Goal: Information Seeking & Learning: Find contact information

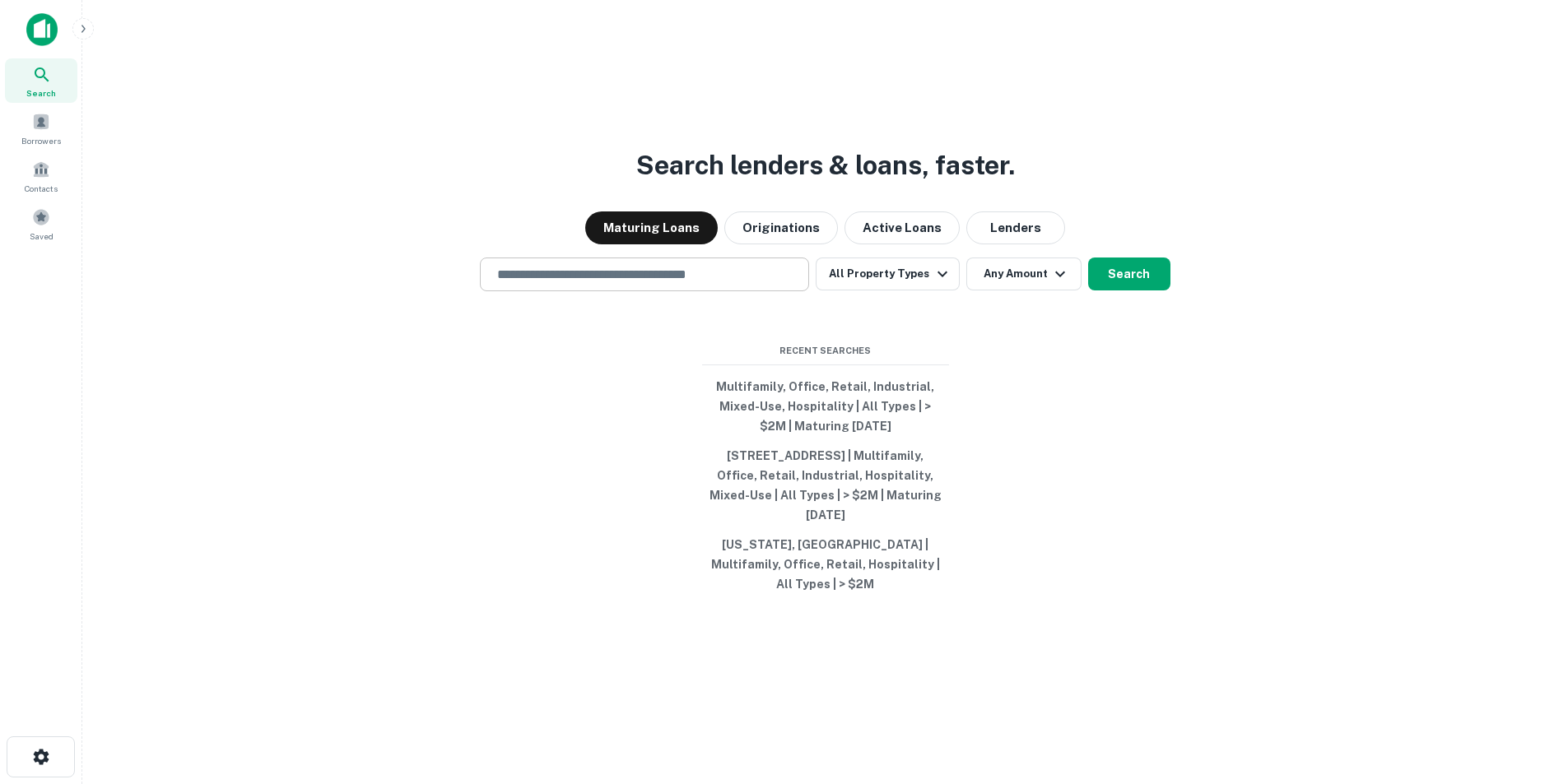
click at [582, 282] on input "text" at bounding box center [645, 274] width 314 height 19
paste input "**********"
type input "**********"
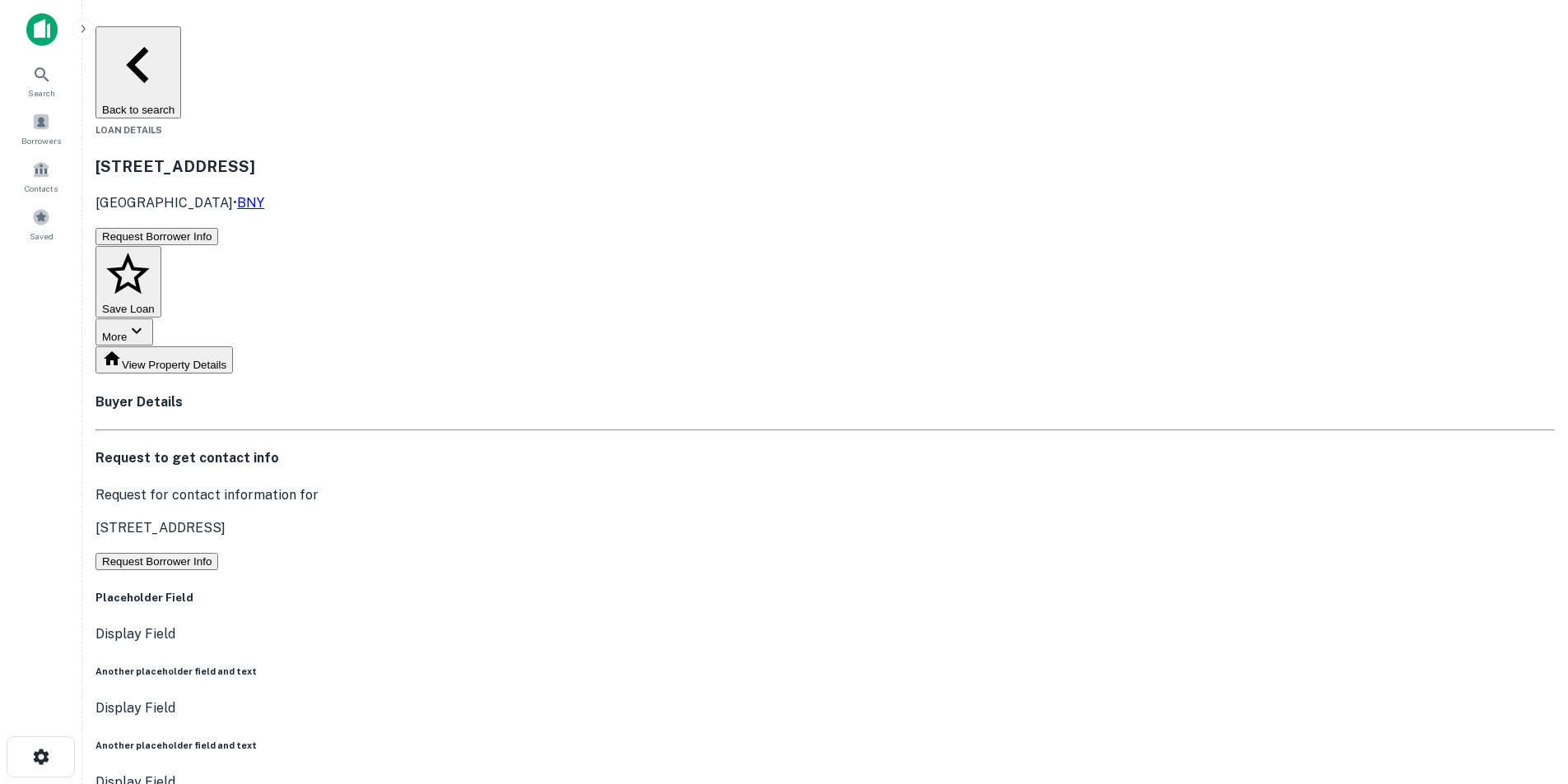
click at [218, 553] on button "Request Borrower Info" at bounding box center [156, 562] width 122 height 17
drag, startPoint x: 804, startPoint y: 375, endPoint x: 921, endPoint y: 481, distance: 157.9
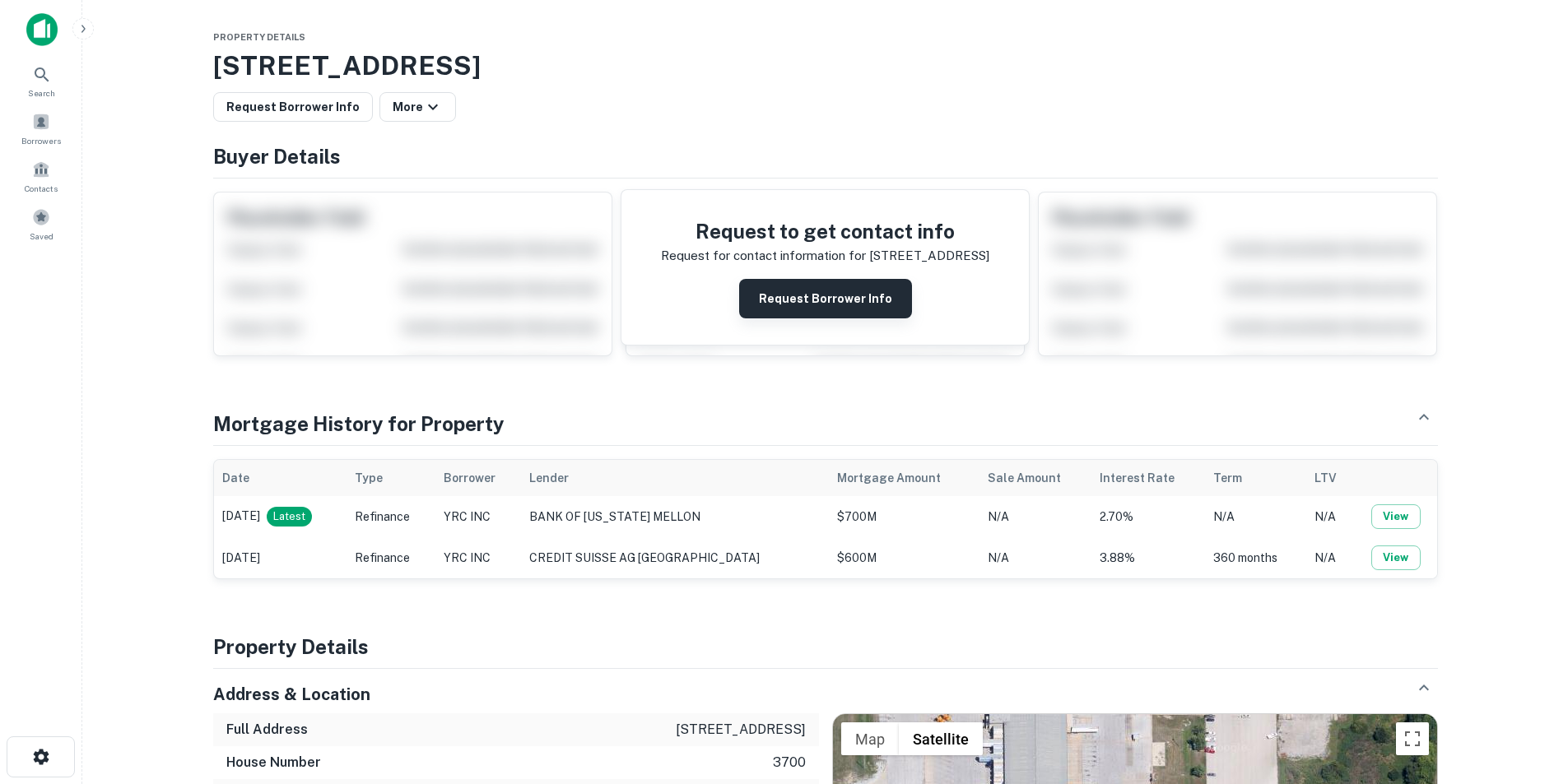
click at [820, 304] on button "Request Borrower Info" at bounding box center [825, 298] width 173 height 39
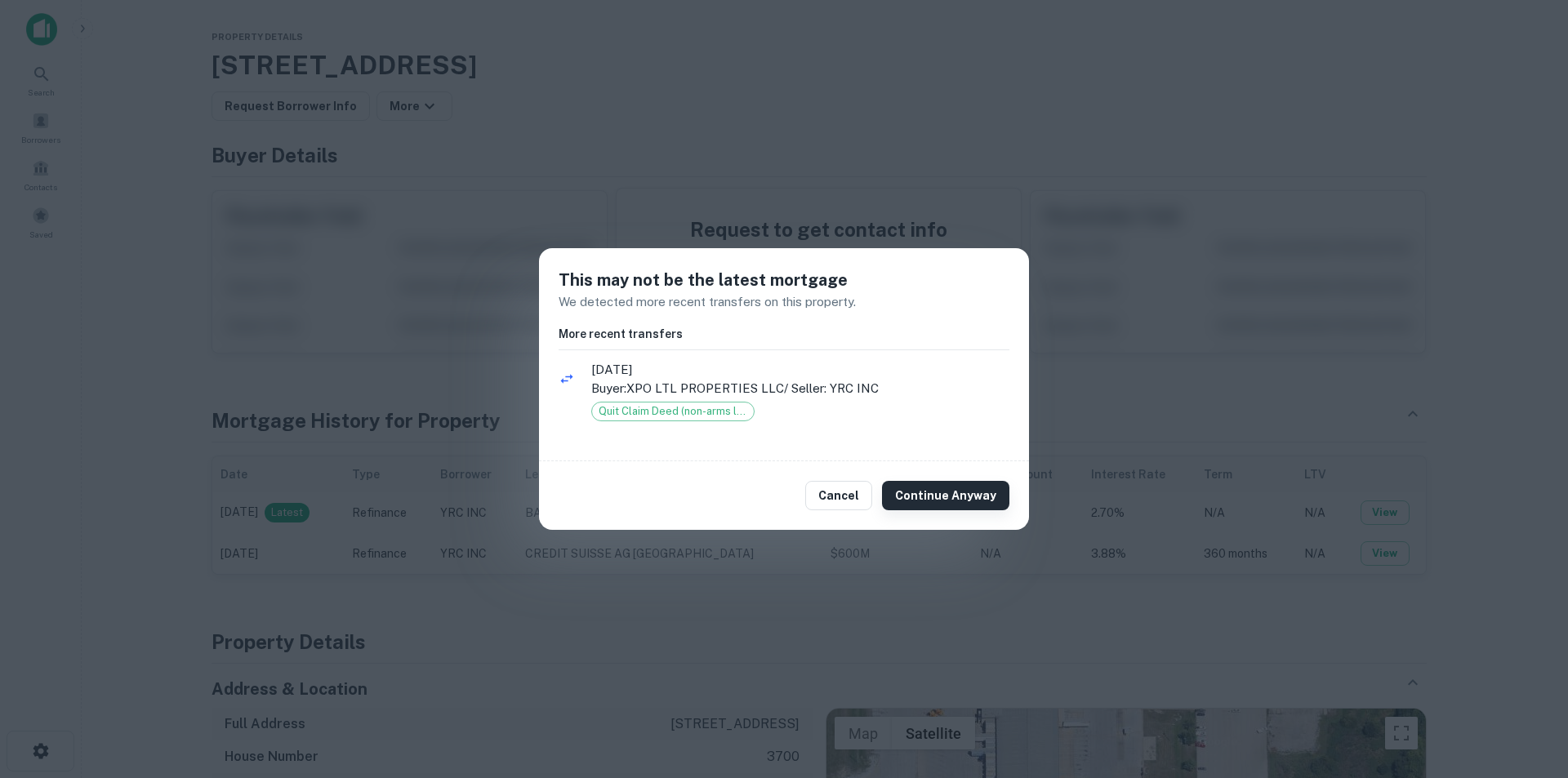
click at [987, 490] on button "Continue Anyway" at bounding box center [945, 495] width 127 height 30
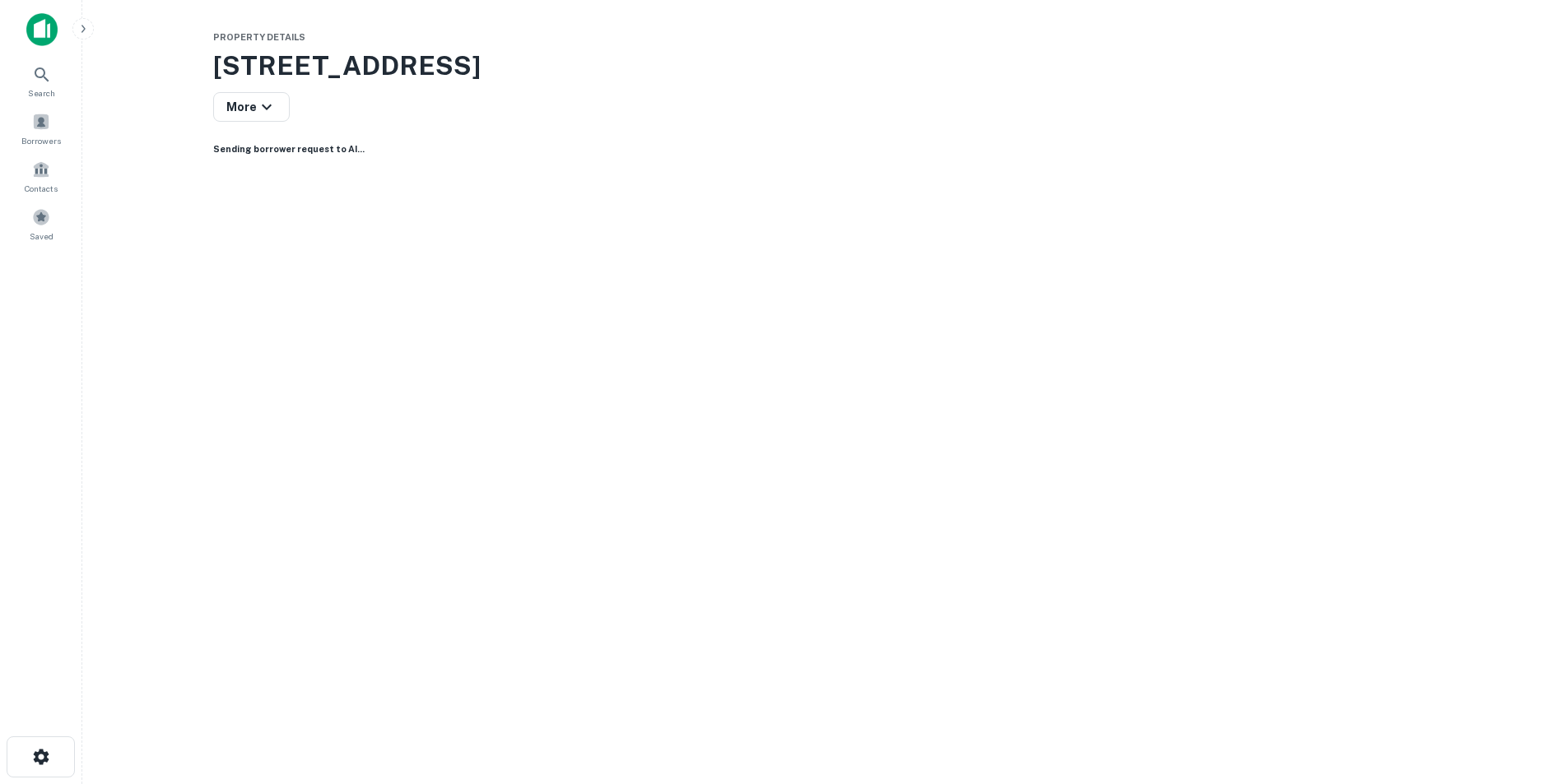
copy h6 "mark boehmer"
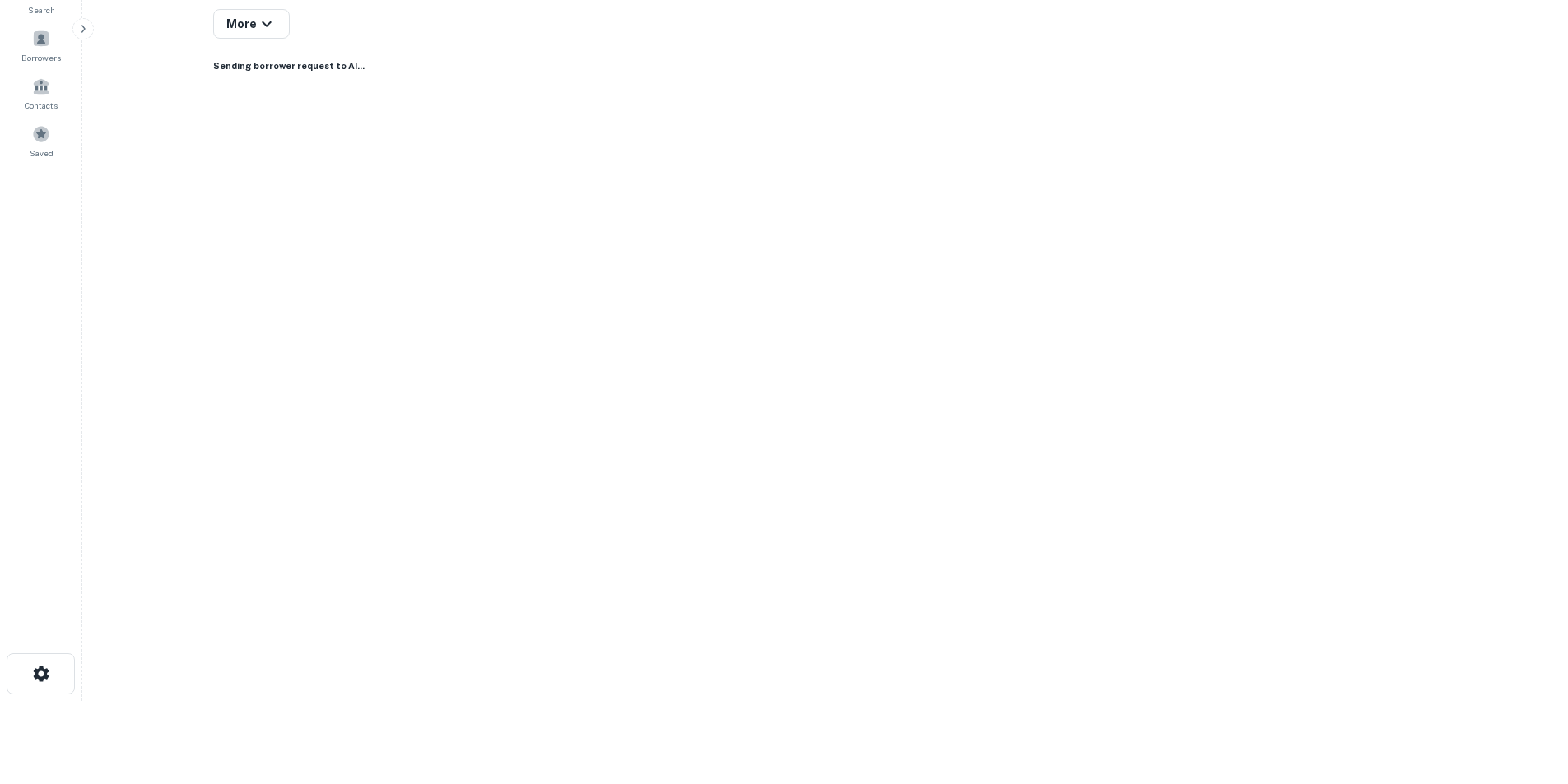
scroll to position [82, 0]
copy h6 "mark boehmer"
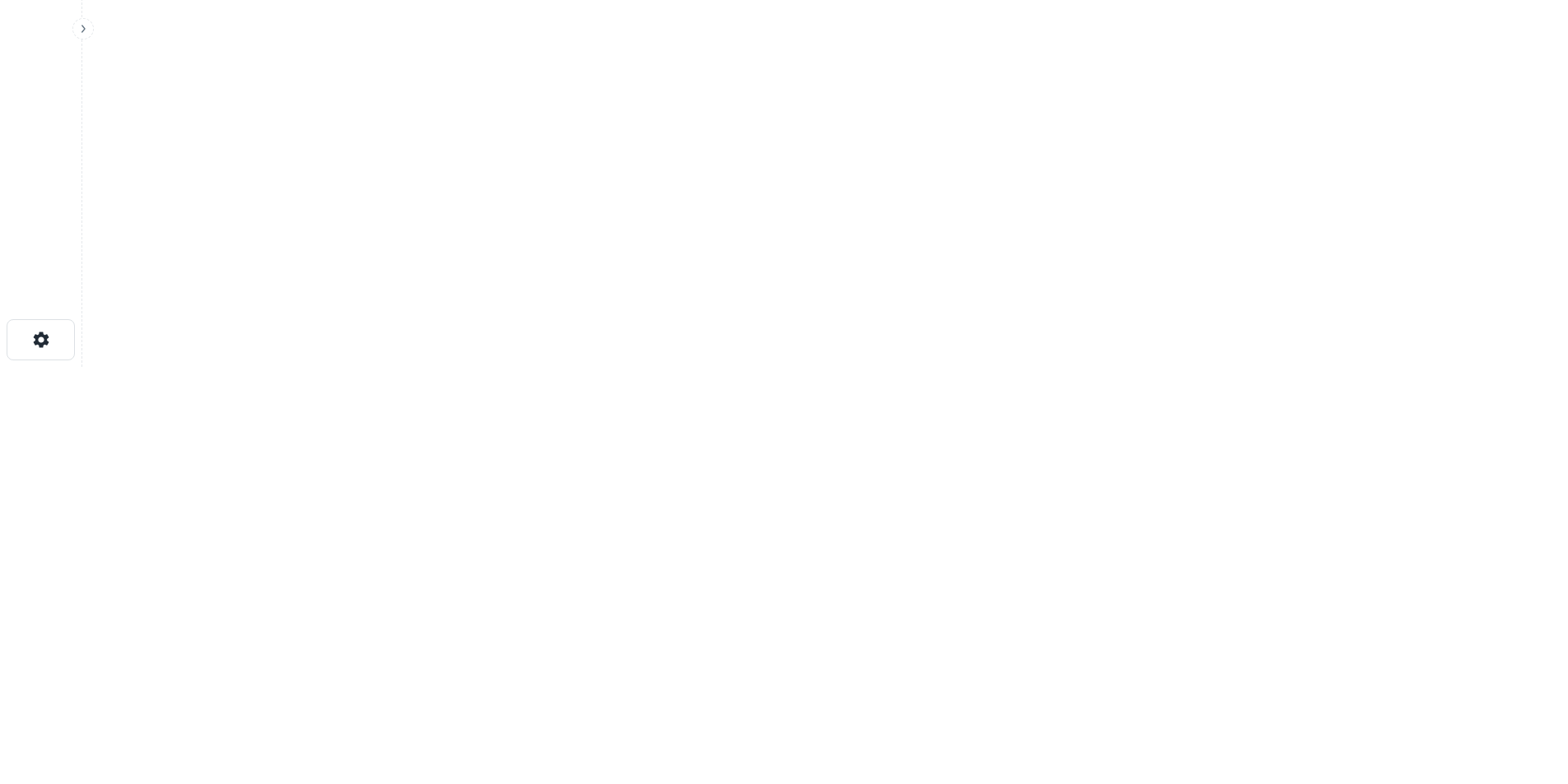
scroll to position [741, 0]
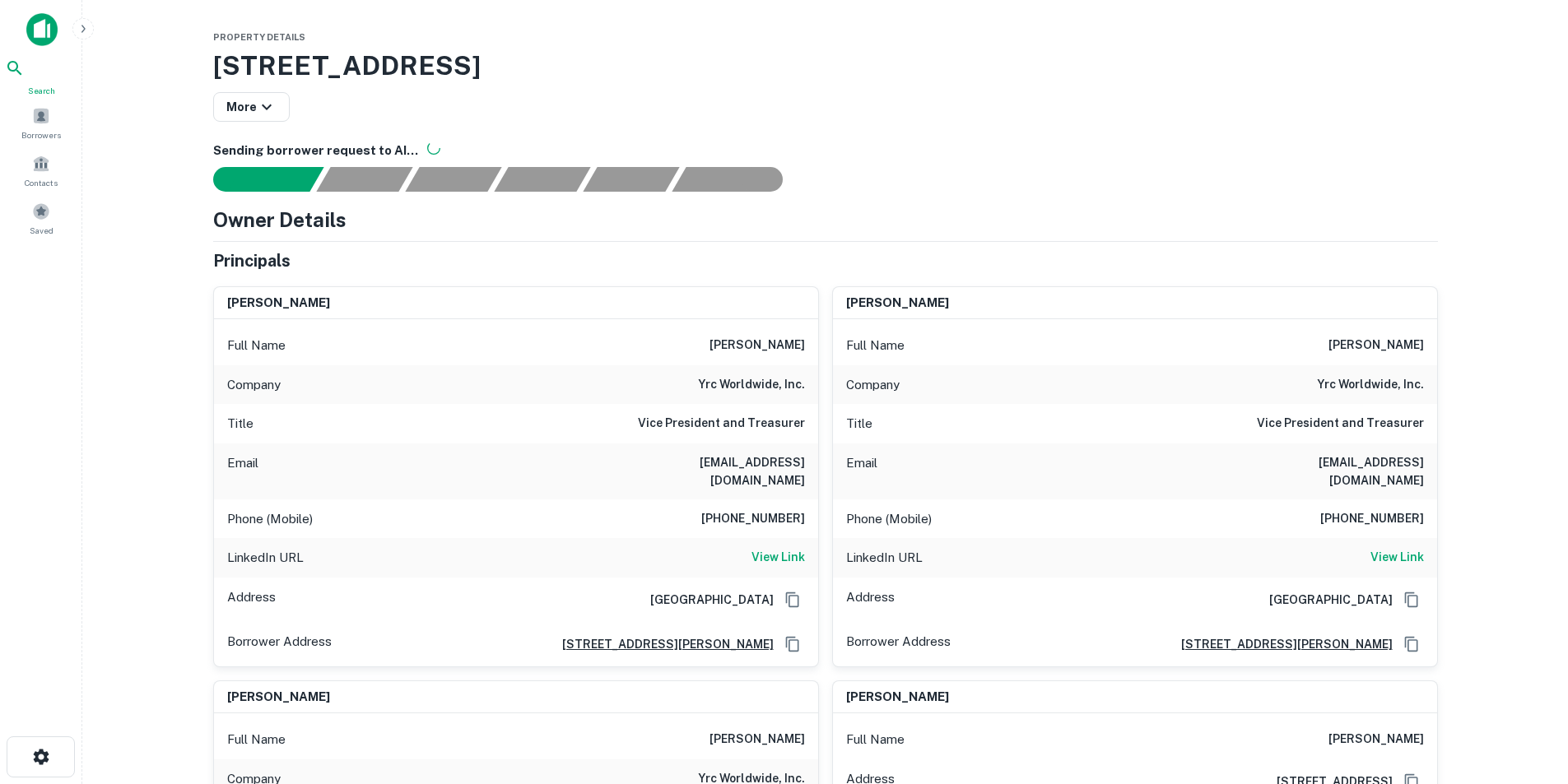
click at [25, 78] on icon at bounding box center [14, 68] width 19 height 19
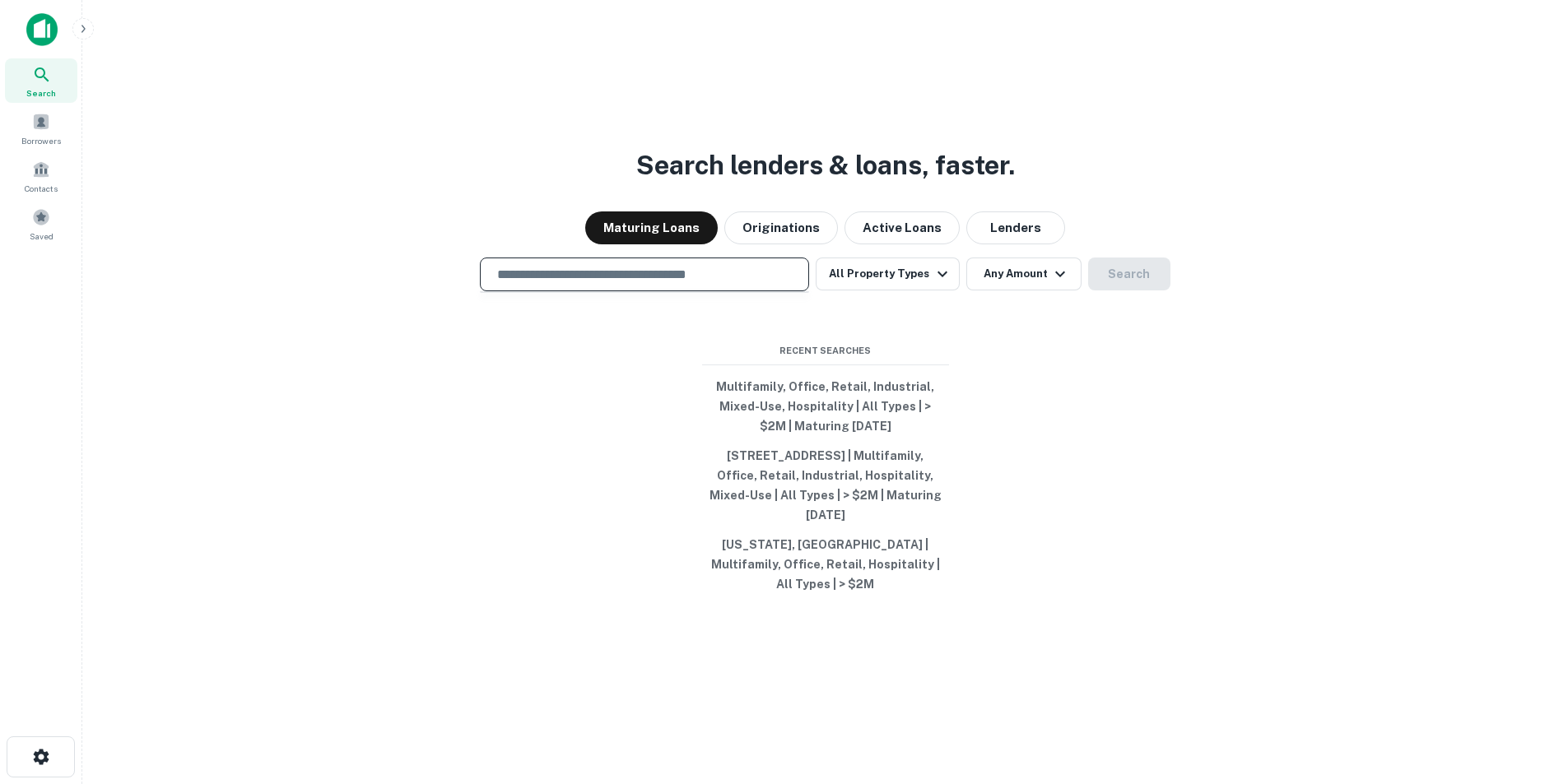
click at [573, 284] on input "text" at bounding box center [645, 274] width 314 height 19
paste input "**********"
type input "**********"
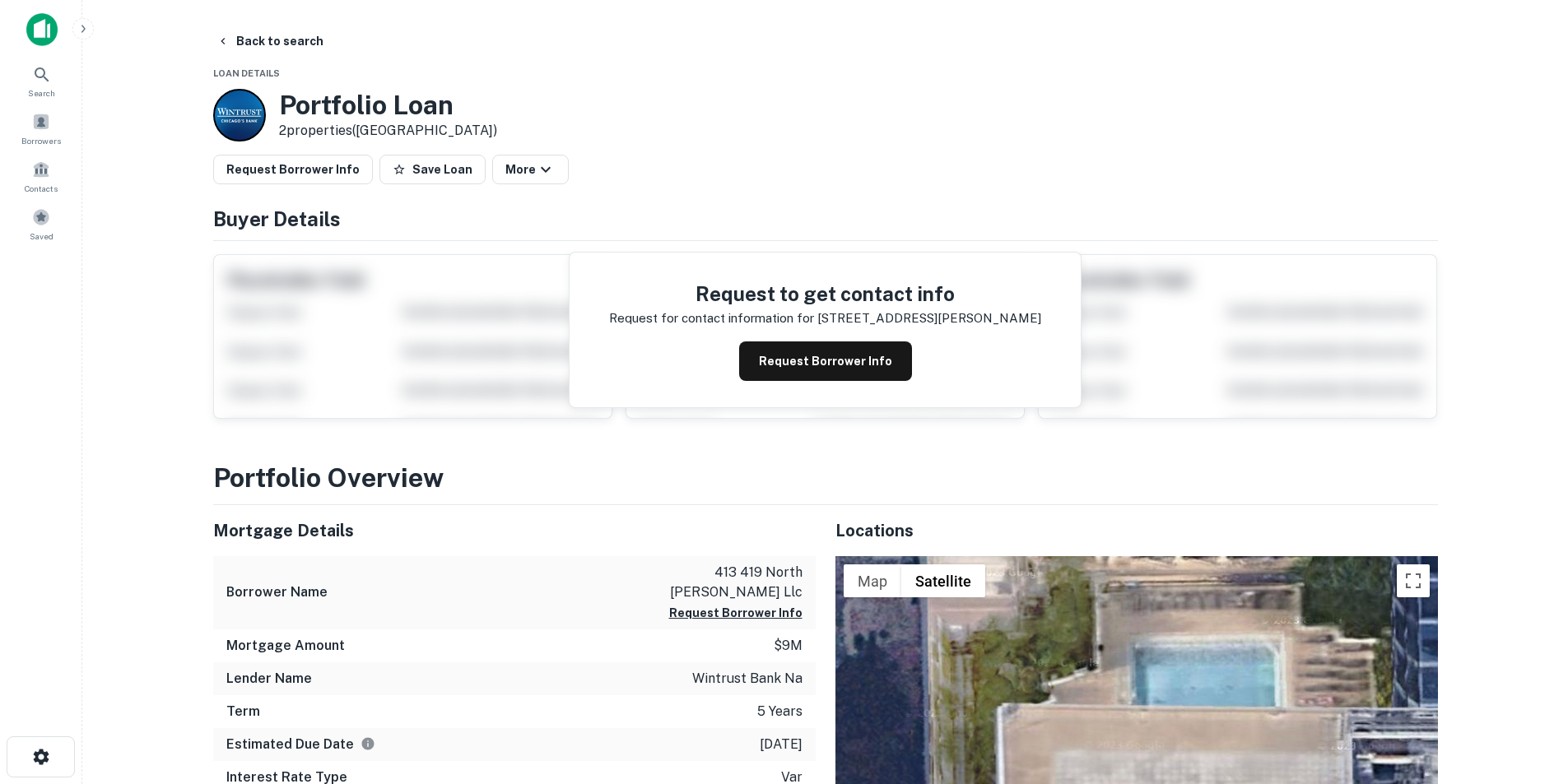
click at [842, 359] on button "Request Borrower Info" at bounding box center [825, 360] width 173 height 39
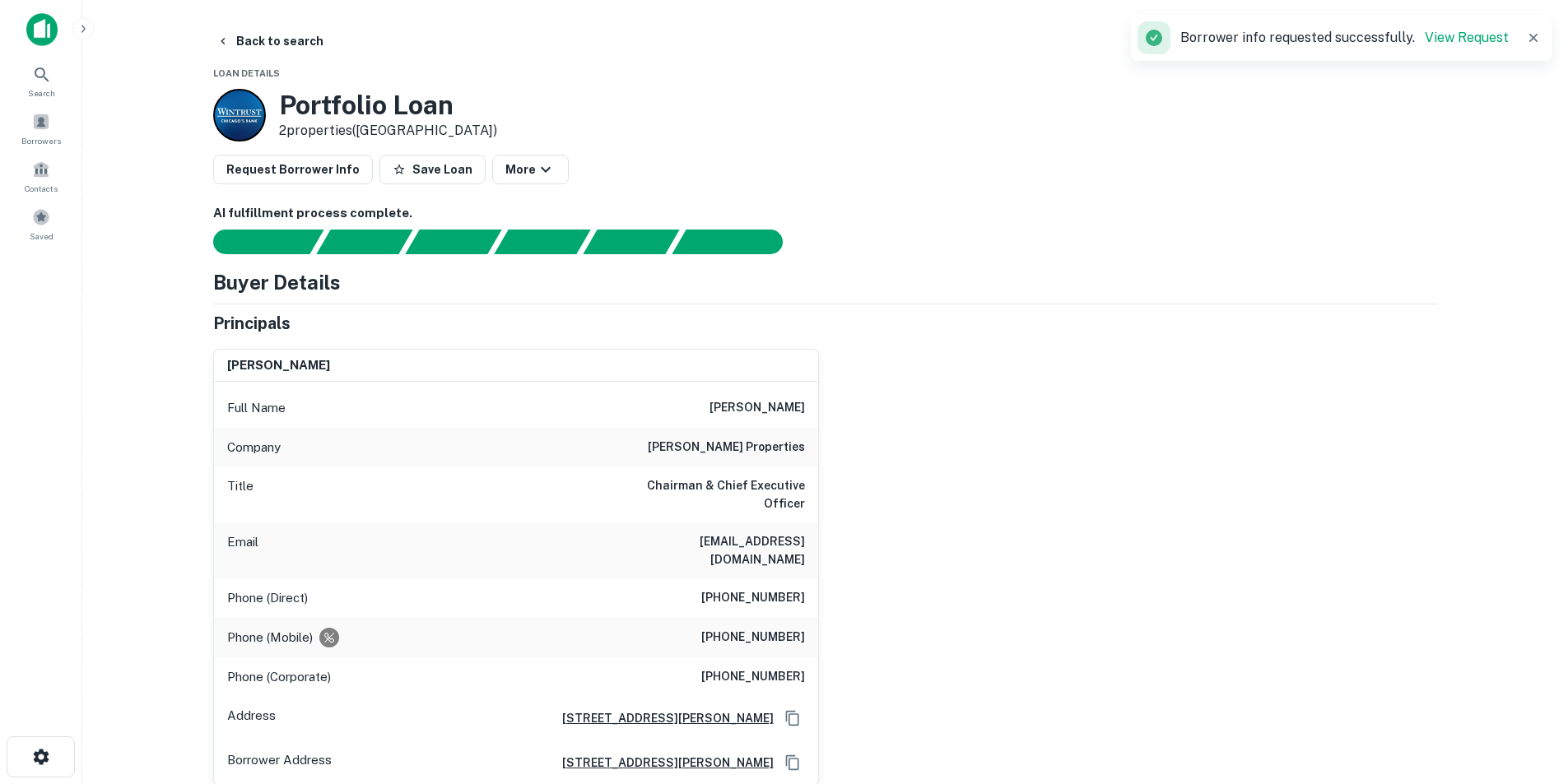
click at [65, 36] on div at bounding box center [108, 30] width 165 height 33
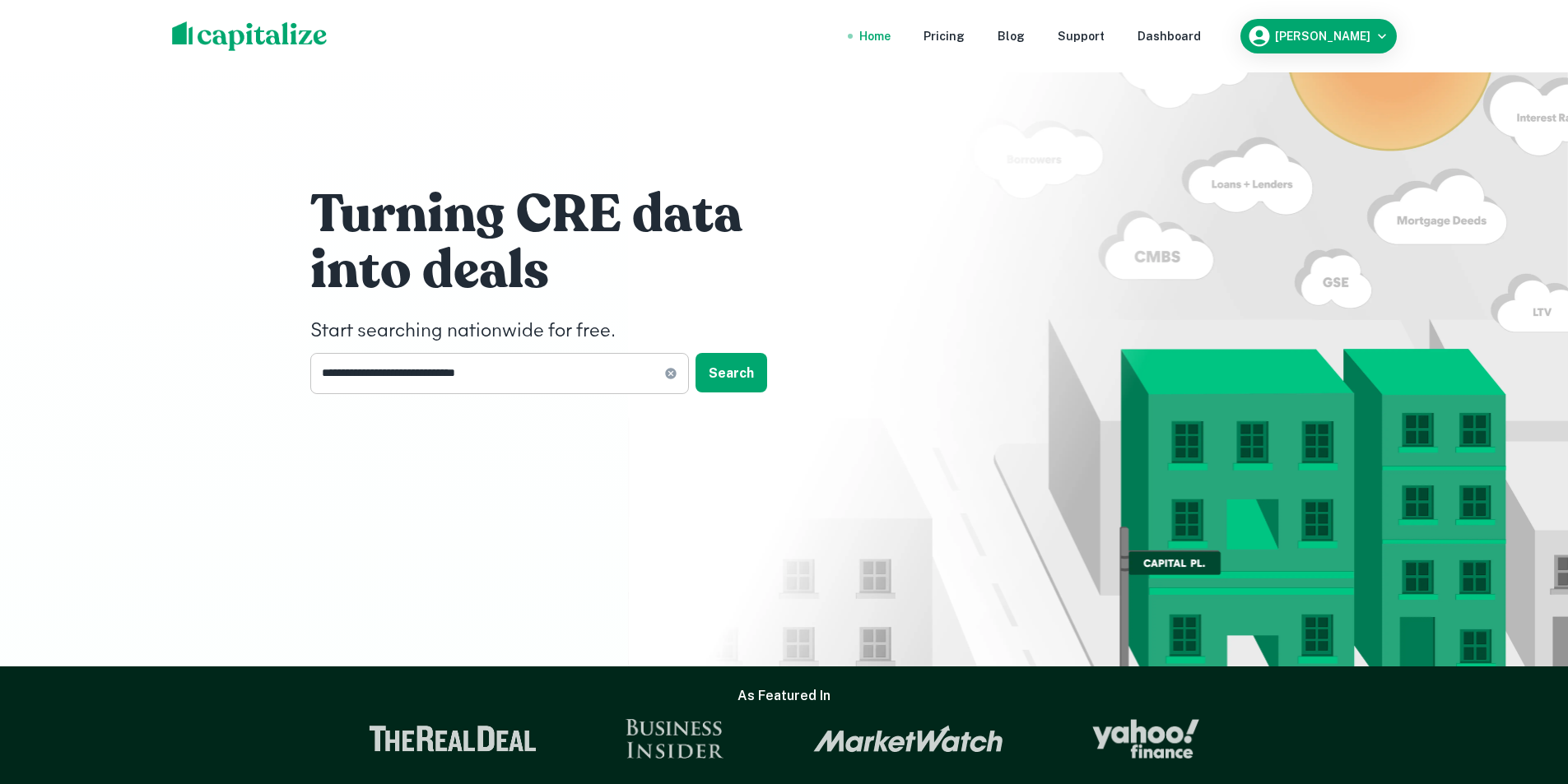
click at [673, 374] on icon at bounding box center [670, 373] width 11 height 11
click at [432, 370] on input "text" at bounding box center [493, 373] width 367 height 40
type input "**********"
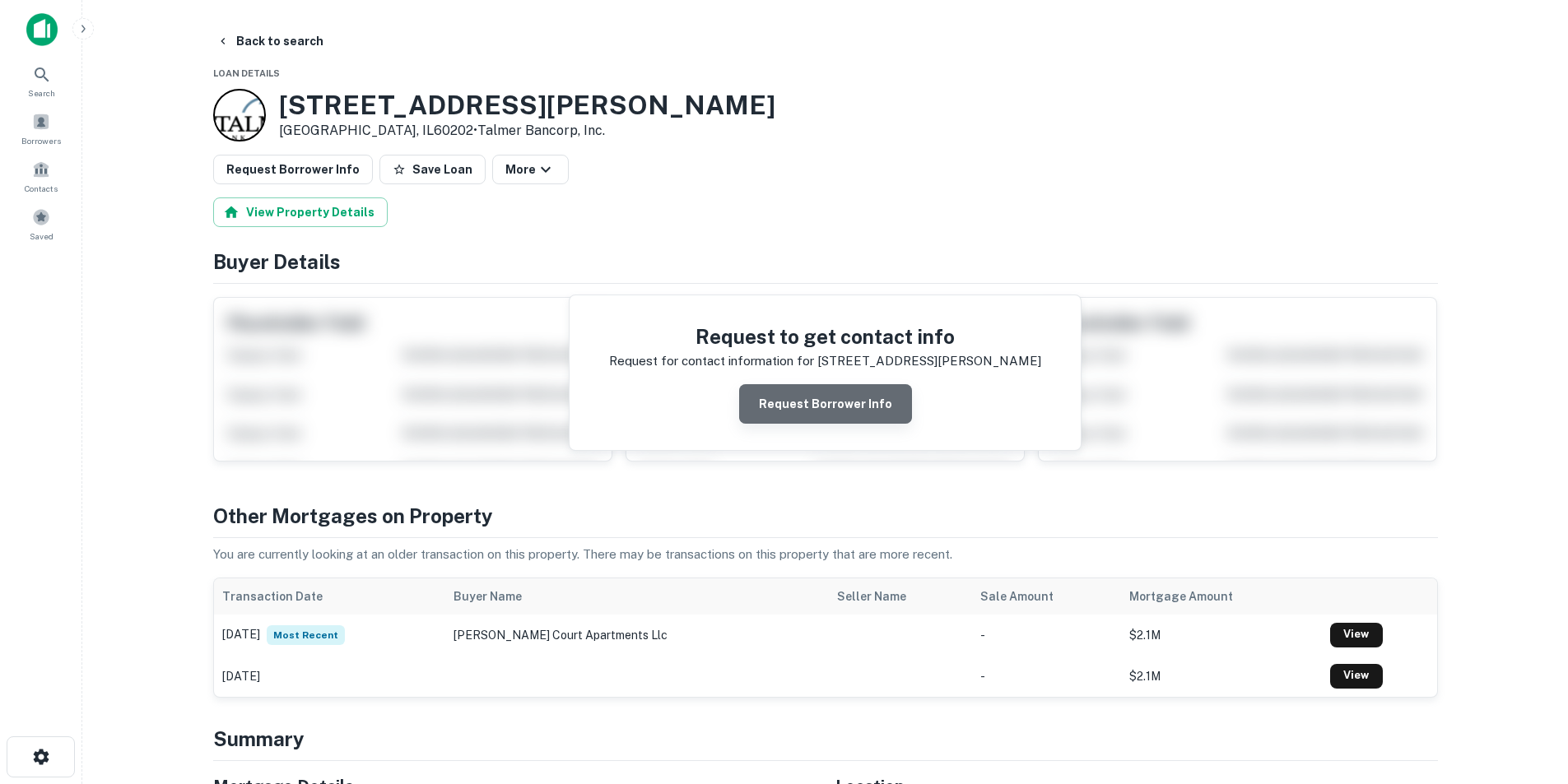
click at [842, 405] on button "Request Borrower Info" at bounding box center [825, 404] width 173 height 39
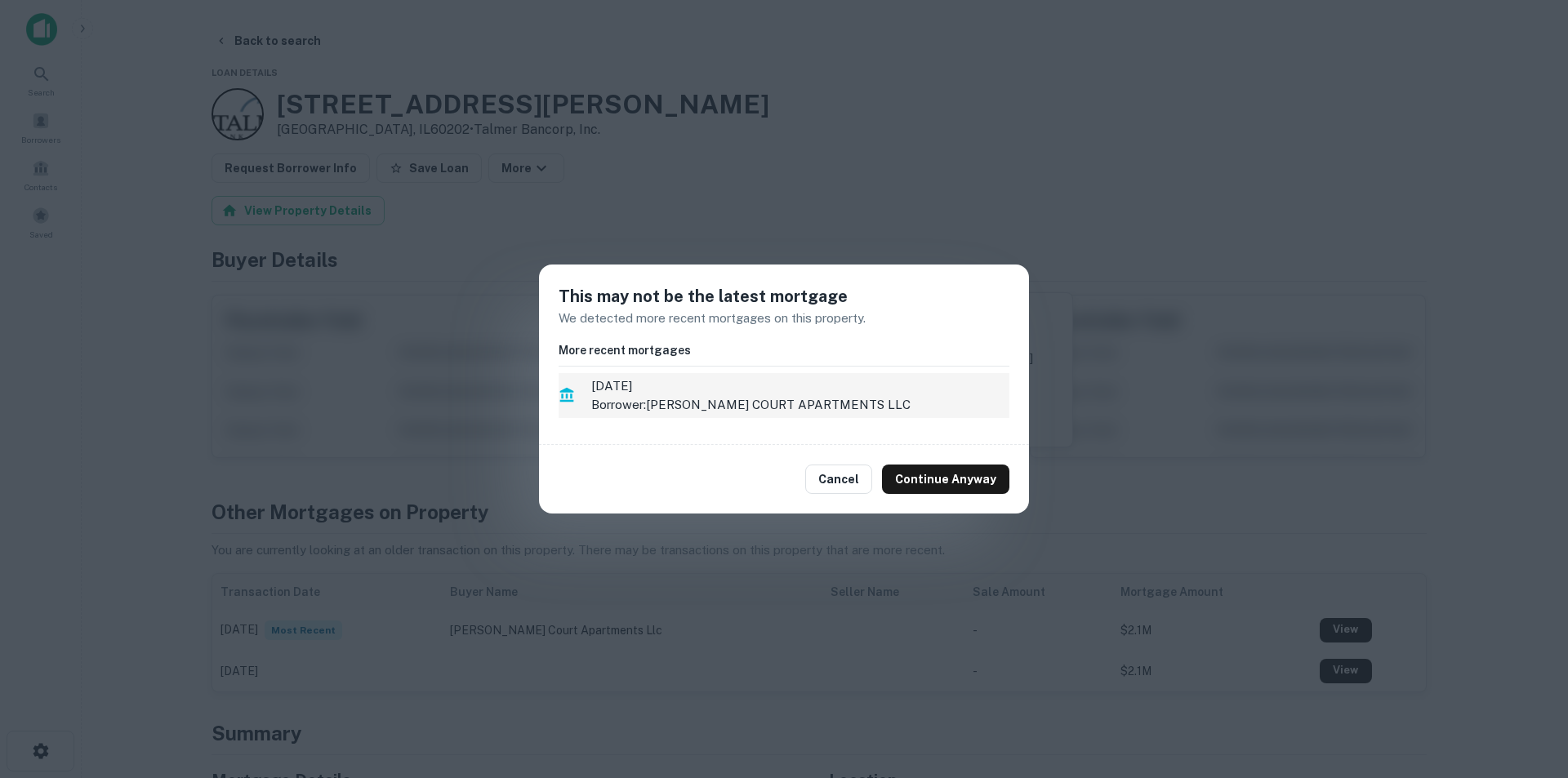
click at [771, 404] on p "Borrower: HINMAN COURT APARTMENTS LLC" at bounding box center [799, 404] width 418 height 19
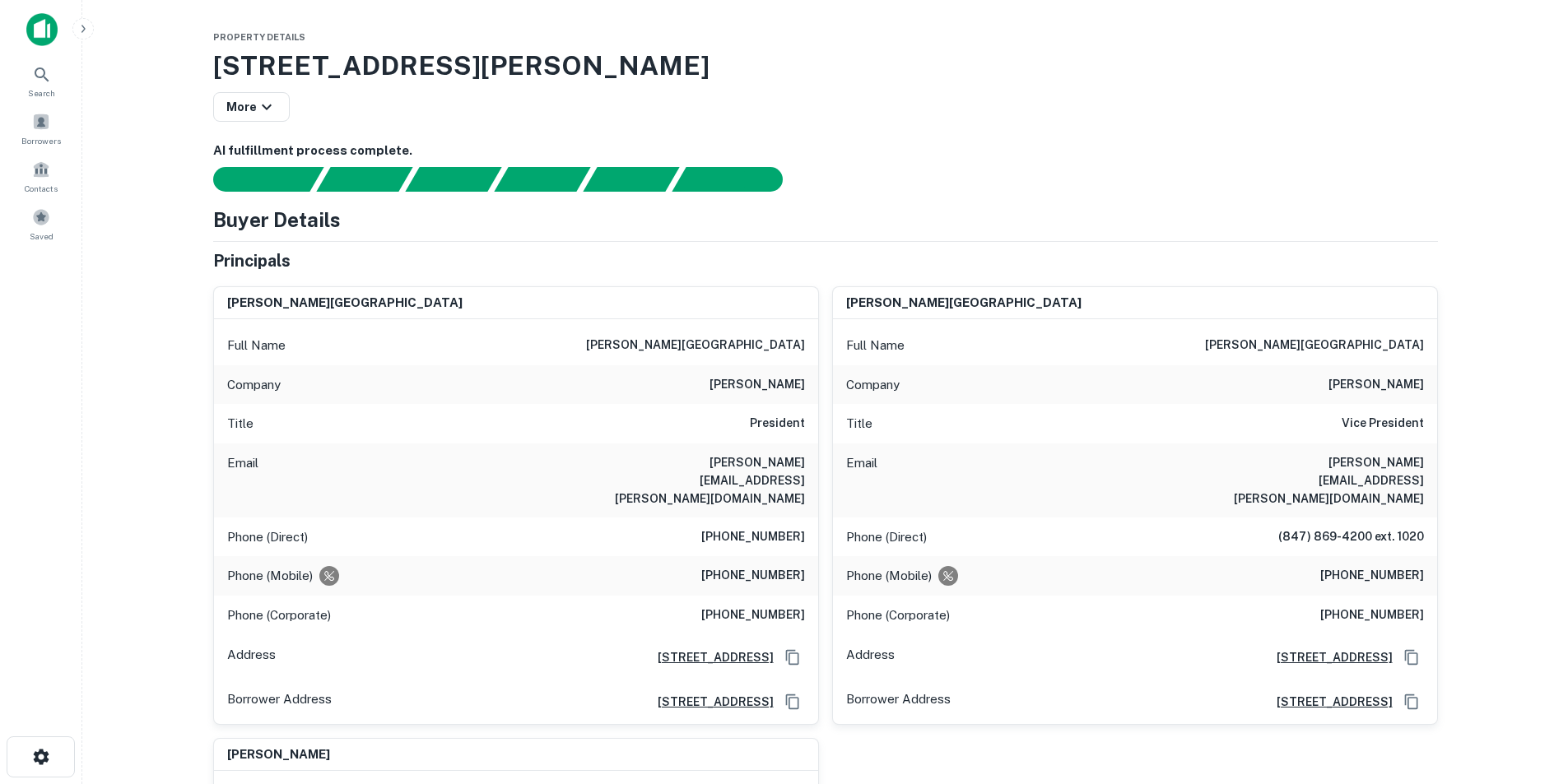
click at [747, 462] on h6 "dan@schermerhorn-realestate.com" at bounding box center [705, 481] width 198 height 54
click at [750, 462] on h6 "dan@schermerhorn-realestate.com" at bounding box center [705, 481] width 198 height 54
click at [751, 462] on h6 "dan@schermerhorn-realestate.com" at bounding box center [705, 481] width 198 height 54
copy h6 "realestate"
click at [776, 457] on h6 "dan@schermerhorn-realestate.com" at bounding box center [705, 481] width 198 height 54
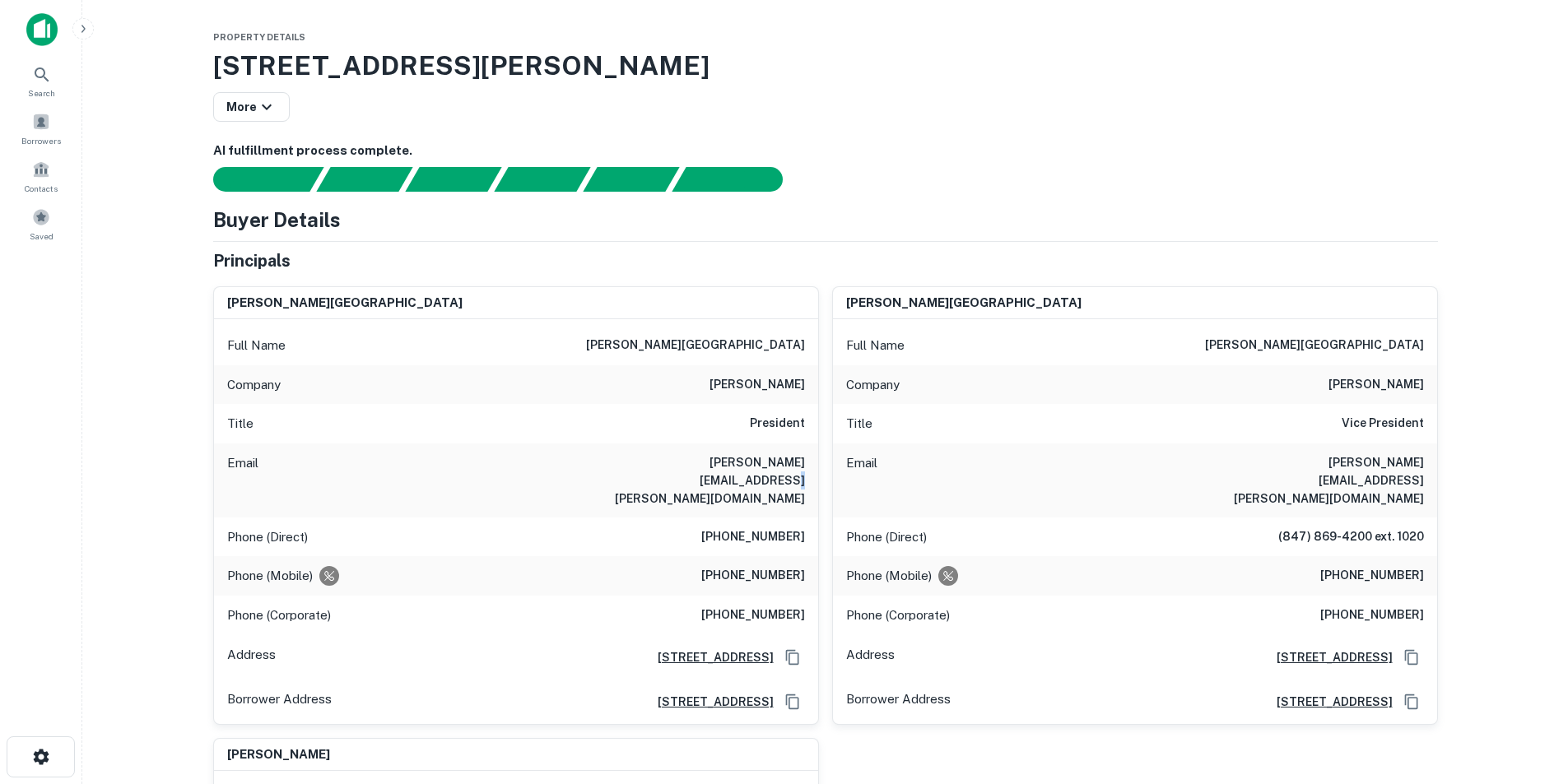
click at [776, 457] on h6 "dan@schermerhorn-realestate.com" at bounding box center [705, 481] width 198 height 54
click at [777, 340] on h6 "daniel t. schermerhorn" at bounding box center [695, 345] width 219 height 19
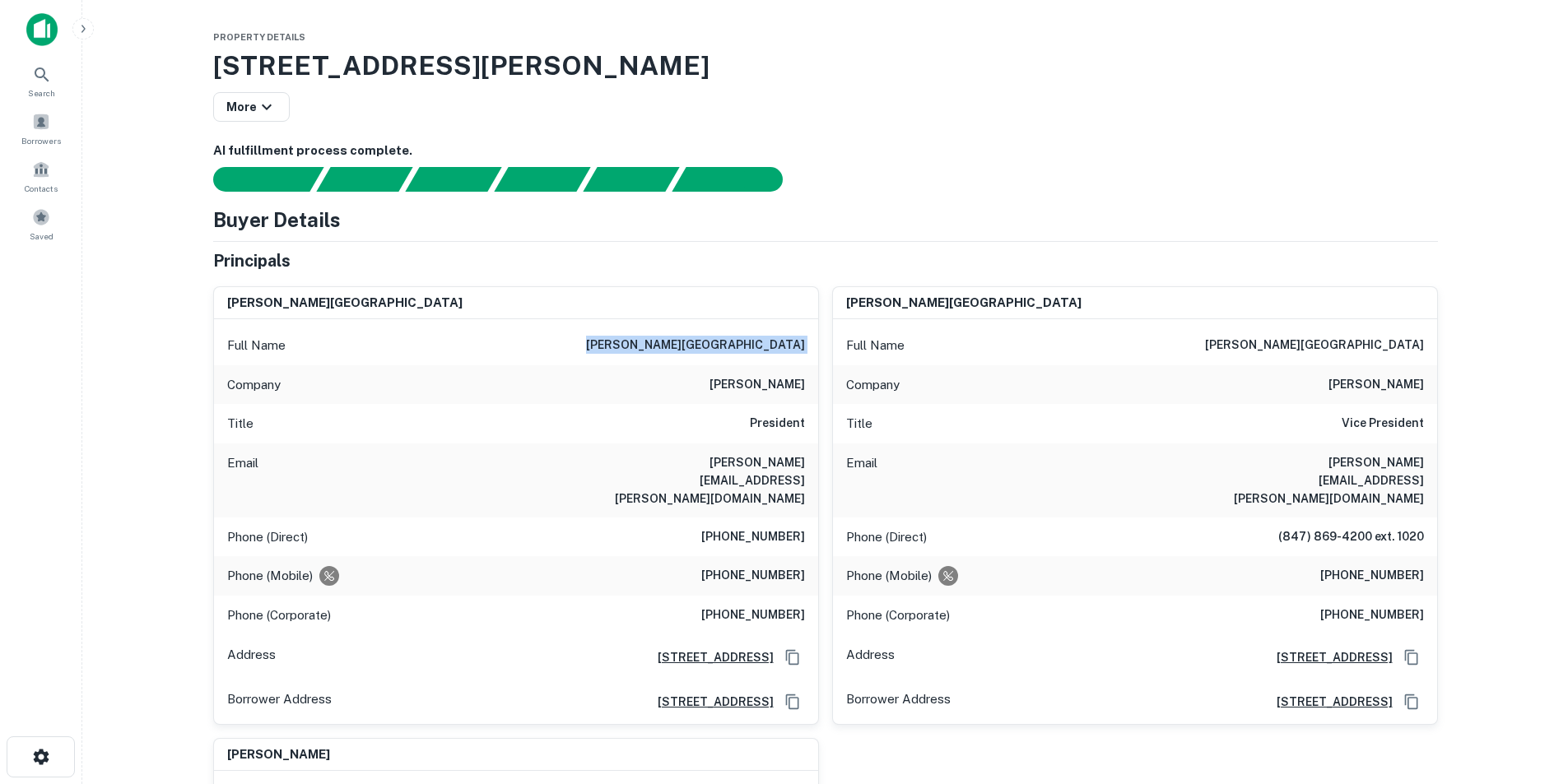
copy h6 "daniel t. schermerhorn"
click at [733, 468] on h6 "dan@schermerhorn-realestate.com" at bounding box center [705, 481] width 198 height 54
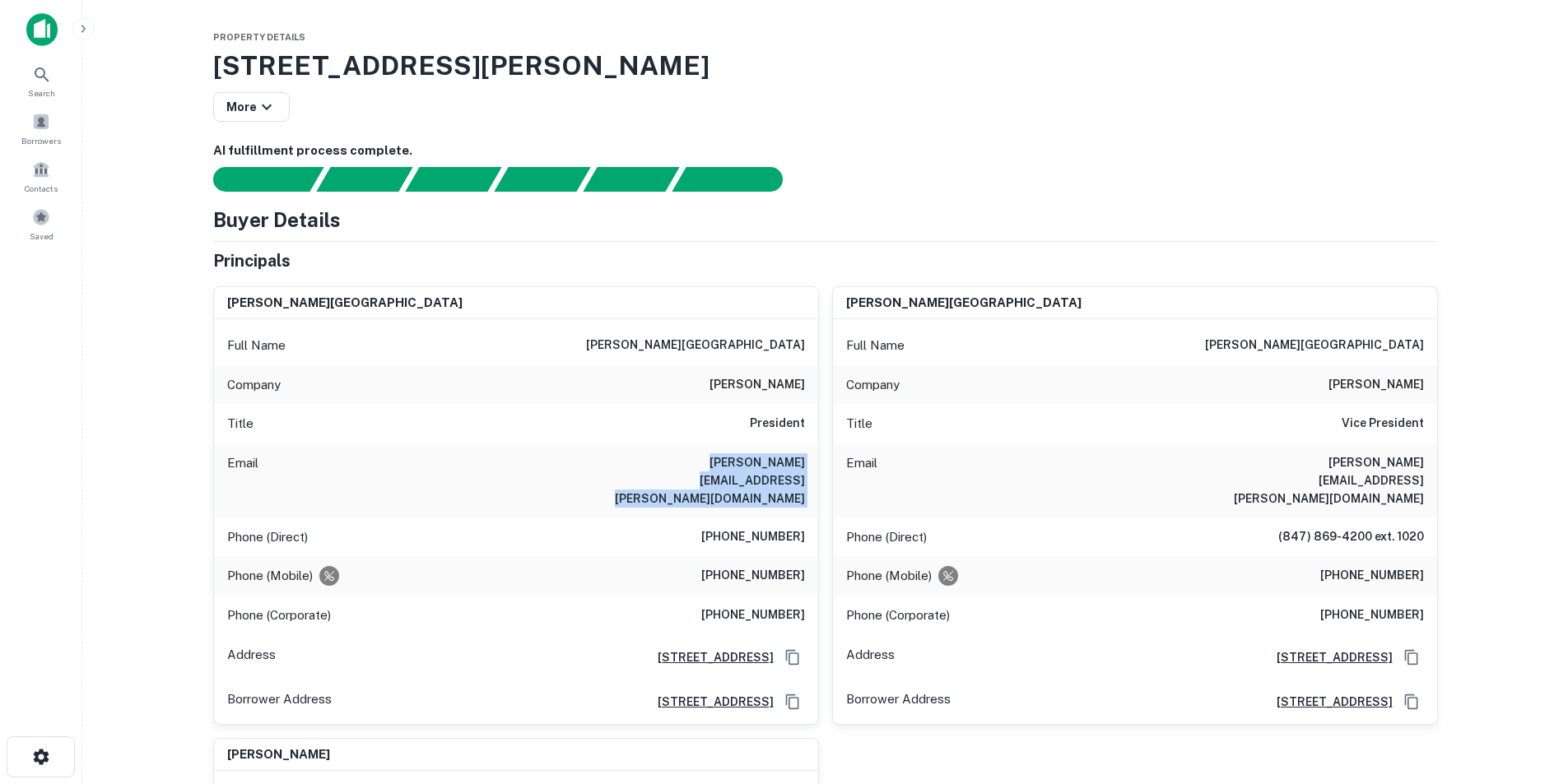
click at [733, 468] on h6 "dan@schermerhorn-realestate.com" at bounding box center [705, 481] width 198 height 54
copy h6 "dan@schermerhorn-realestate.com"
click at [760, 527] on h6 "(224) 420-9546" at bounding box center [754, 536] width 104 height 19
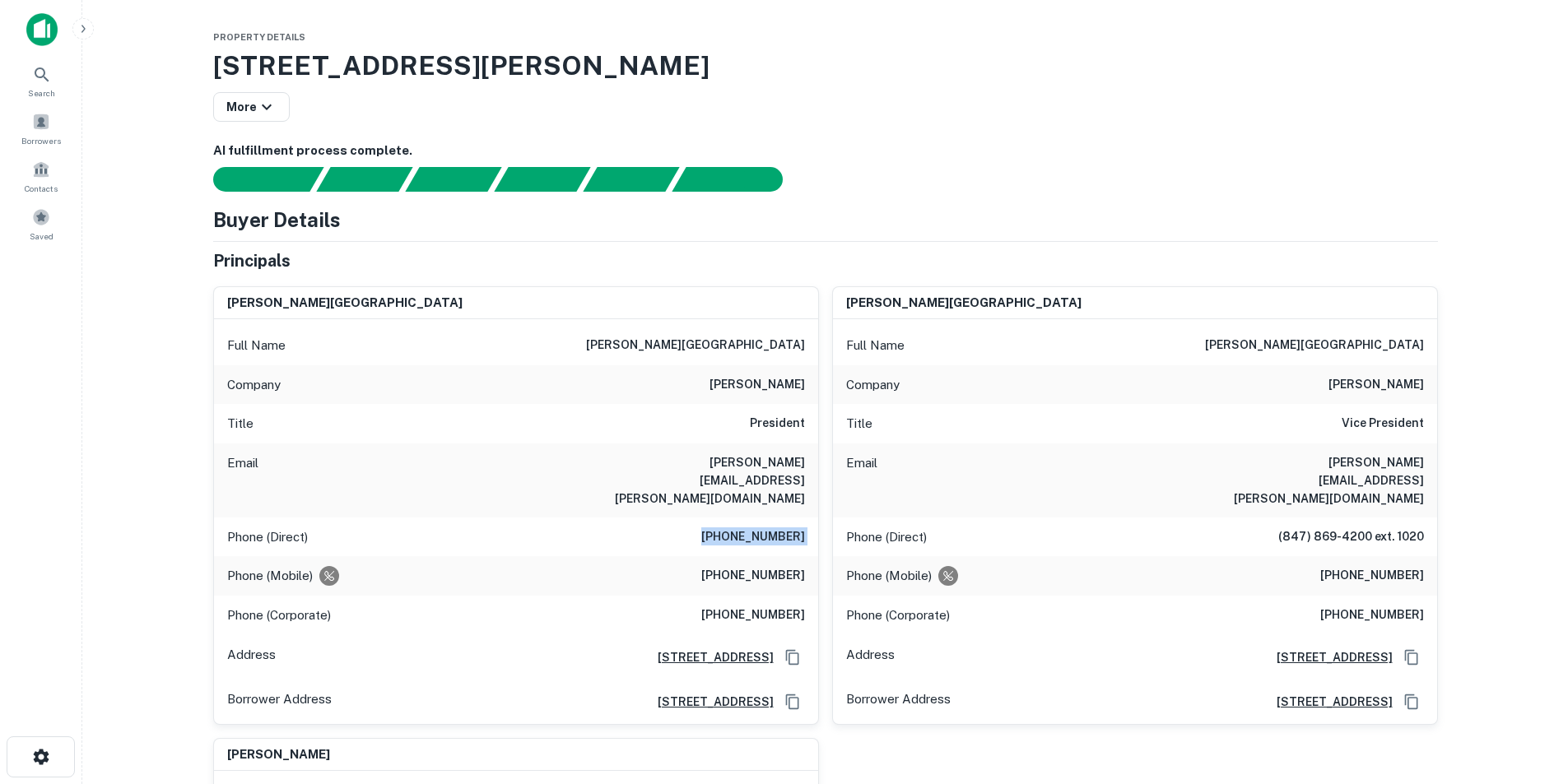
copy h6 "(224) 420-9546"
click at [757, 566] on h6 "(847) 370-3849" at bounding box center [754, 576] width 104 height 19
copy h6 "(847) 370-3849"
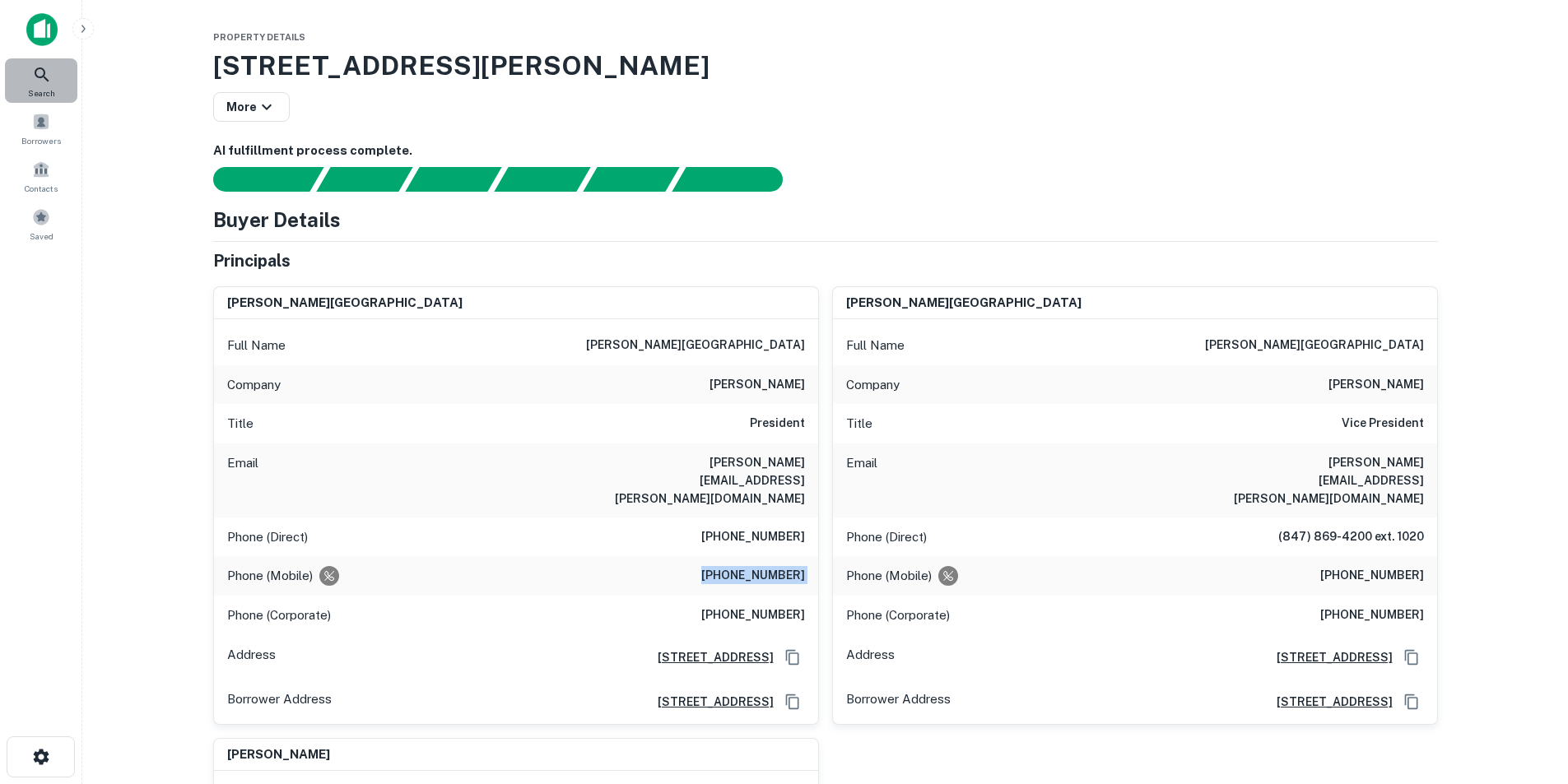
click at [10, 70] on div "Search" at bounding box center [40, 81] width 72 height 44
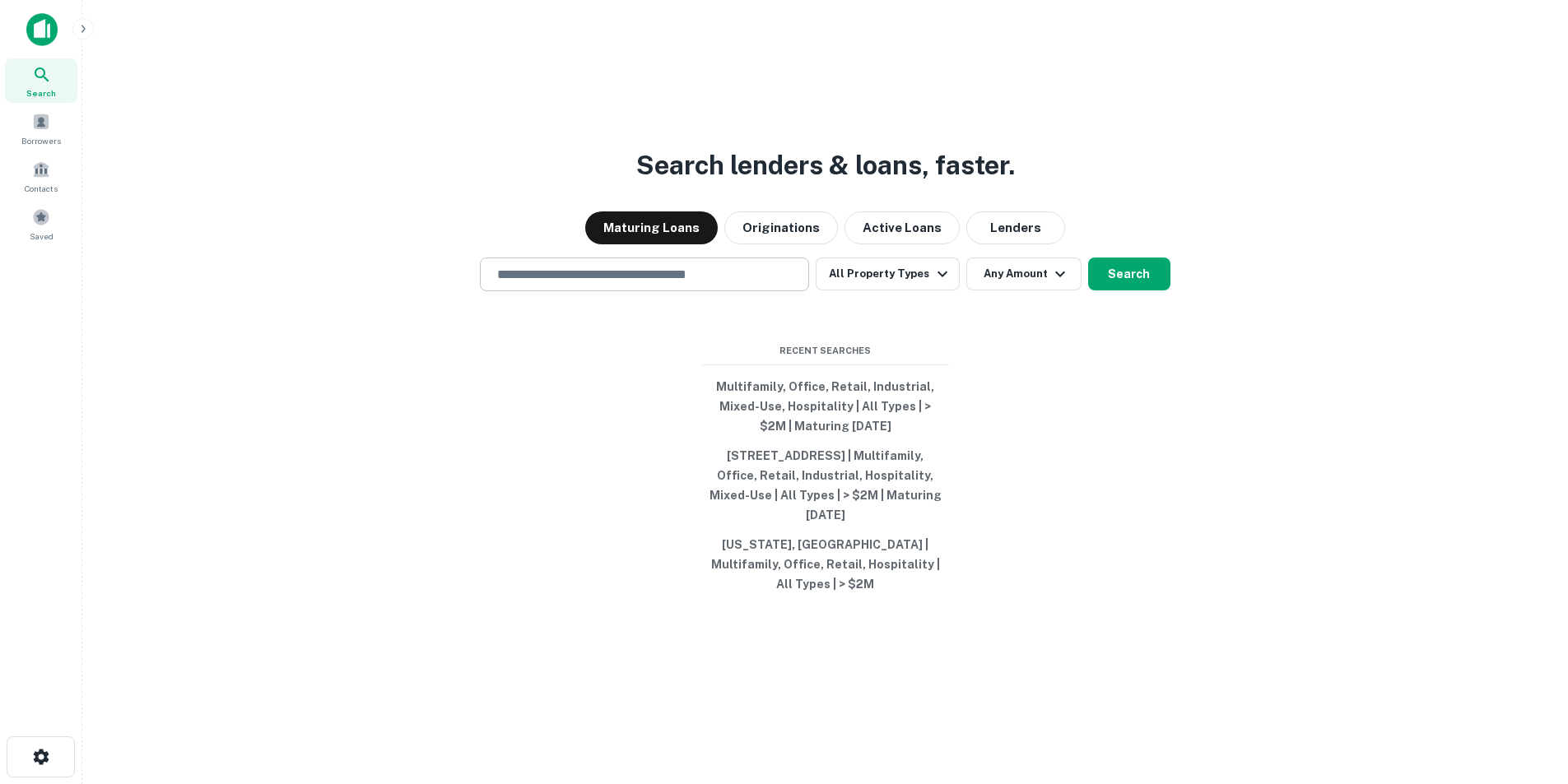
click at [738, 284] on input "text" at bounding box center [645, 274] width 314 height 19
paste input "**********"
type input "**********"
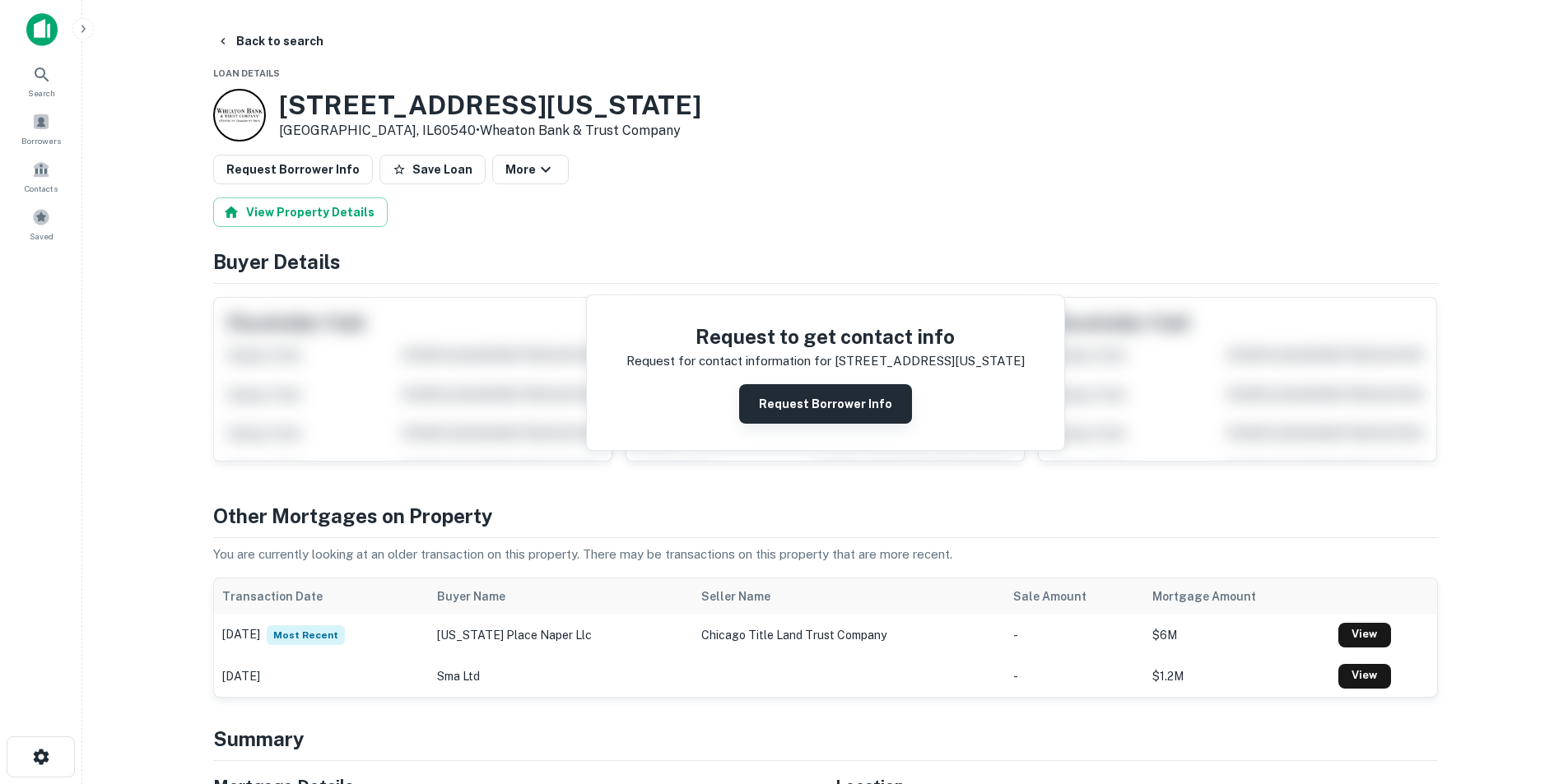
click at [801, 393] on button "Request Borrower Info" at bounding box center [825, 404] width 173 height 39
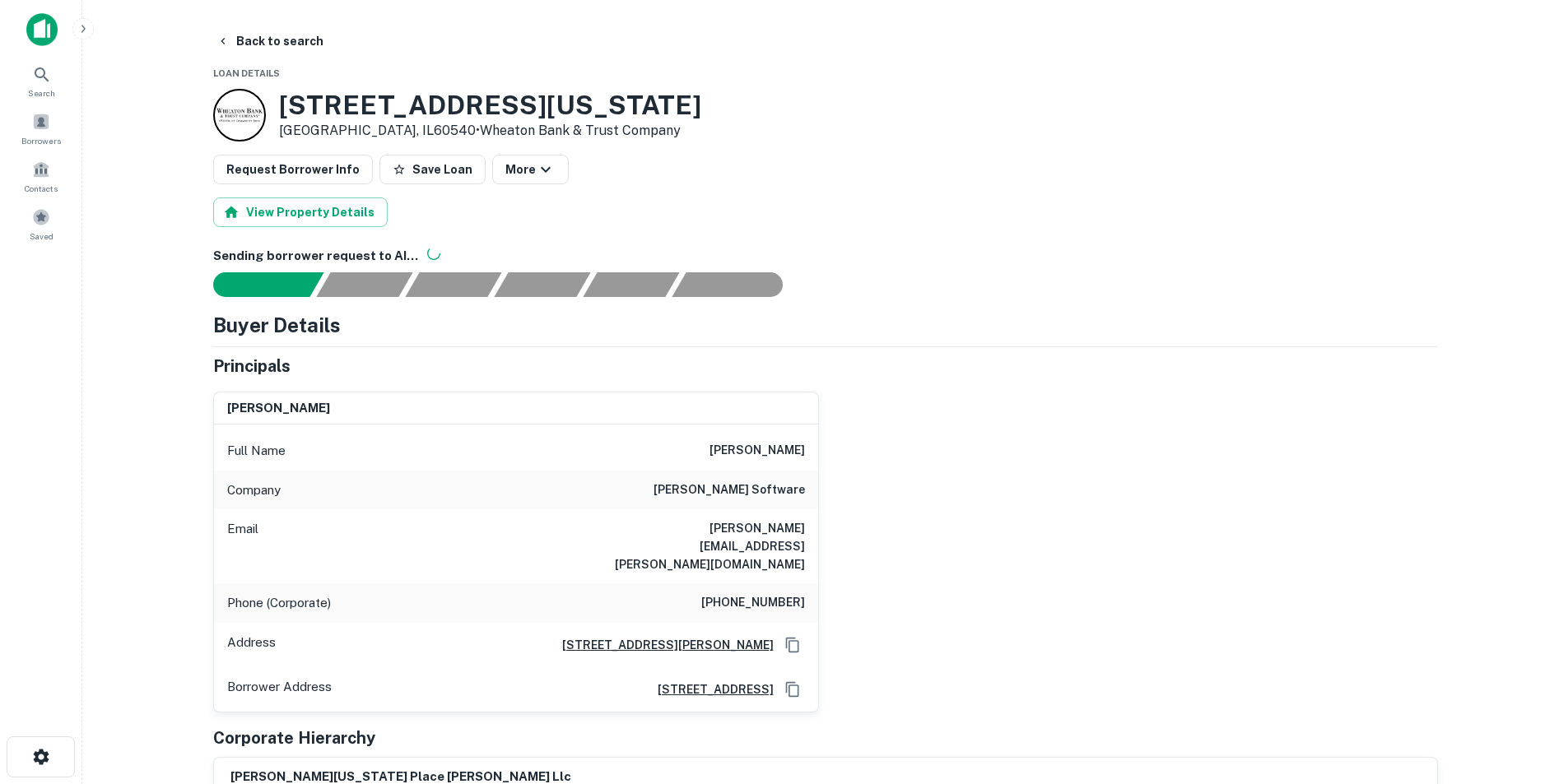
click at [793, 454] on h6 "ann rubin" at bounding box center [757, 451] width 95 height 19
copy h6 "ann rubin"
click at [776, 493] on h6 "rubin software" at bounding box center [729, 490] width 151 height 19
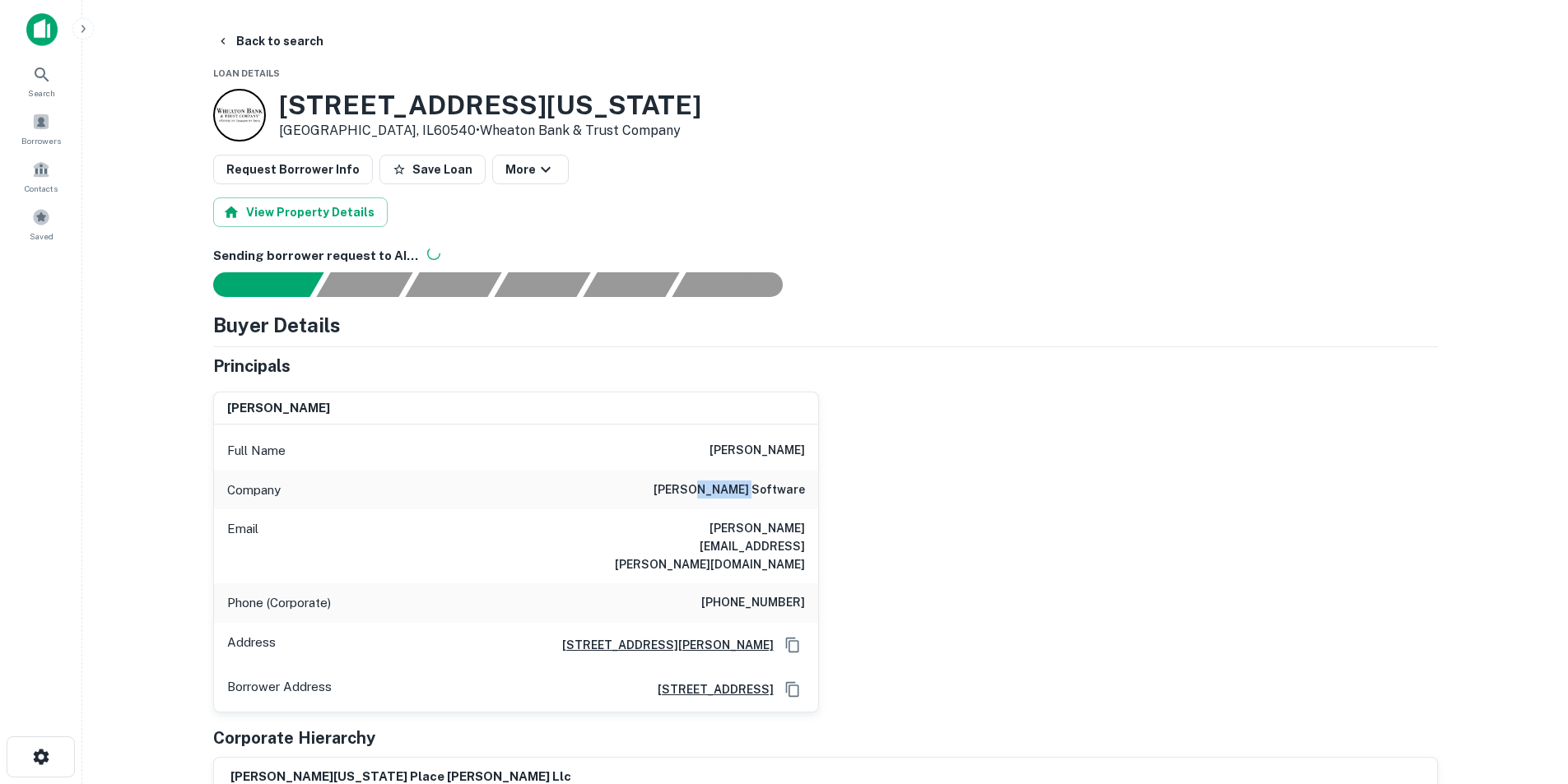
click at [776, 493] on h6 "rubin software" at bounding box center [729, 490] width 151 height 19
click at [775, 527] on h6 "ann@rubin.net" at bounding box center [705, 546] width 198 height 54
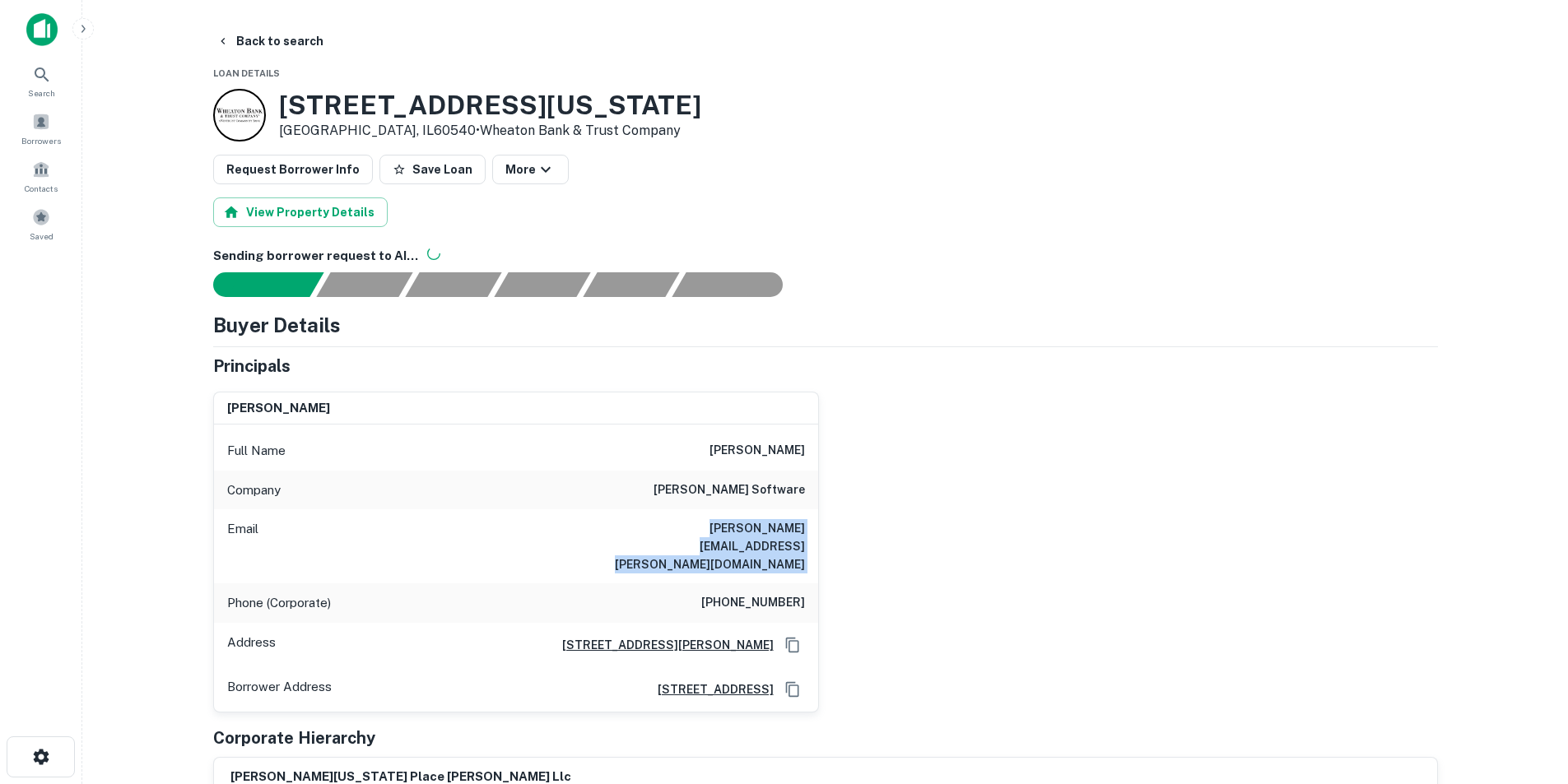
copy h6 "ann@rubin.net"
click at [746, 593] on h6 "(770) 643-3966" at bounding box center [754, 603] width 104 height 19
copy h6 "(770) 643-3966"
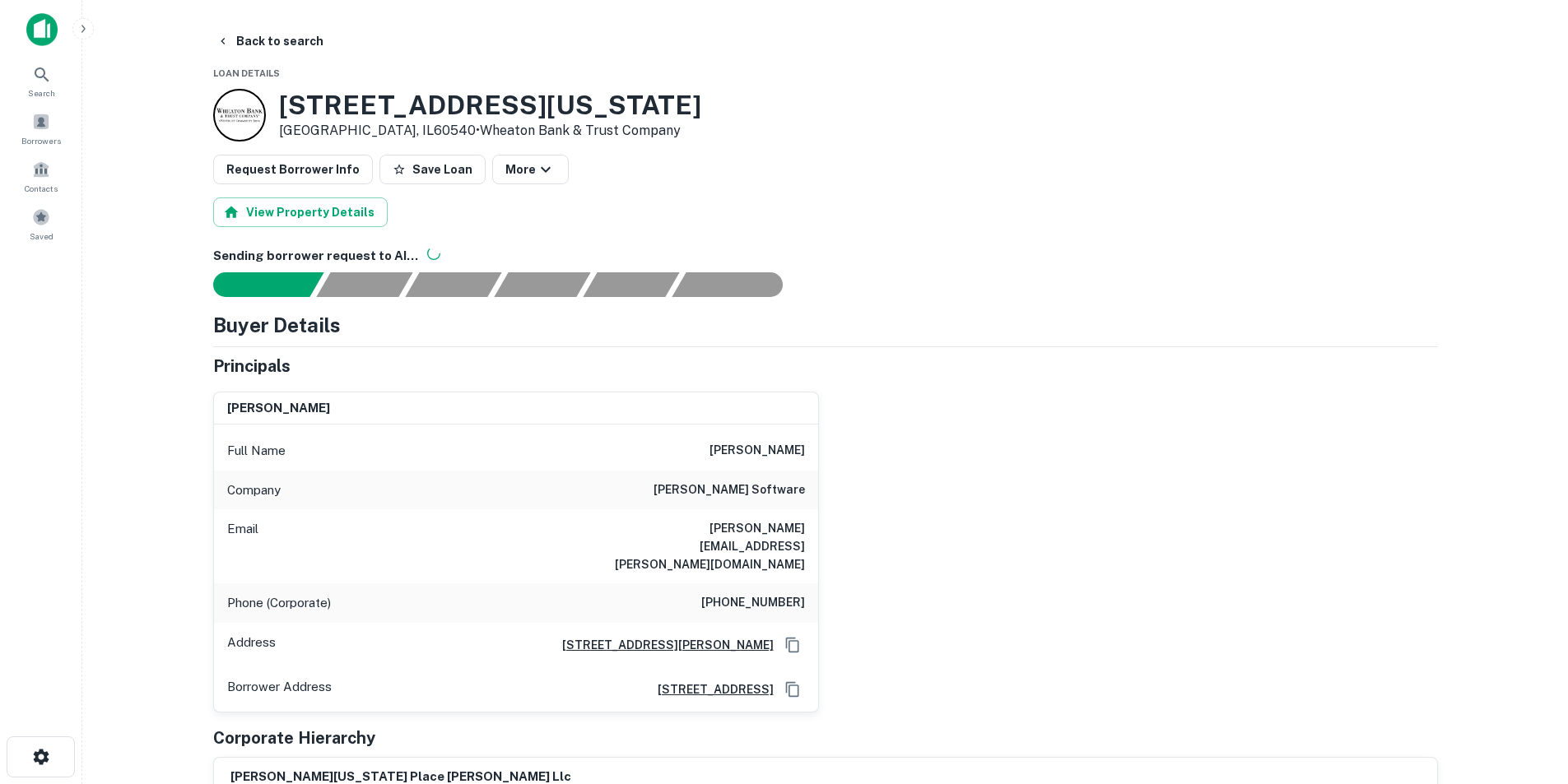
click at [752, 439] on div "Full Name ann rubin" at bounding box center [516, 450] width 604 height 39
click at [770, 455] on h6 "ann rubin" at bounding box center [757, 451] width 95 height 19
click at [781, 455] on h6 "ann rubin" at bounding box center [757, 451] width 95 height 19
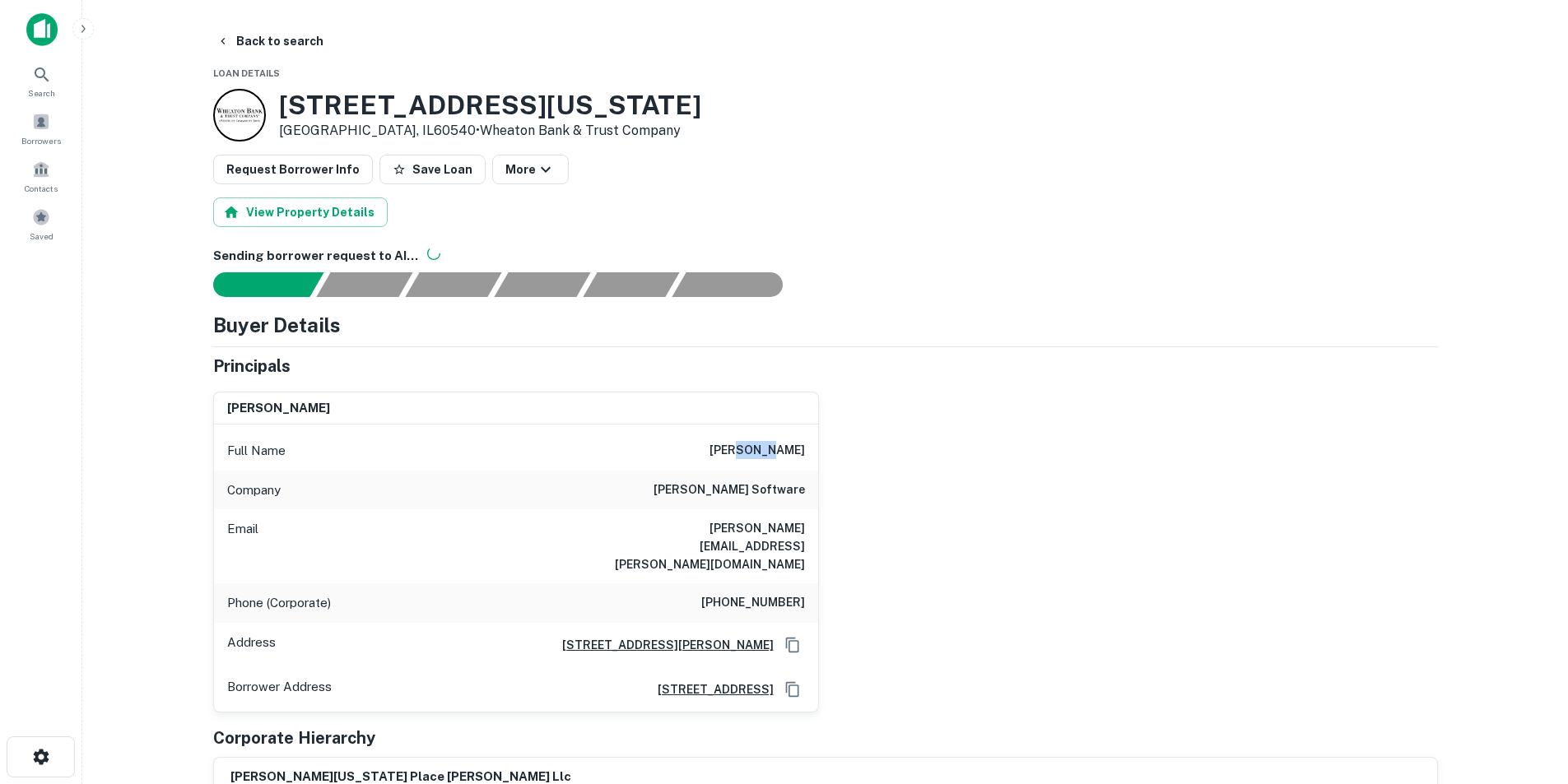
click at [781, 455] on h6 "ann rubin" at bounding box center [757, 451] width 95 height 19
click at [769, 593] on h6 "(770) 643-3966" at bounding box center [754, 603] width 104 height 19
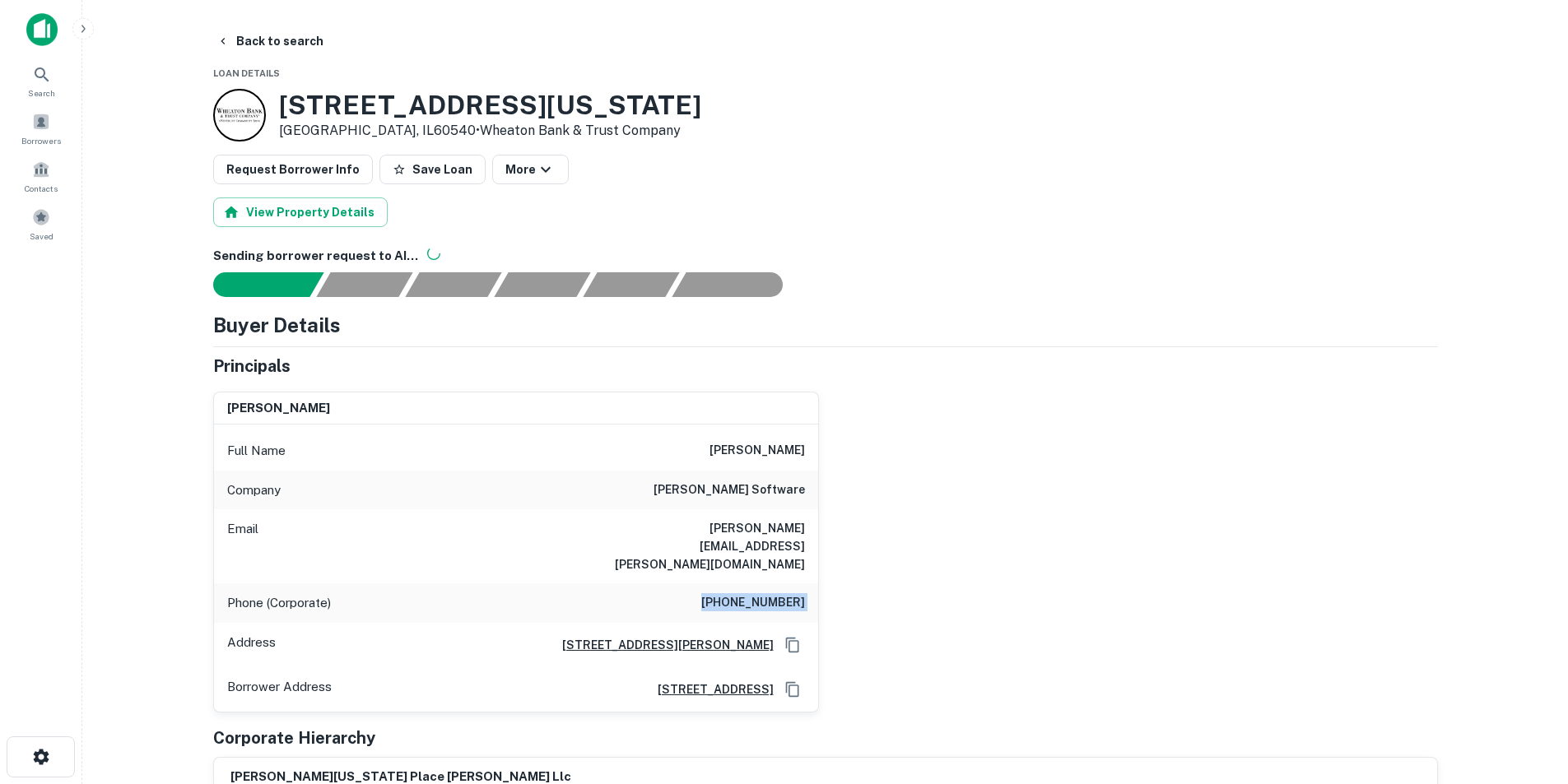
copy h6 "(770) 643-3966"
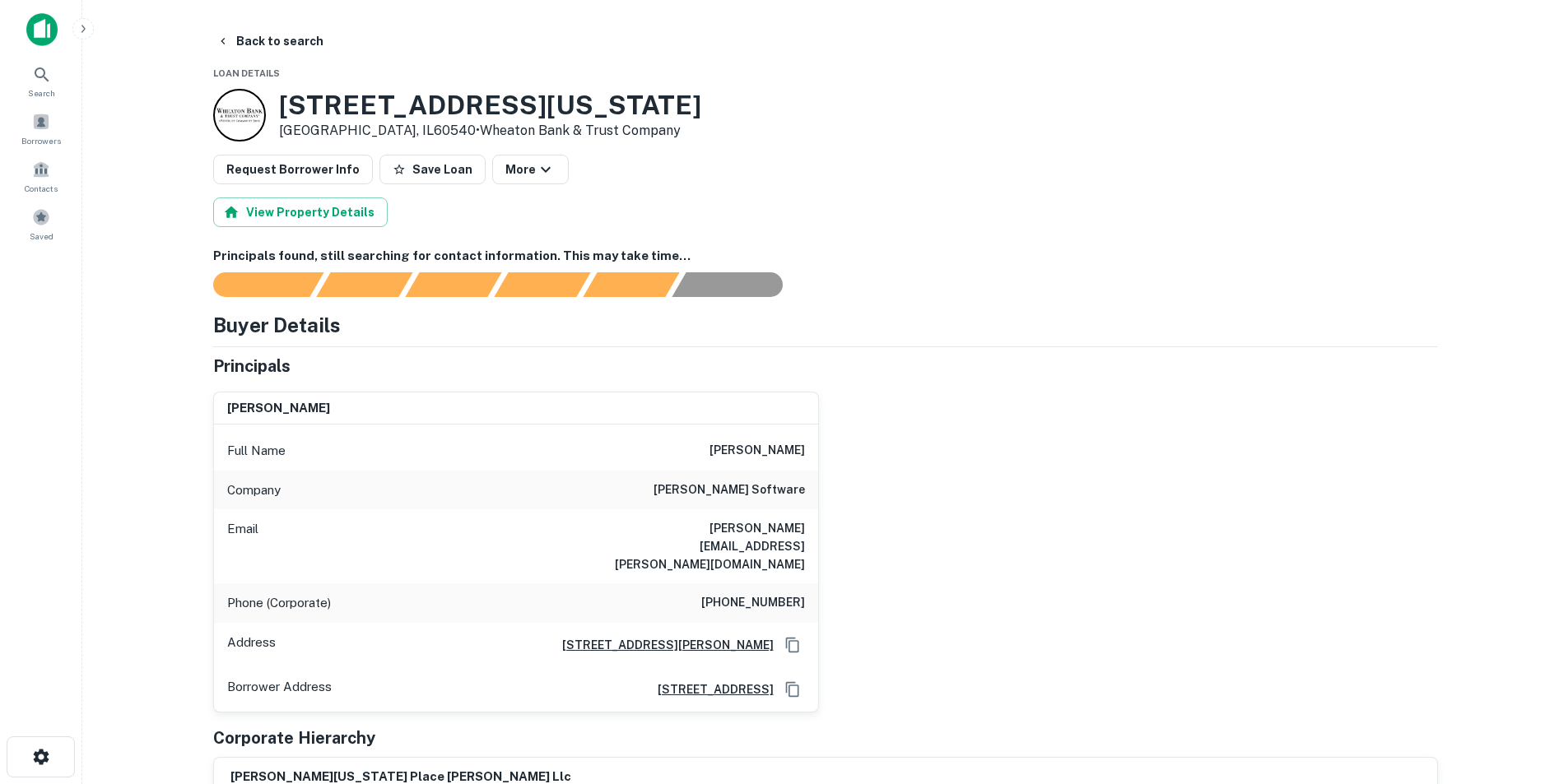
click at [777, 495] on h6 "rubin software" at bounding box center [729, 490] width 151 height 19
copy h6 "rubin software"
click at [48, 81] on icon at bounding box center [41, 74] width 14 height 14
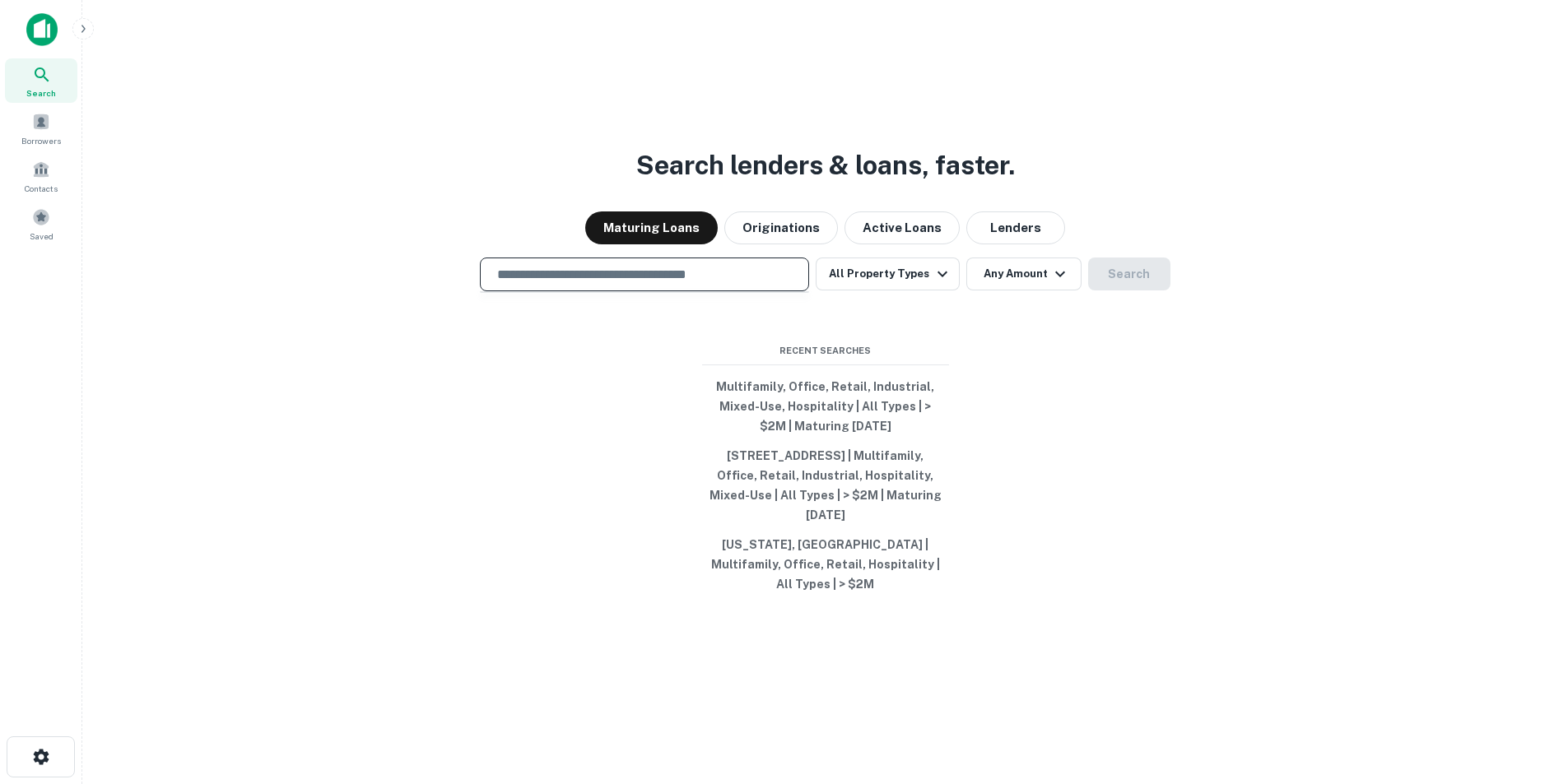
click at [549, 284] on input "text" at bounding box center [645, 274] width 314 height 19
paste input "**********"
type input "**********"
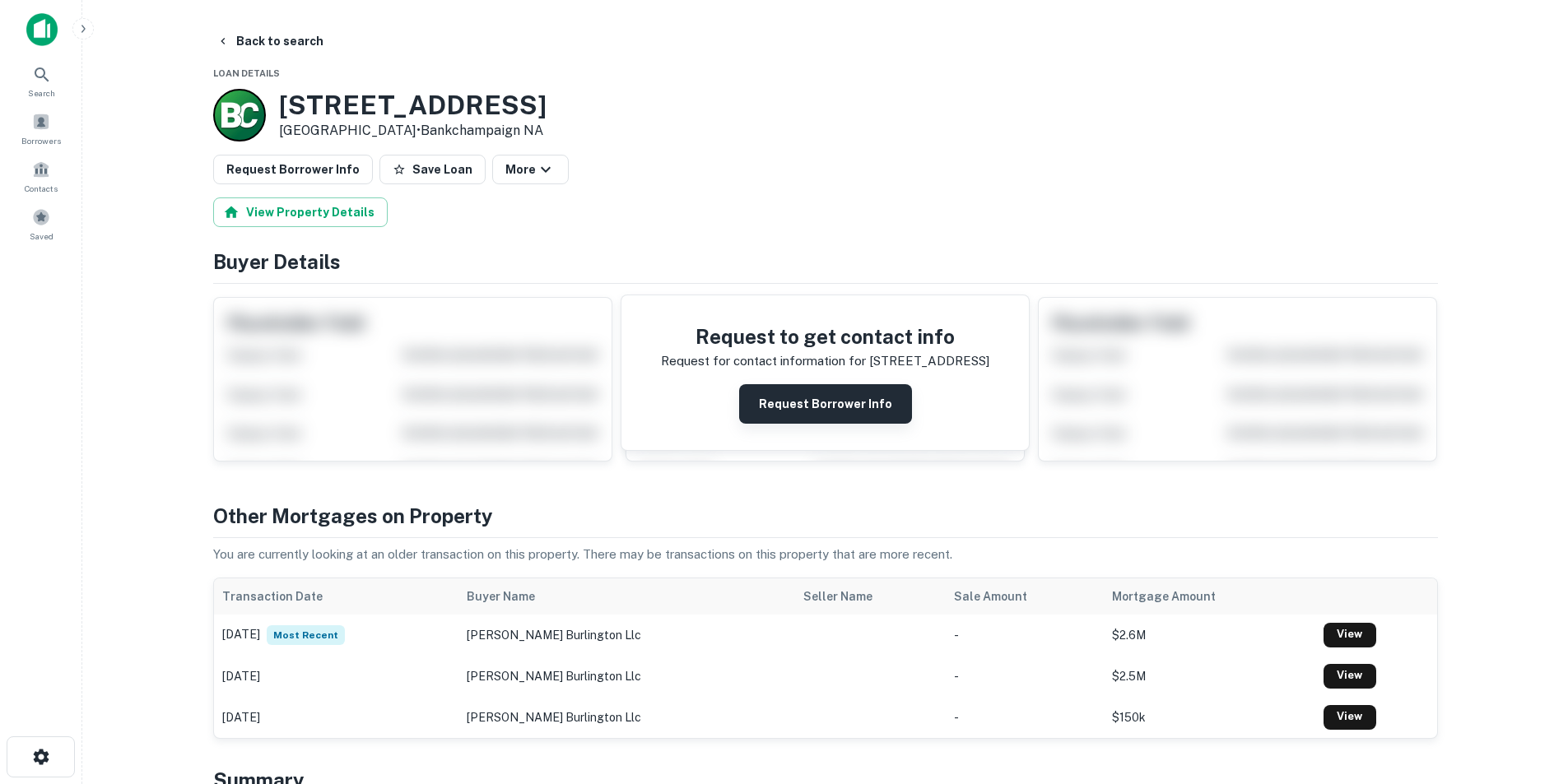
click at [807, 385] on button "Request Borrower Info" at bounding box center [825, 404] width 173 height 39
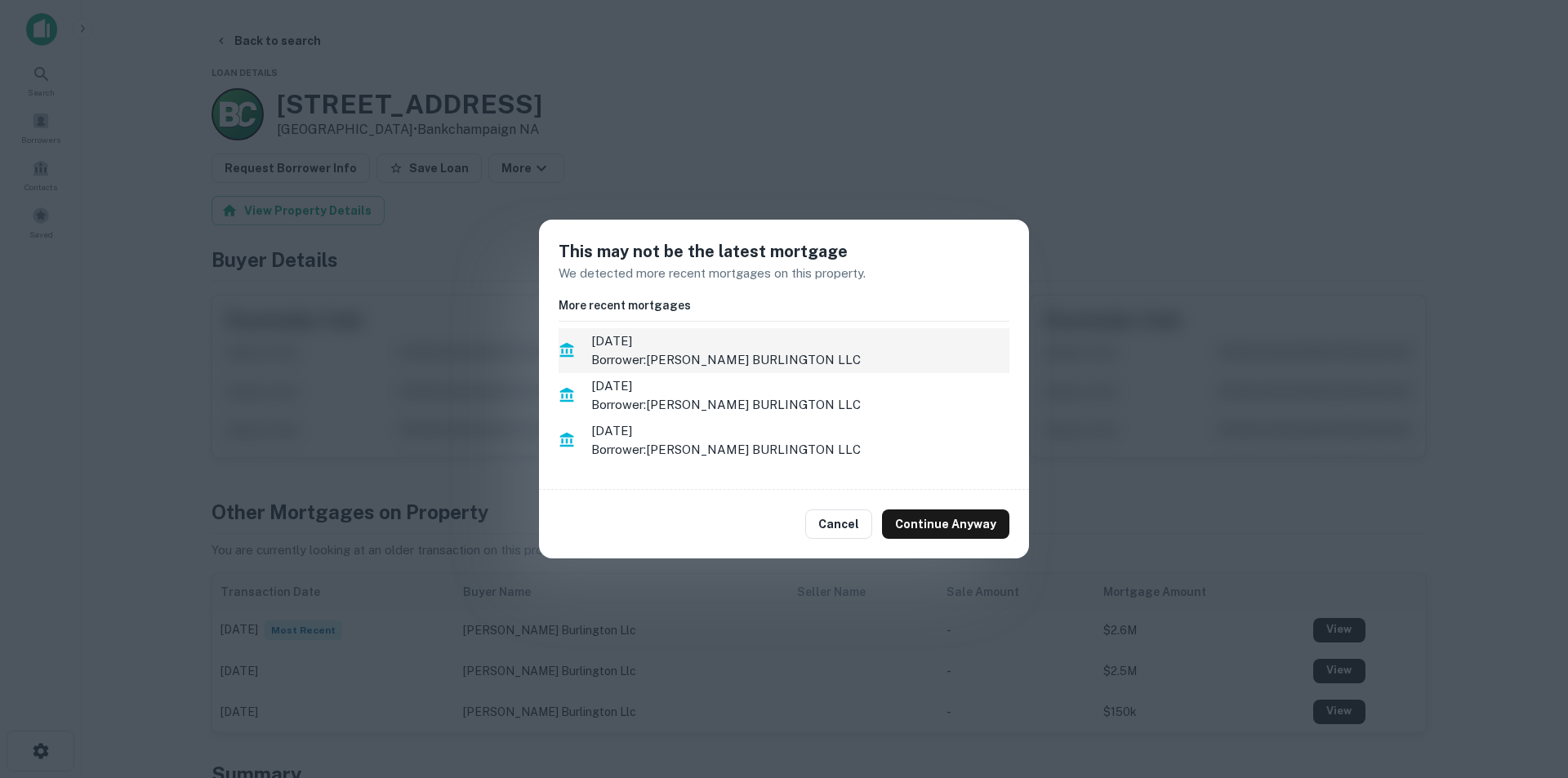
click at [741, 359] on p "Borrower: BECKNELL BURLINGTON LLC" at bounding box center [799, 359] width 418 height 19
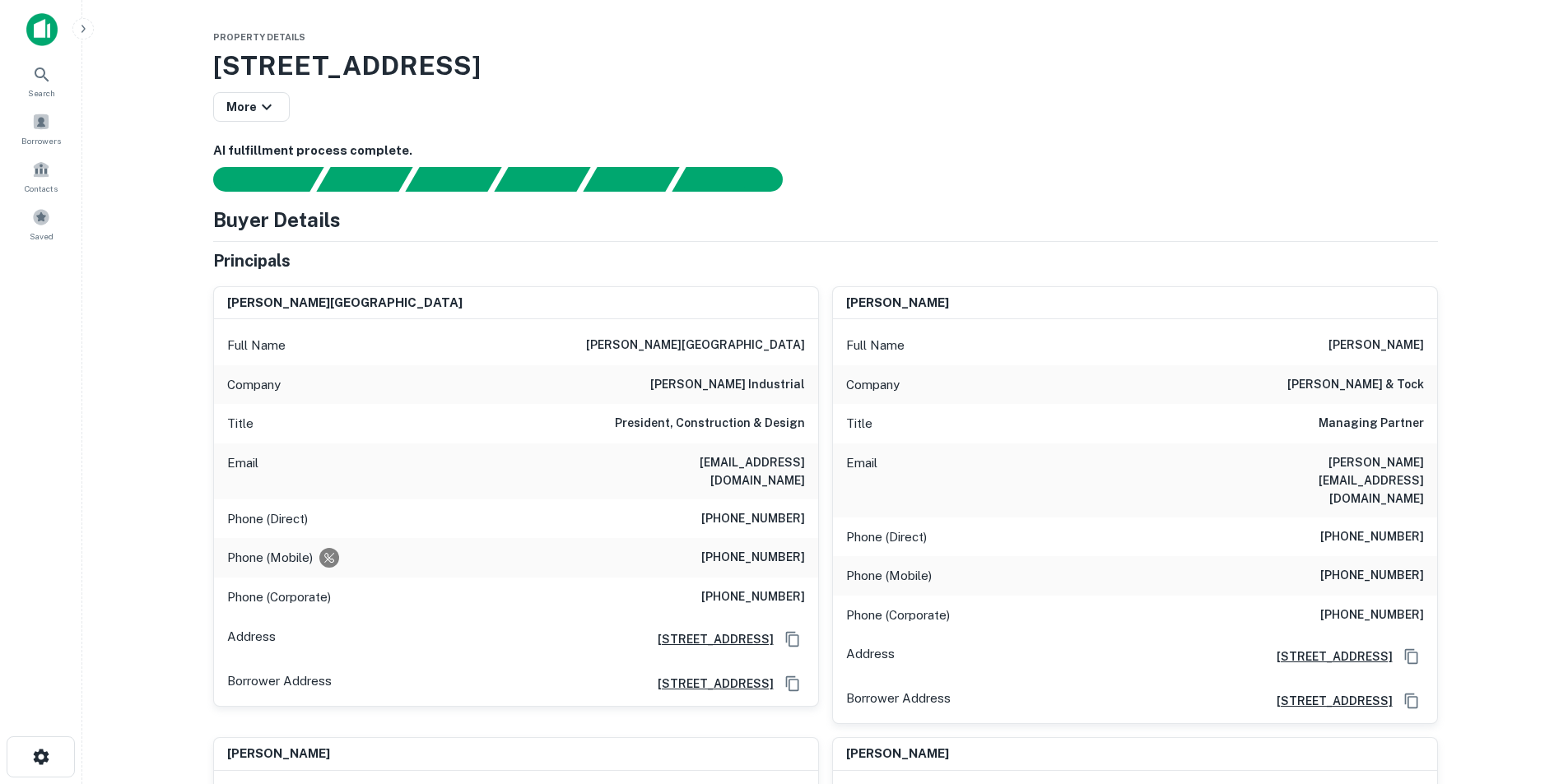
click at [784, 388] on h6 "becknell industrial" at bounding box center [728, 384] width 155 height 19
copy h6 "becknell industrial"
click at [754, 467] on h6 "ckouri@becknellindustrial.com" at bounding box center [705, 472] width 198 height 37
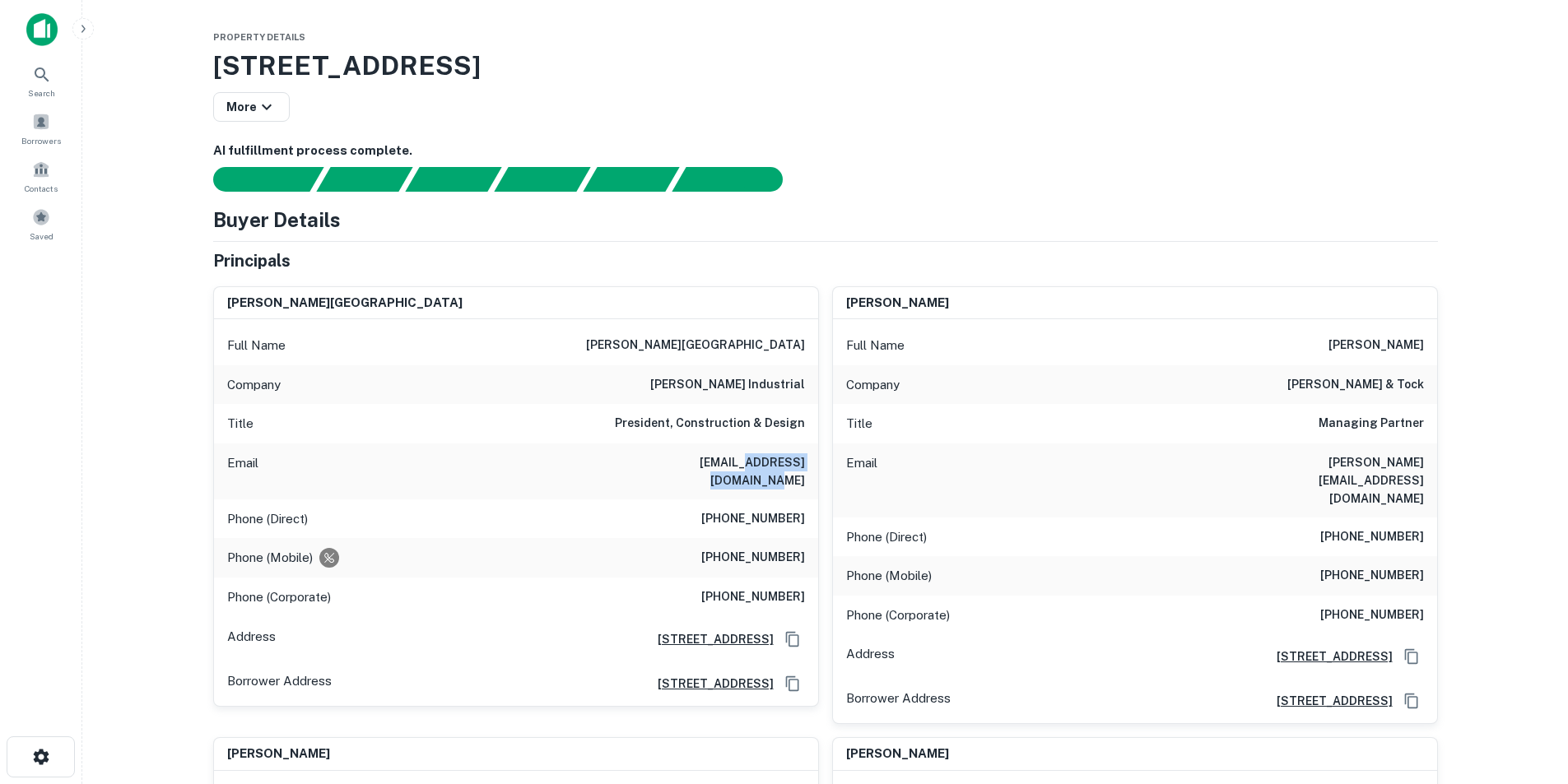
click at [754, 467] on h6 "ckouri@becknellindustrial.com" at bounding box center [705, 472] width 198 height 37
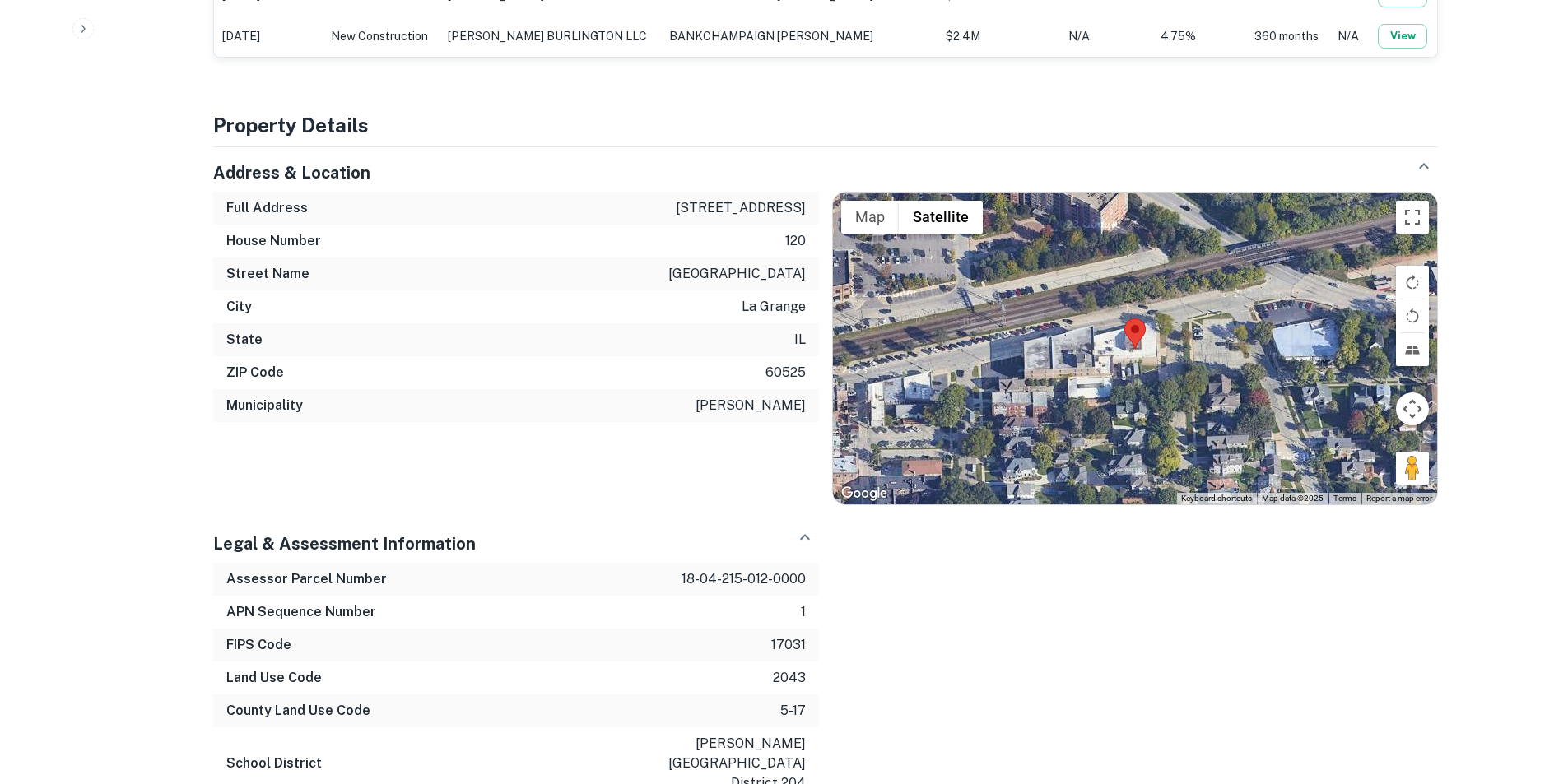
scroll to position [1398, 0]
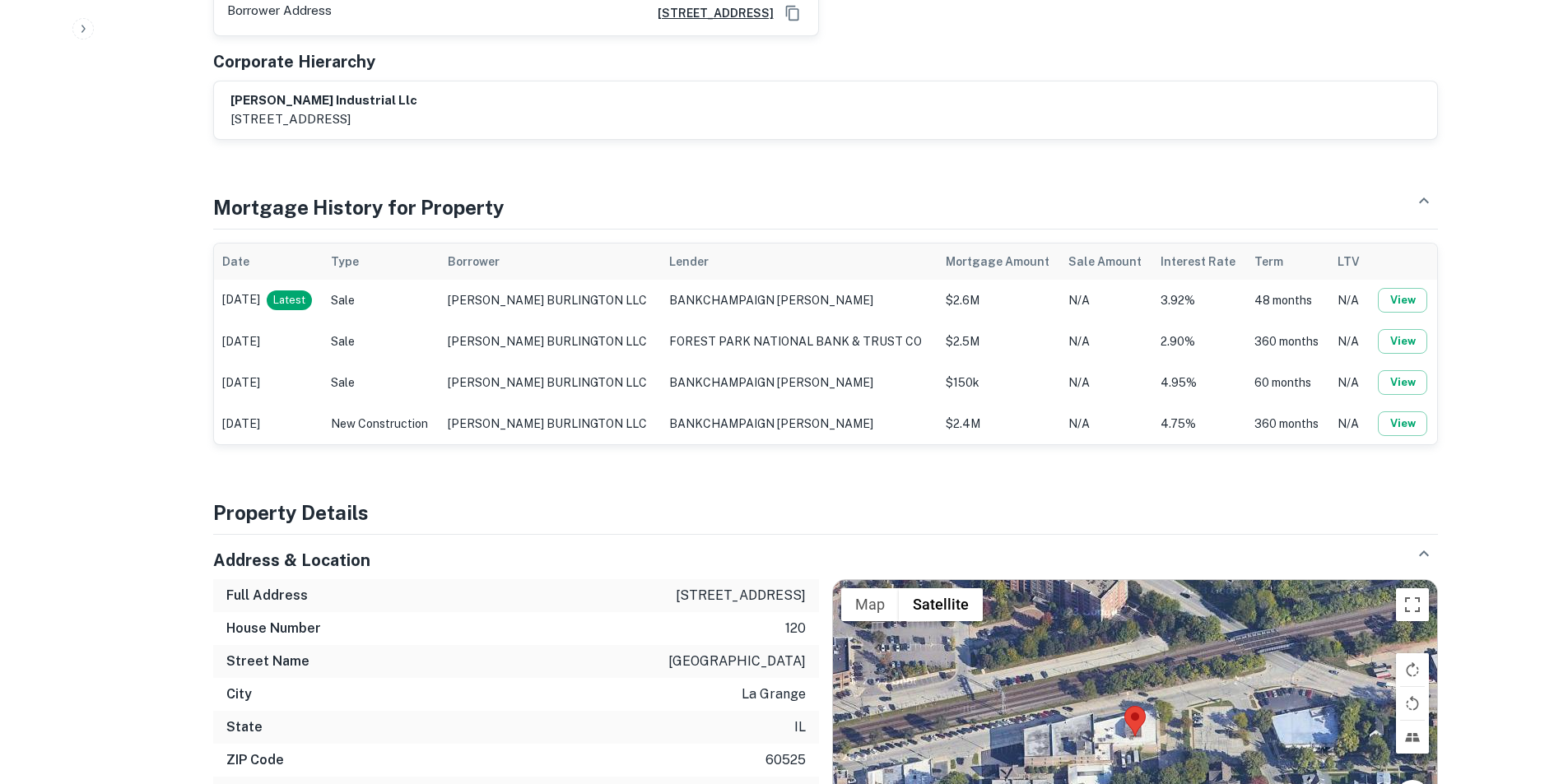
drag, startPoint x: 1391, startPoint y: 248, endPoint x: 680, endPoint y: 391, distance: 725.2
click at [635, 535] on div "Address & Location" at bounding box center [825, 553] width 1225 height 38
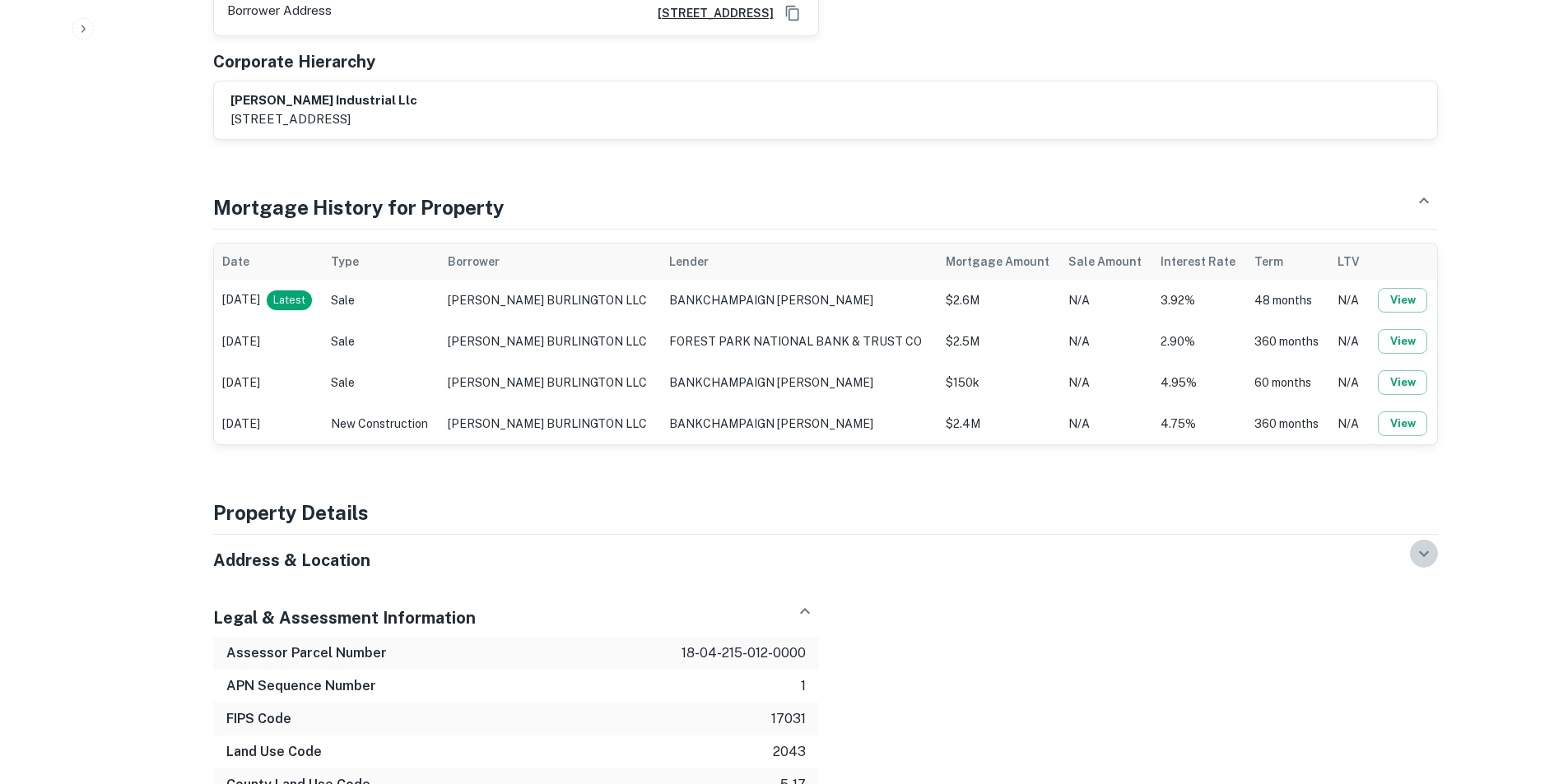
click at [1425, 539] on button "button" at bounding box center [1423, 553] width 28 height 28
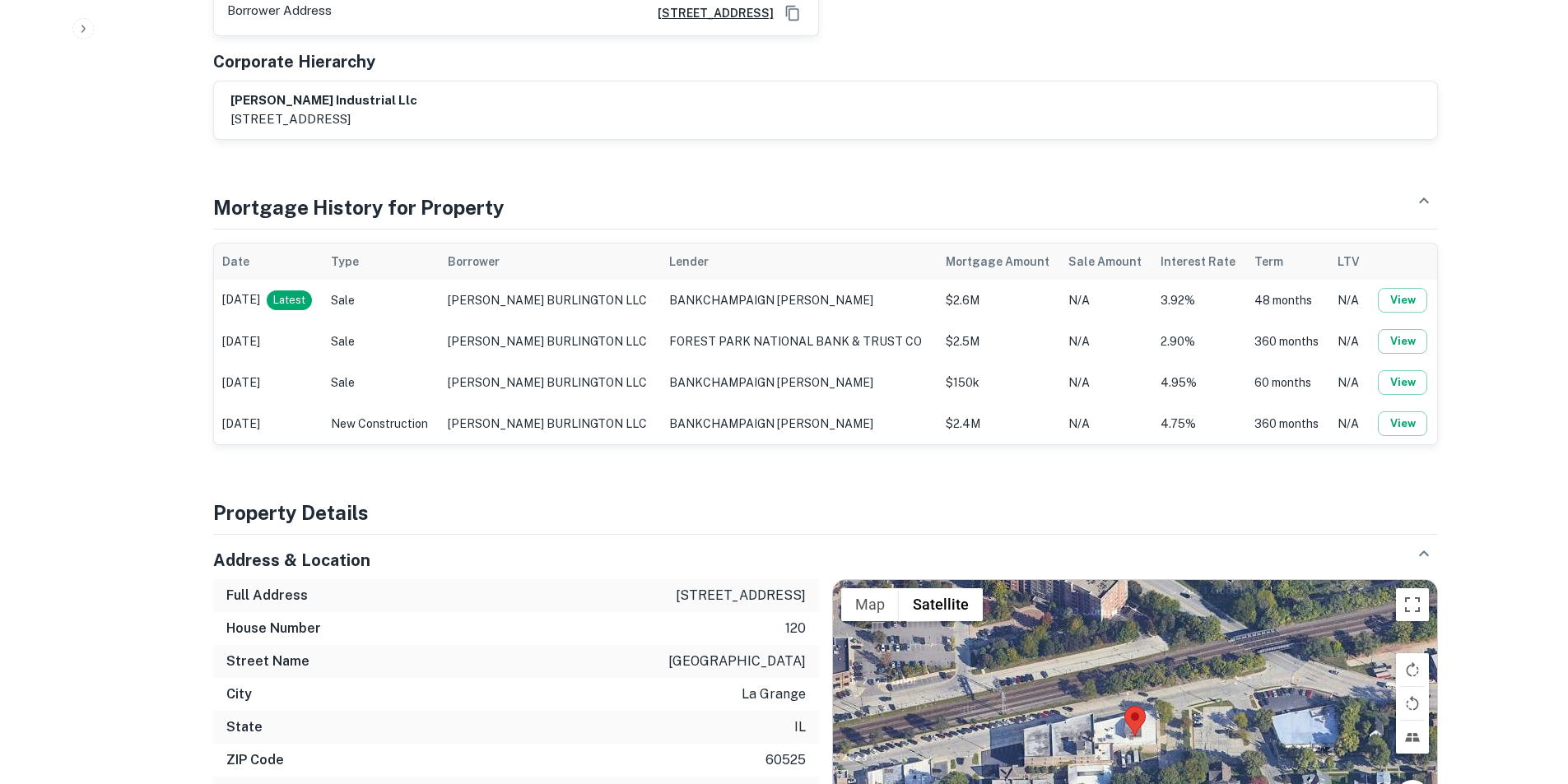
click at [1416, 279] on td "View" at bounding box center [1402, 300] width 67 height 41
click at [1404, 288] on button "View" at bounding box center [1402, 301] width 49 height 25
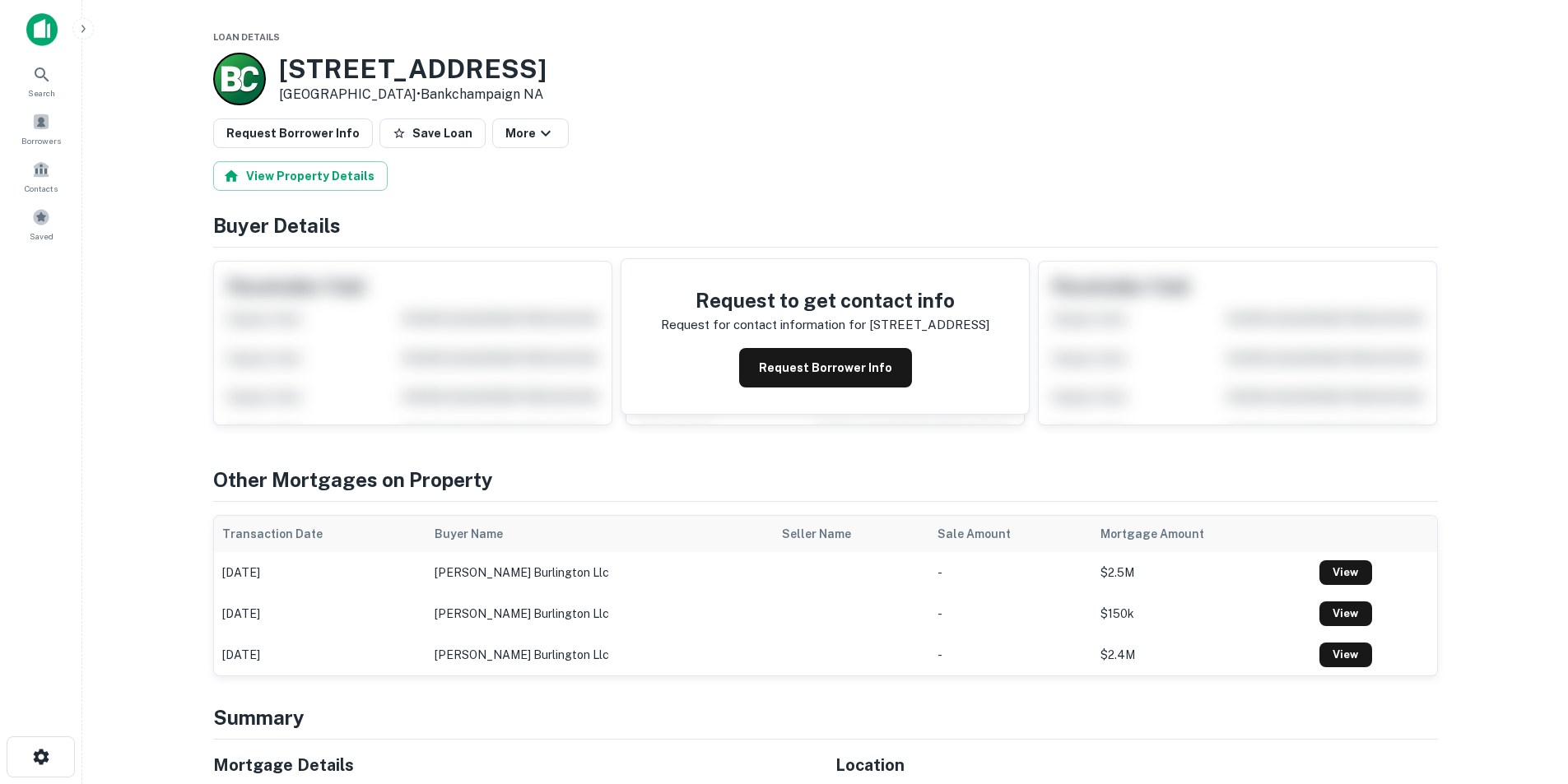
click at [885, 360] on button "Request Borrower Info" at bounding box center [825, 367] width 173 height 39
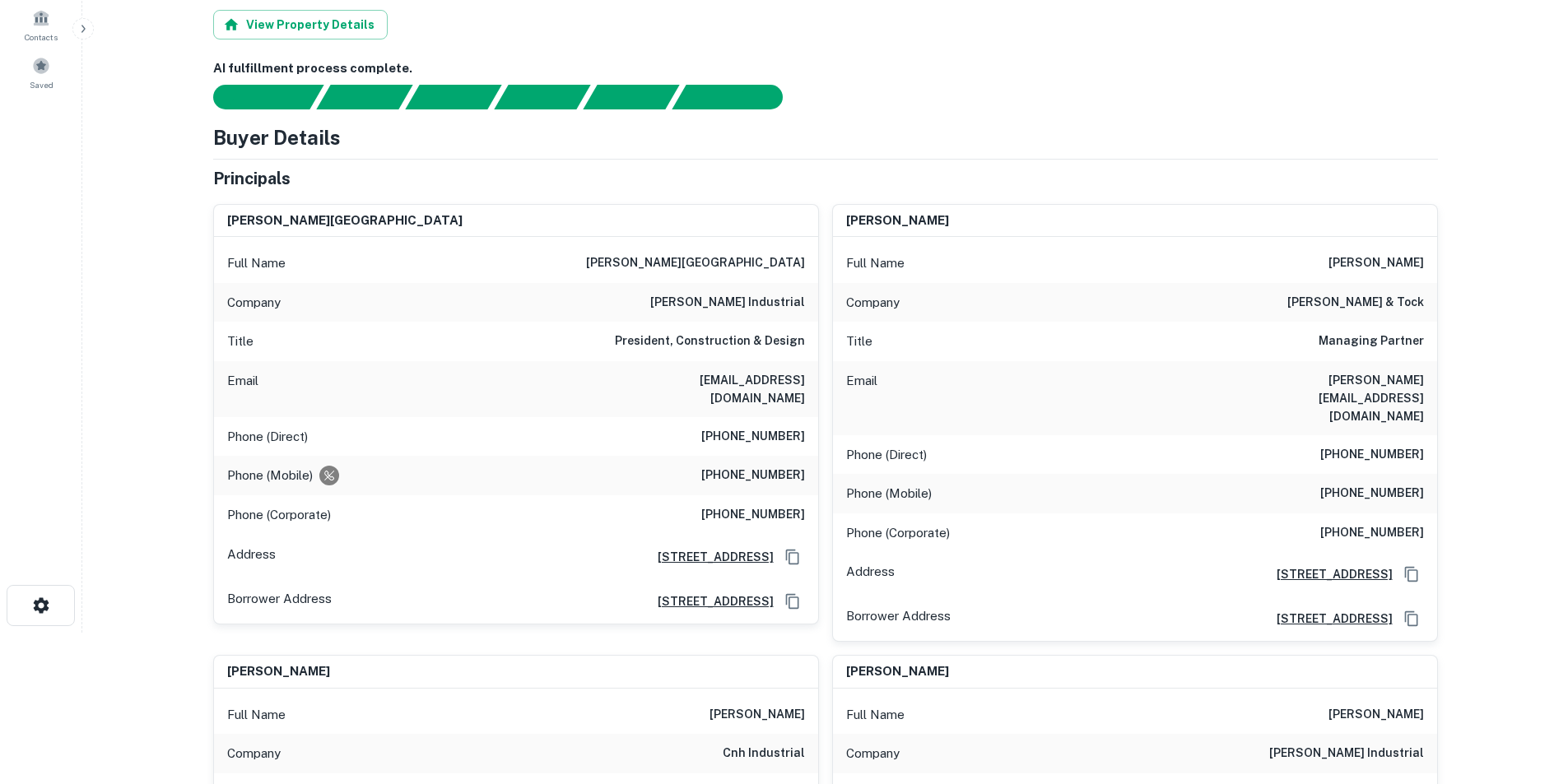
scroll to position [247, 0]
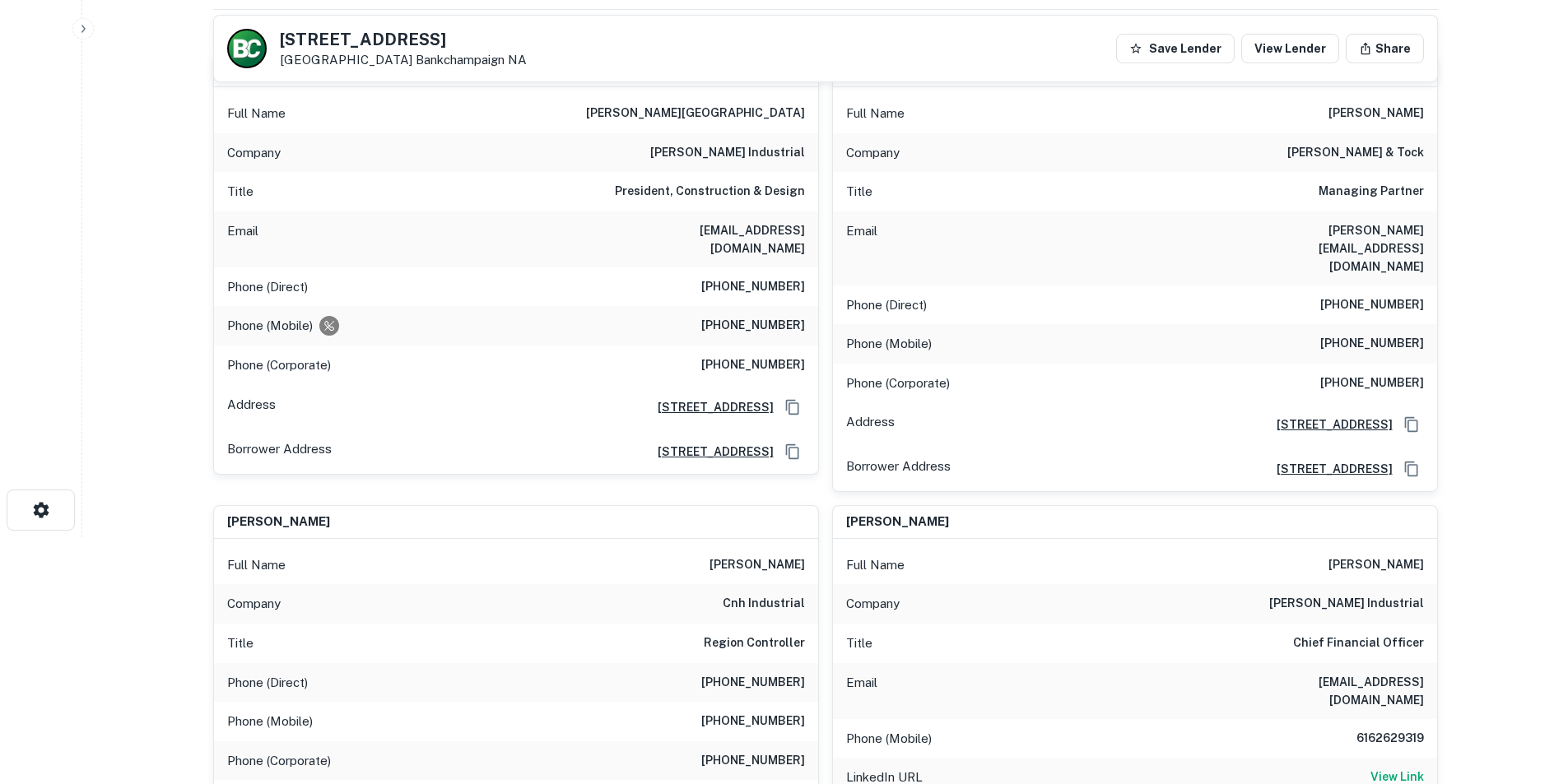
click at [1378, 555] on h6 "clay thelen" at bounding box center [1375, 564] width 95 height 19
copy h6 "clay thelen"
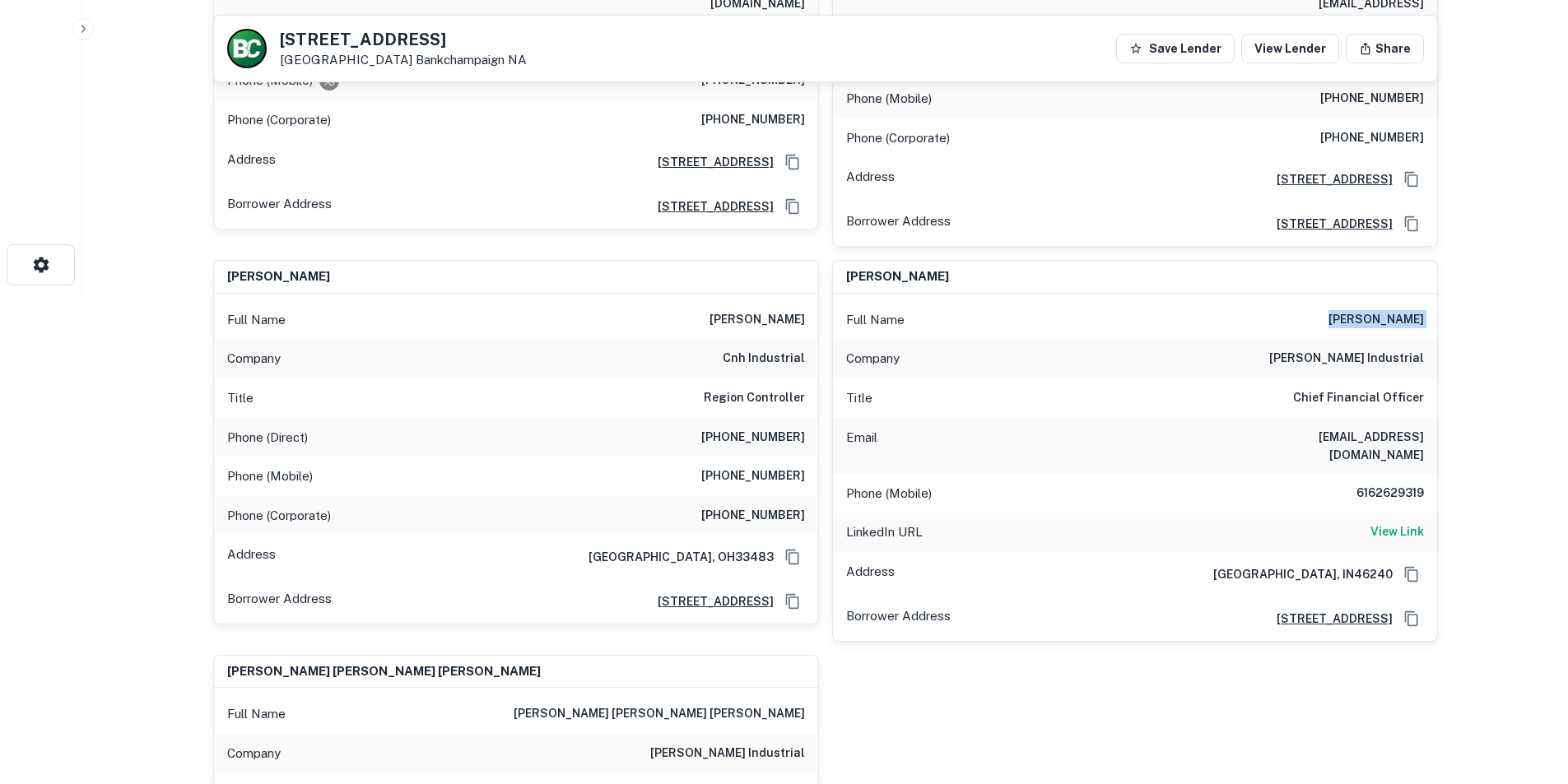
scroll to position [493, 0]
click at [1346, 426] on h6 "cthelen@becknellindustrial.com" at bounding box center [1324, 444] width 198 height 37
copy h6 "cthelen@becknellindustrial.com"
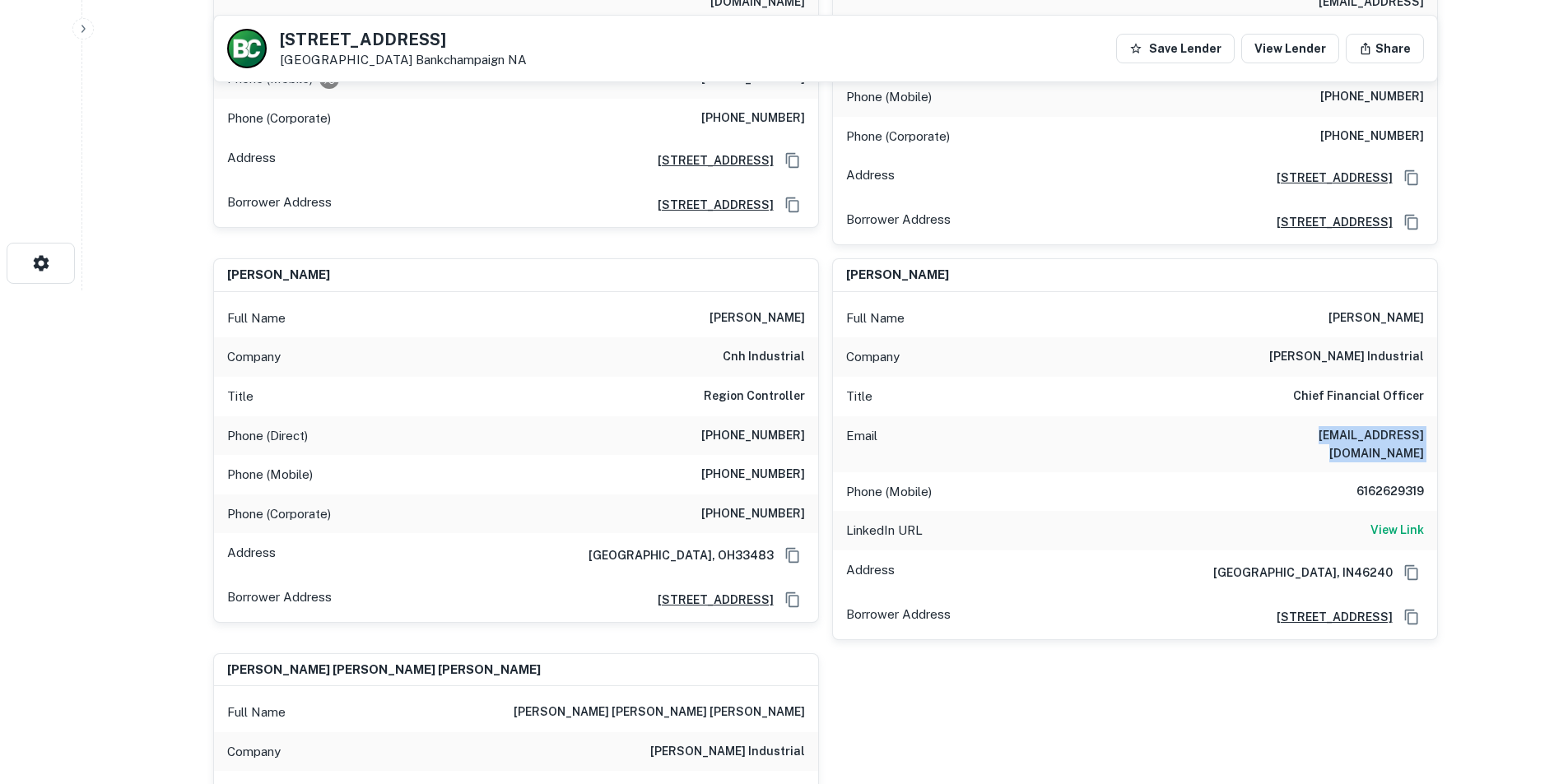
scroll to position [0, 0]
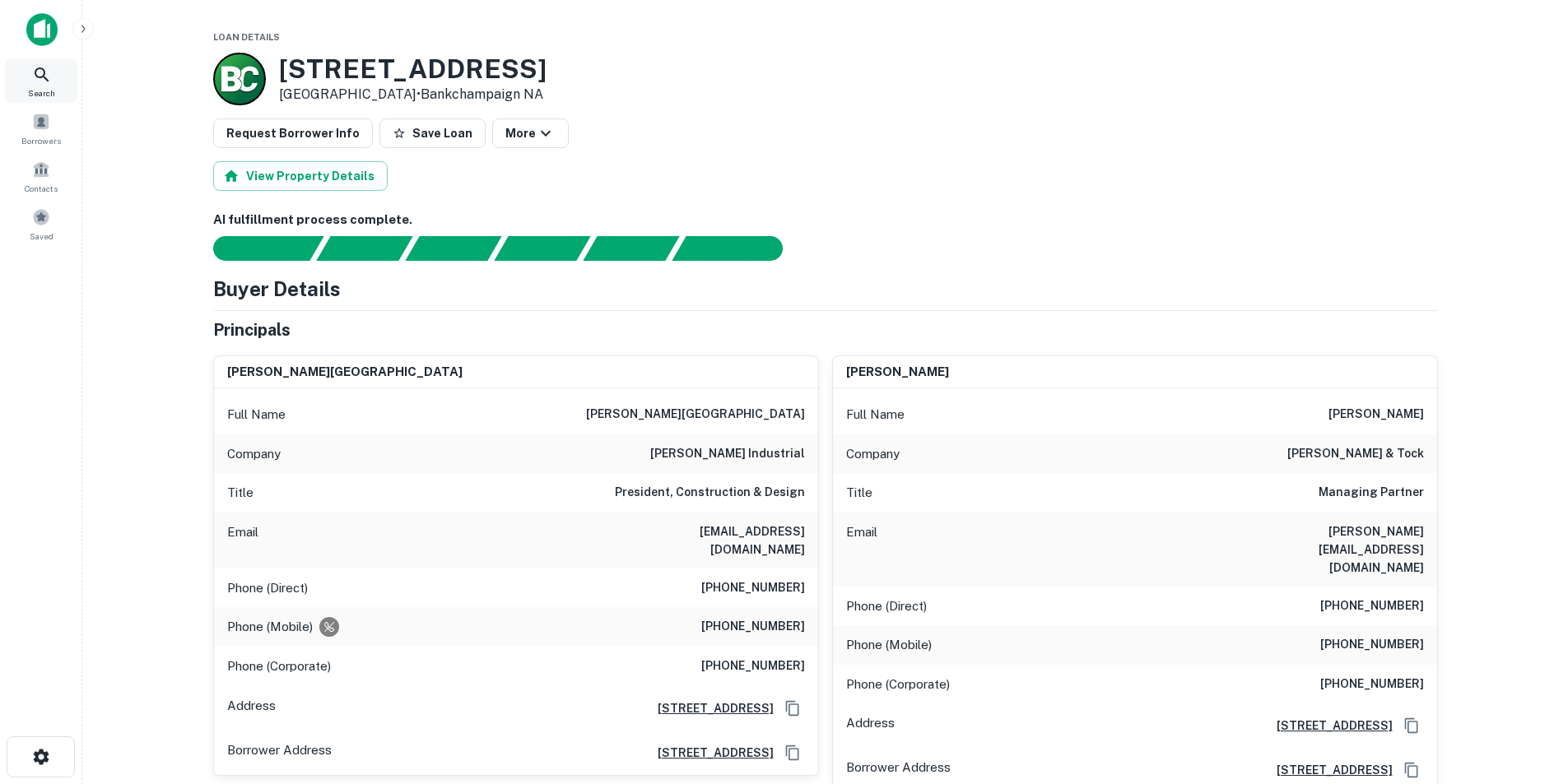
click at [40, 88] on span "Search" at bounding box center [41, 93] width 27 height 13
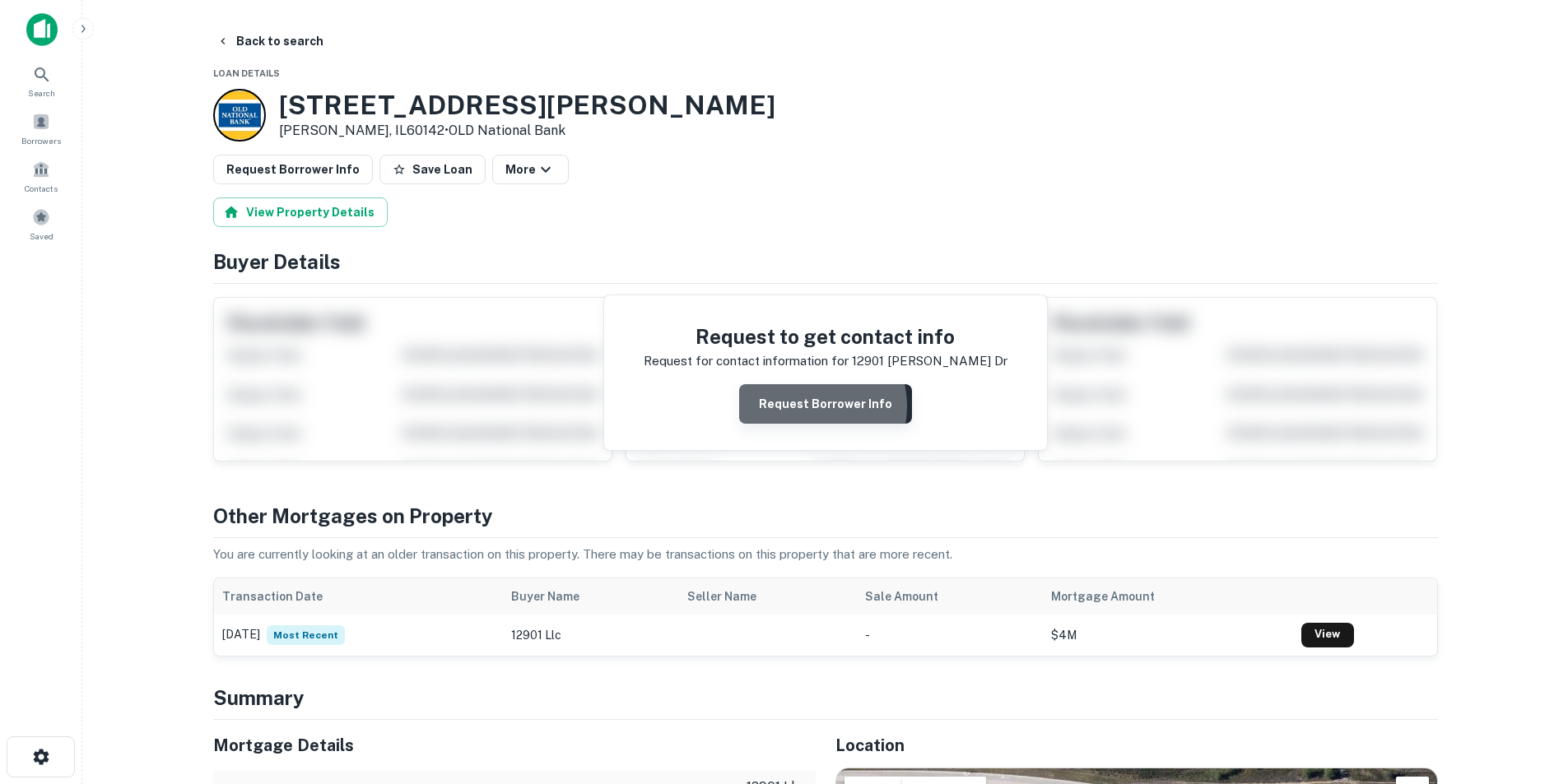
click at [812, 406] on button "Request Borrower Info" at bounding box center [825, 404] width 173 height 39
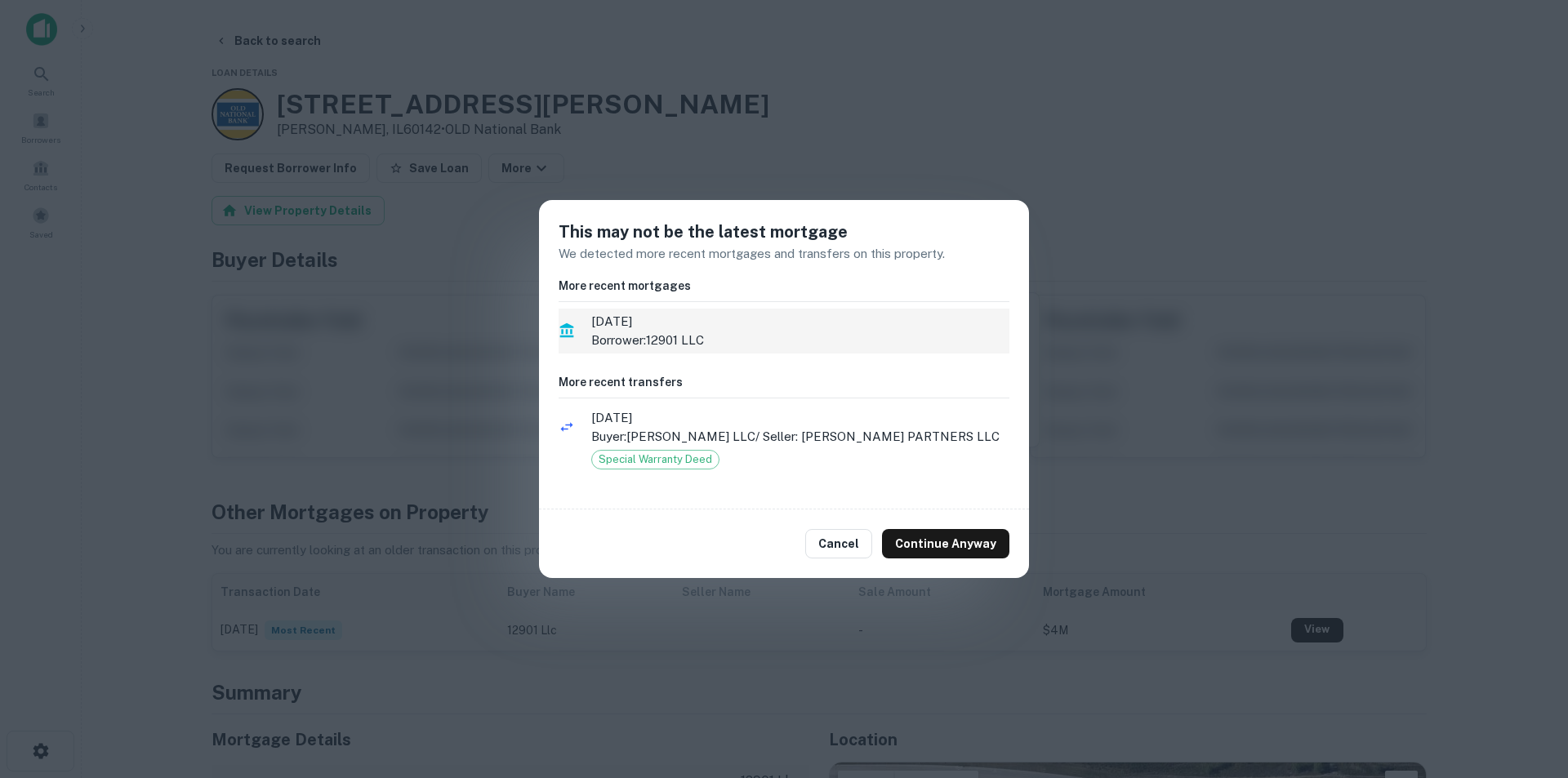
click at [613, 331] on p "Borrower: 12901 LLC" at bounding box center [799, 340] width 418 height 19
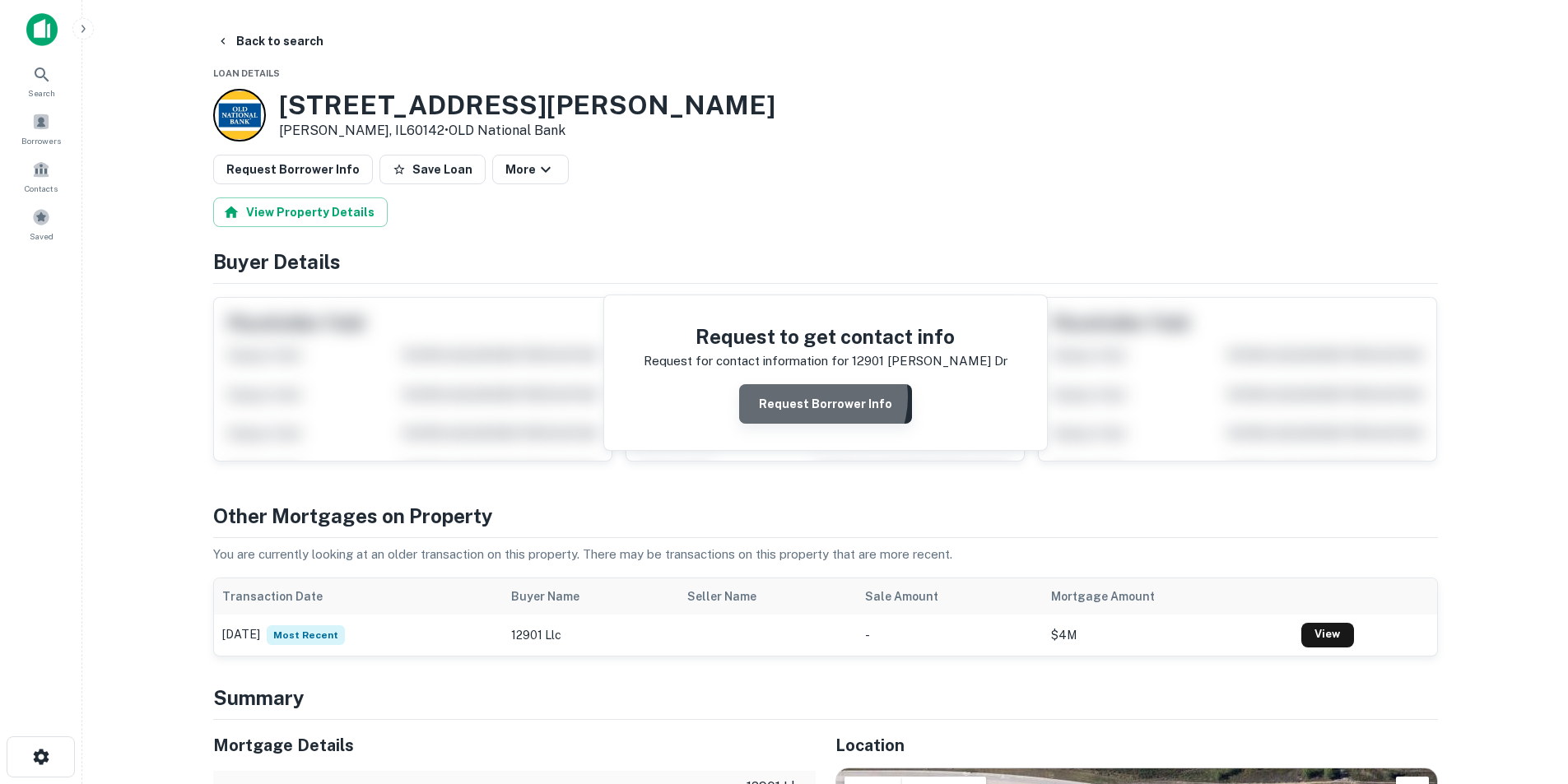
click at [811, 397] on button "Request Borrower Info" at bounding box center [825, 404] width 173 height 39
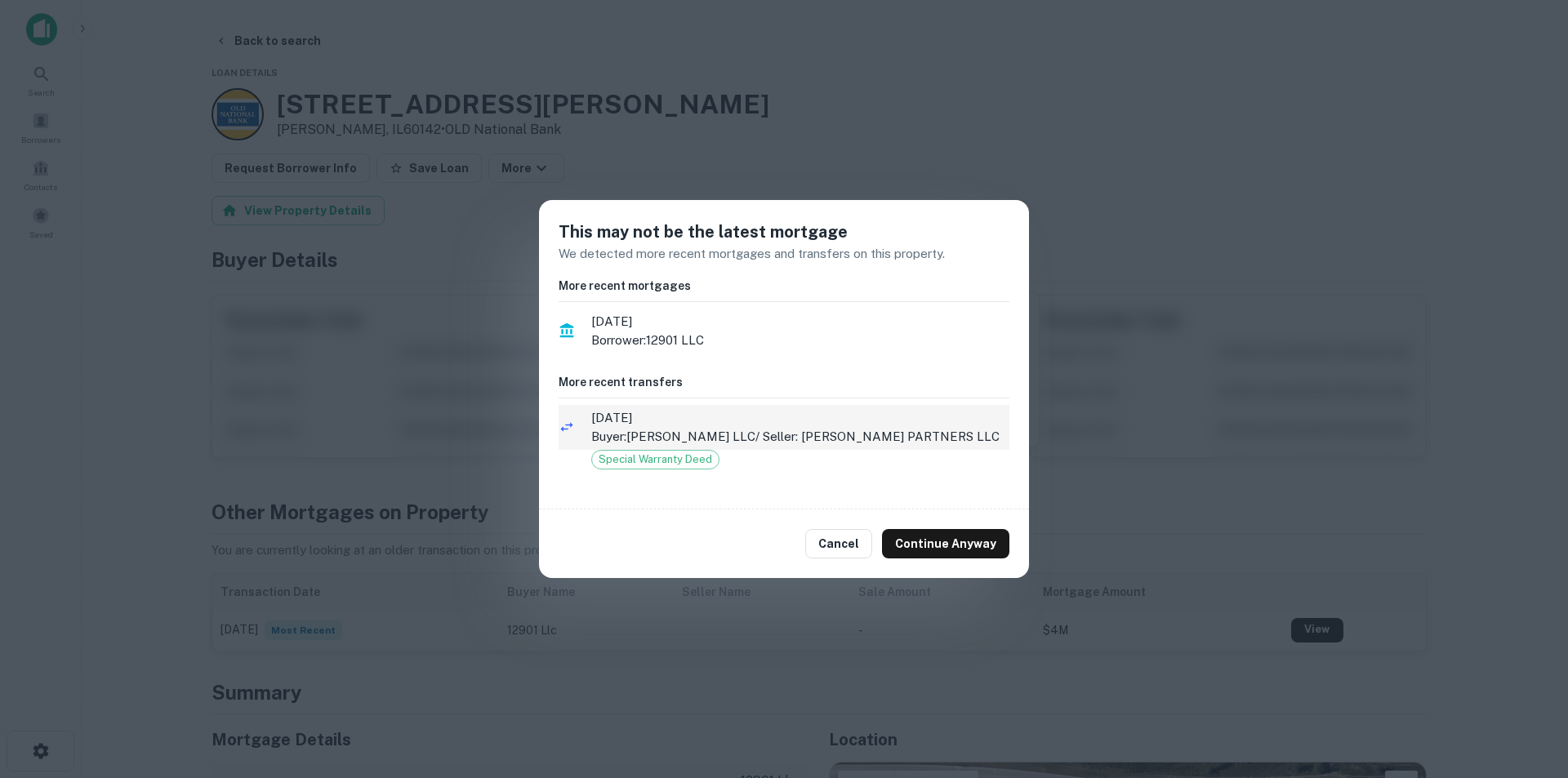
click at [791, 422] on span "6/14/2022" at bounding box center [799, 418] width 418 height 19
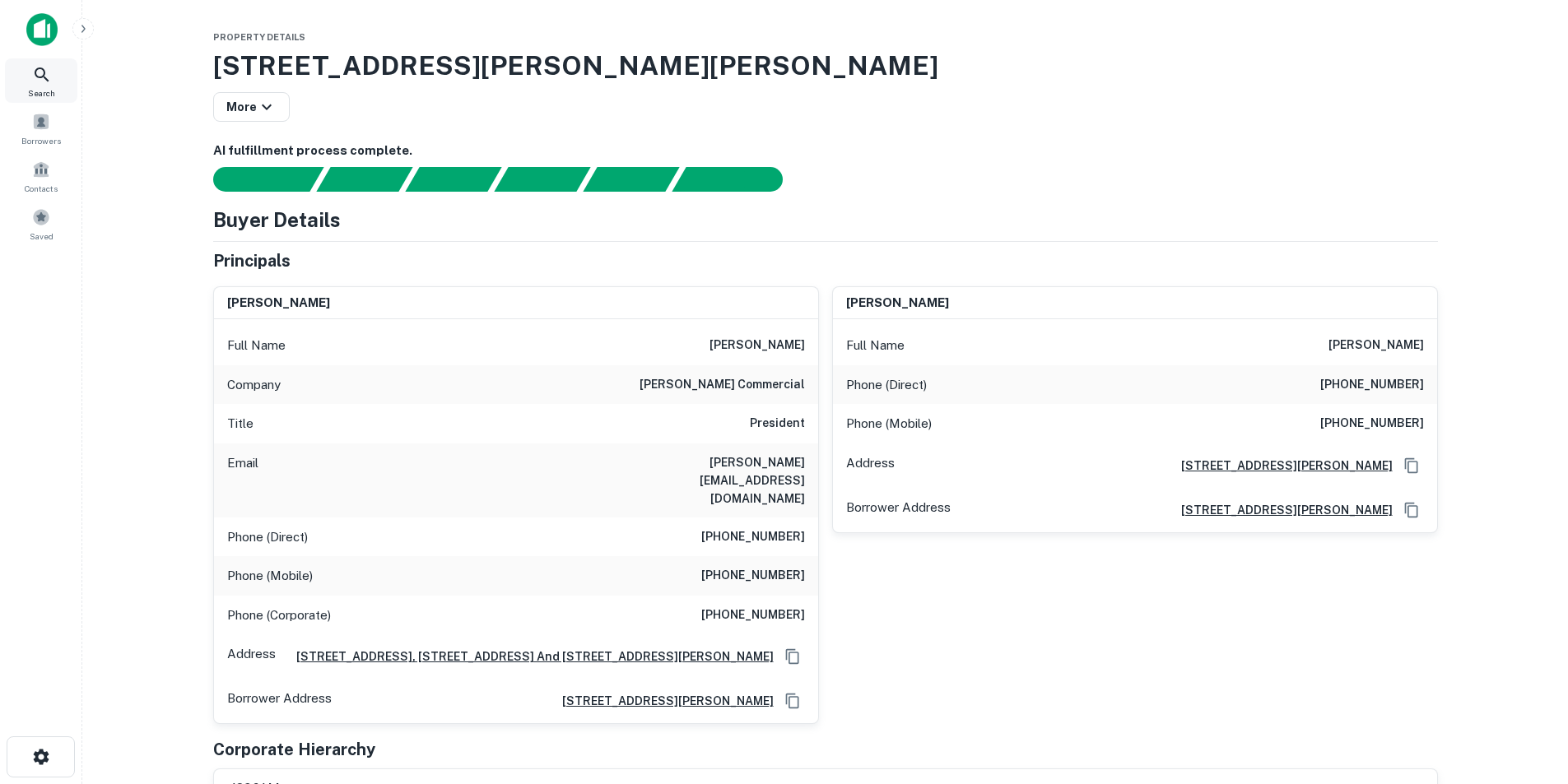
drag, startPoint x: 25, startPoint y: 75, endPoint x: 676, endPoint y: 5, distance: 654.8
click at [28, 75] on div "Search" at bounding box center [40, 81] width 72 height 44
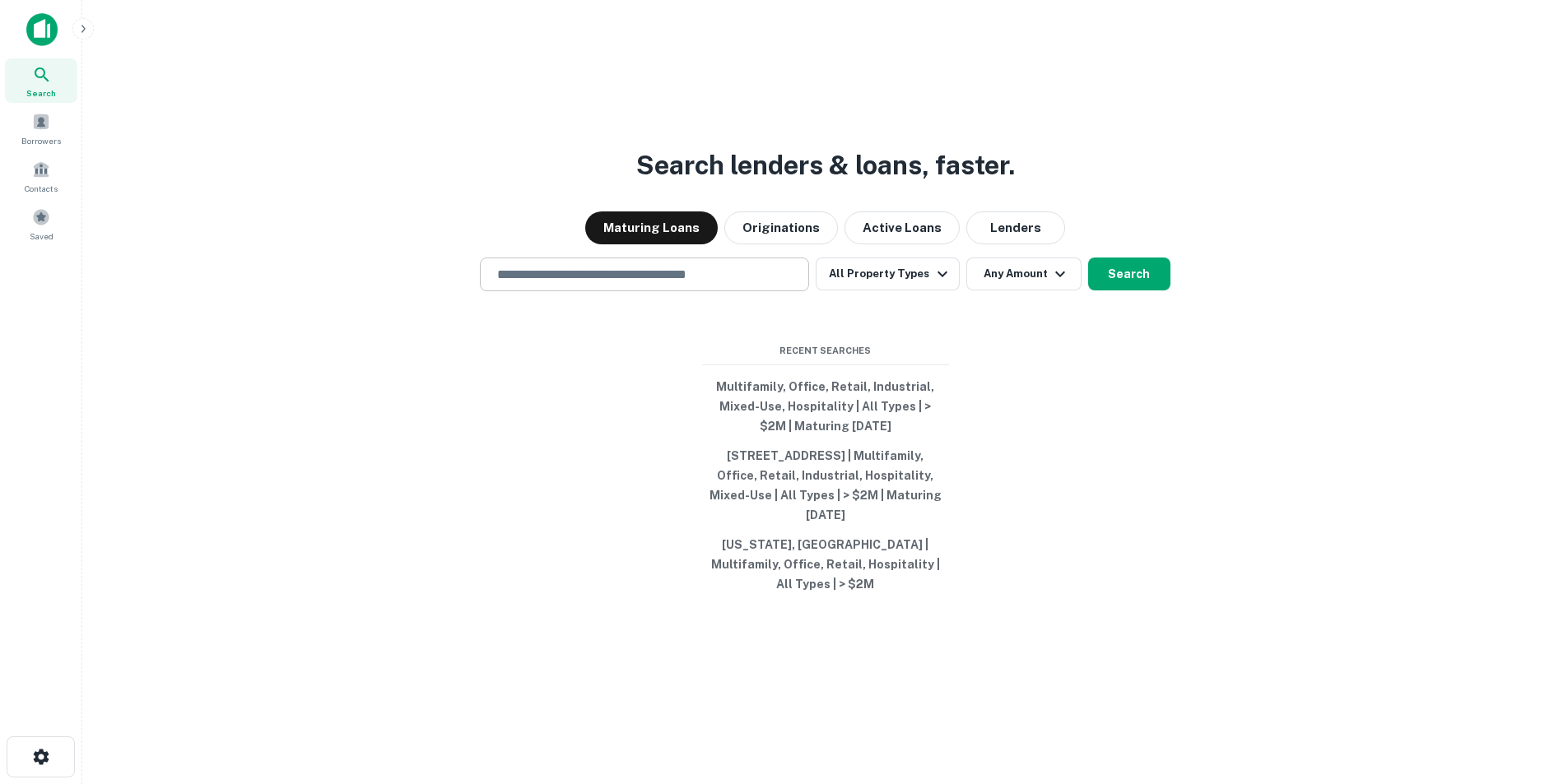
click at [643, 284] on input "text" at bounding box center [645, 274] width 314 height 19
paste input "**********"
type input "**********"
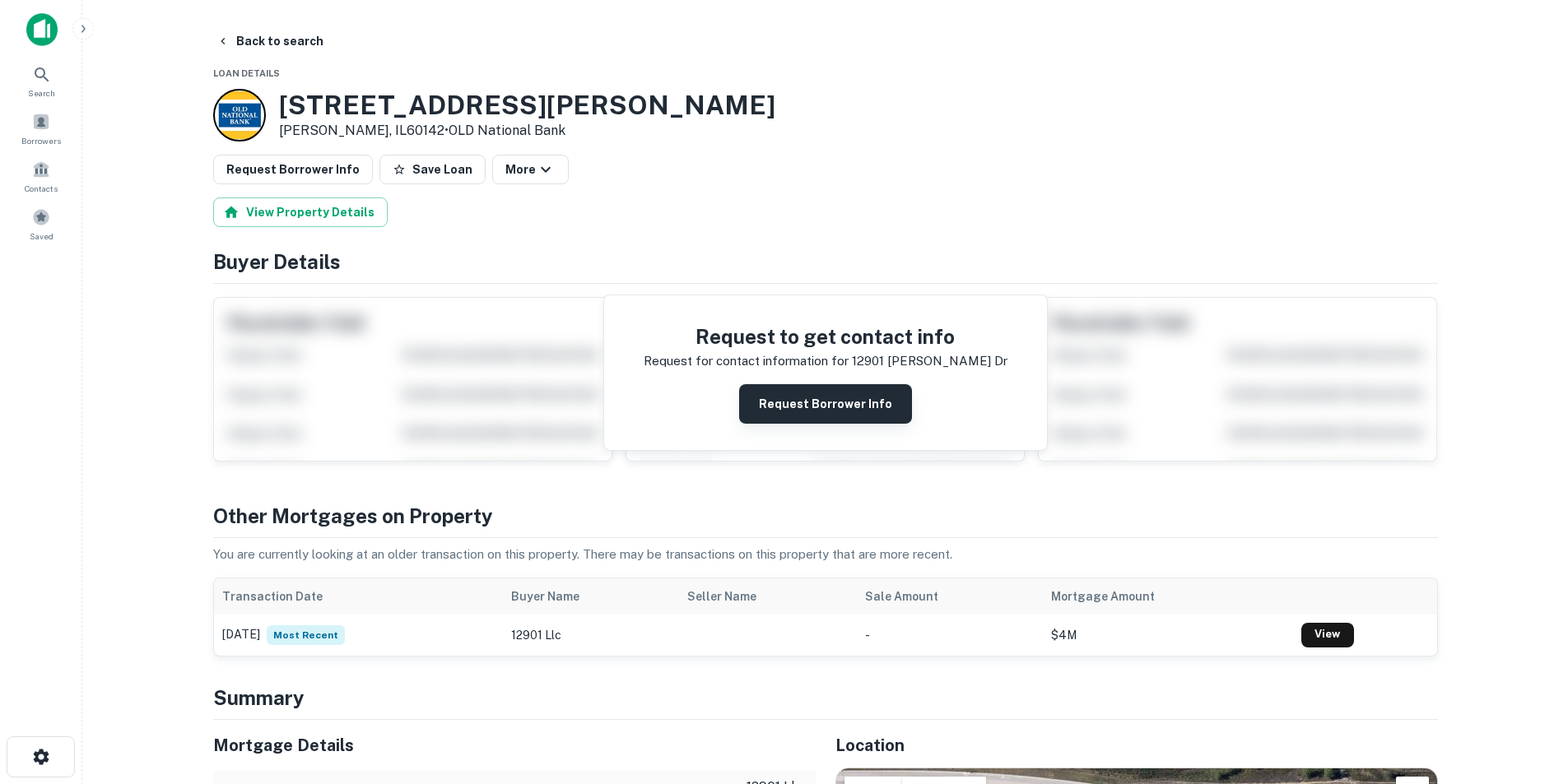
click at [807, 396] on button "Request Borrower Info" at bounding box center [825, 404] width 173 height 39
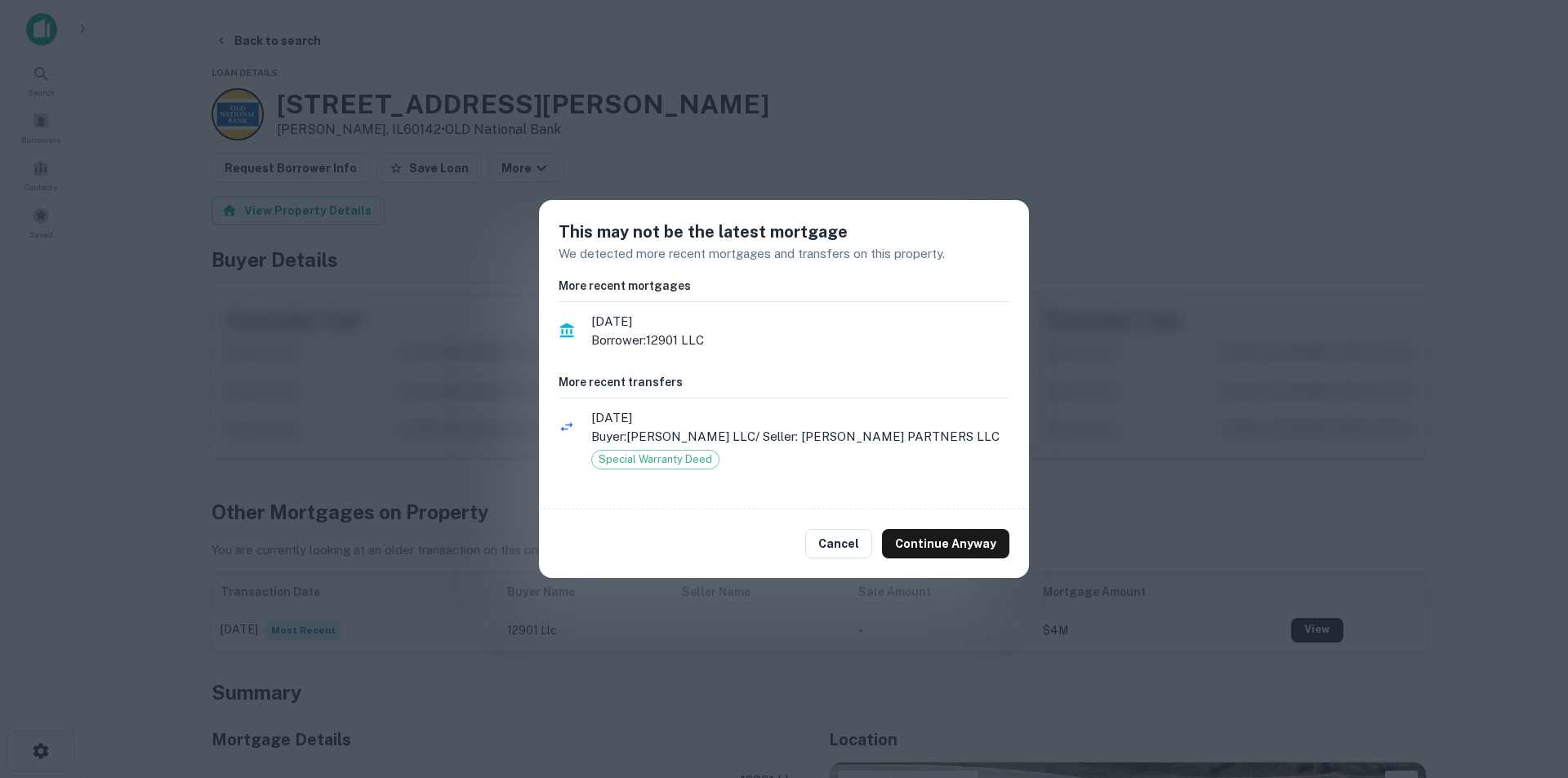
drag, startPoint x: 825, startPoint y: 433, endPoint x: 702, endPoint y: 215, distance: 250.3
click at [702, 215] on div "This may not be the latest mortgage We detected more recent mortgages and trans…" at bounding box center [784, 355] width 490 height 310
click at [733, 436] on p "Buyer: HUNTLEY LLC / Seller: REICHE PARTNERS LLC" at bounding box center [799, 437] width 418 height 19
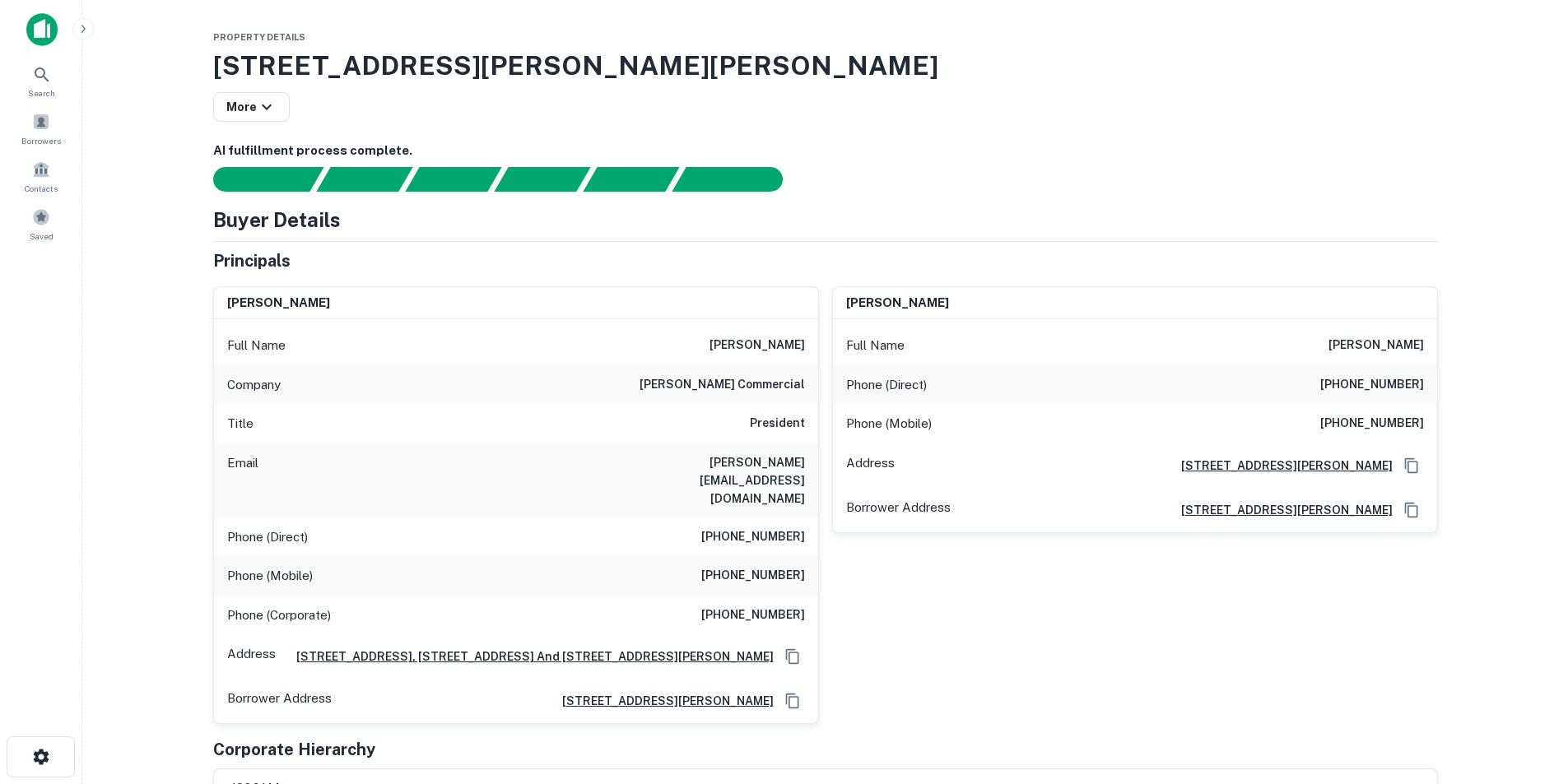
click at [735, 333] on div "Full Name paul s. gottsacker" at bounding box center [516, 345] width 604 height 39
click at [735, 332] on div "Full Name paul s. gottsacker" at bounding box center [516, 345] width 604 height 39
copy h6 "paul s. gottsacker"
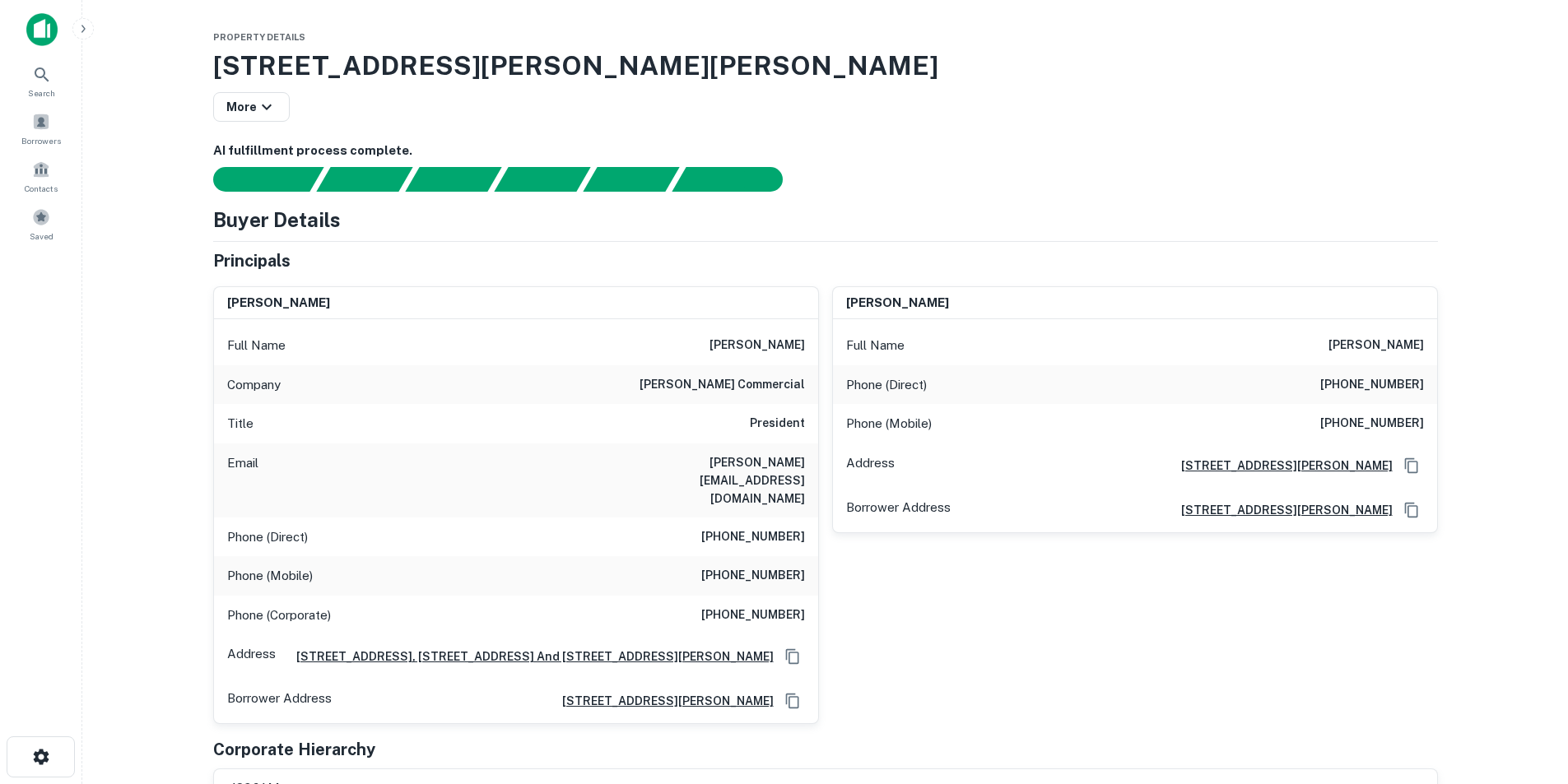
click at [756, 464] on h6 "paul@gottsackercommercial.com" at bounding box center [705, 481] width 198 height 54
copy h6 "paul@gottsackercommercial.com"
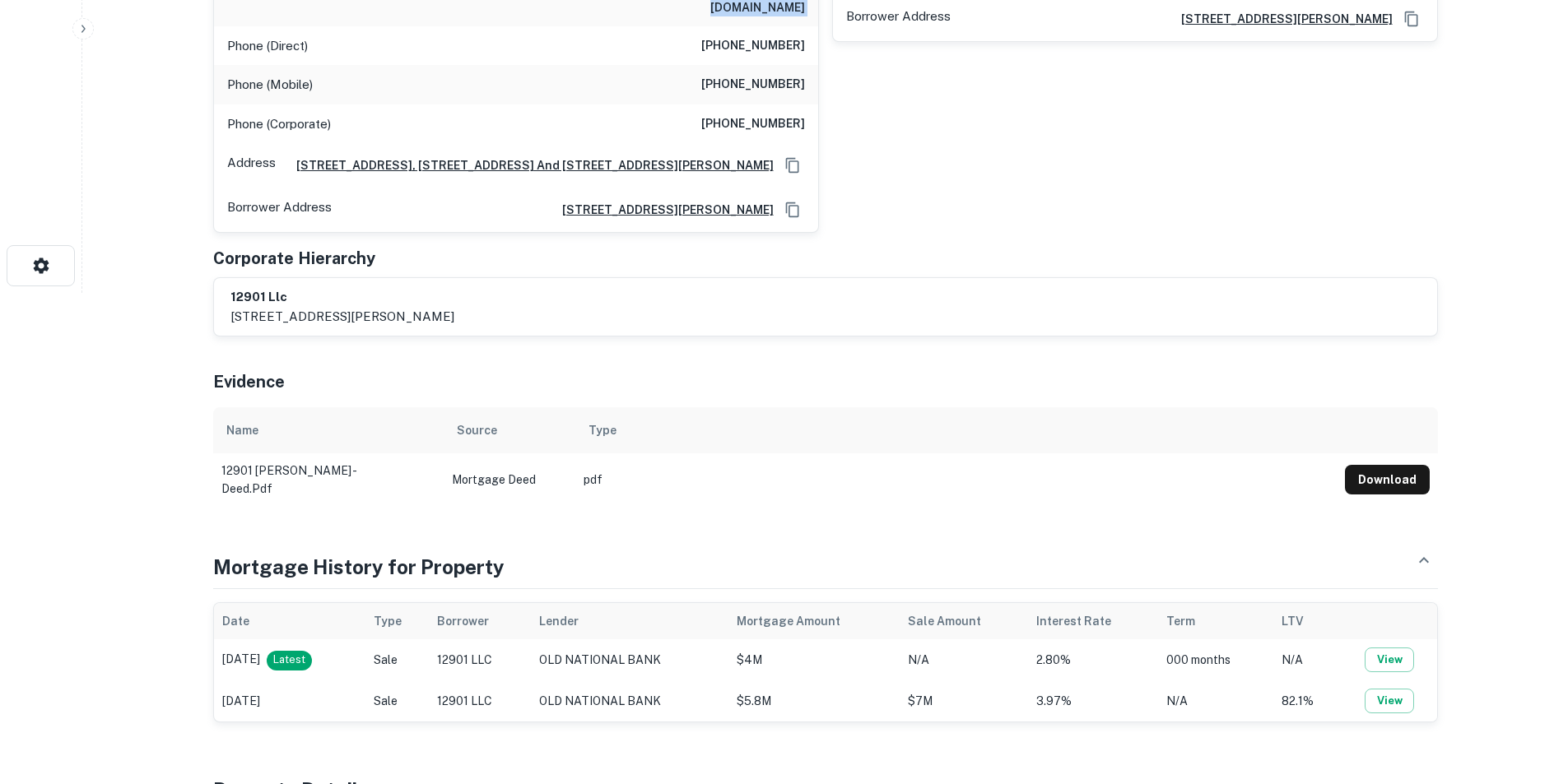
scroll to position [576, 0]
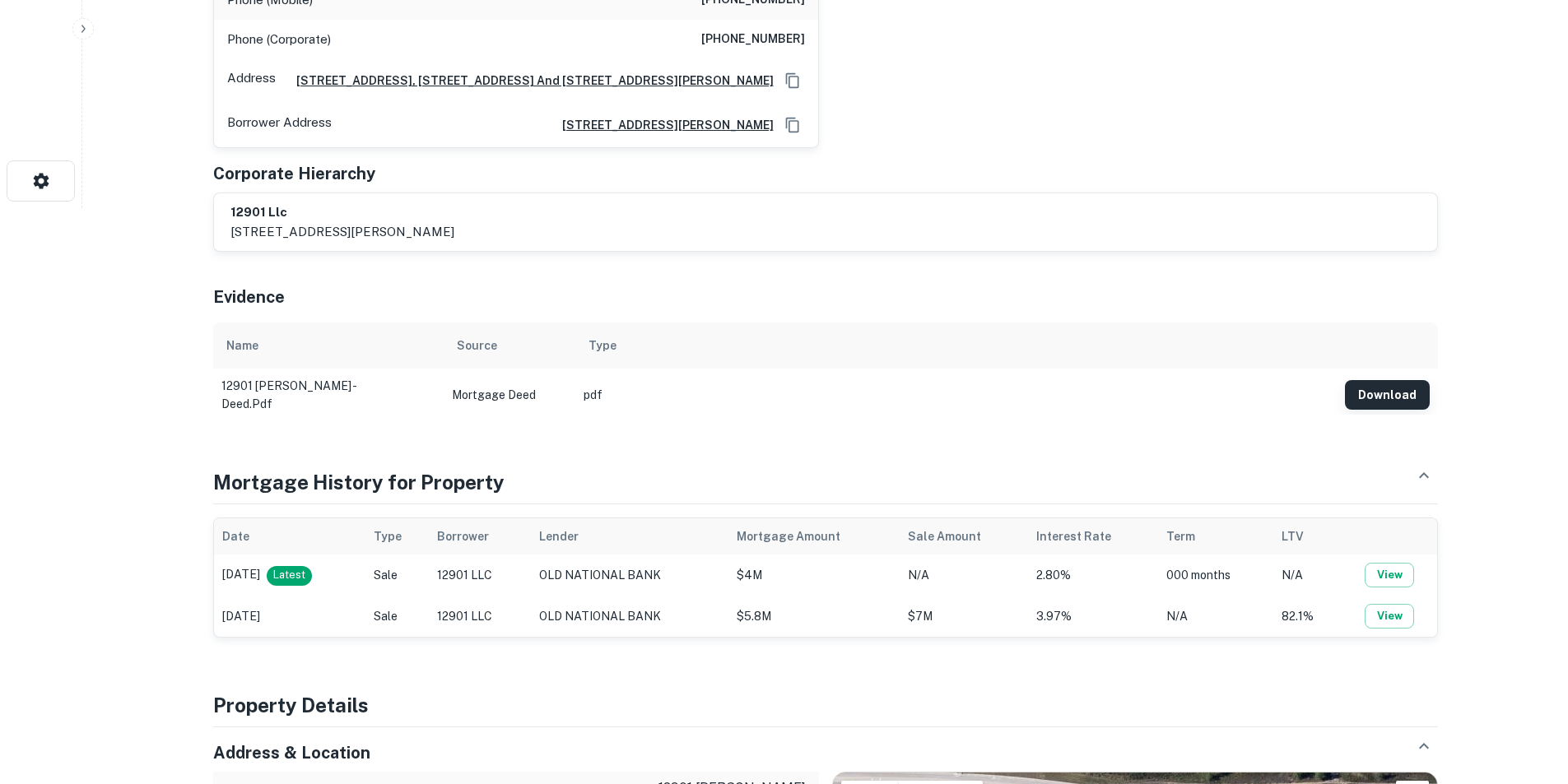
click at [1411, 380] on button "Download" at bounding box center [1387, 395] width 85 height 30
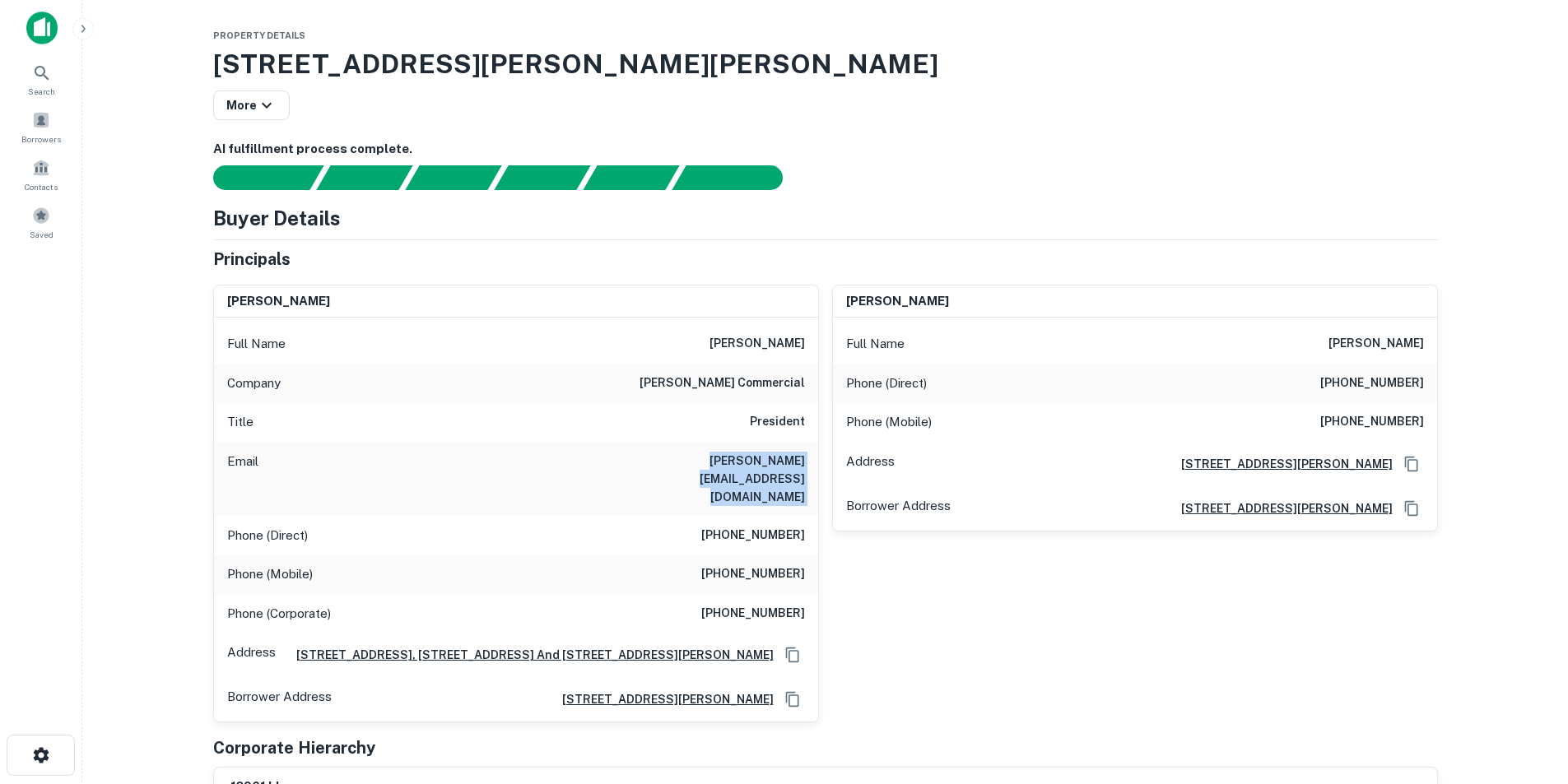
scroll to position [0, 0]
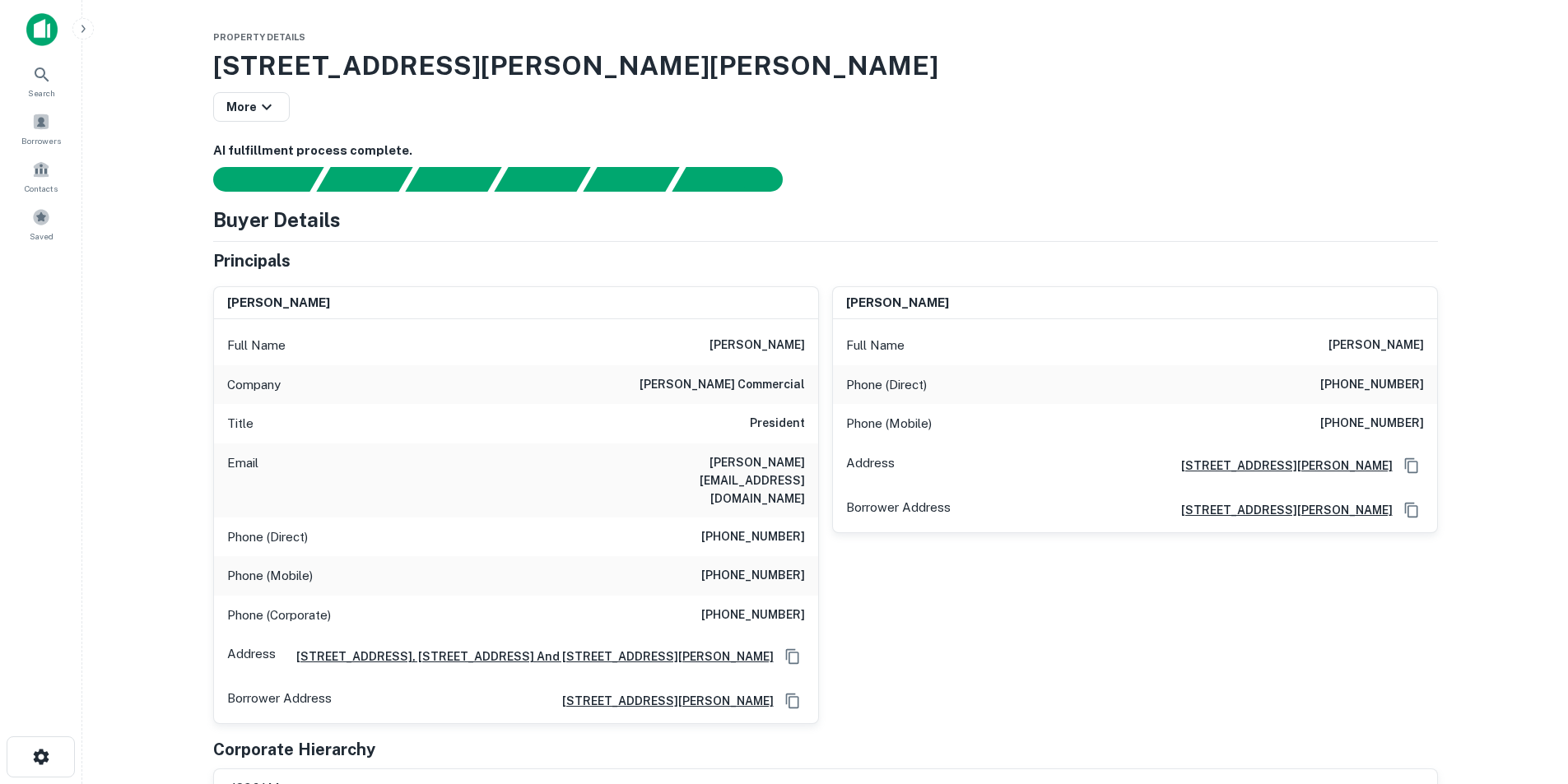
click at [730, 344] on h6 "paul s. gottsacker" at bounding box center [757, 345] width 95 height 19
copy h6 "paul s. gottsacker"
click at [761, 469] on h6 "paul@gottsackercommercial.com" at bounding box center [705, 481] width 198 height 54
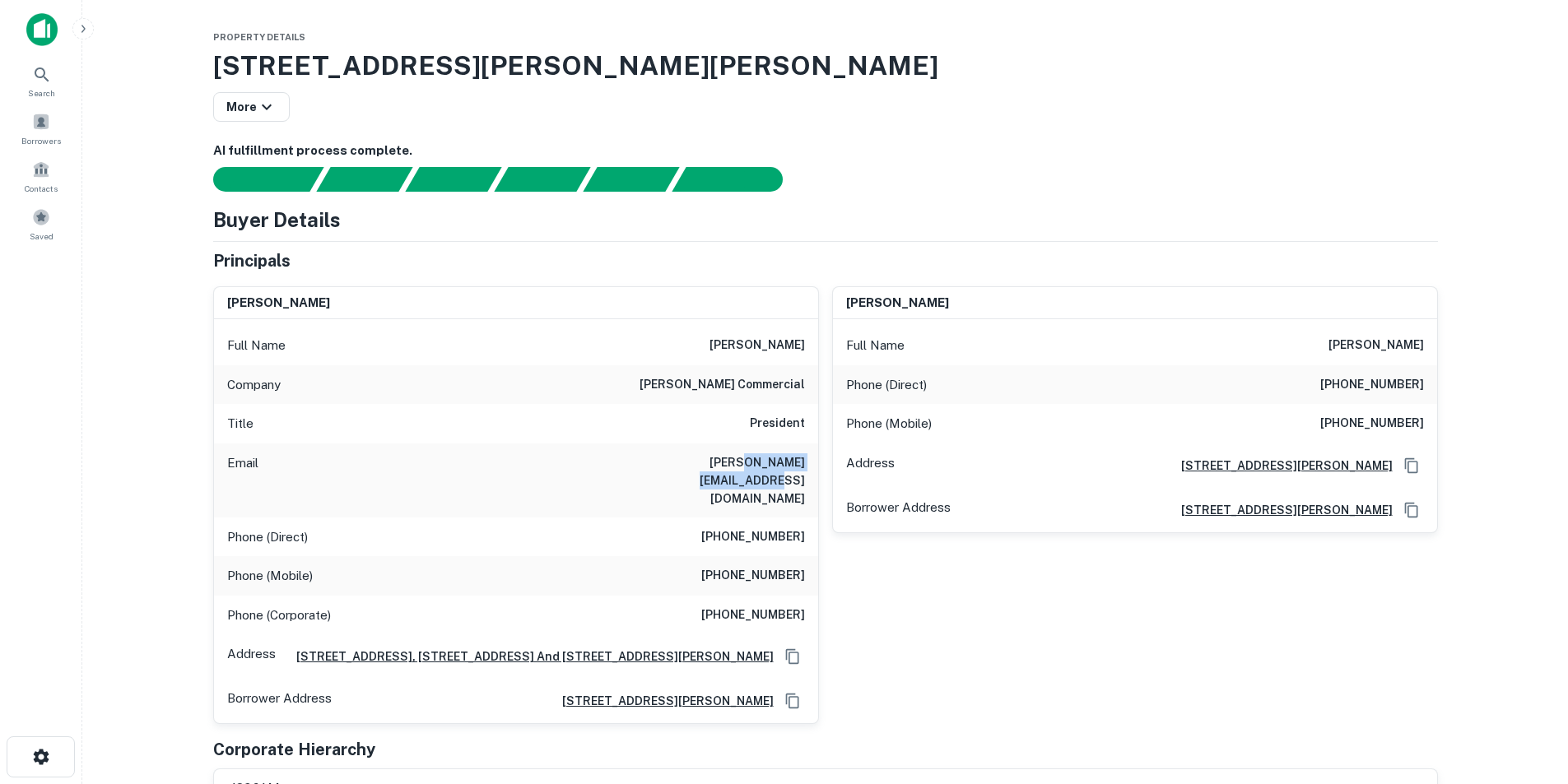
click at [761, 469] on h6 "paul@gottsackercommercial.com" at bounding box center [705, 481] width 198 height 54
copy h6 "paul@gottsackercommercial.com"
click at [744, 566] on h6 "(920) 912-1941" at bounding box center [754, 576] width 104 height 19
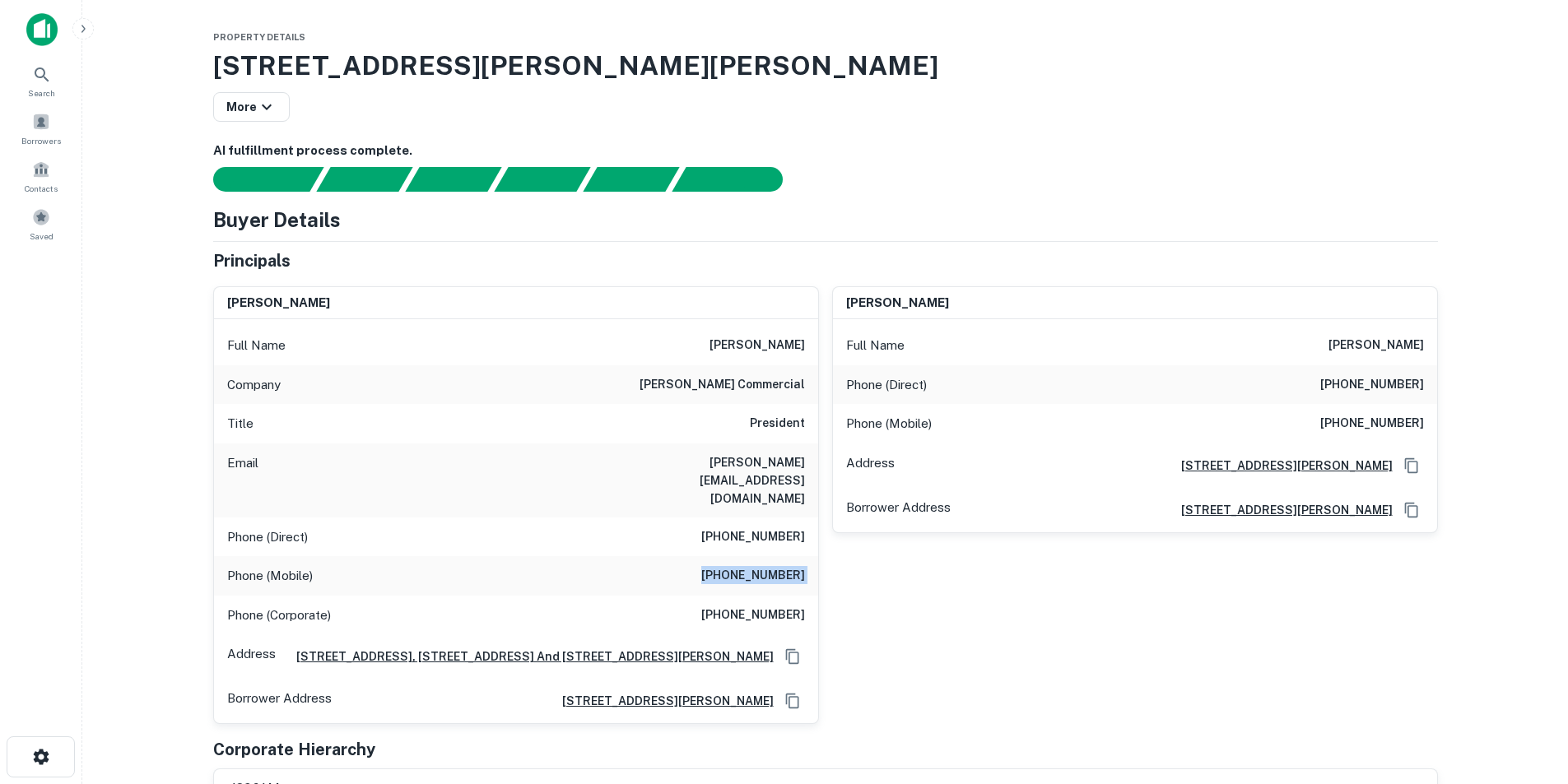
click at [744, 566] on h6 "(920) 912-1941" at bounding box center [754, 576] width 104 height 19
copy h6 "(920) 912-1941"
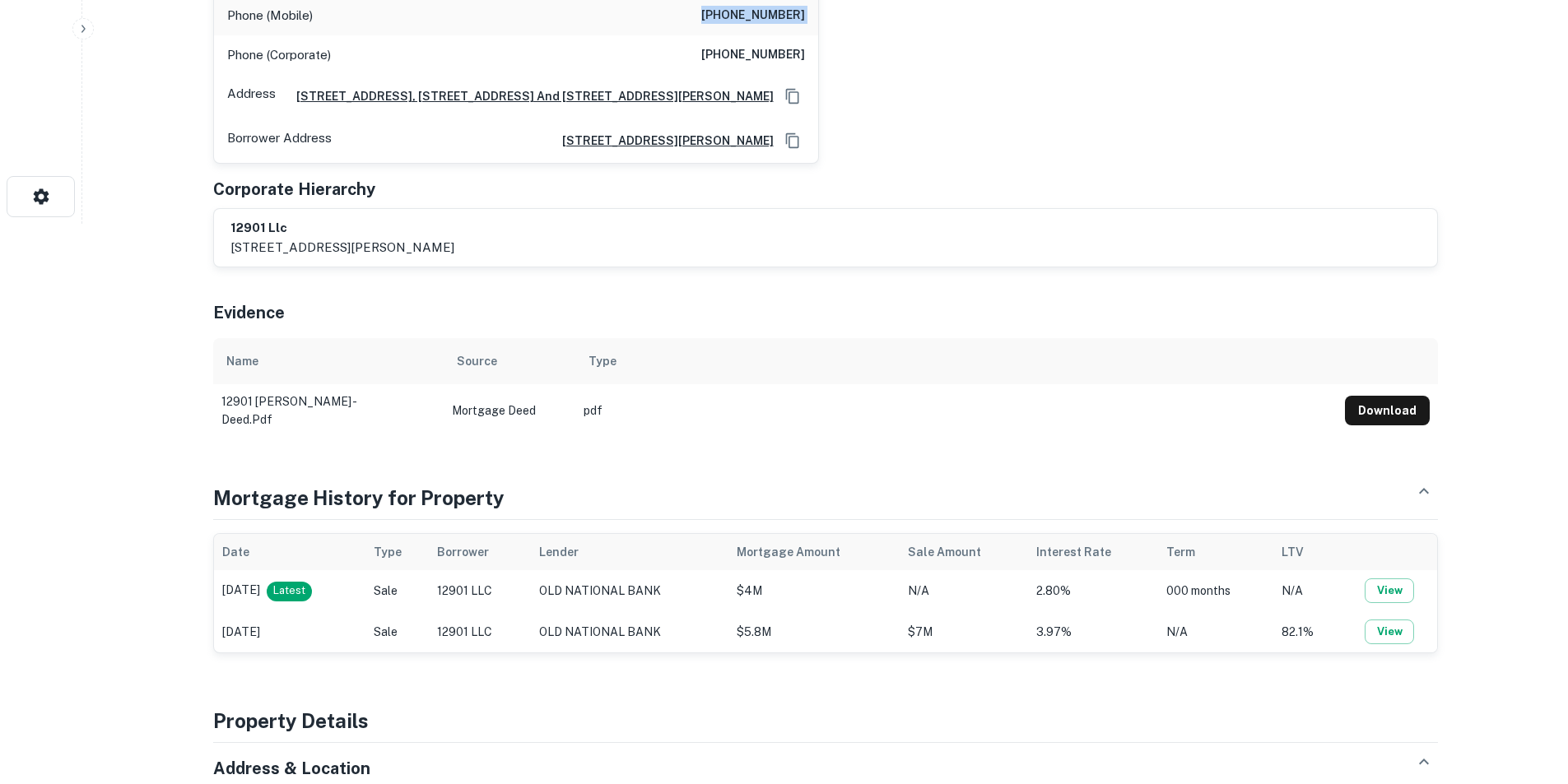
scroll to position [576, 0]
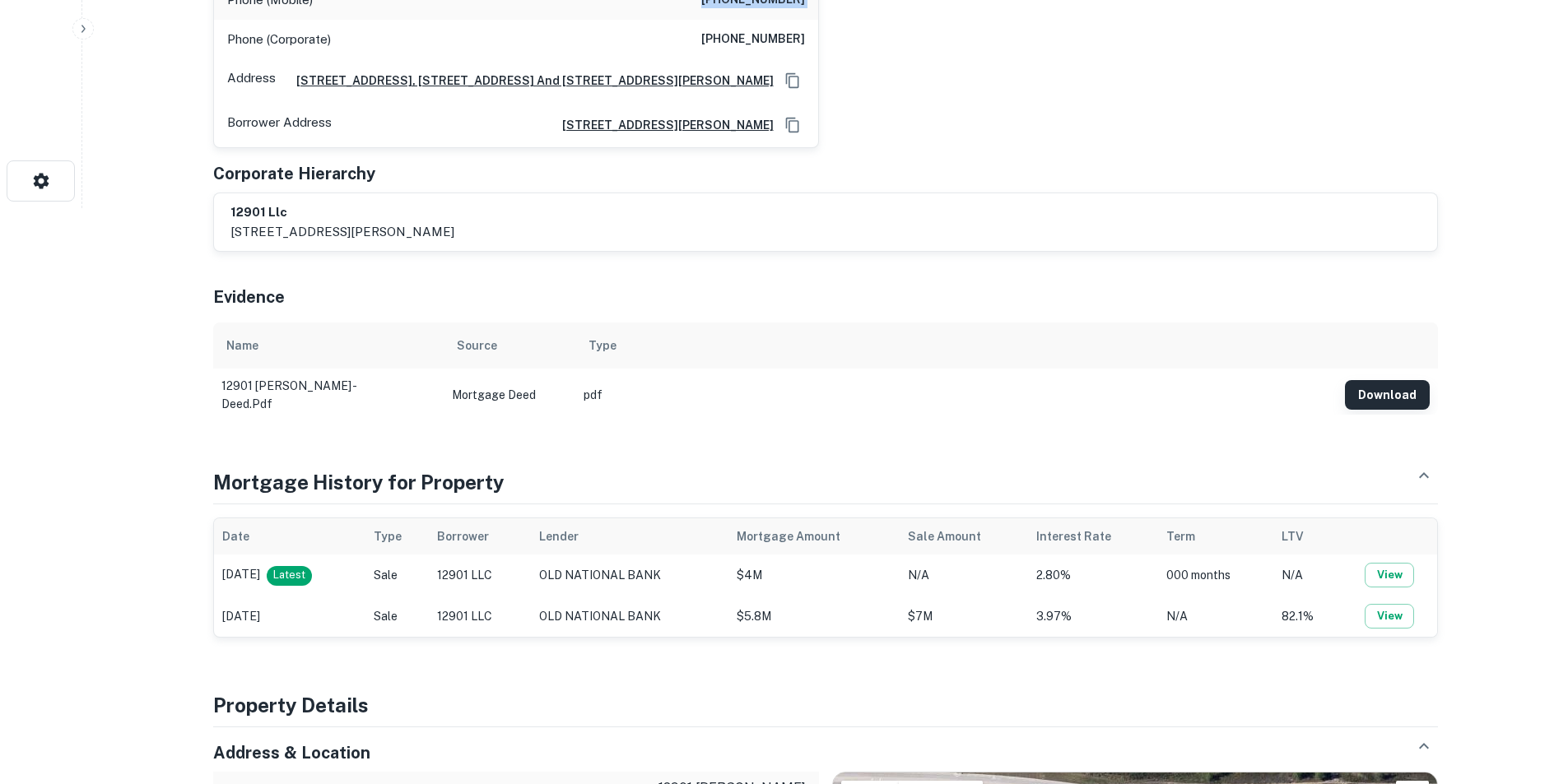
click at [1368, 380] on button "Download" at bounding box center [1387, 395] width 85 height 30
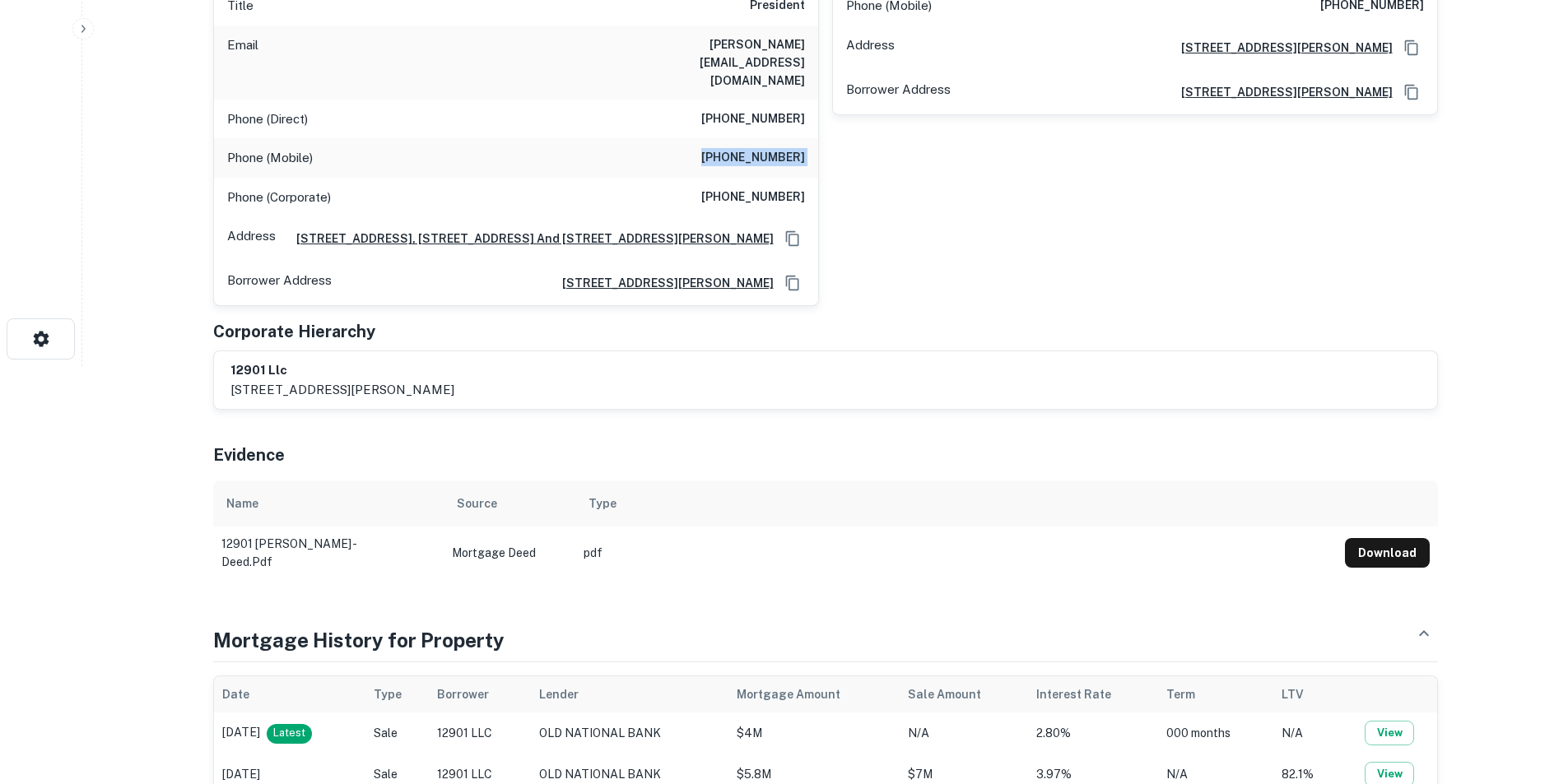
scroll to position [0, 0]
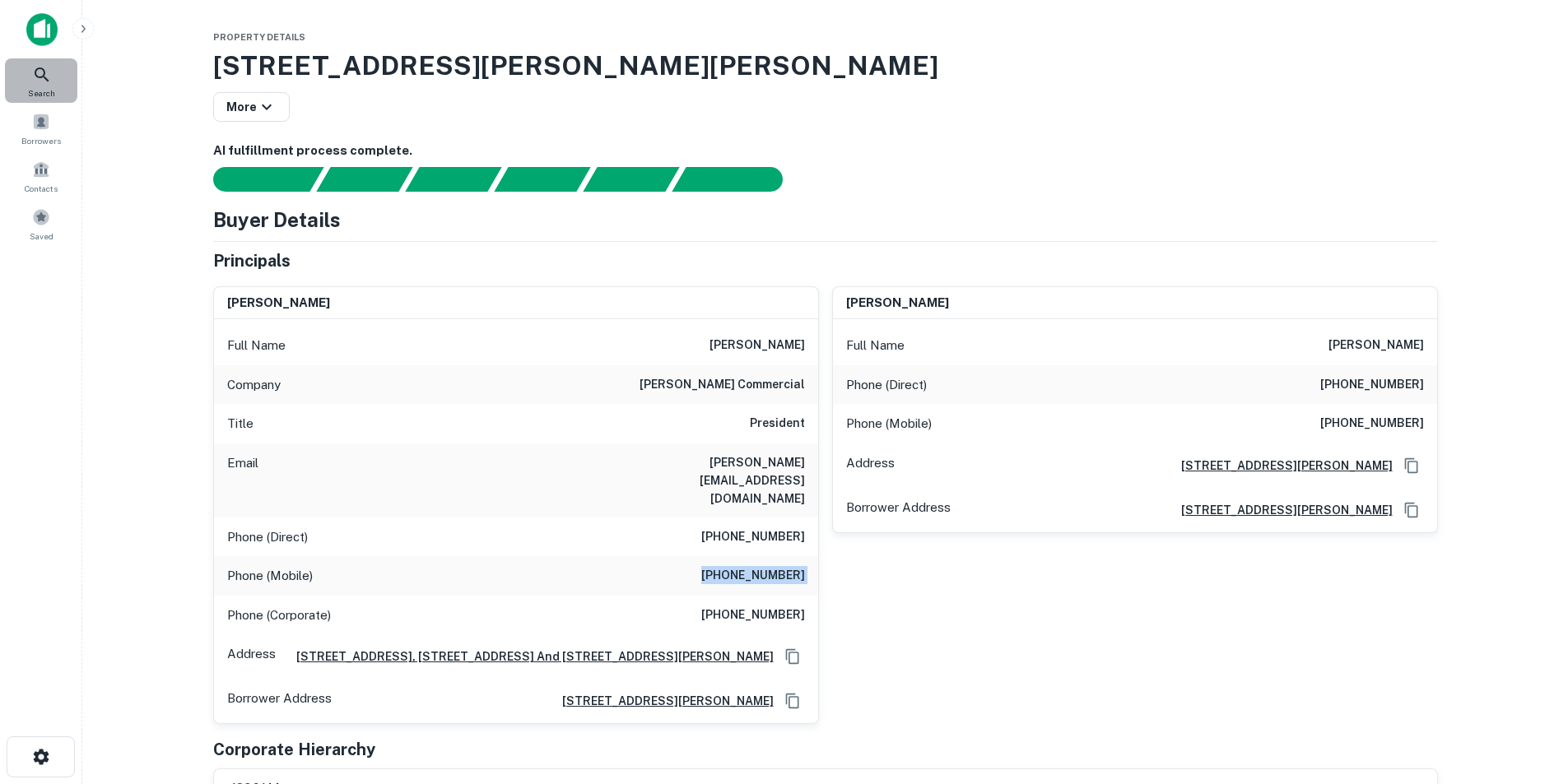
drag, startPoint x: 22, startPoint y: 80, endPoint x: 53, endPoint y: 79, distance: 31.0
click at [22, 80] on div "Search" at bounding box center [40, 81] width 72 height 44
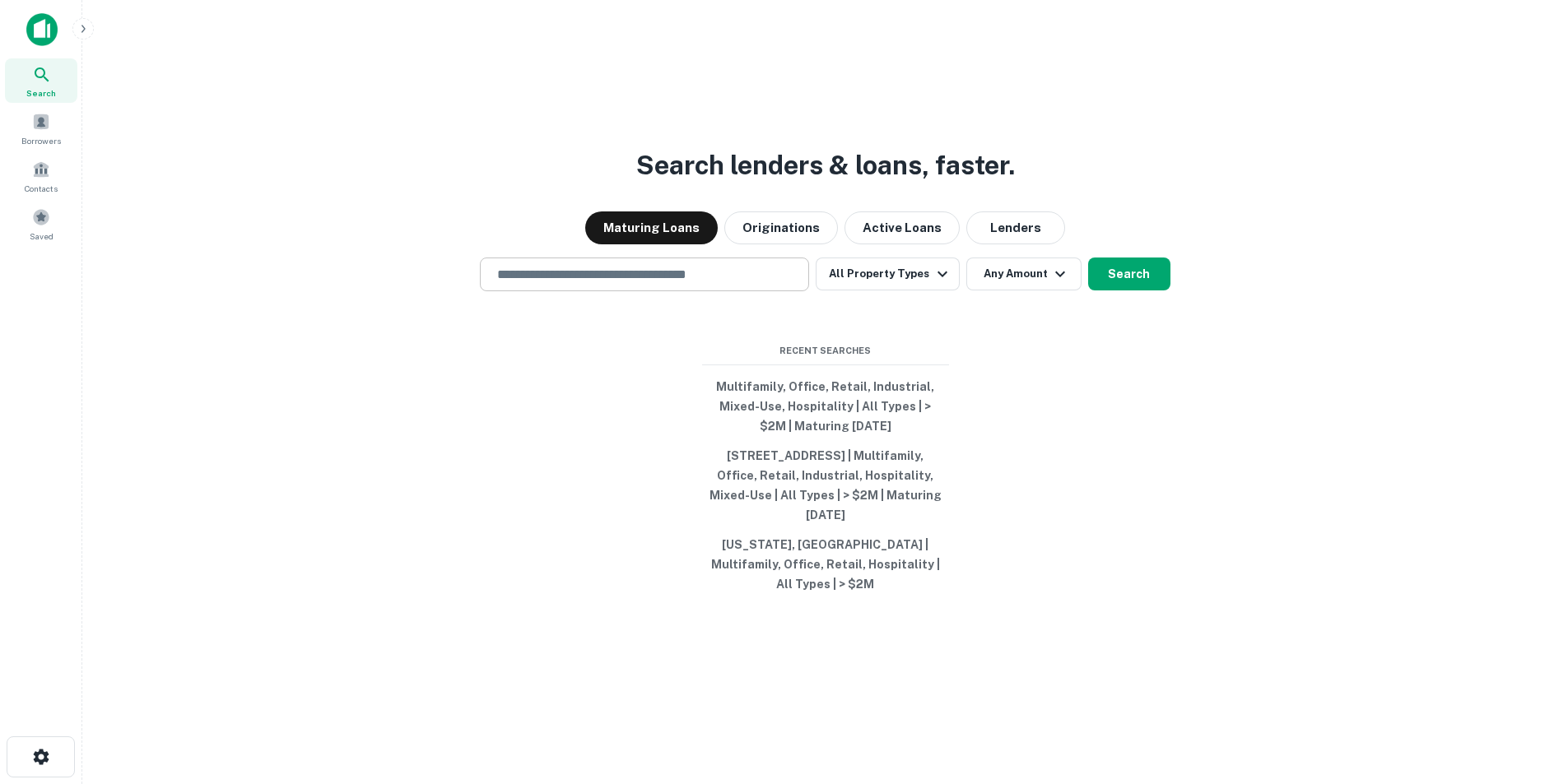
click at [705, 291] on div "​" at bounding box center [645, 274] width 330 height 34
paste input "**********"
type input "**********"
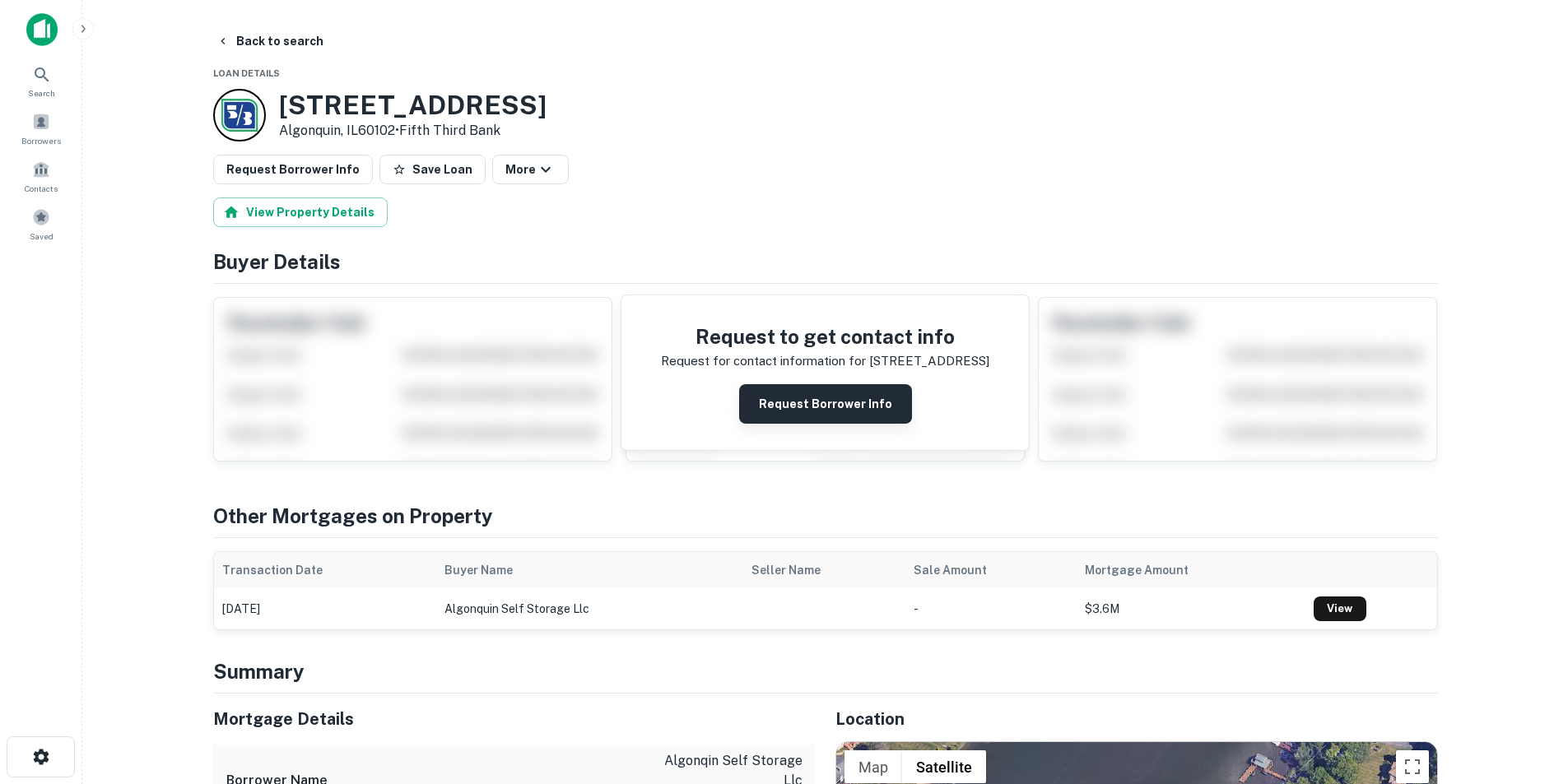
click at [775, 414] on button "Request Borrower Info" at bounding box center [825, 404] width 173 height 39
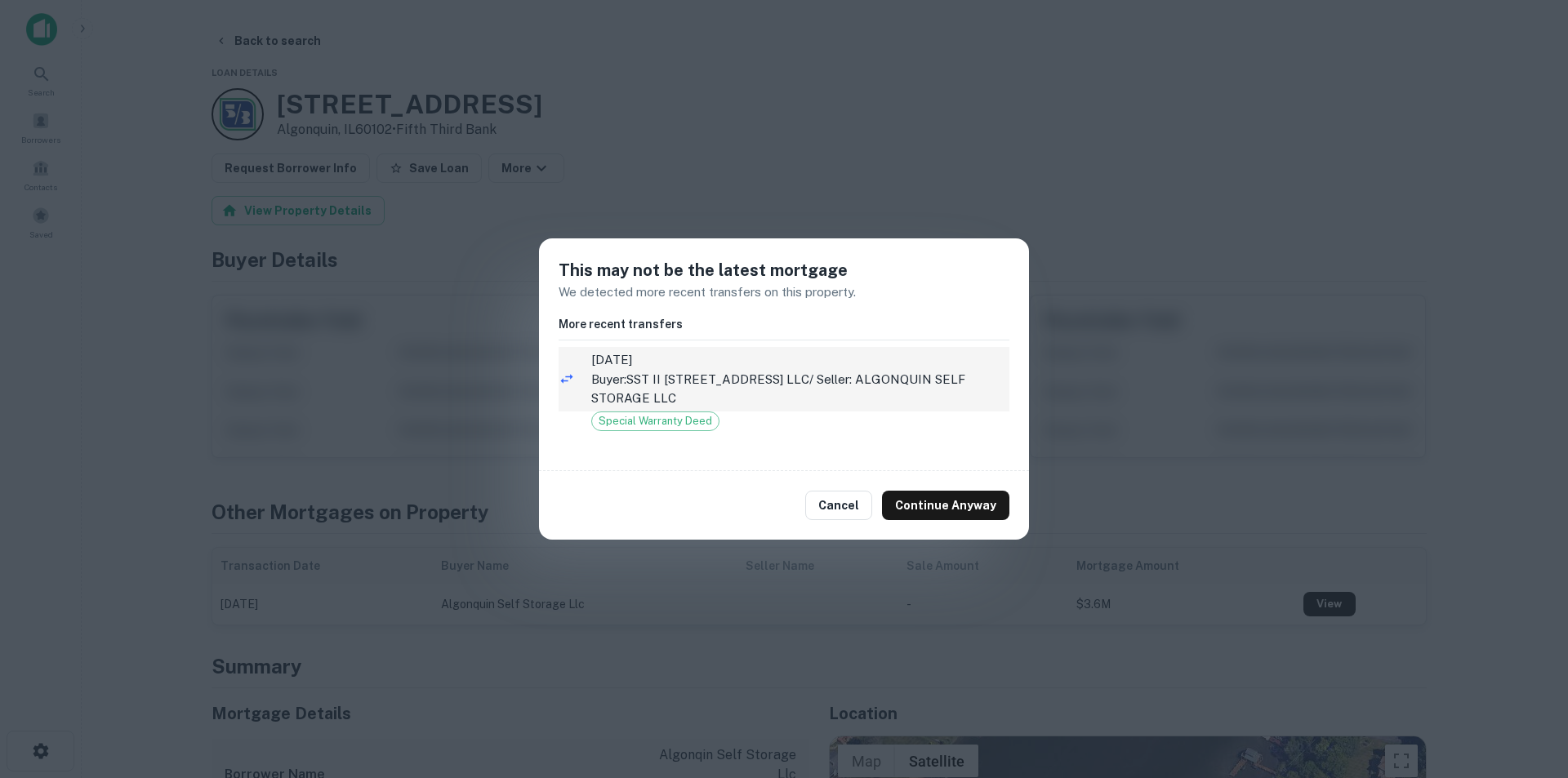
click at [721, 361] on span "[DATE]" at bounding box center [799, 359] width 418 height 19
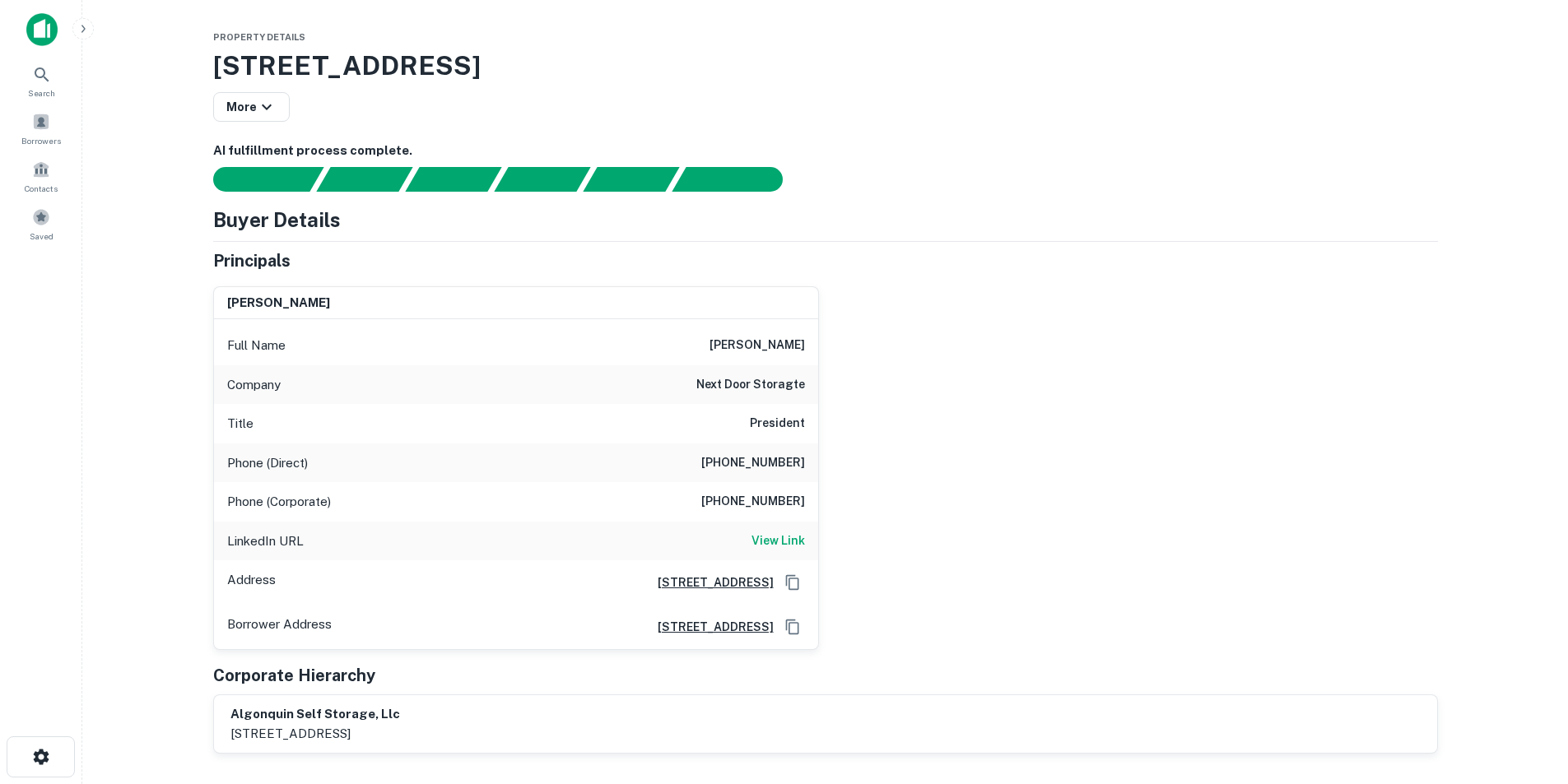
click at [785, 351] on h6 "[PERSON_NAME]" at bounding box center [757, 345] width 95 height 19
copy h6 "[PERSON_NAME]"
click at [786, 542] on h6 "View Link" at bounding box center [779, 540] width 54 height 18
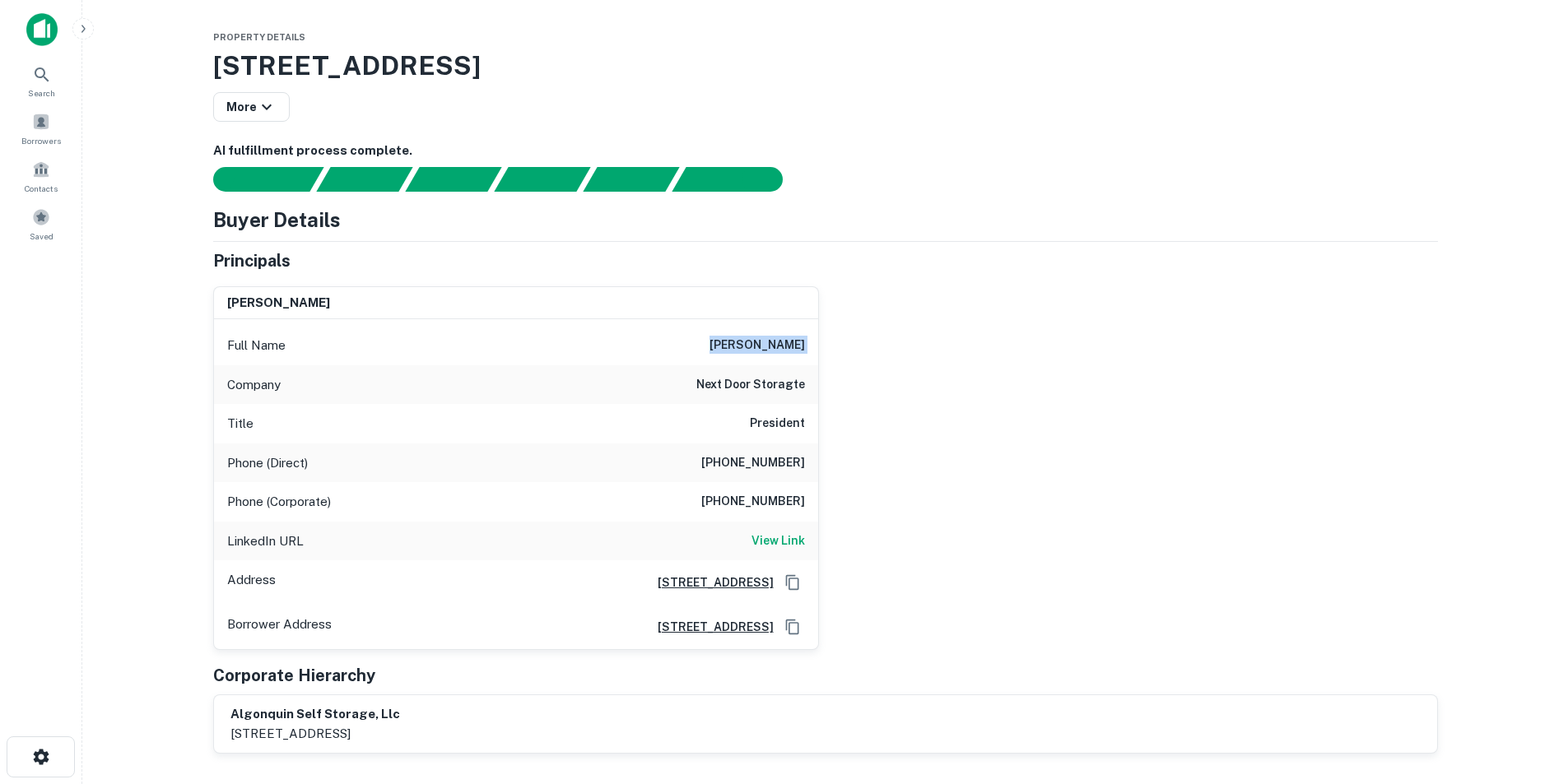
copy h6 "[PERSON_NAME]"
click at [765, 465] on h6 "[PHONE_NUMBER]" at bounding box center [754, 463] width 104 height 19
copy h6 "[PHONE_NUMBER]"
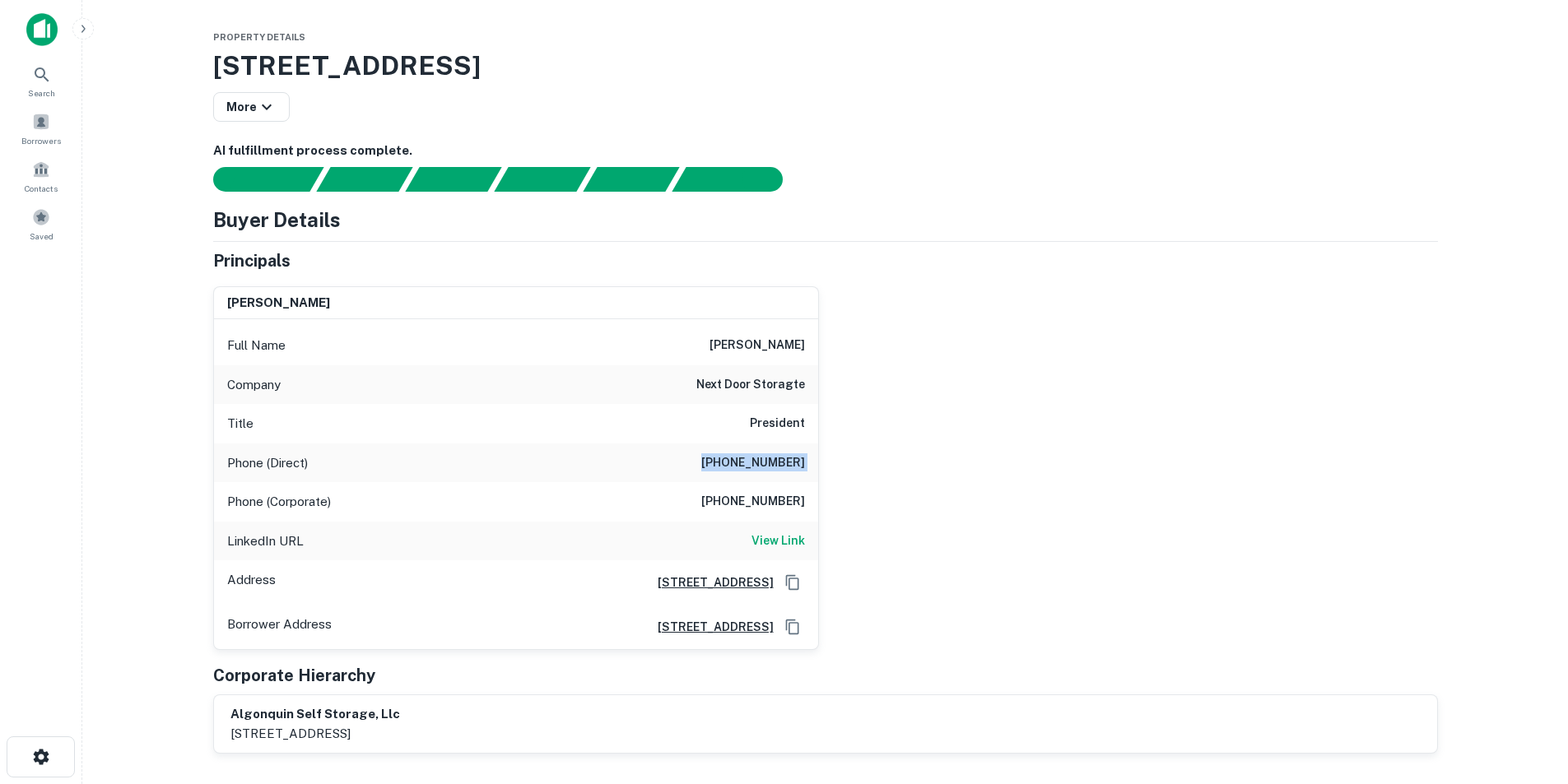
click at [747, 387] on h6 "next door storagte" at bounding box center [750, 384] width 109 height 19
copy h6 "next door storagte"
click at [32, 80] on icon at bounding box center [41, 74] width 19 height 19
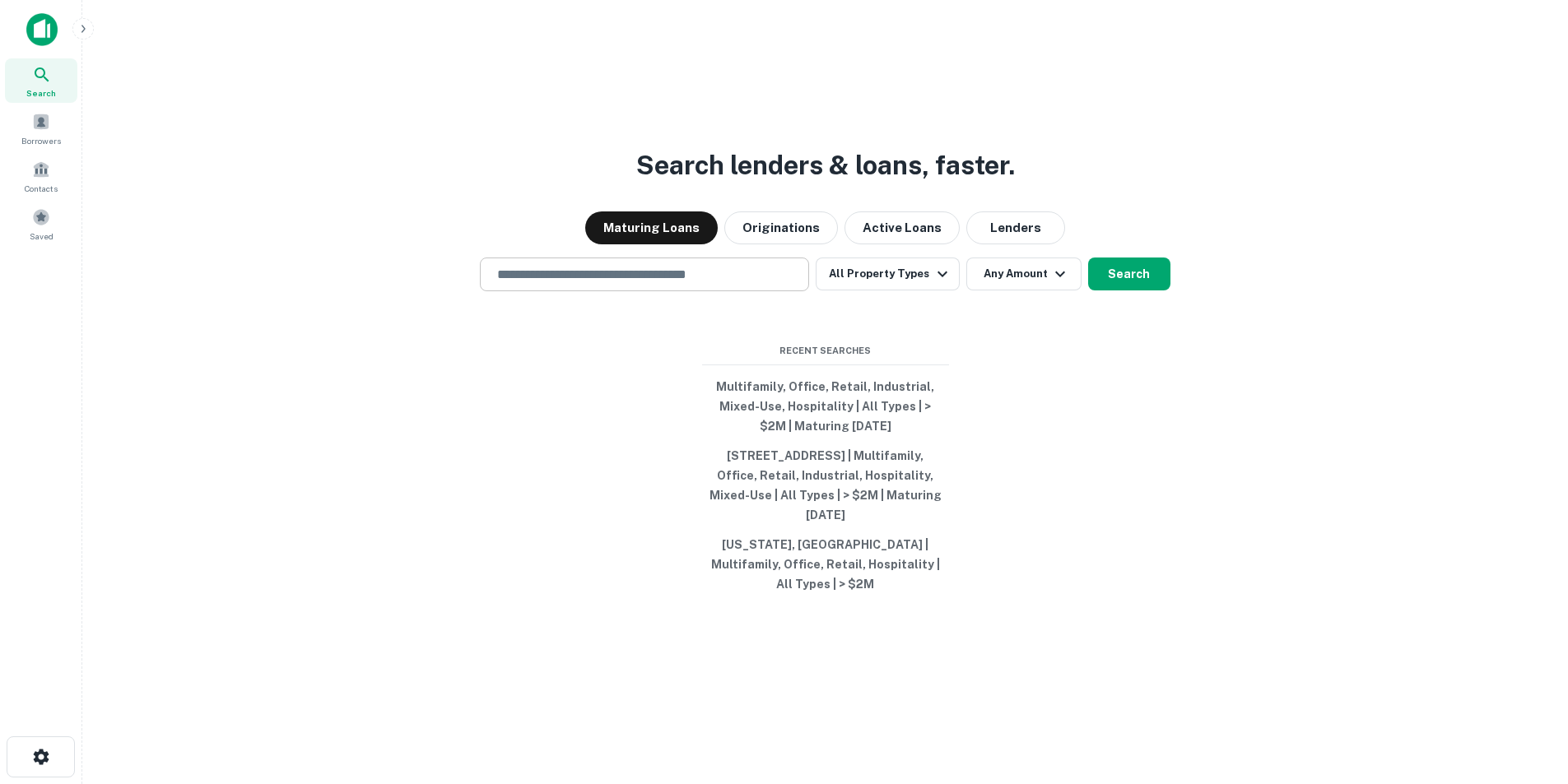
click at [625, 283] on input "text" at bounding box center [645, 274] width 314 height 19
paste input "**********"
type input "**********"
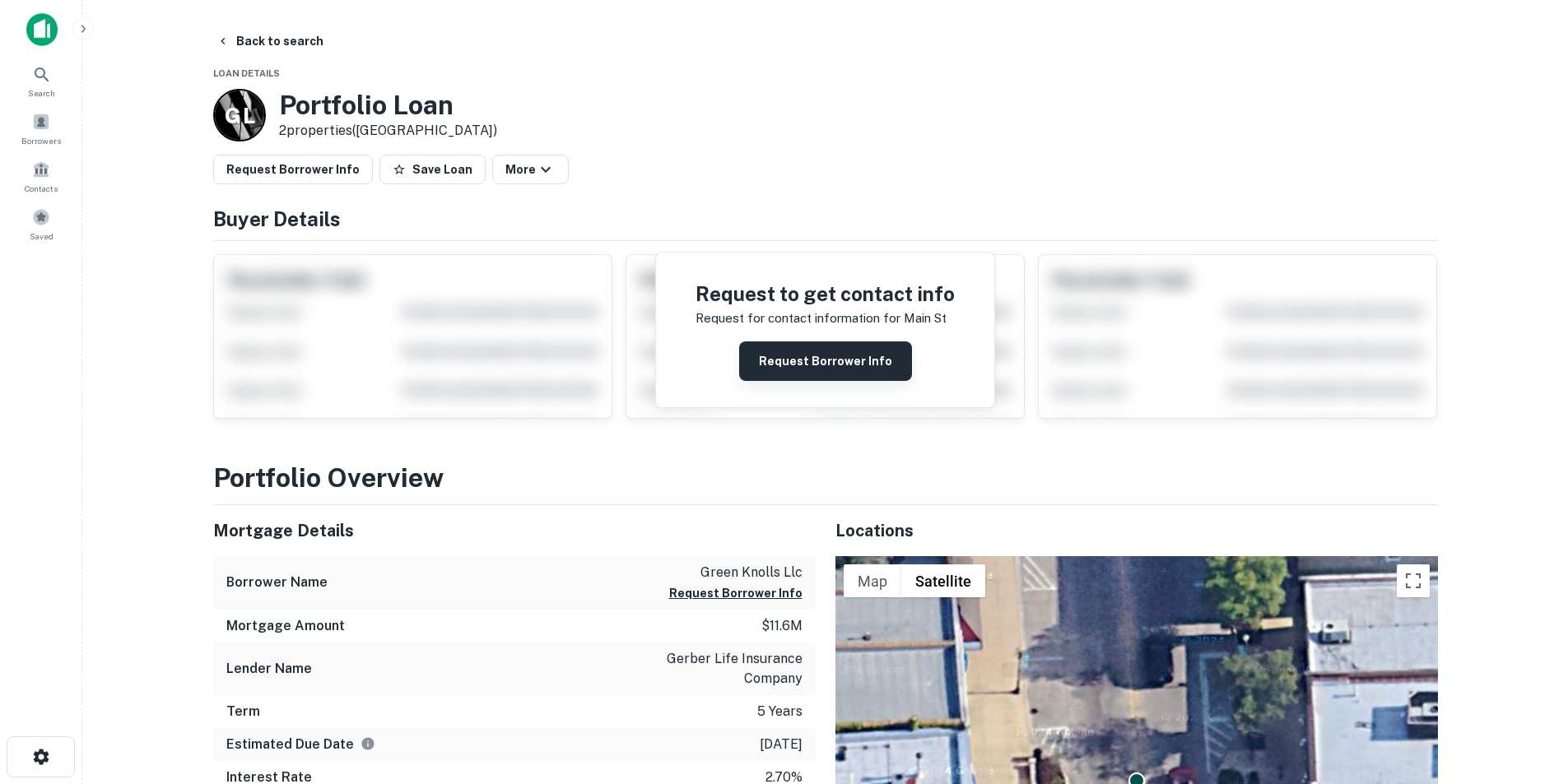
click at [827, 366] on button "Request Borrower Info" at bounding box center [825, 360] width 173 height 39
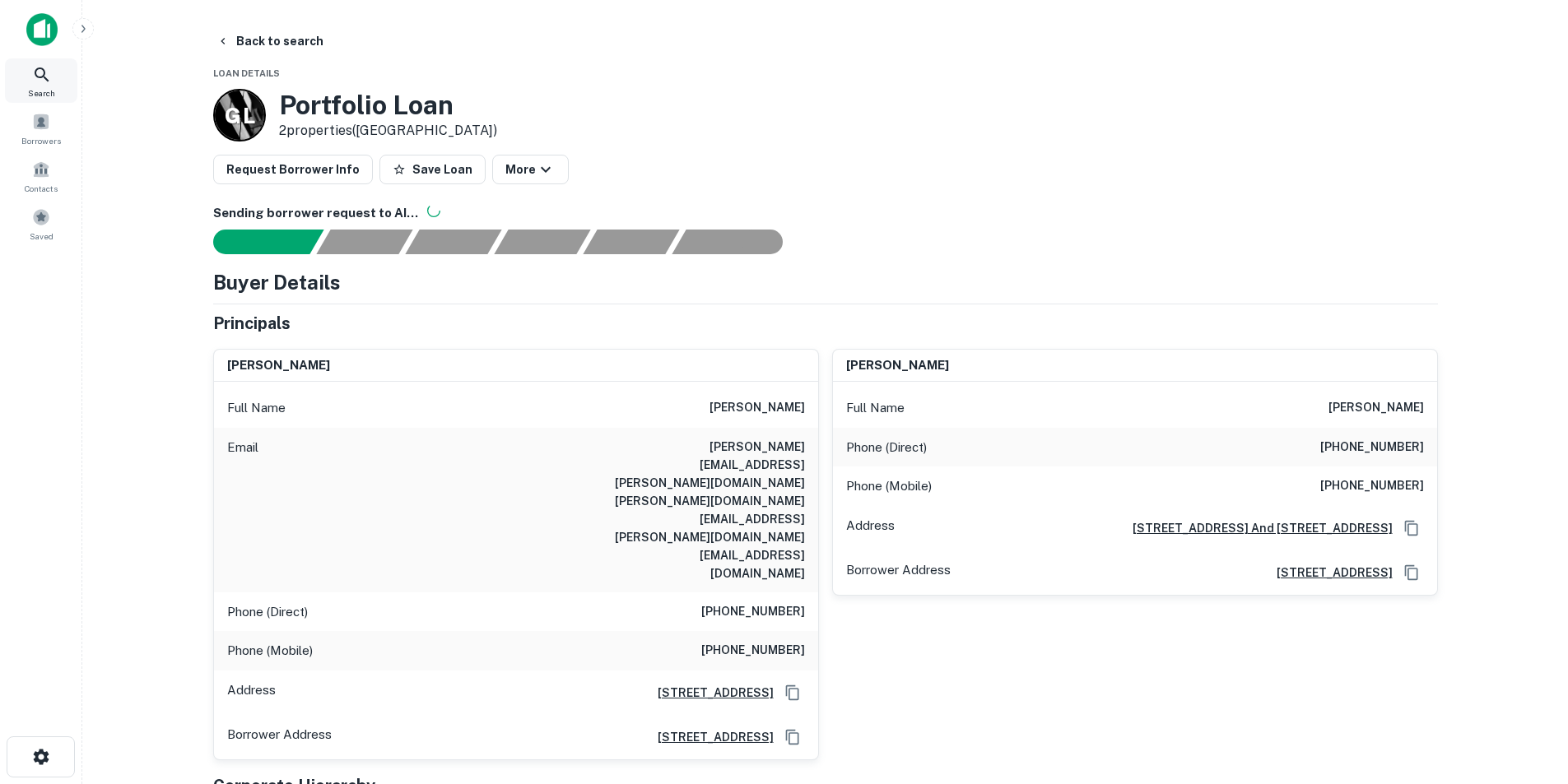
click at [48, 82] on icon at bounding box center [41, 74] width 19 height 19
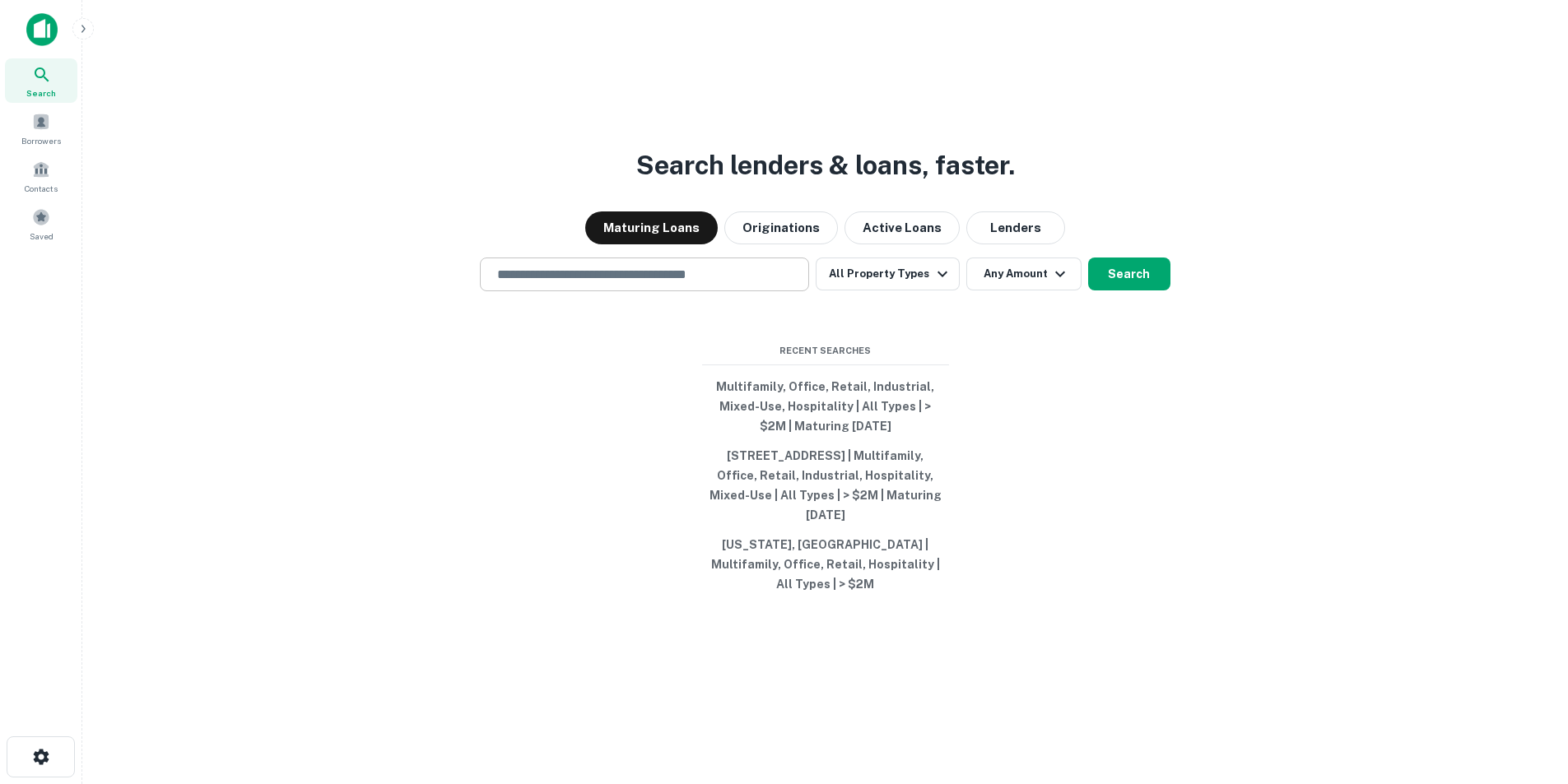
click at [682, 284] on input "text" at bounding box center [645, 274] width 314 height 19
paste input "**********"
type input "**********"
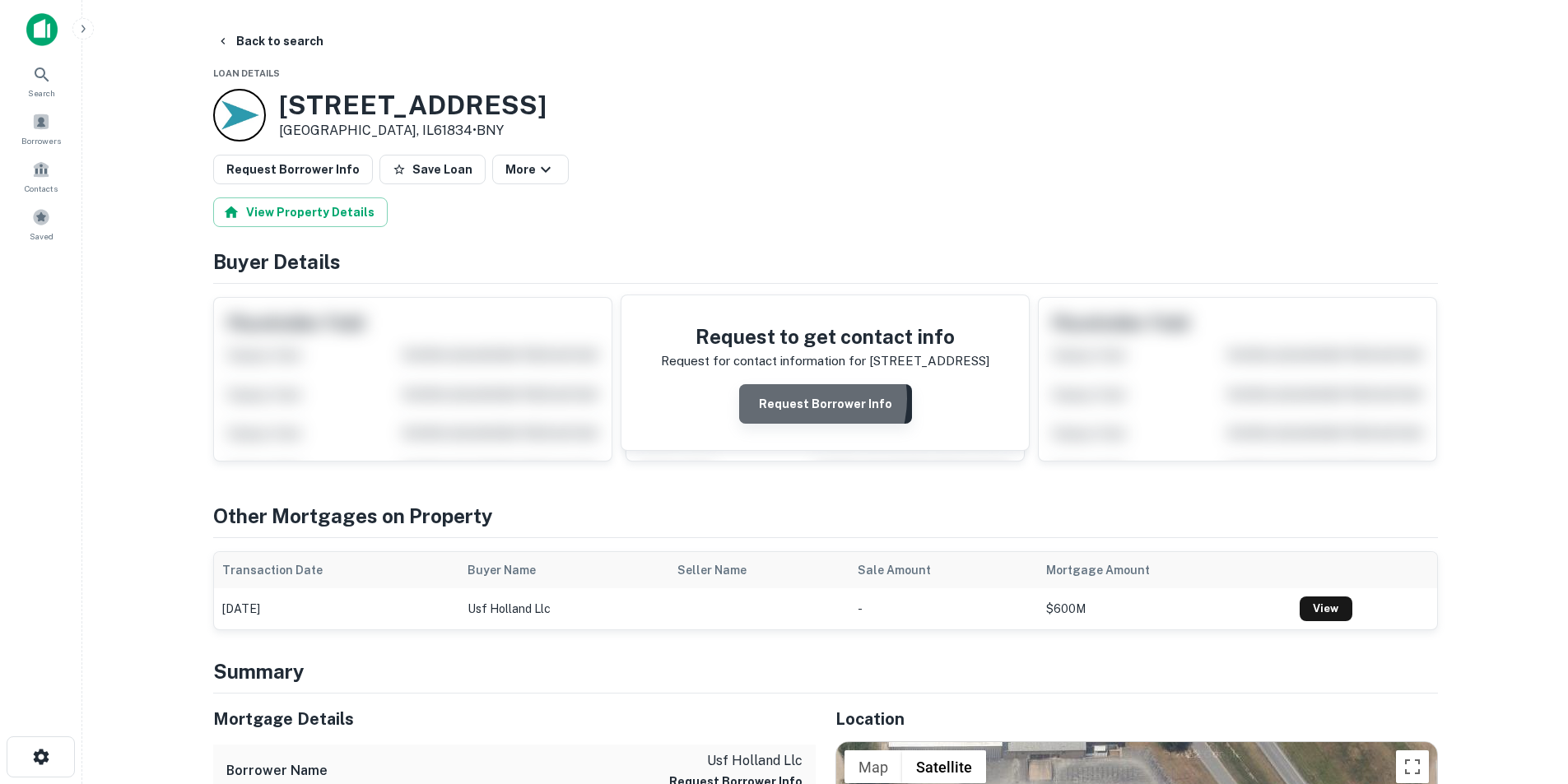
click at [798, 399] on button "Request Borrower Info" at bounding box center [825, 404] width 173 height 39
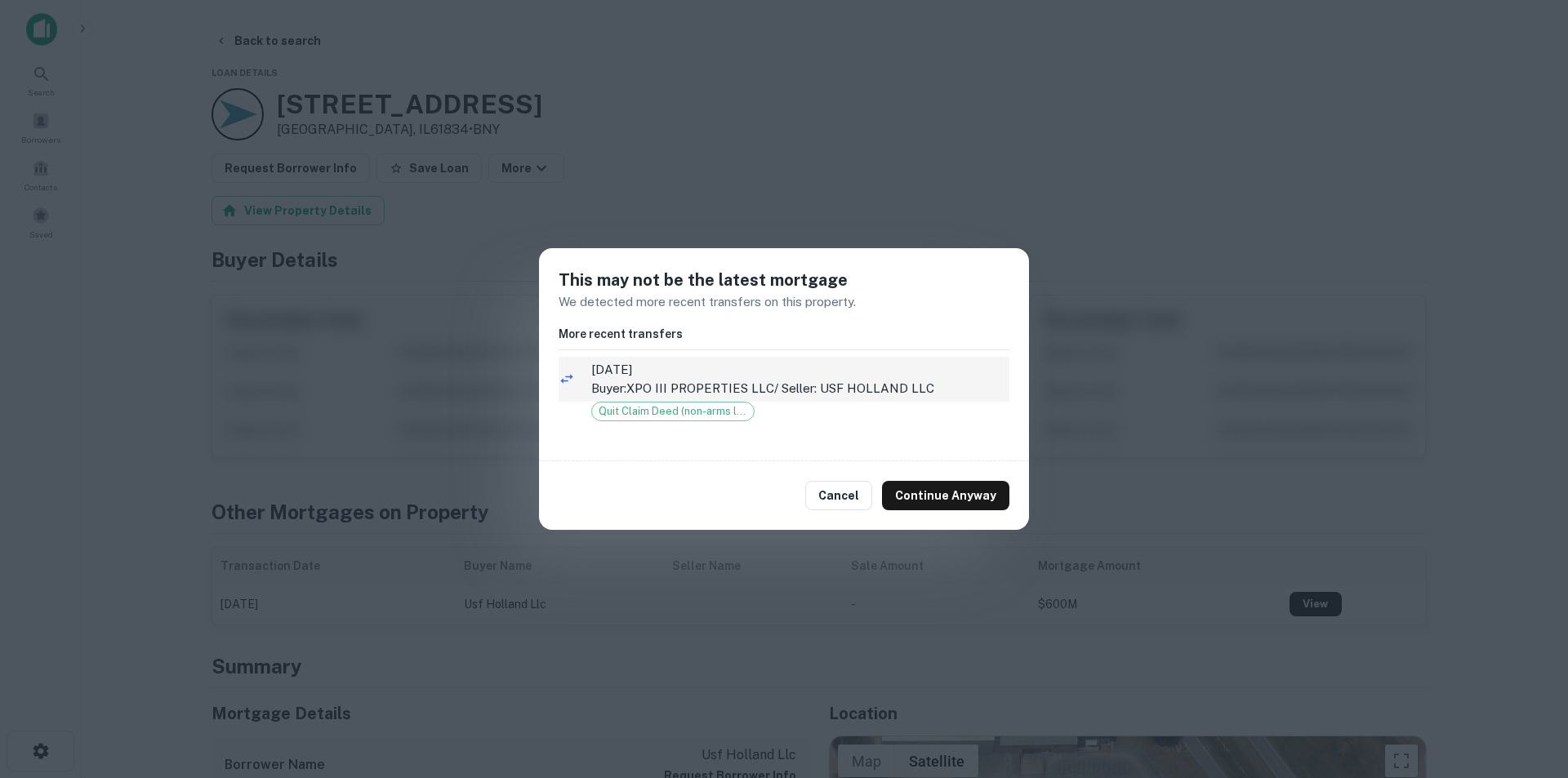
click at [785, 381] on p "Buyer: XPO III PROPERTIES LLC / Seller: USF HOLLAND LLC" at bounding box center [799, 388] width 418 height 19
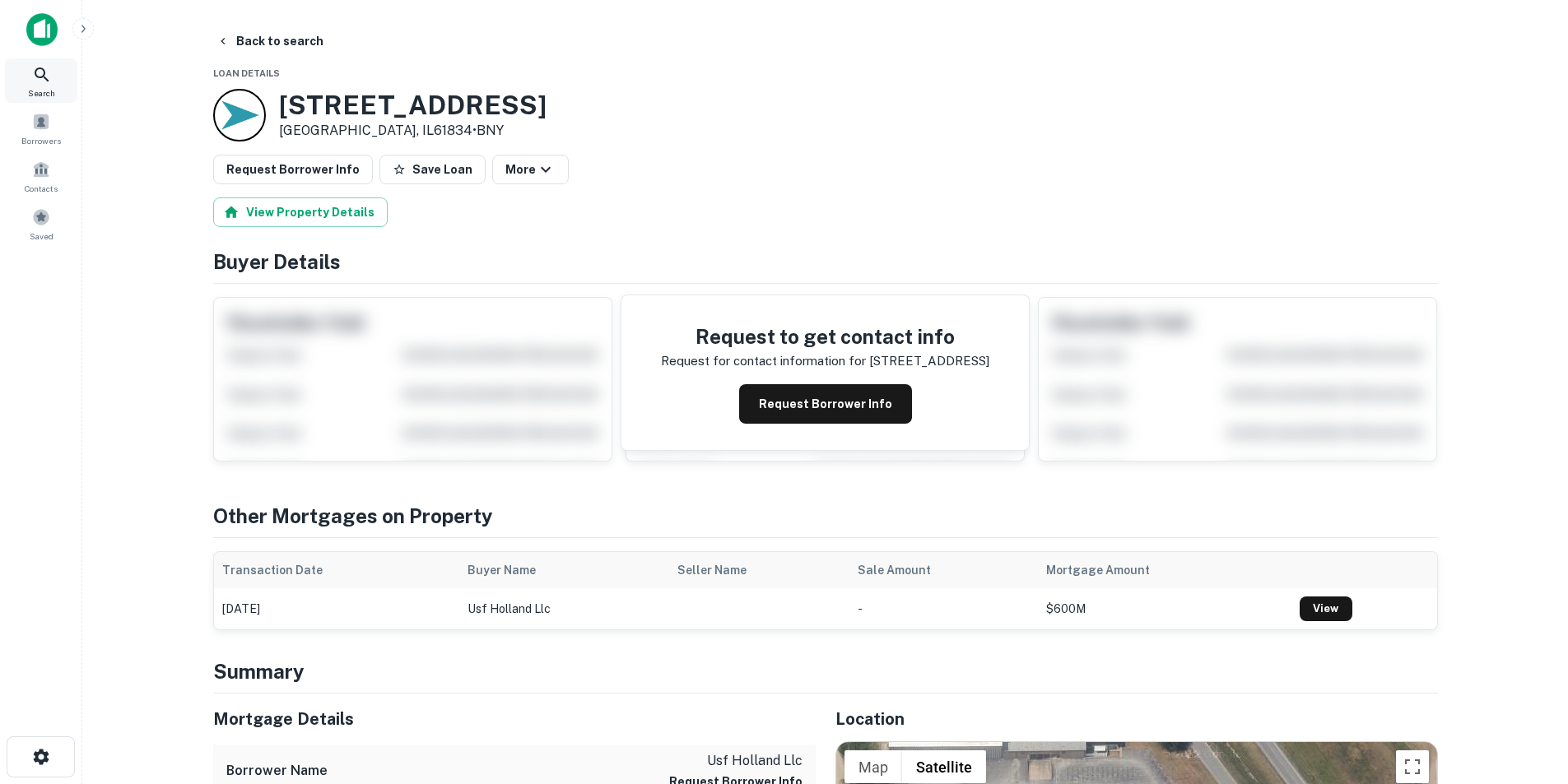
click at [36, 65] on div "Search" at bounding box center [40, 81] width 72 height 44
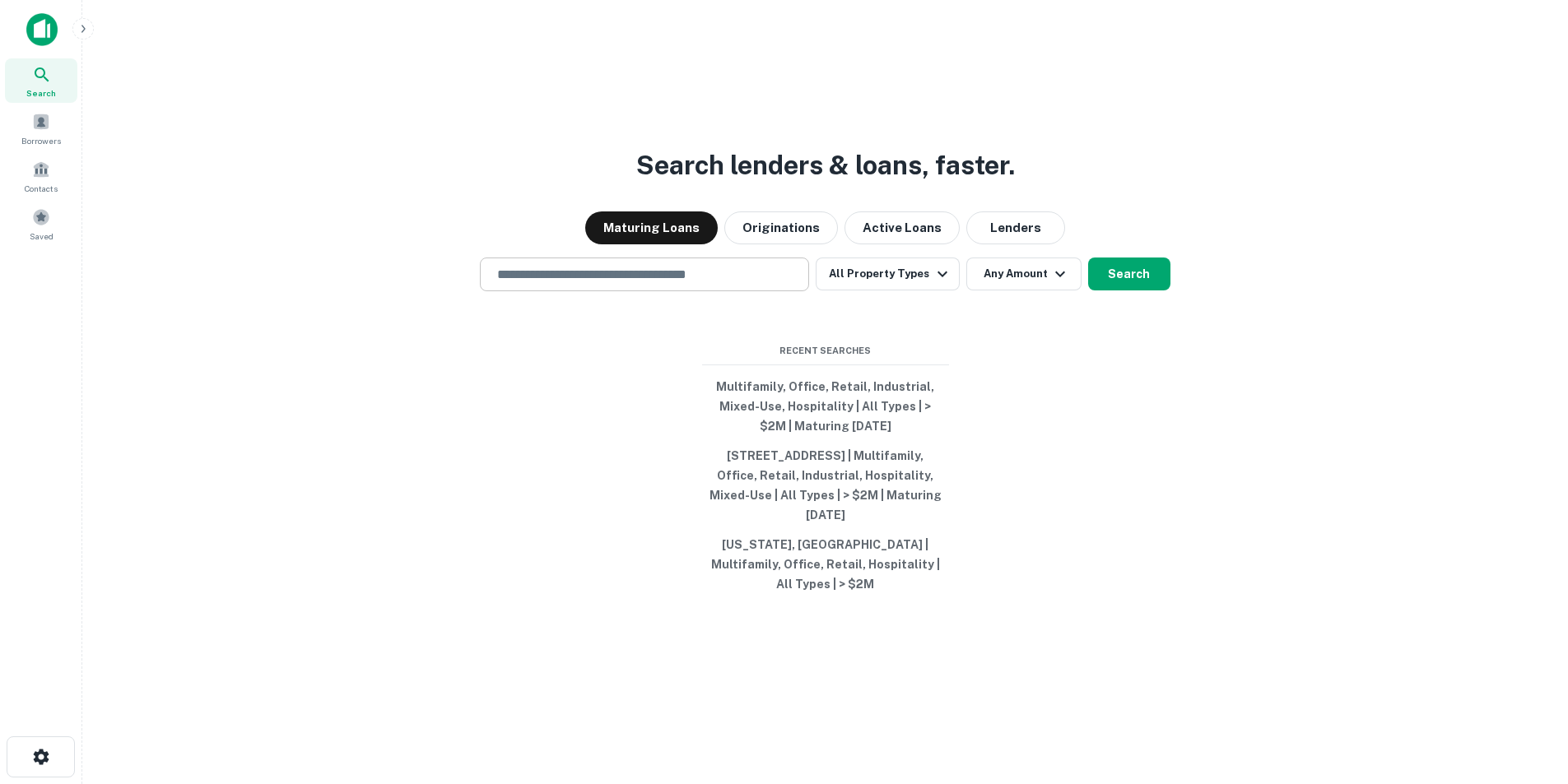
click at [619, 284] on input "text" at bounding box center [645, 274] width 314 height 19
paste input "**********"
type input "**********"
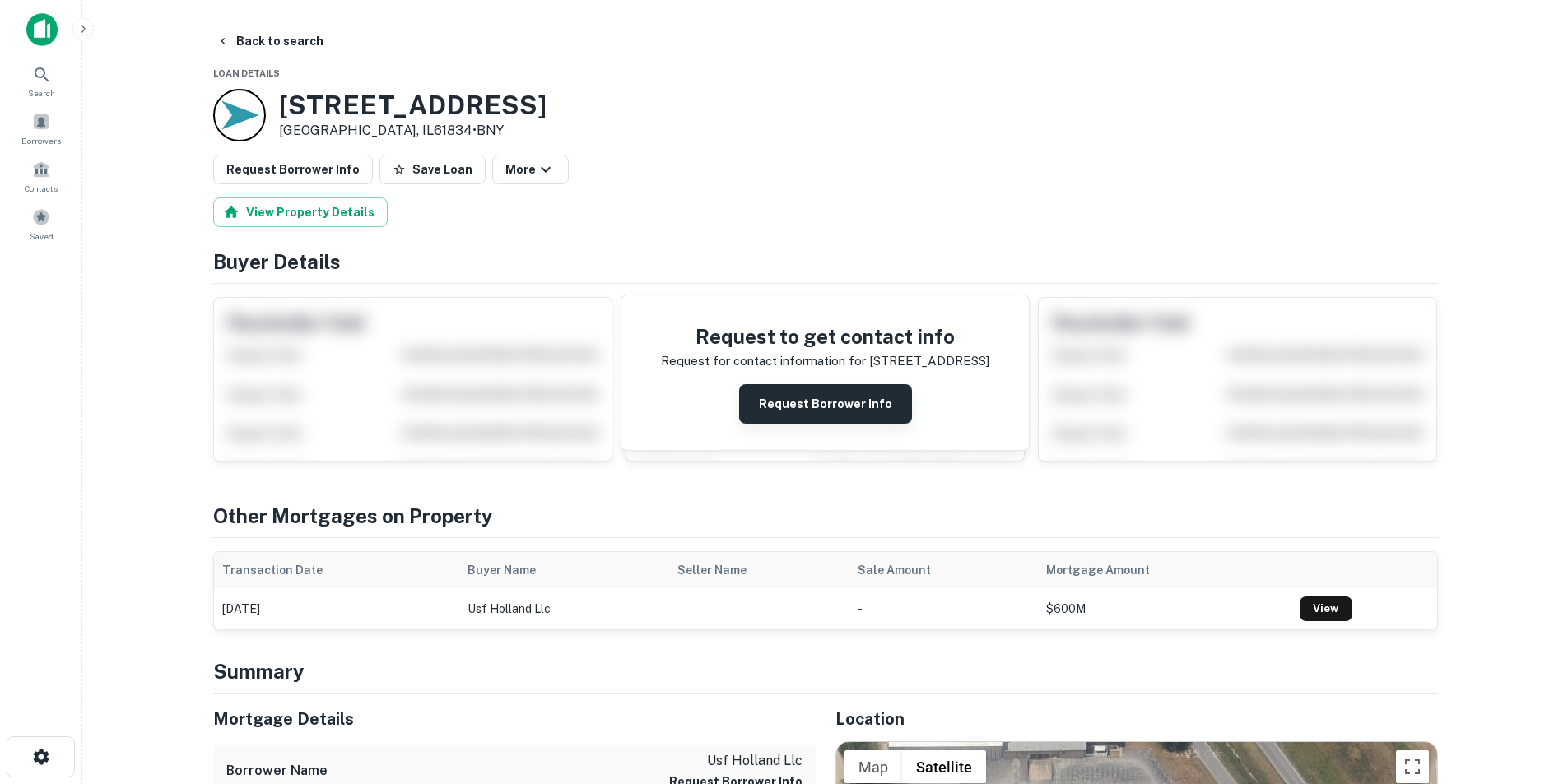
click at [814, 394] on button "Request Borrower Info" at bounding box center [825, 404] width 173 height 39
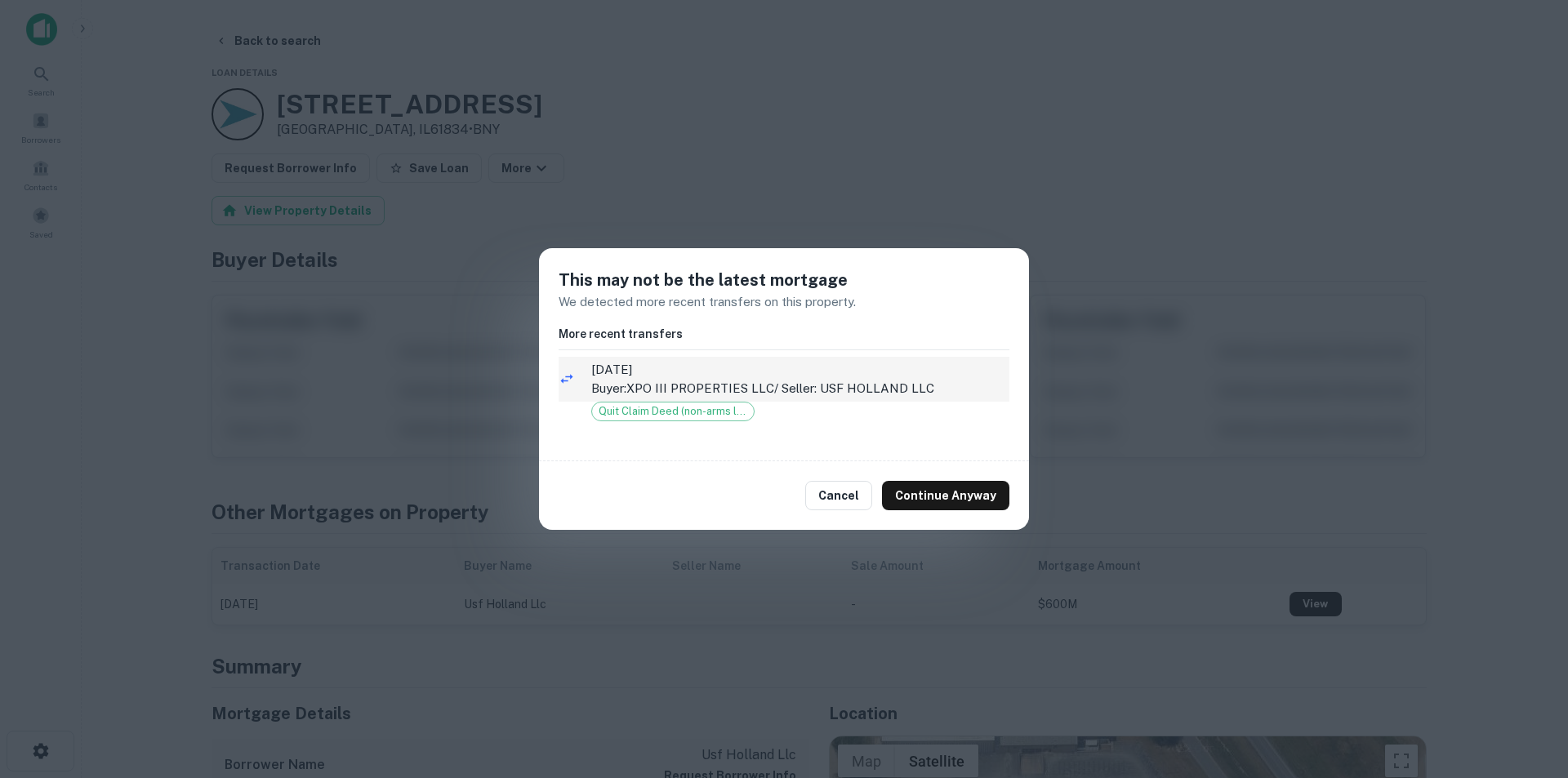
click at [756, 380] on p "Buyer: XPO III PROPERTIES LLC / Seller: USF HOLLAND LLC" at bounding box center [799, 388] width 418 height 19
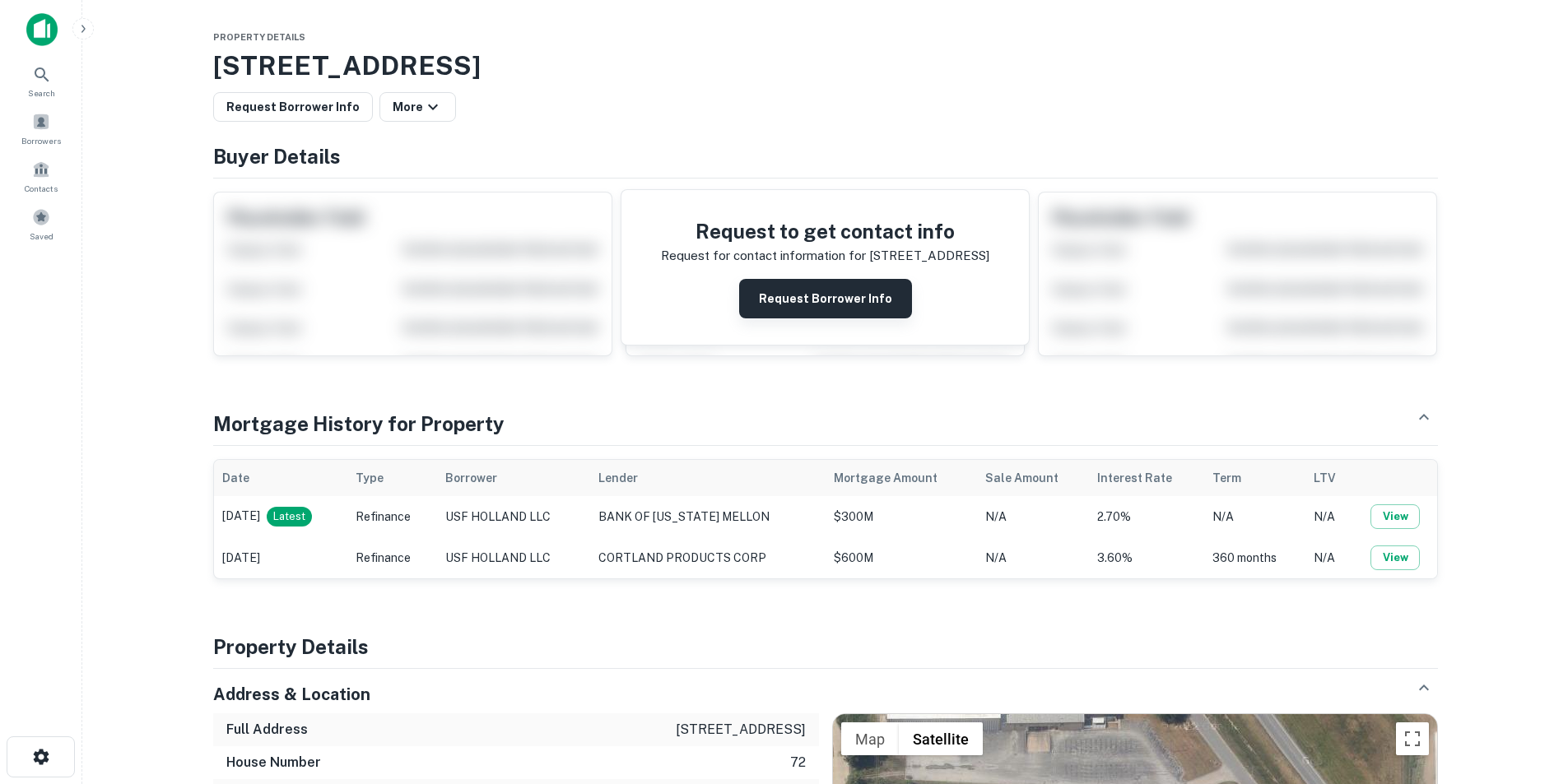
click at [796, 304] on button "Request Borrower Info" at bounding box center [825, 298] width 173 height 39
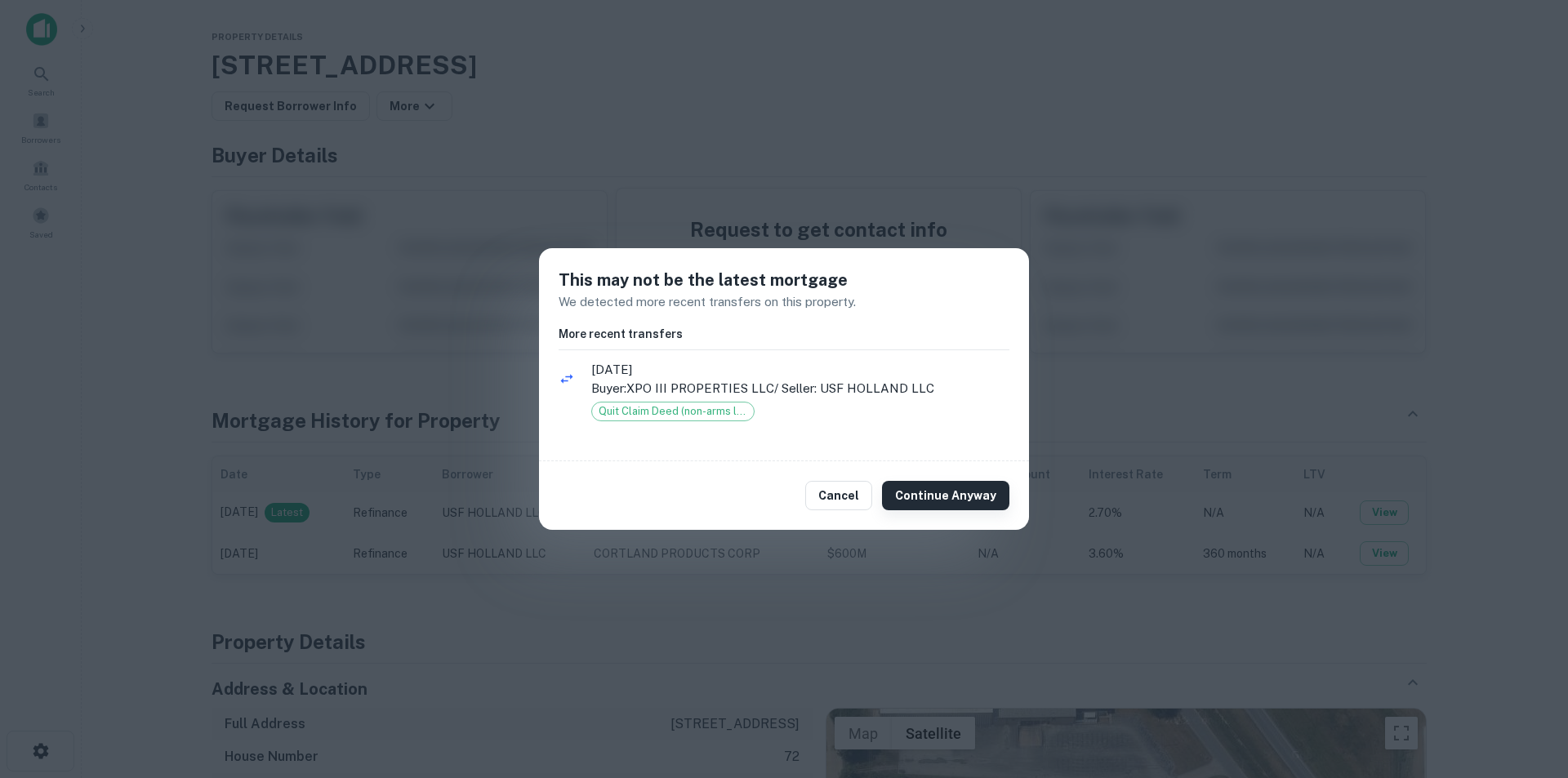
click at [959, 487] on button "Continue Anyway" at bounding box center [945, 495] width 127 height 30
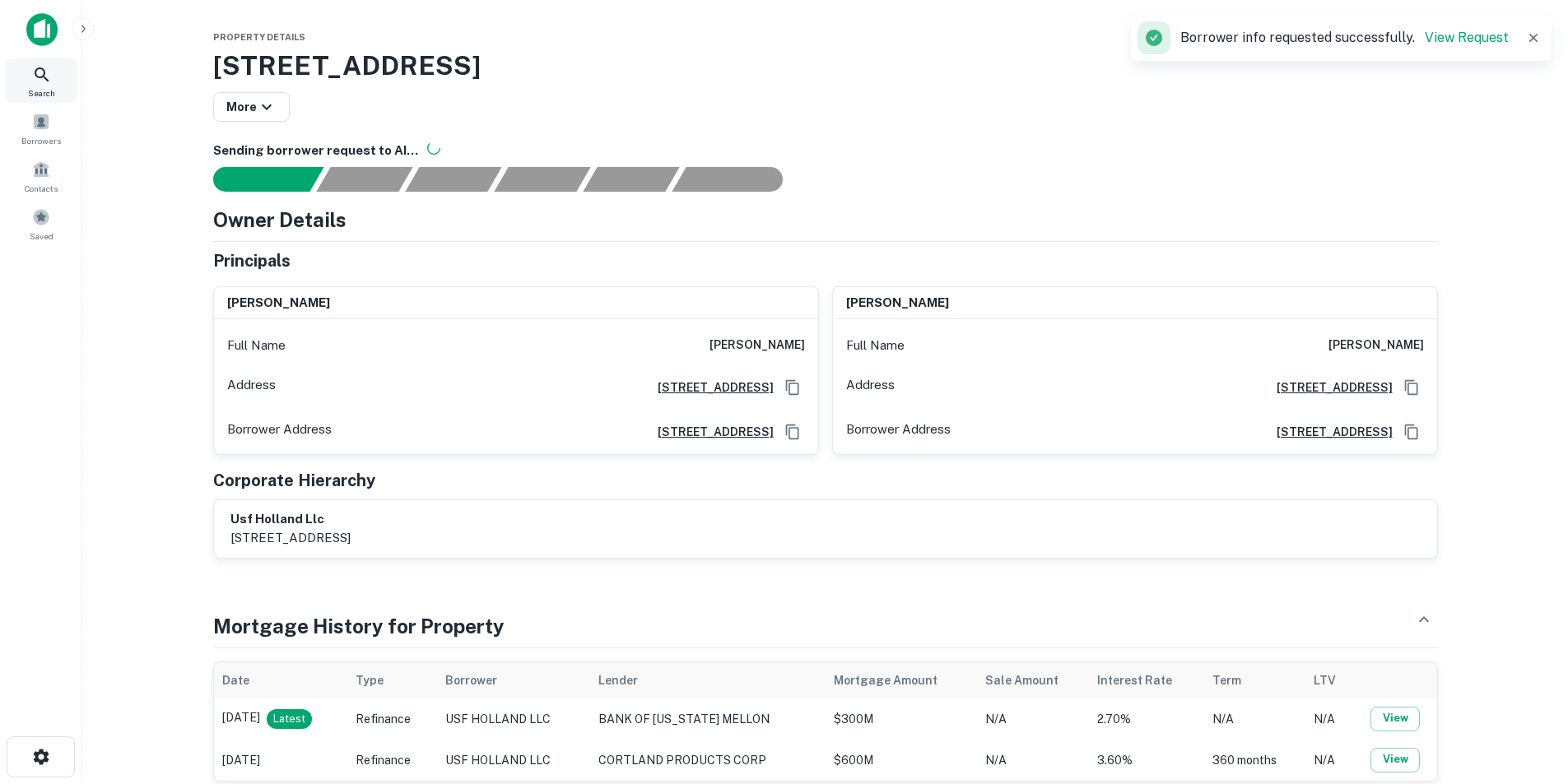
click at [25, 74] on div "Search" at bounding box center [40, 81] width 72 height 44
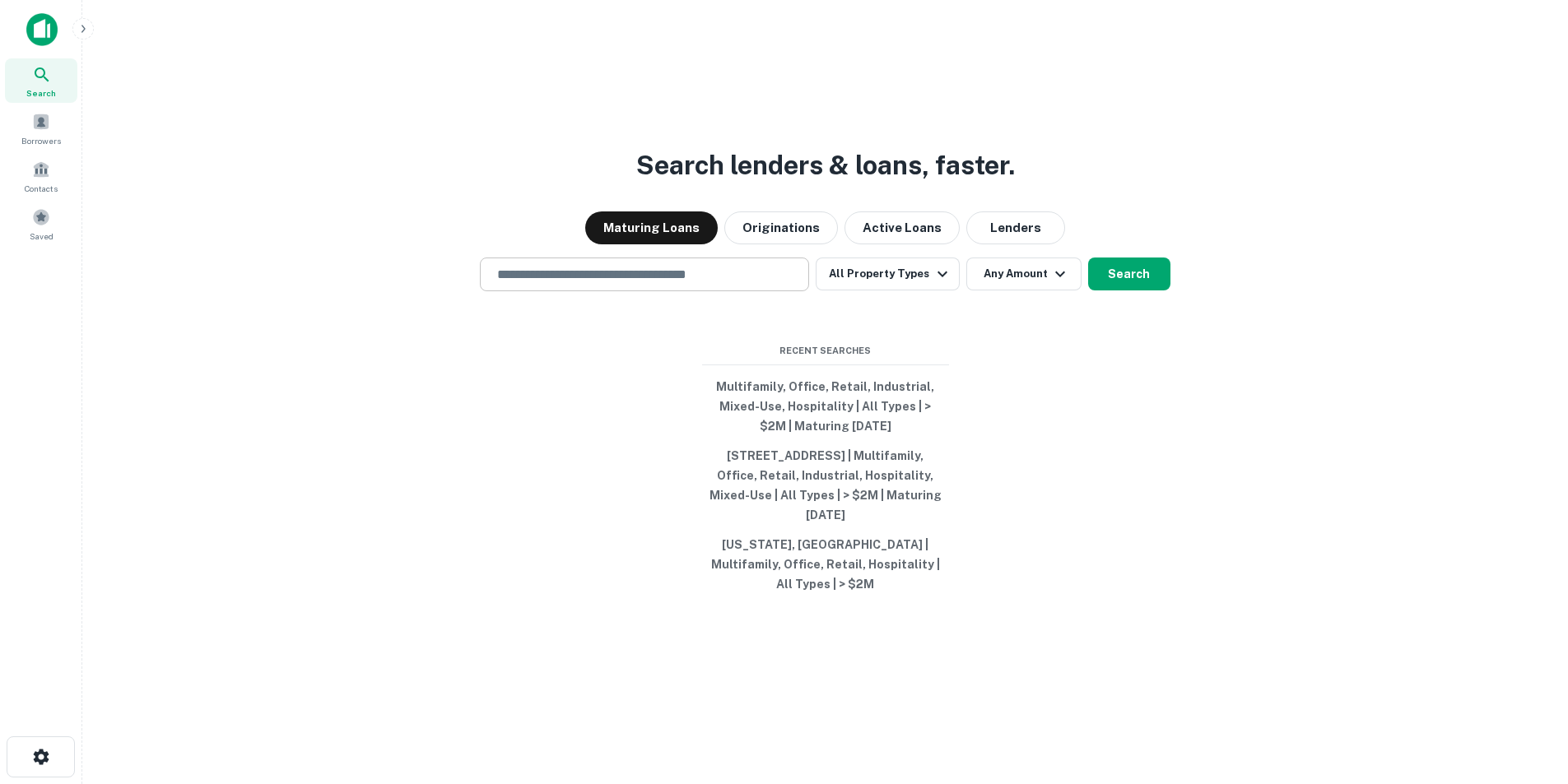
click at [588, 269] on div "​" at bounding box center [645, 274] width 330 height 34
paste input "**********"
type input "**********"
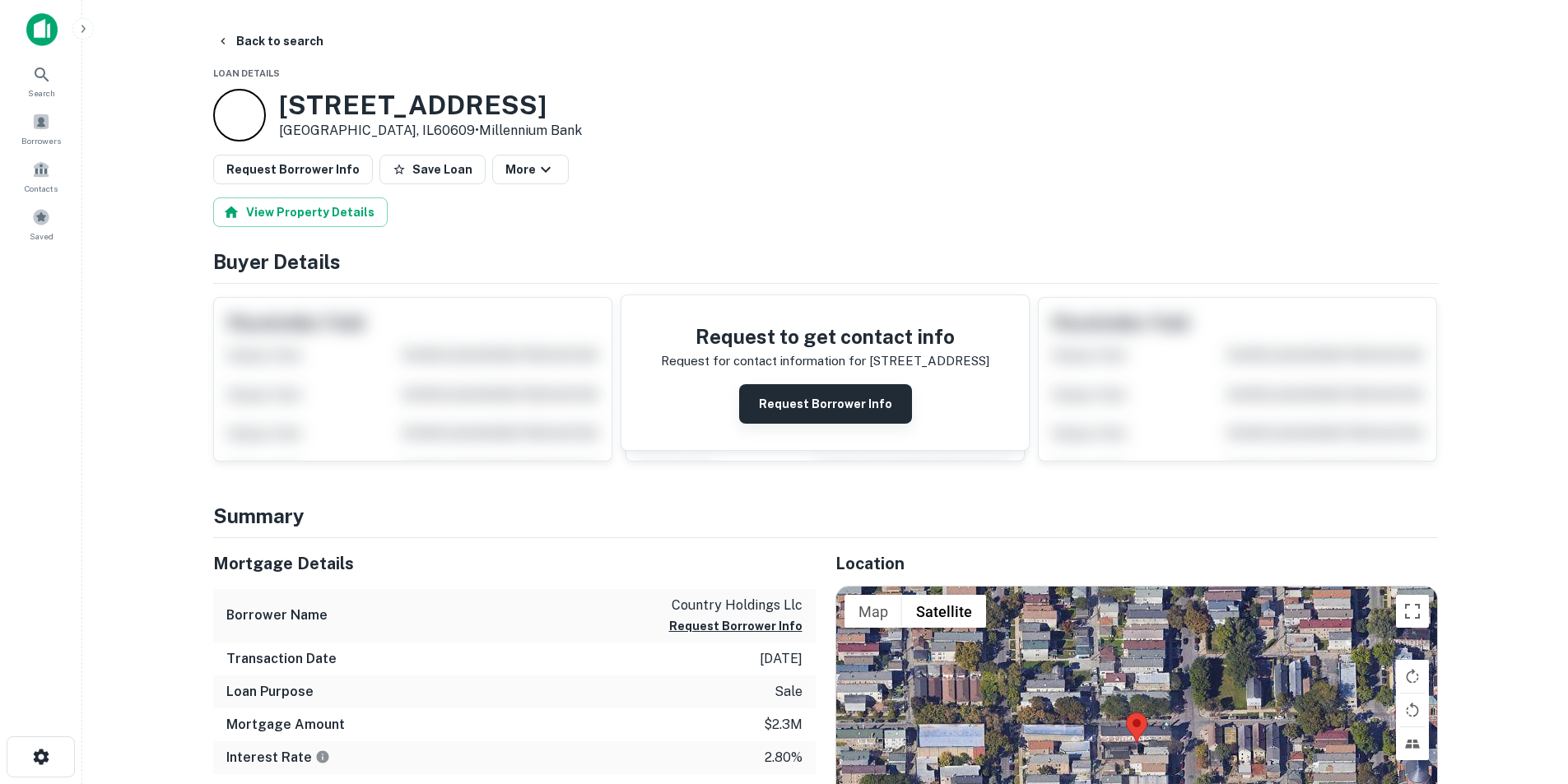
click at [820, 401] on button "Request Borrower Info" at bounding box center [825, 404] width 173 height 39
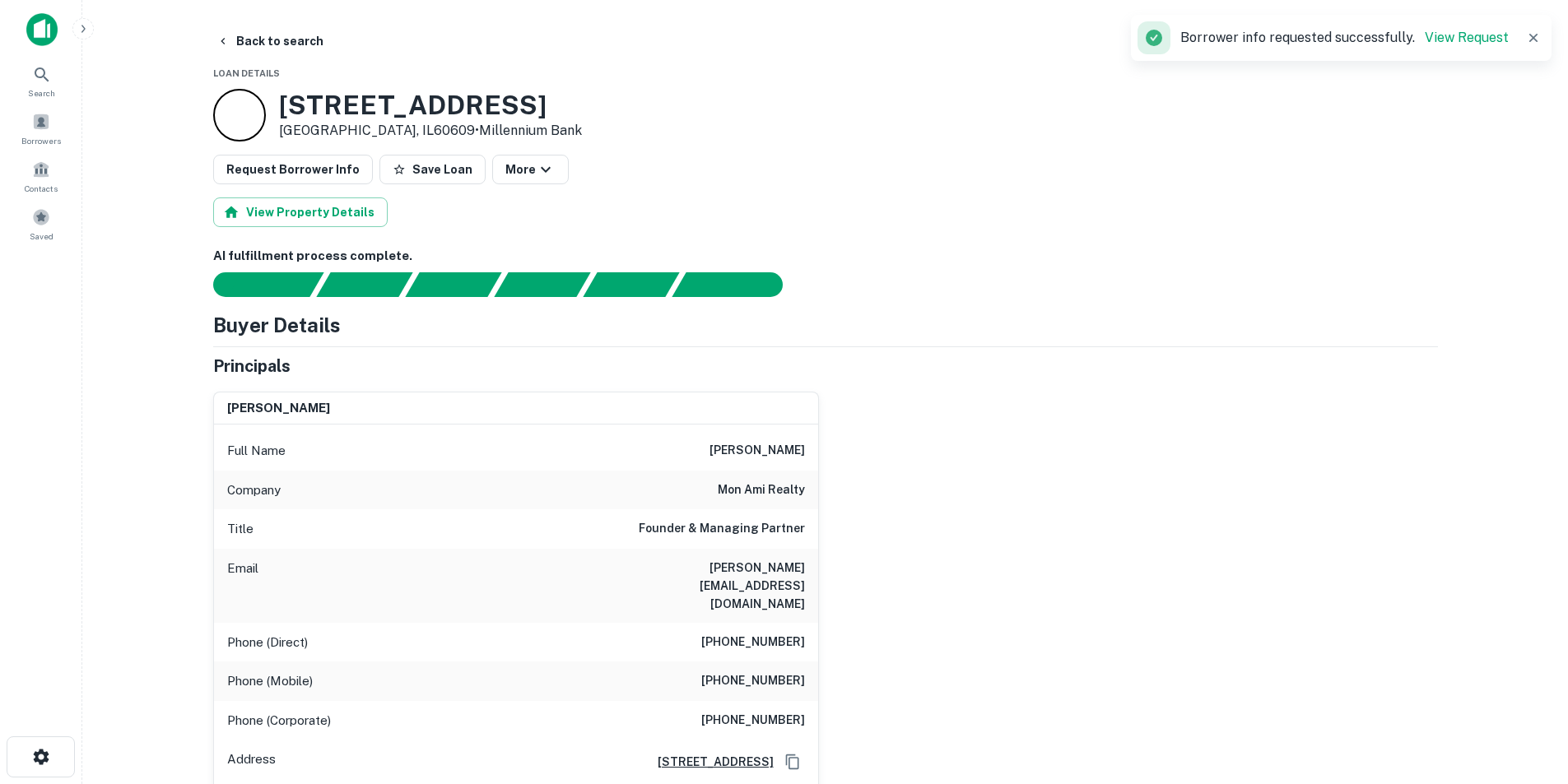
click at [781, 457] on h6 "[PERSON_NAME]" at bounding box center [757, 451] width 95 height 19
click at [779, 449] on h6 "[PERSON_NAME]" at bounding box center [757, 451] width 95 height 19
copy h6 "[PERSON_NAME]"
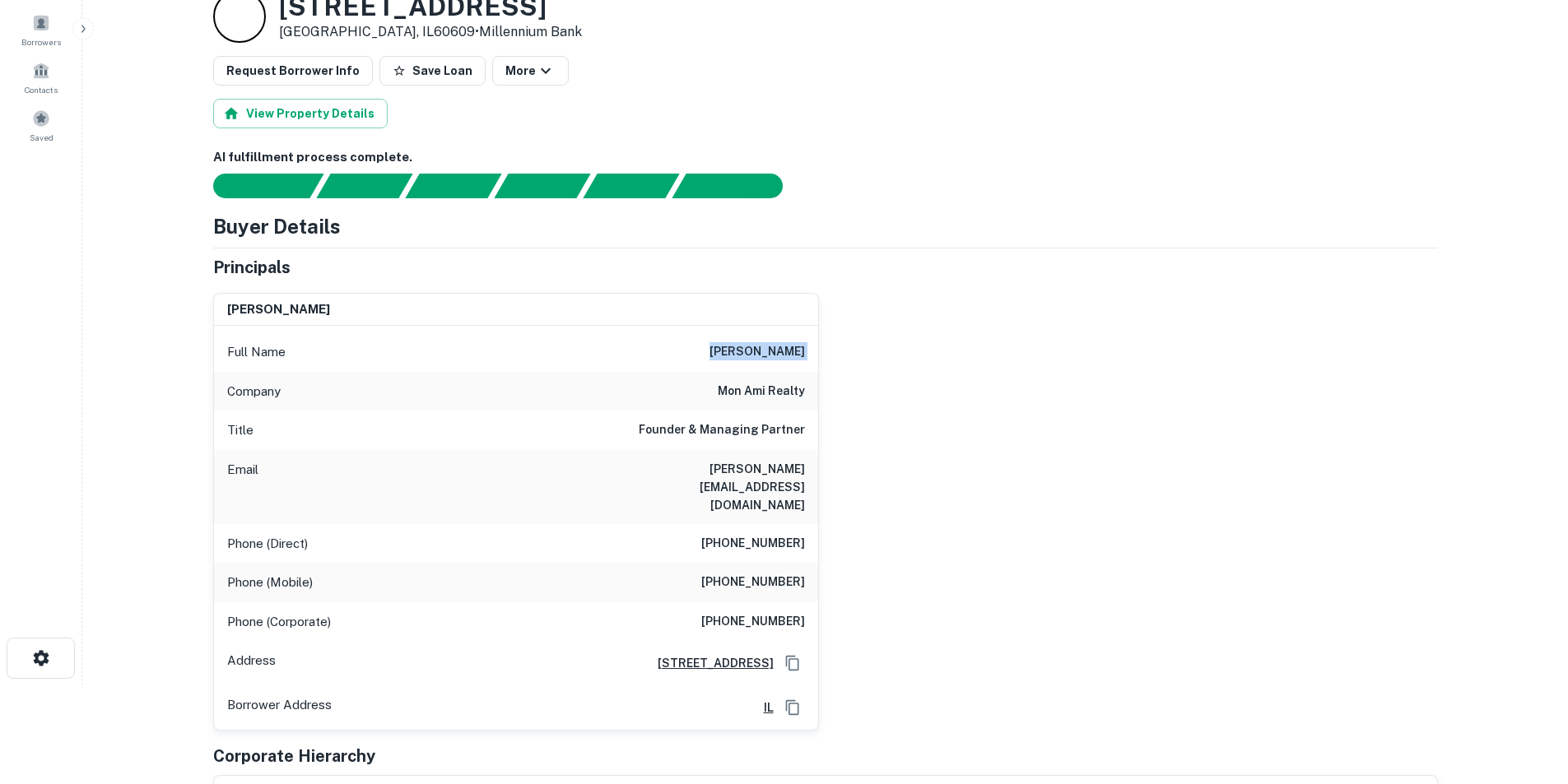
scroll to position [165, 0]
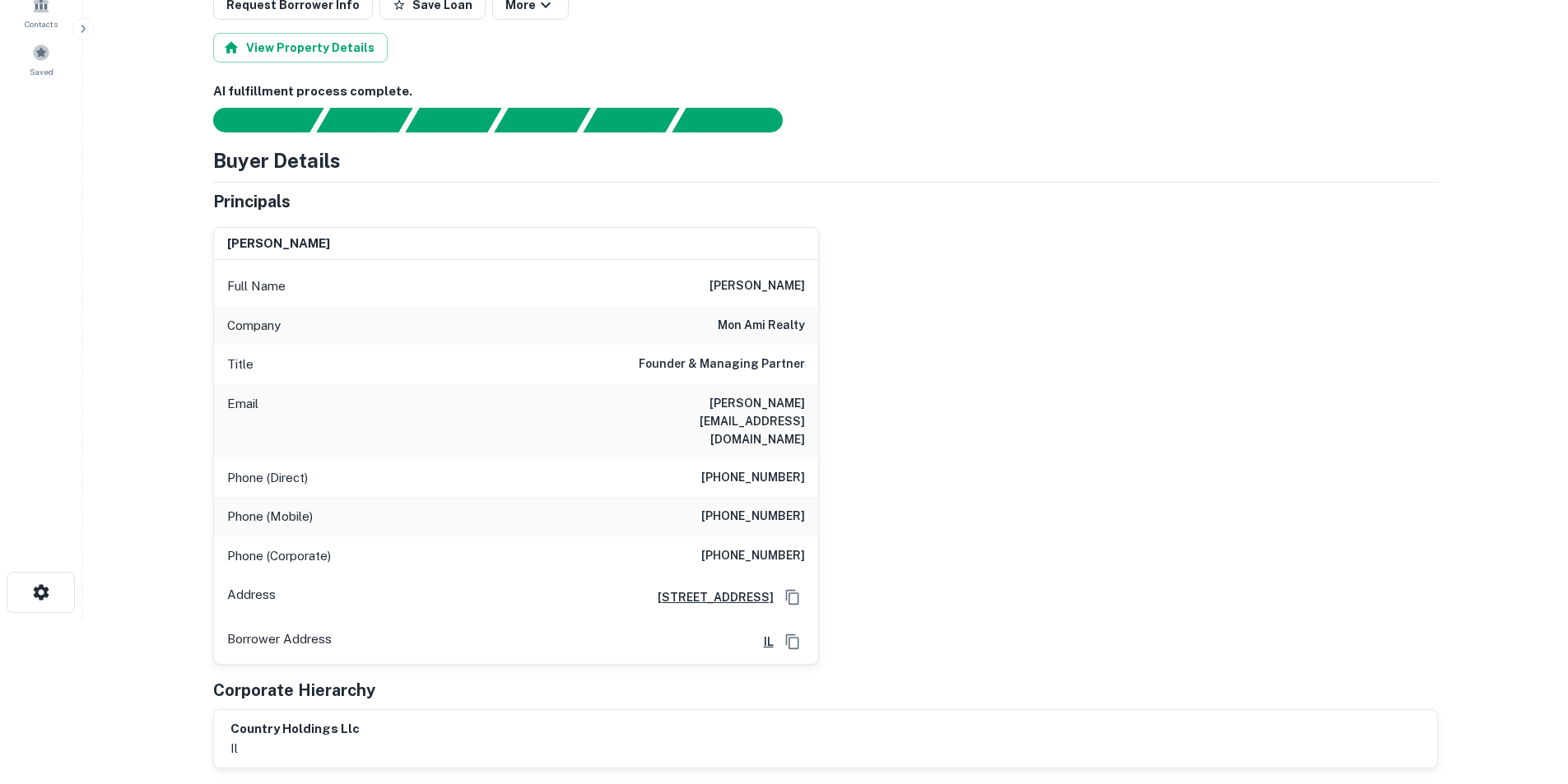
click at [764, 404] on h6 "[PERSON_NAME][EMAIL_ADDRESS][DOMAIN_NAME]" at bounding box center [705, 421] width 198 height 54
copy h6 "[PERSON_NAME][EMAIL_ADDRESS][DOMAIN_NAME]"
click at [787, 314] on div "Company mon ami realty" at bounding box center [516, 326] width 604 height 39
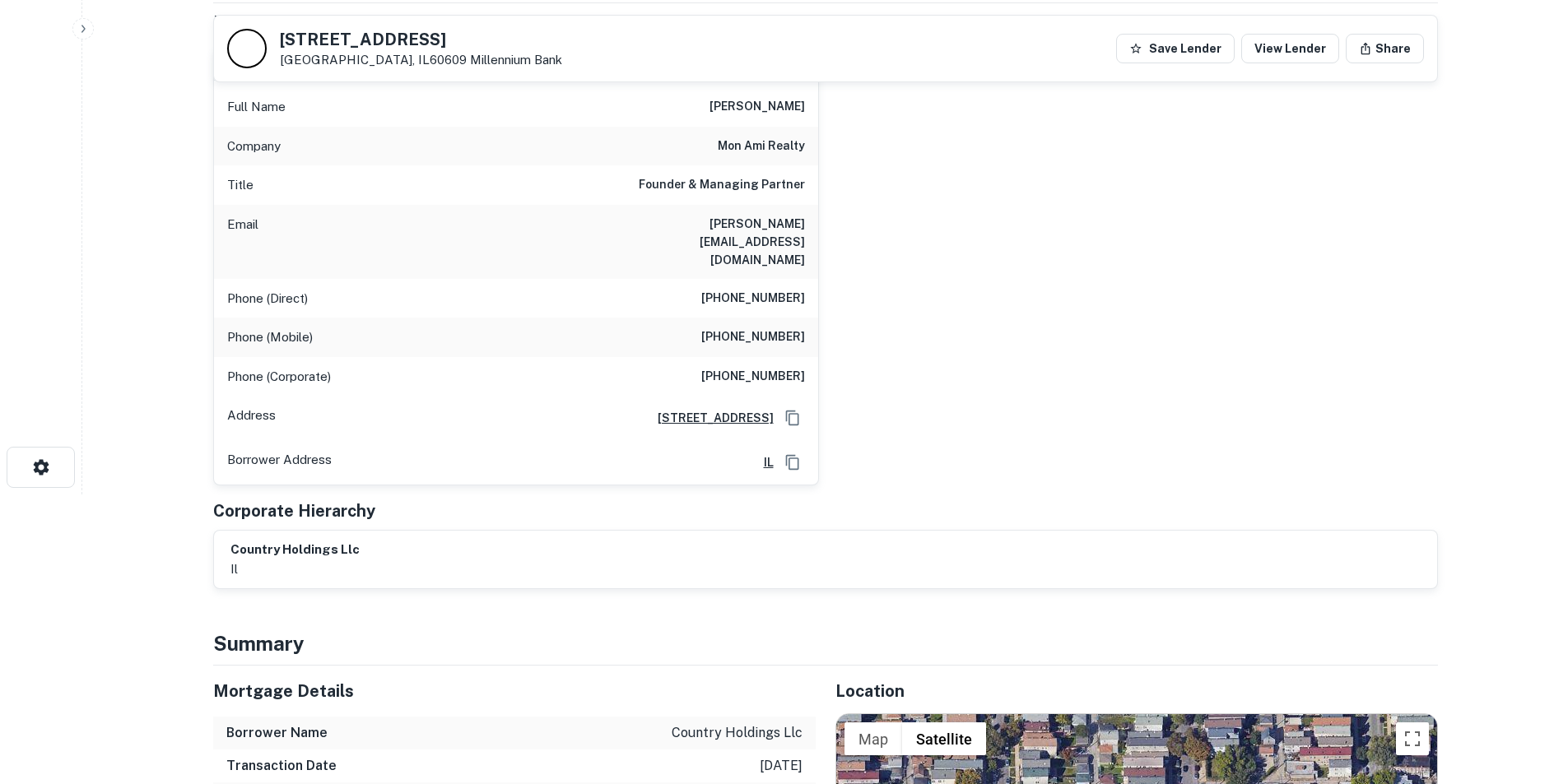
scroll to position [82, 0]
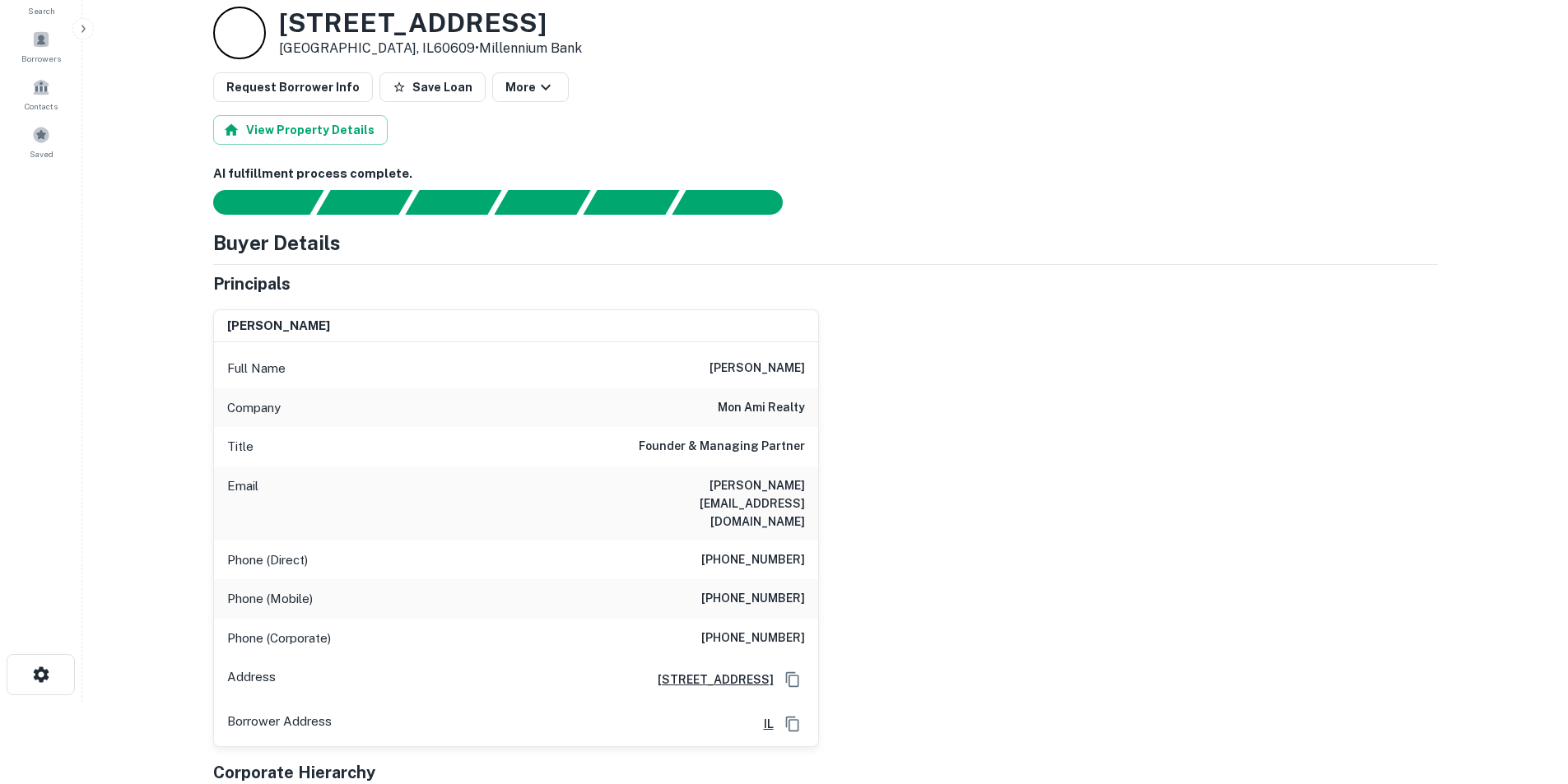
click at [724, 414] on h6 "mon ami realty" at bounding box center [761, 407] width 88 height 19
copy h6 "mon ami realty"
click at [781, 371] on h6 "[PERSON_NAME]" at bounding box center [757, 368] width 95 height 19
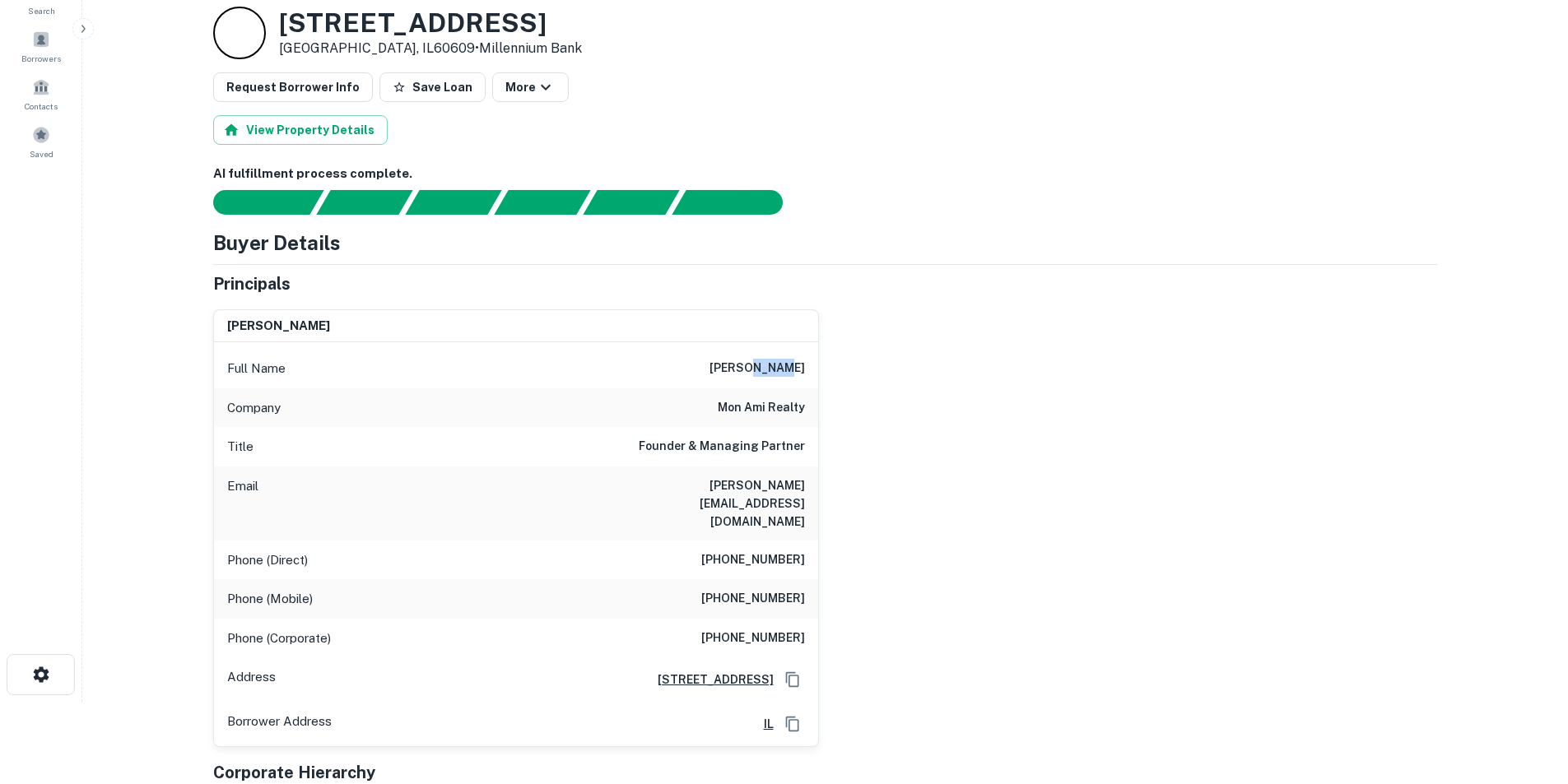
click at [781, 371] on h6 "[PERSON_NAME]" at bounding box center [757, 368] width 95 height 19
click at [779, 371] on h6 "[PERSON_NAME]" at bounding box center [757, 368] width 95 height 19
copy h6 "[PERSON_NAME]"
click at [731, 405] on h6 "mon ami realty" at bounding box center [761, 407] width 88 height 19
click at [744, 487] on h6 "[PERSON_NAME][EMAIL_ADDRESS][DOMAIN_NAME]" at bounding box center [705, 503] width 198 height 54
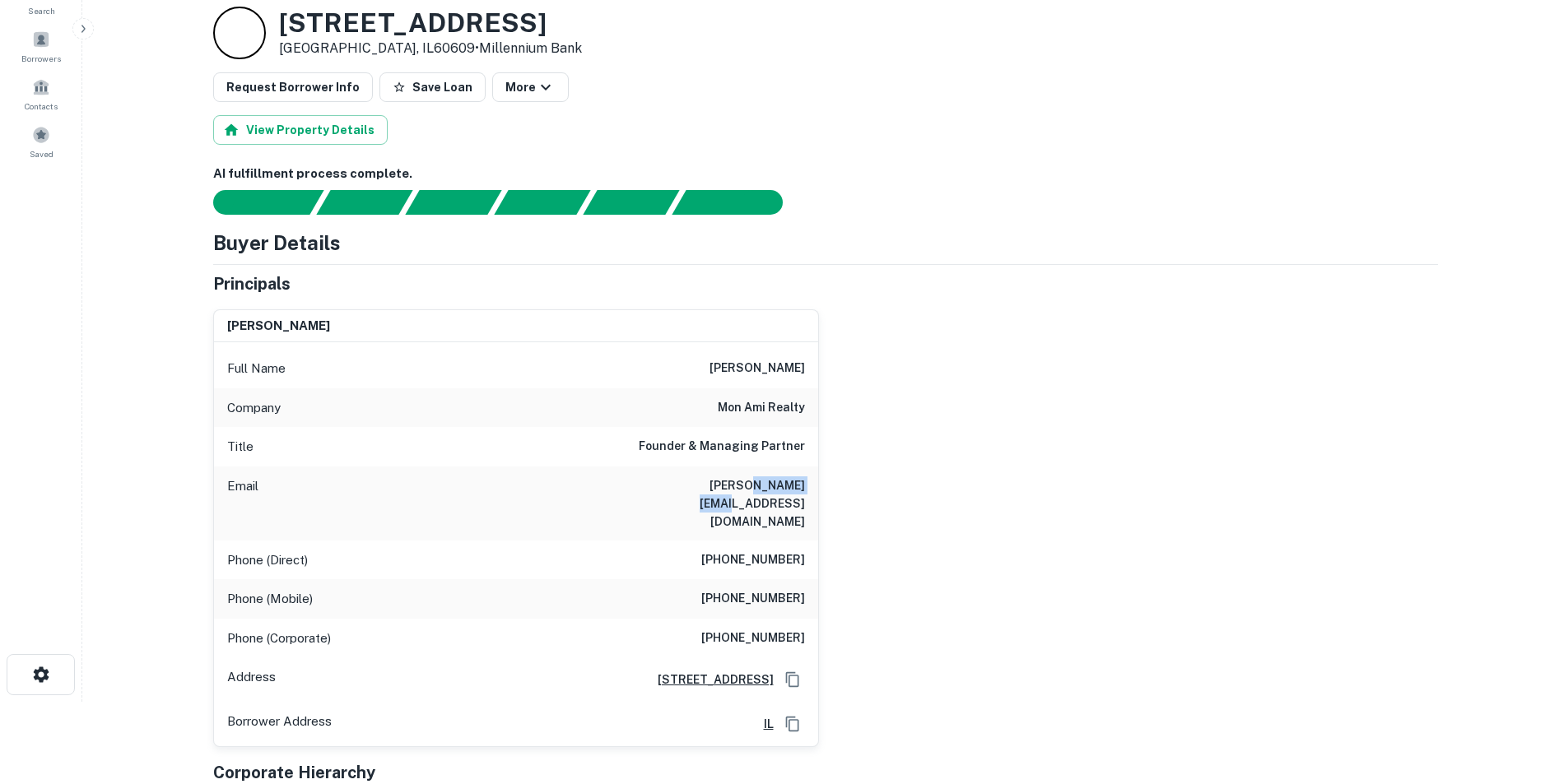
click at [744, 487] on h6 "anand@monamirealty.com" at bounding box center [705, 503] width 198 height 54
copy h6 "anand@monamirealty.com"
click at [760, 588] on h6 "(312) 933-1069" at bounding box center [754, 598] width 104 height 19
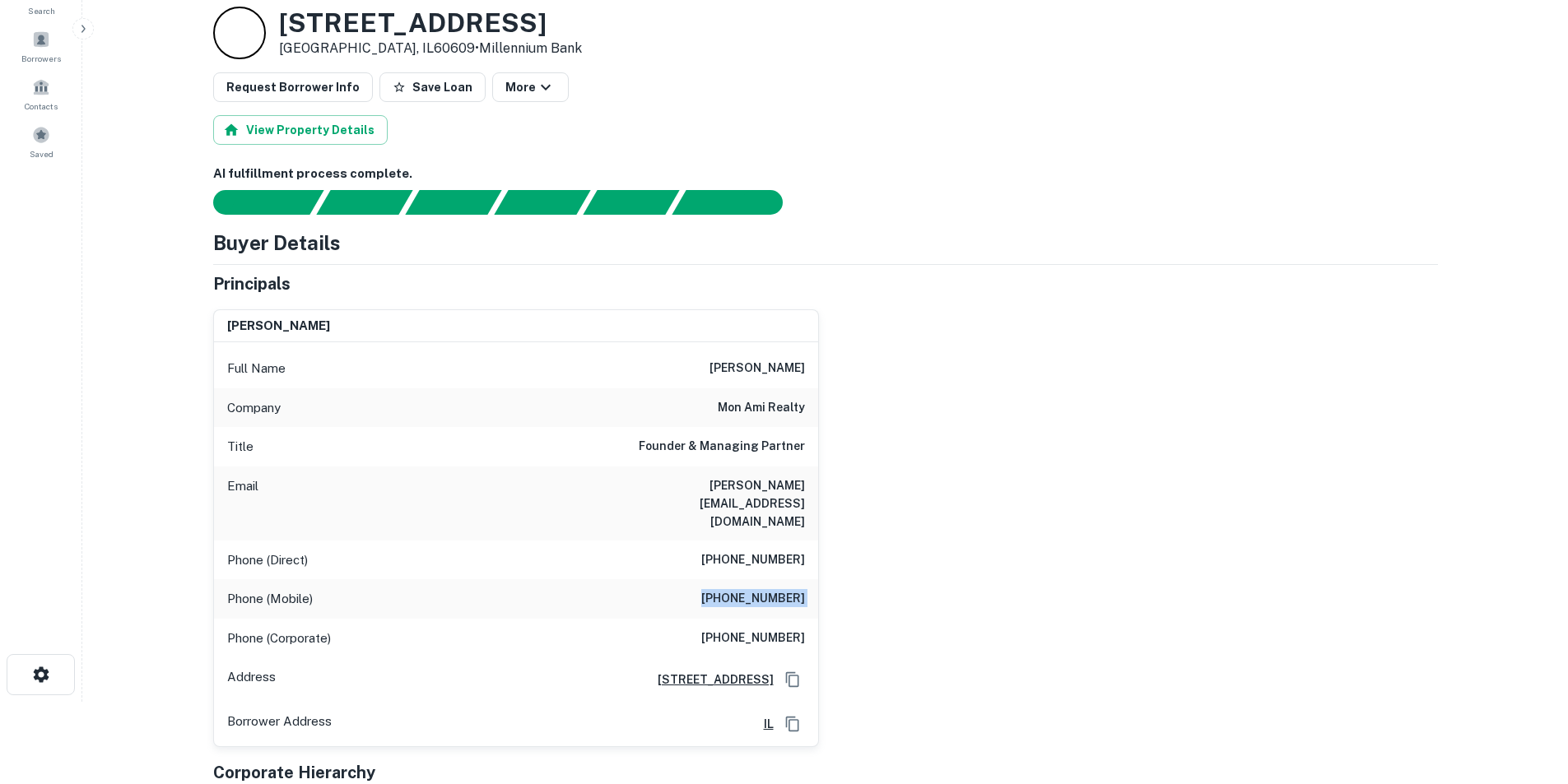
click at [760, 588] on h6 "(312) 933-1069" at bounding box center [754, 598] width 104 height 19
copy h6 "(312) 933-1069"
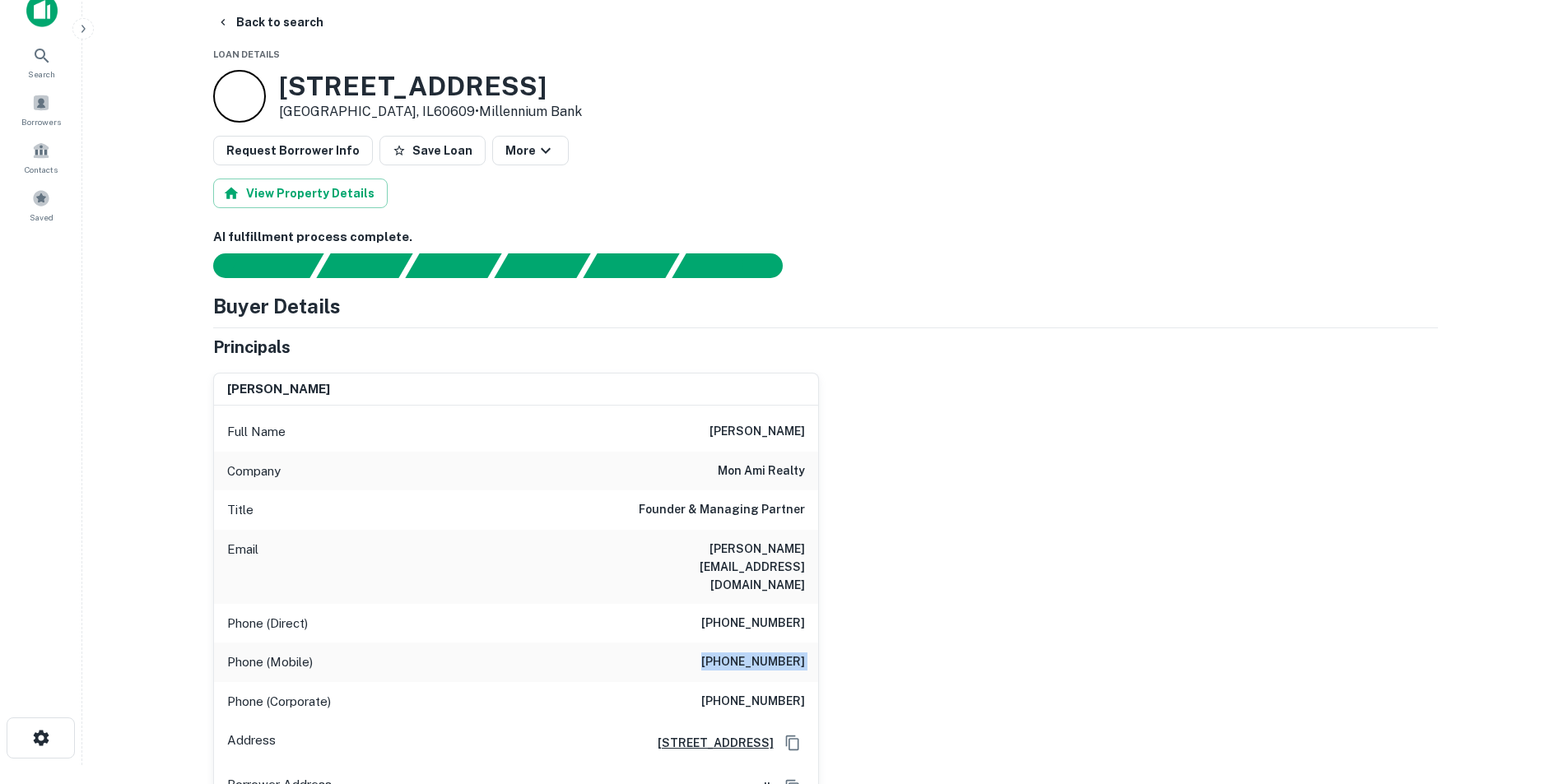
scroll to position [0, 0]
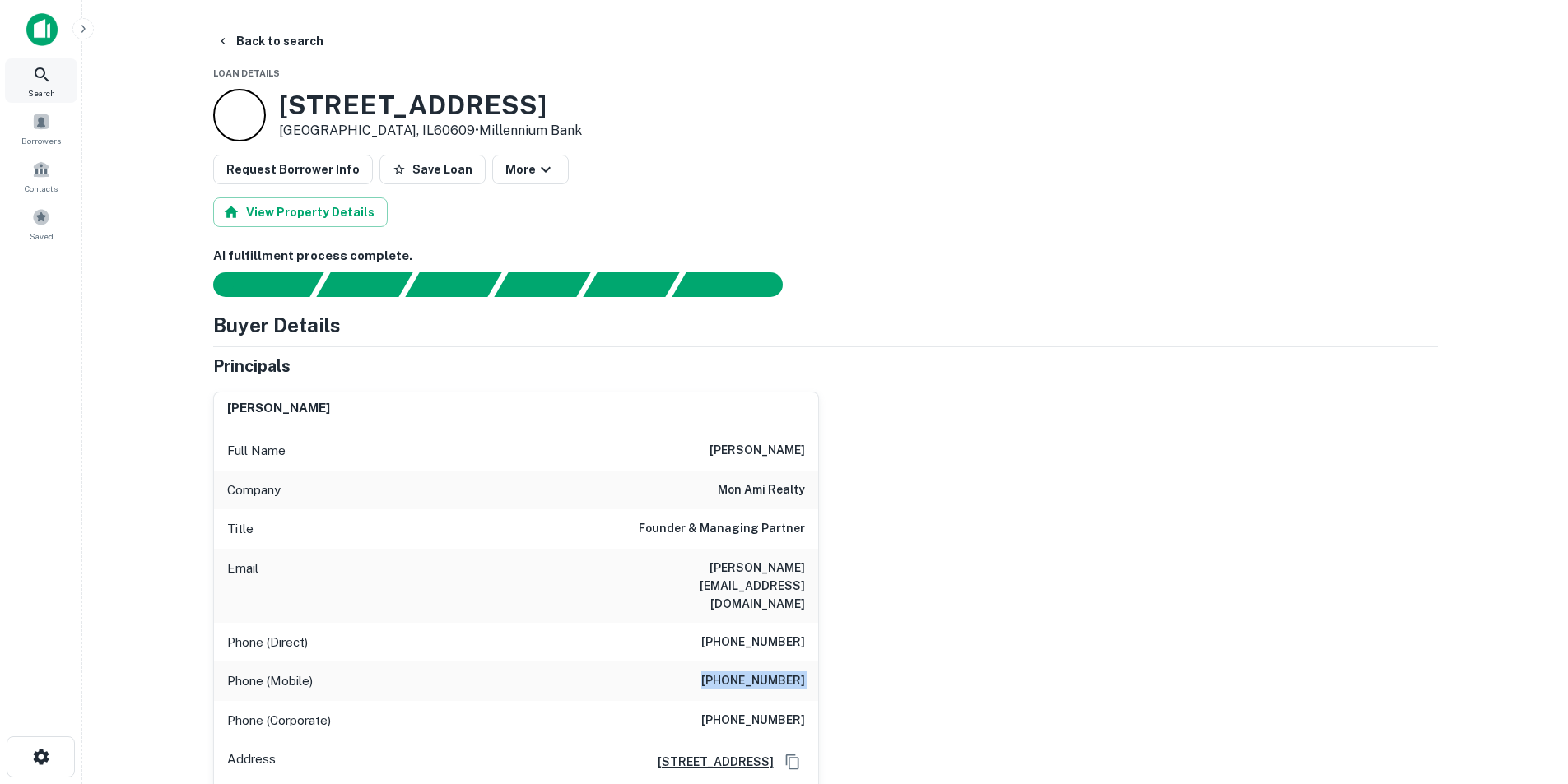
click at [61, 71] on div "Search" at bounding box center [40, 81] width 72 height 44
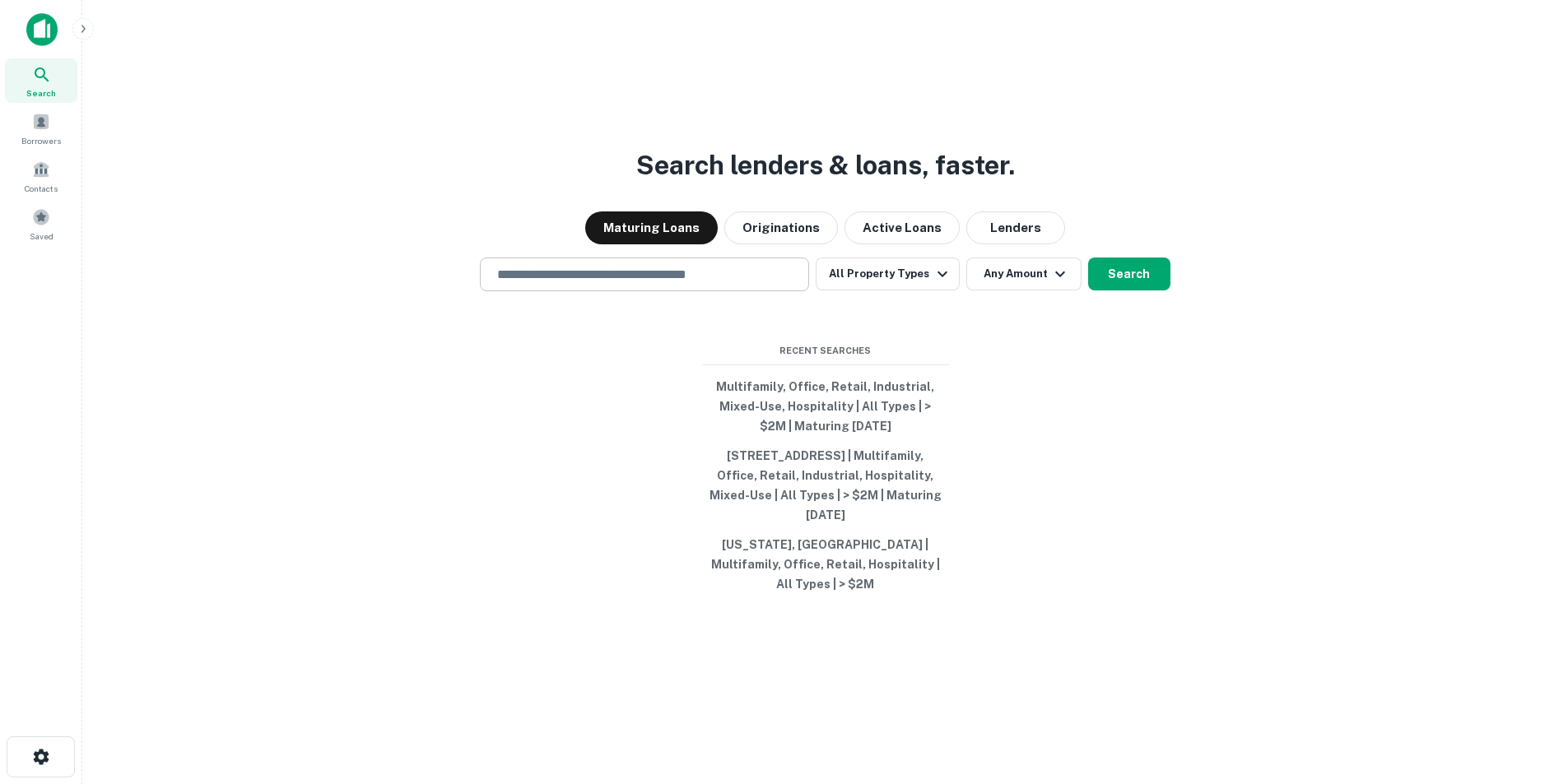
click at [528, 276] on div "Search lenders & loans, faster. Maturing Loans Originations Active Loans Lender…" at bounding box center [825, 431] width 1459 height 784
click at [545, 283] on input "text" at bounding box center [645, 274] width 314 height 19
paste input "**********"
type input "**********"
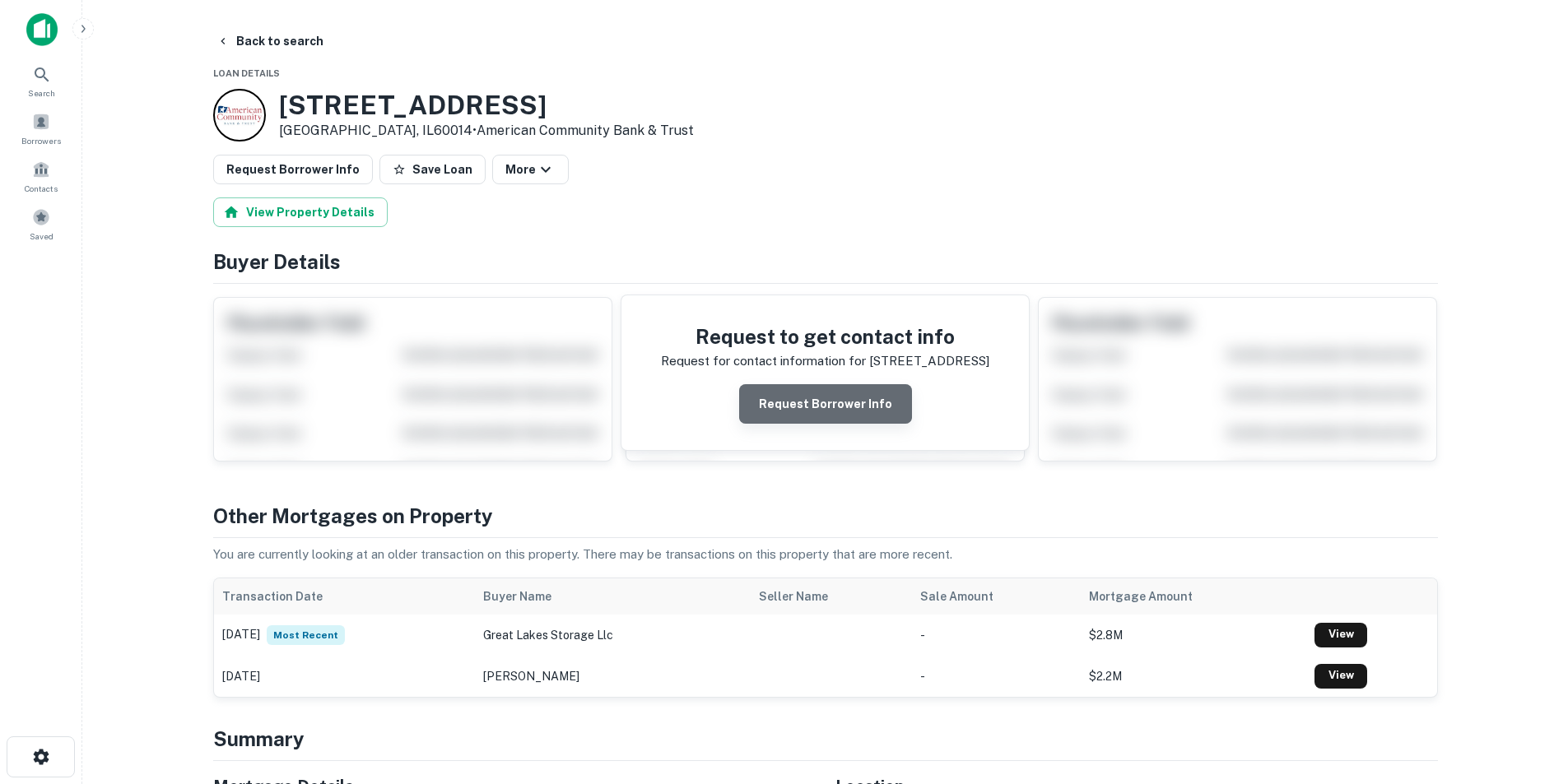
click at [837, 384] on button "Request Borrower Info" at bounding box center [825, 404] width 173 height 39
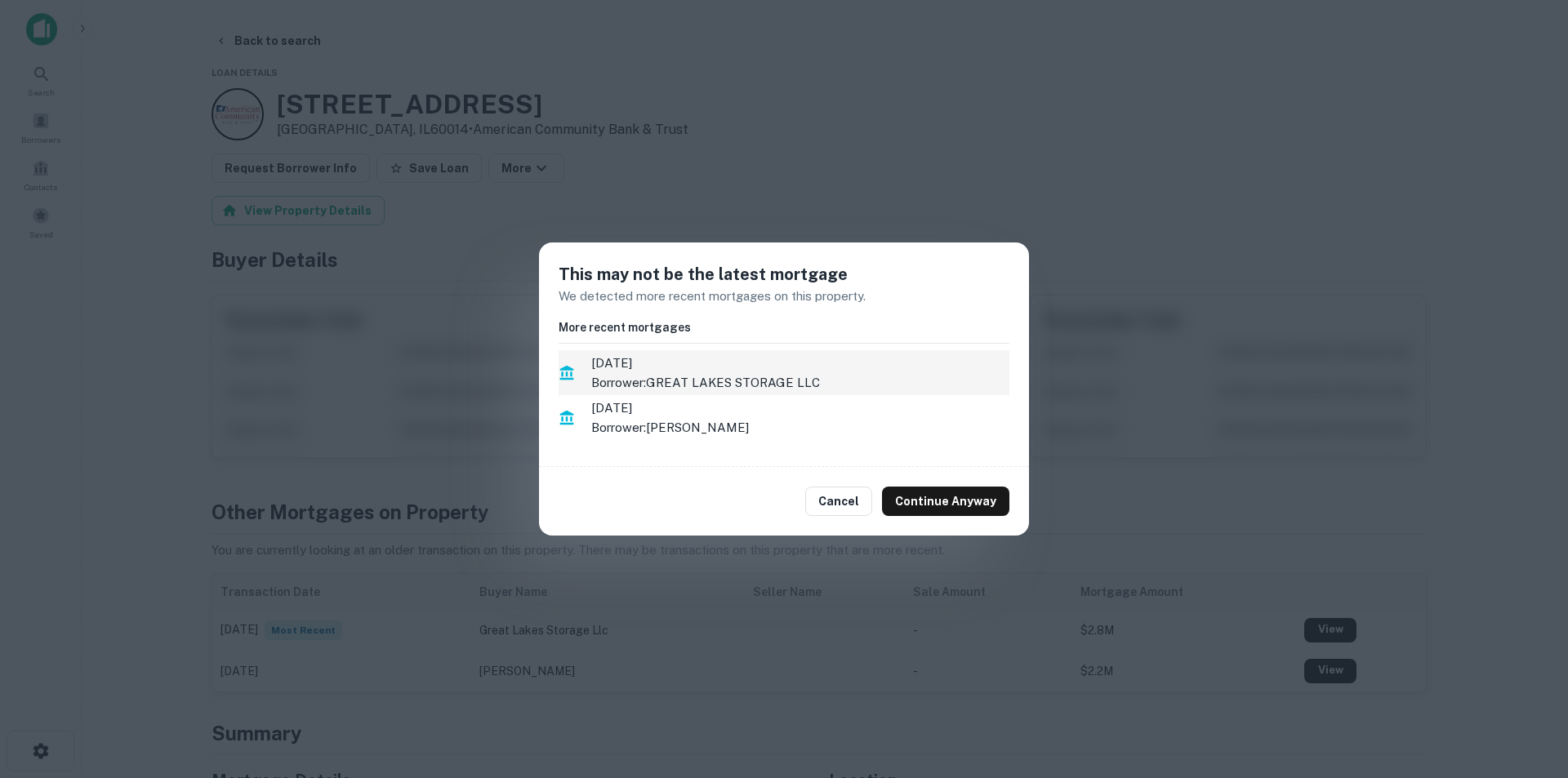
click at [735, 381] on p "Borrower: GREAT LAKES STORAGE LLC" at bounding box center [799, 382] width 418 height 19
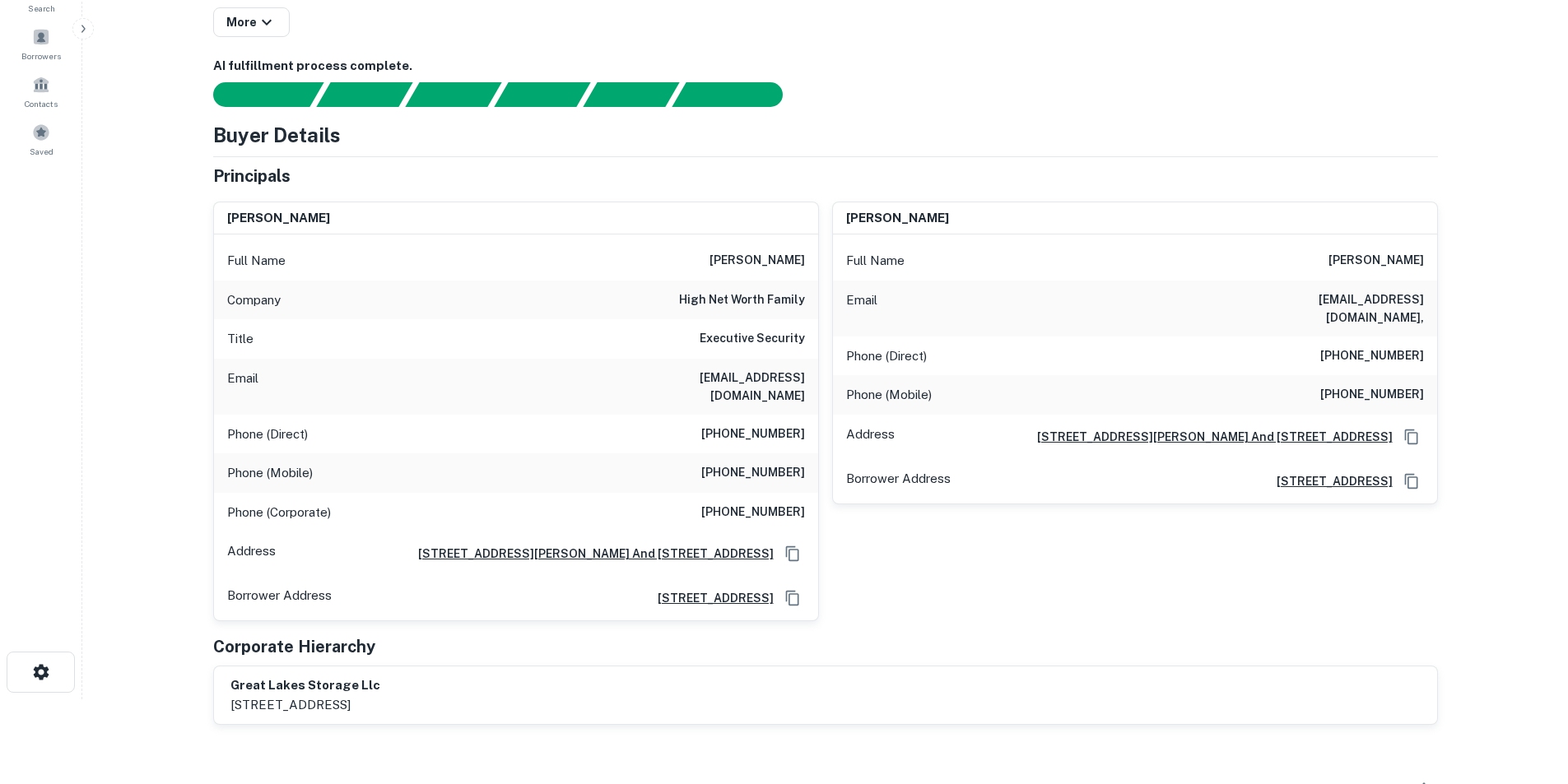
scroll to position [82, 0]
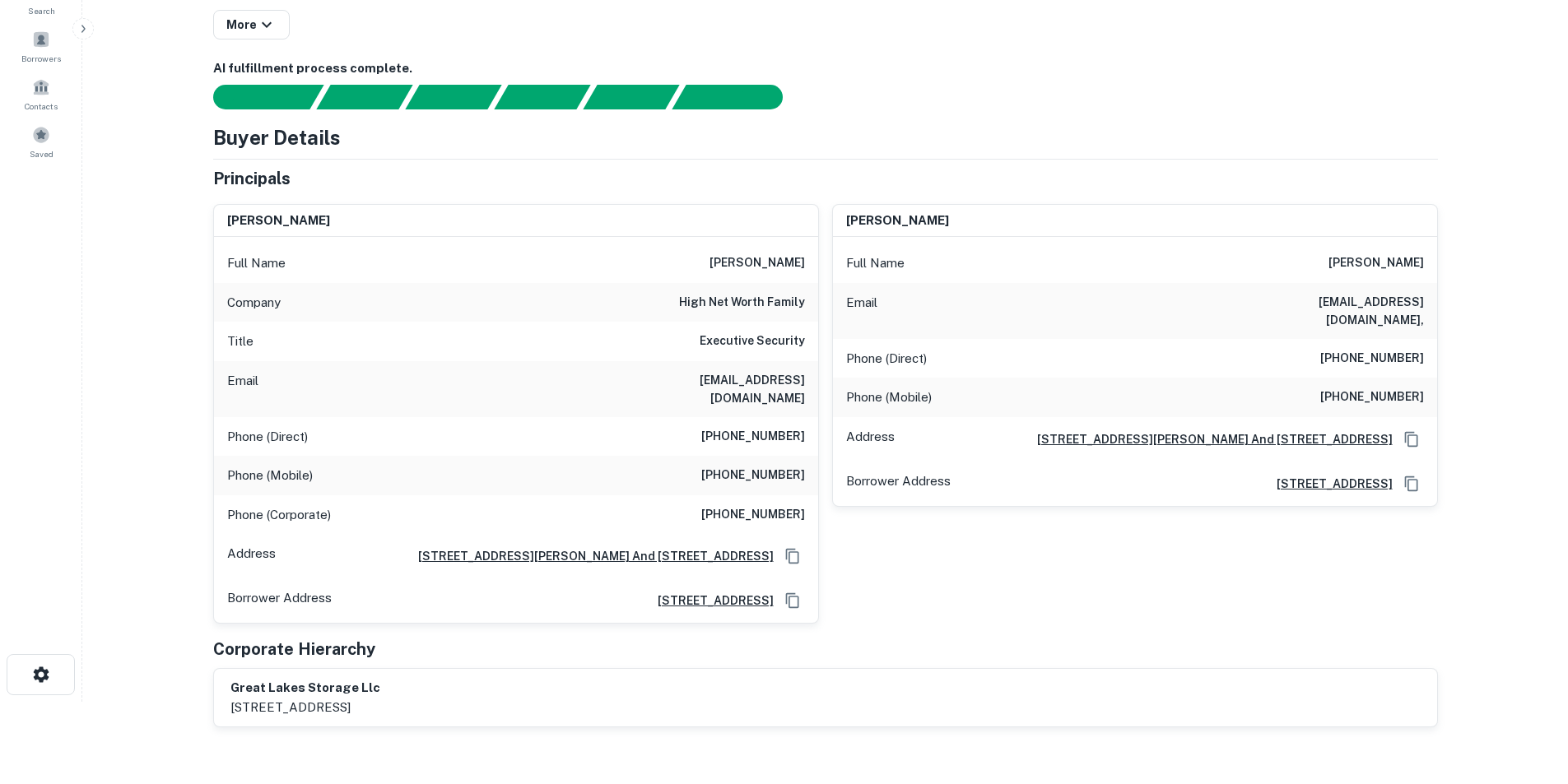
click at [775, 262] on h6 "[PERSON_NAME]" at bounding box center [757, 263] width 95 height 19
copy h6 "[PERSON_NAME]"
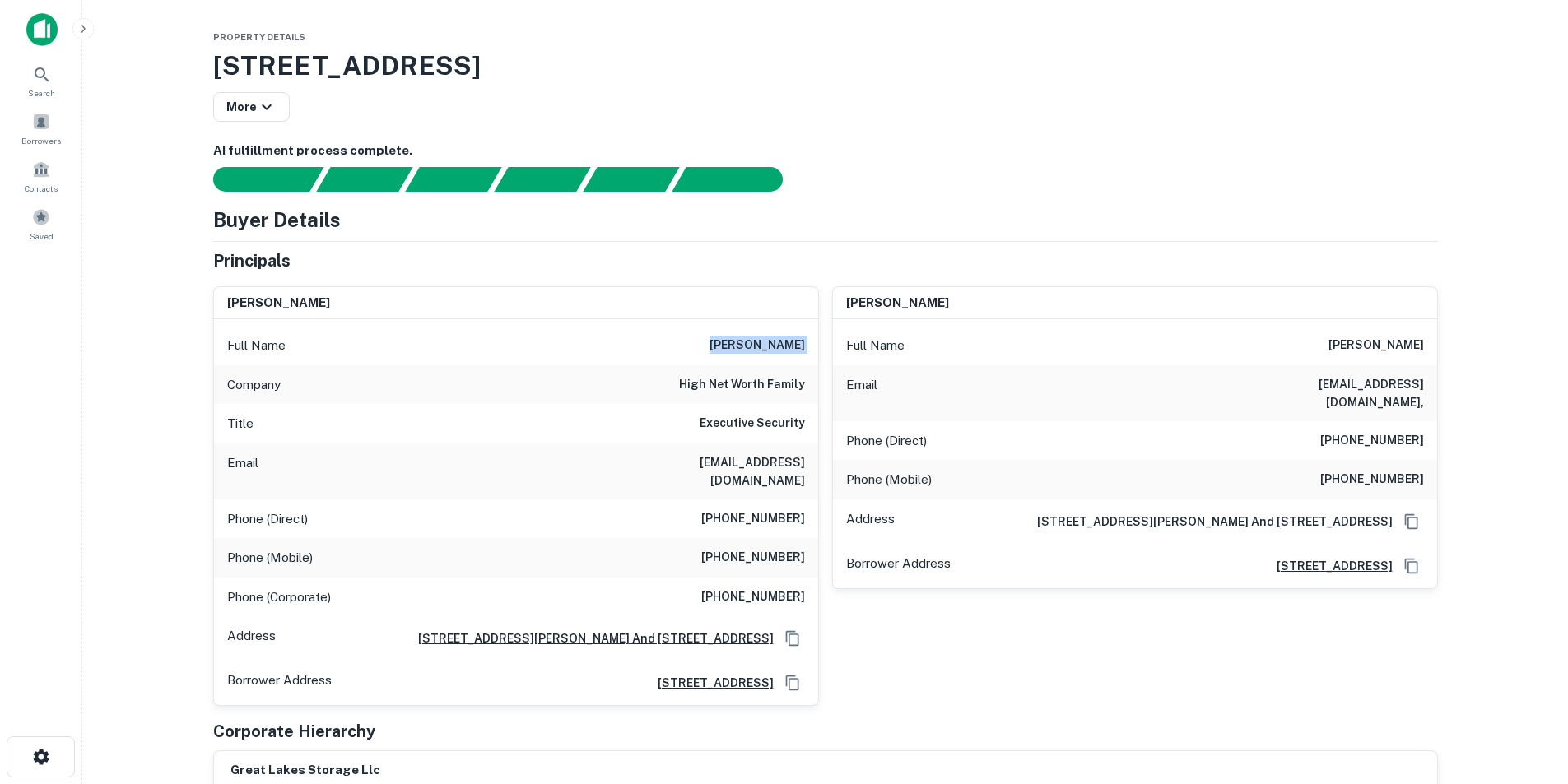
copy h6 "[PERSON_NAME]"
click at [54, 68] on div "Search" at bounding box center [40, 81] width 72 height 44
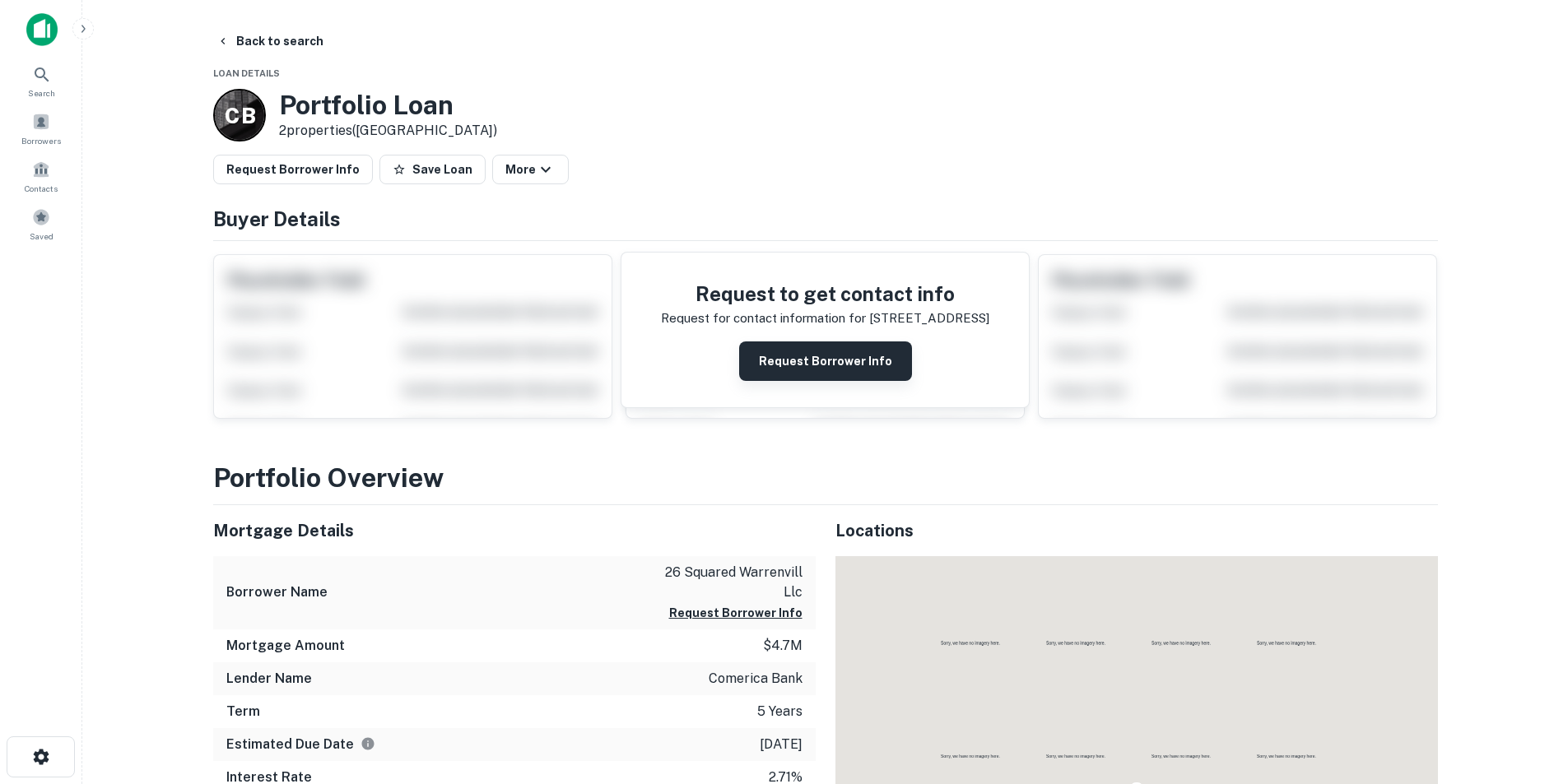
click at [856, 371] on button "Request Borrower Info" at bounding box center [825, 360] width 173 height 39
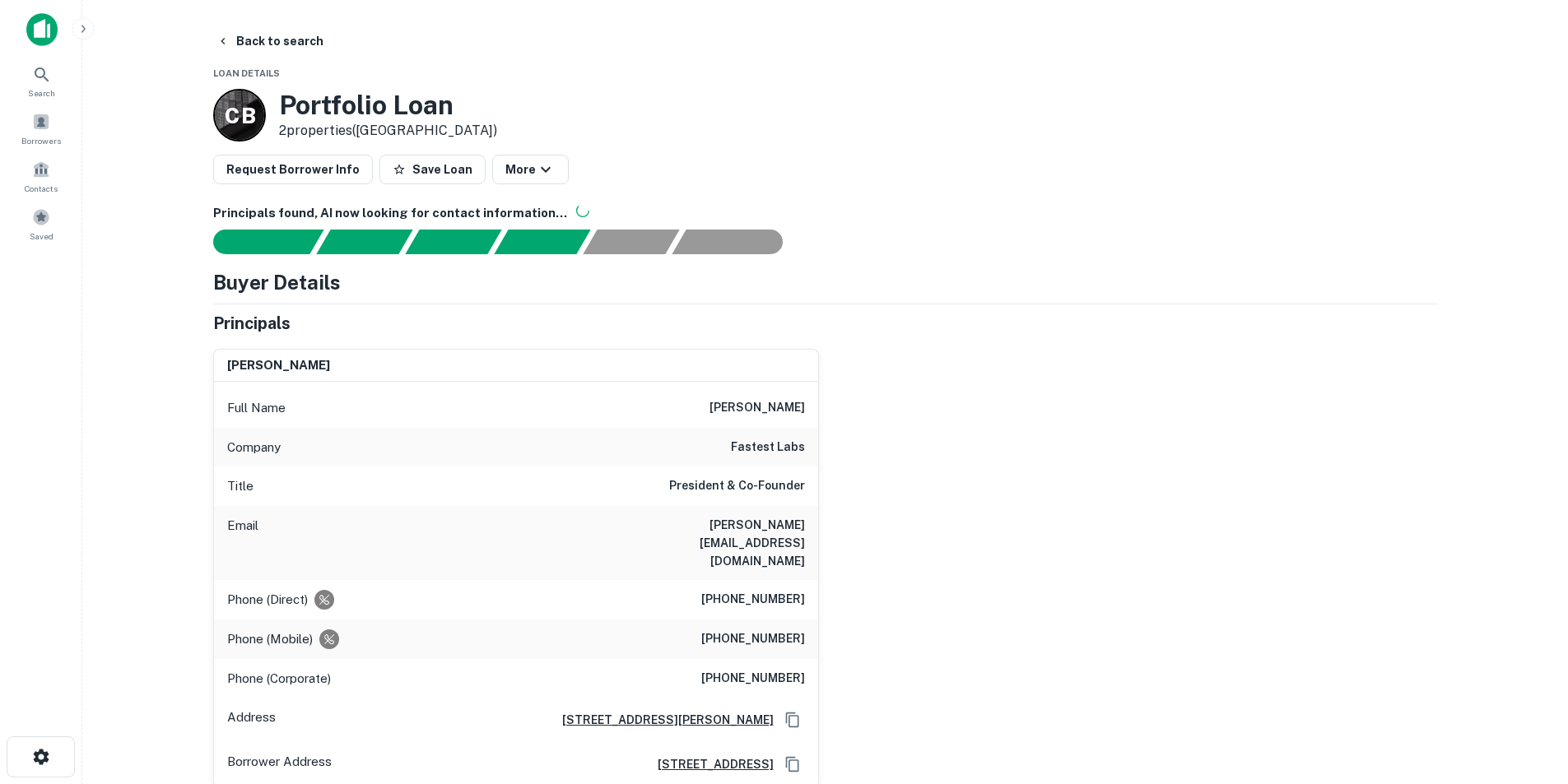
click at [58, 36] on img at bounding box center [41, 30] width 31 height 33
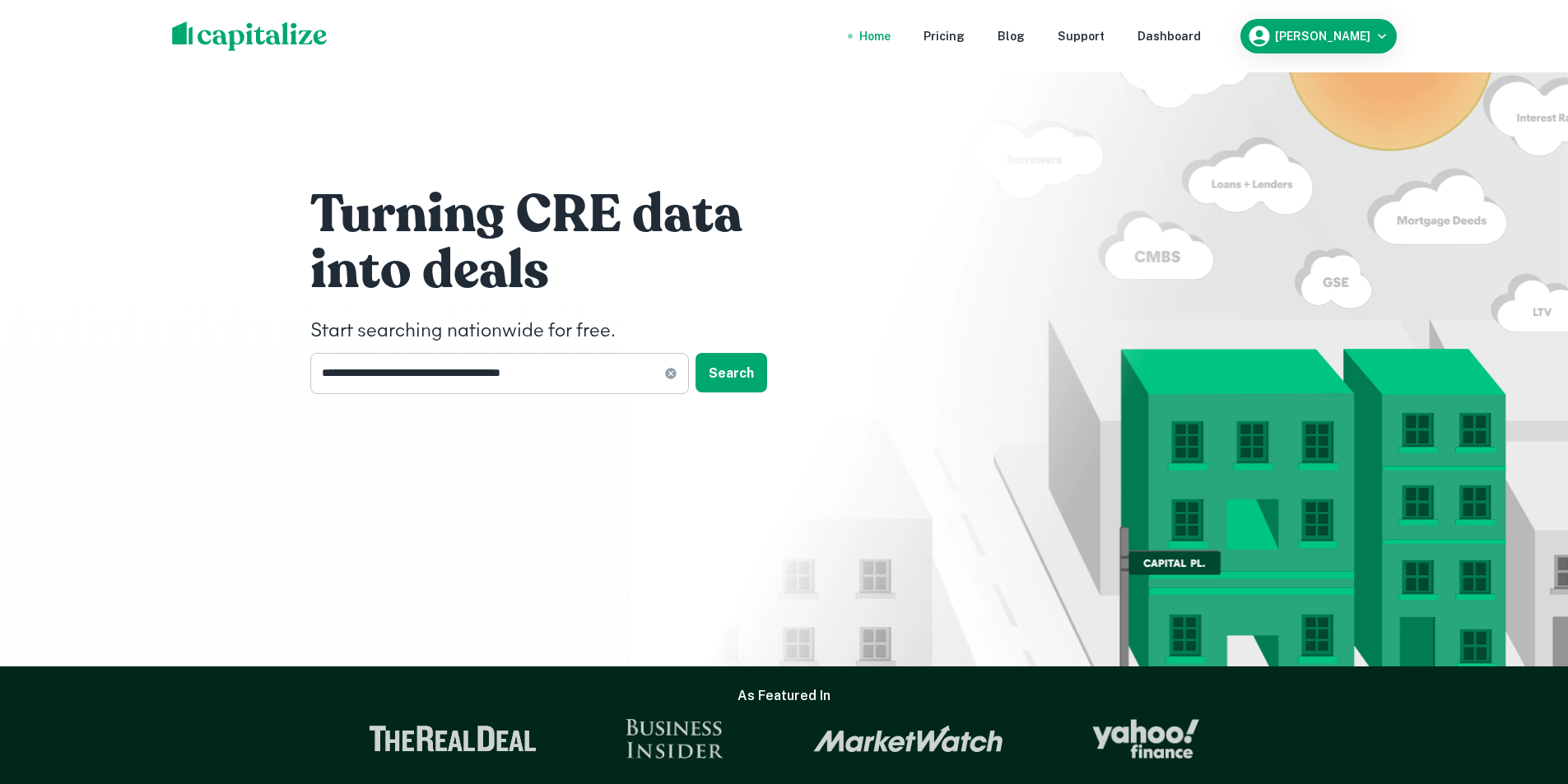
click at [665, 374] on icon at bounding box center [670, 373] width 11 height 11
click at [480, 384] on input "text" at bounding box center [493, 373] width 367 height 40
paste input "**********"
type input "**********"
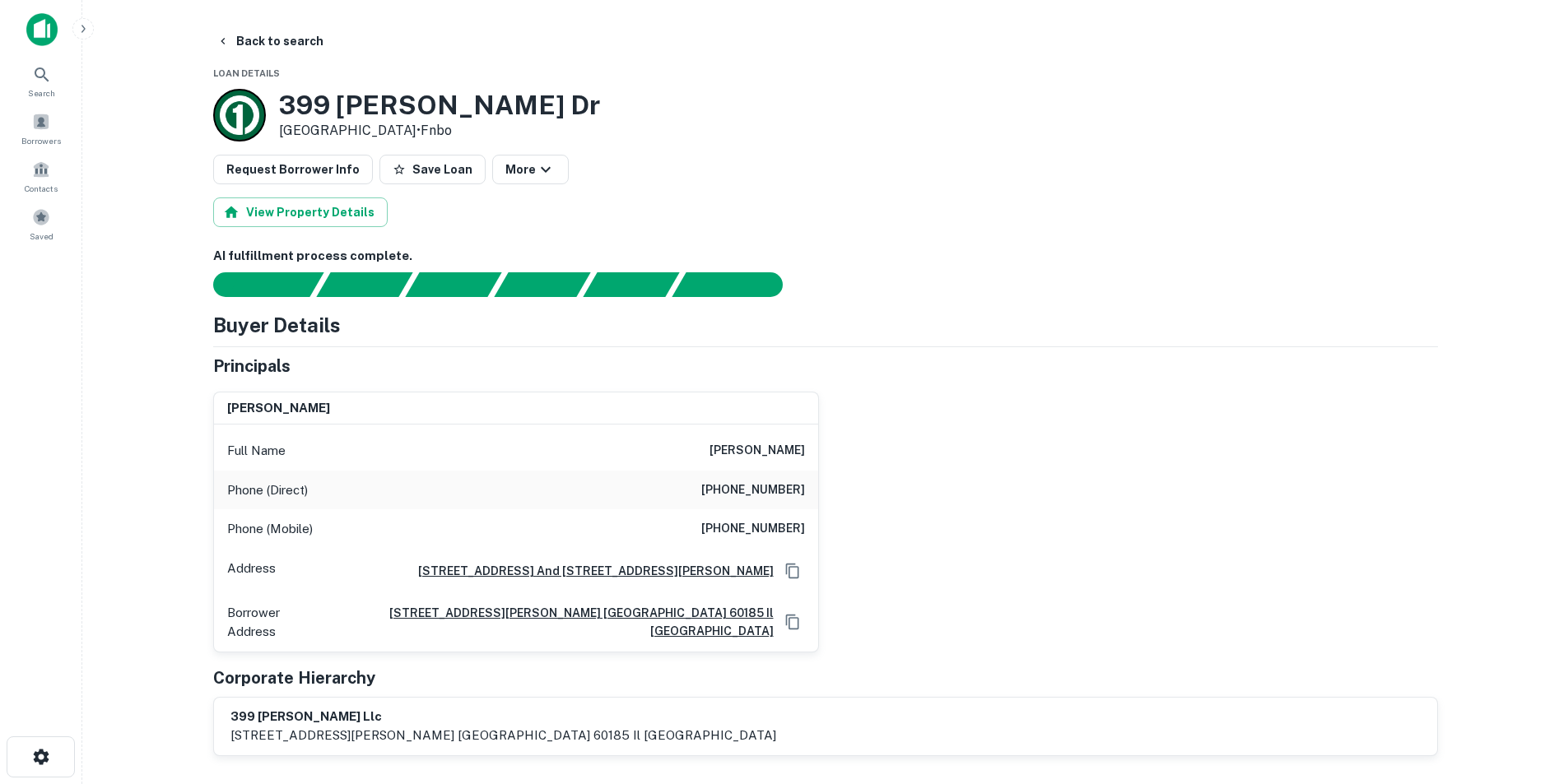
click at [732, 445] on h6 "zygmunt soszko jr" at bounding box center [757, 451] width 95 height 19
click at [744, 448] on h6 "zygmunt soszko jr" at bounding box center [757, 451] width 95 height 19
drag, startPoint x: 790, startPoint y: 454, endPoint x: 598, endPoint y: 457, distance: 192.0
click at [598, 457] on div "Full Name zygmunt soszko jr" at bounding box center [516, 450] width 604 height 39
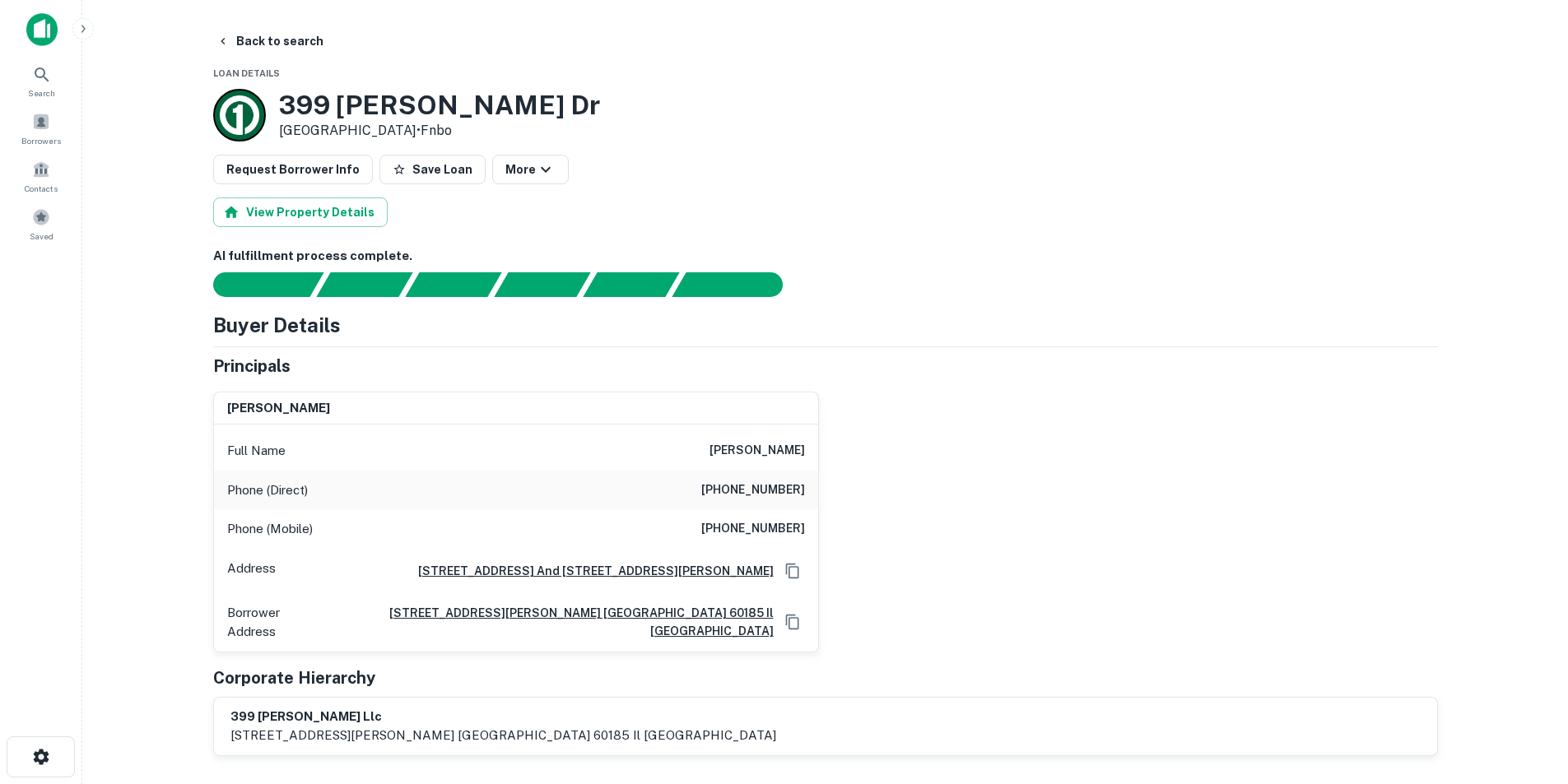
copy h6 "zygmunt soszko"
click at [745, 476] on div "Phone (Direct) (630) 554-5312" at bounding box center [516, 489] width 604 height 39
drag, startPoint x: 791, startPoint y: 455, endPoint x: 733, endPoint y: 457, distance: 58.0
click at [733, 457] on h6 "zygmunt soszko jr" at bounding box center [757, 451] width 95 height 19
click at [735, 454] on h6 "zygmunt soszko jr" at bounding box center [757, 451] width 95 height 19
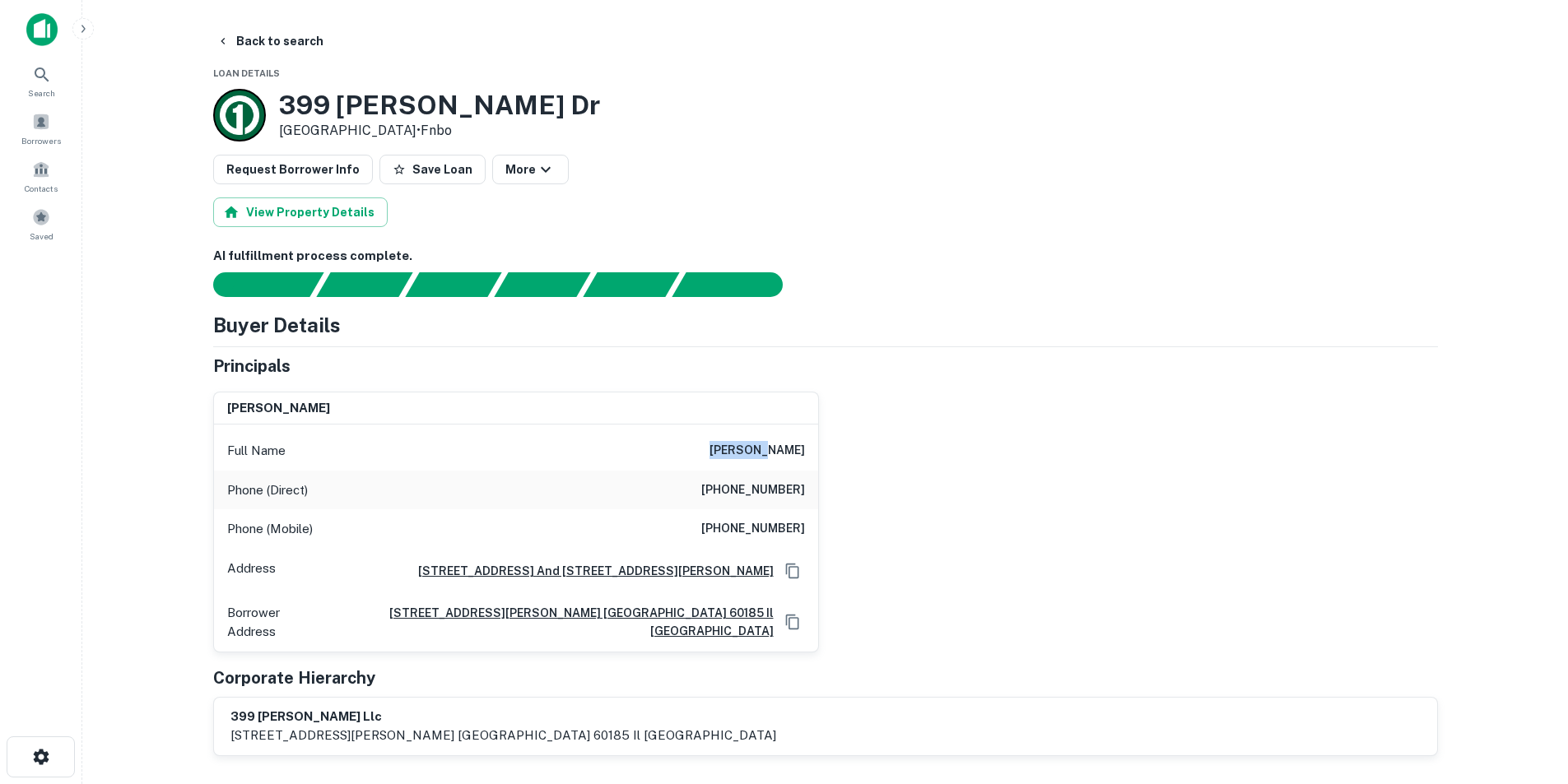
click at [735, 454] on h6 "zygmunt soszko jr" at bounding box center [757, 451] width 95 height 19
click at [52, 63] on div "Search" at bounding box center [40, 81] width 72 height 44
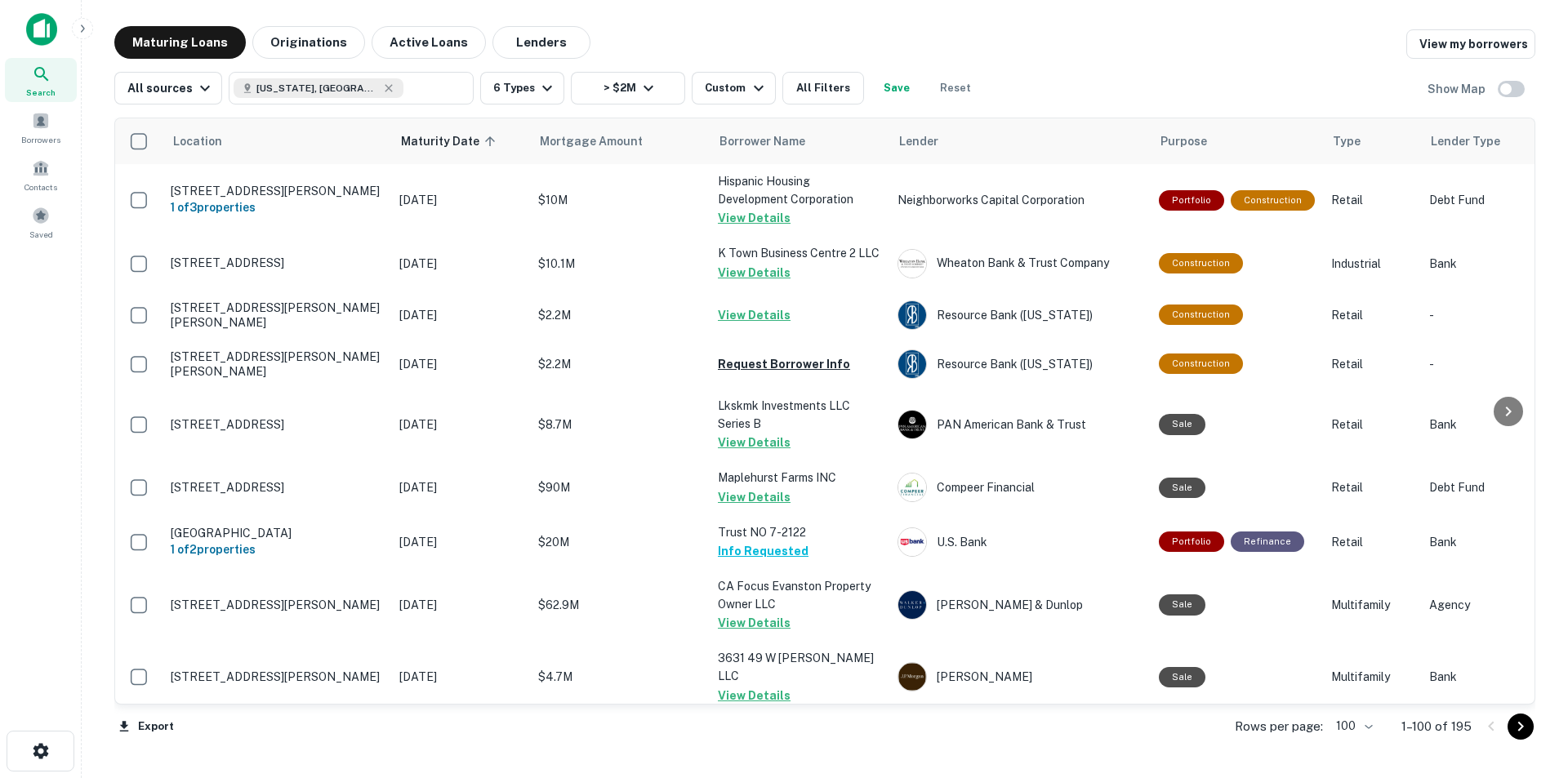
scroll to position [572, 0]
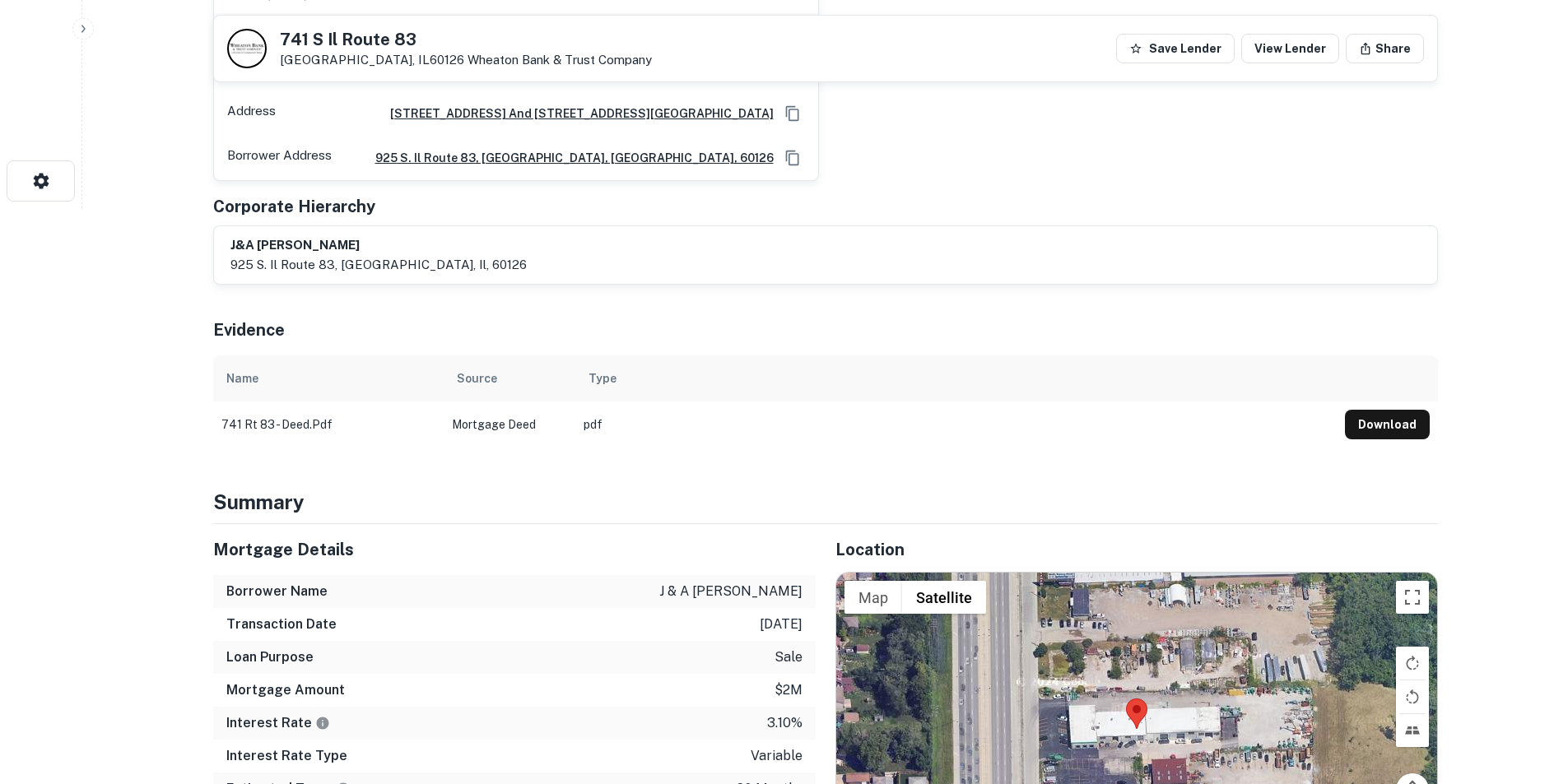
scroll to position [1234, 0]
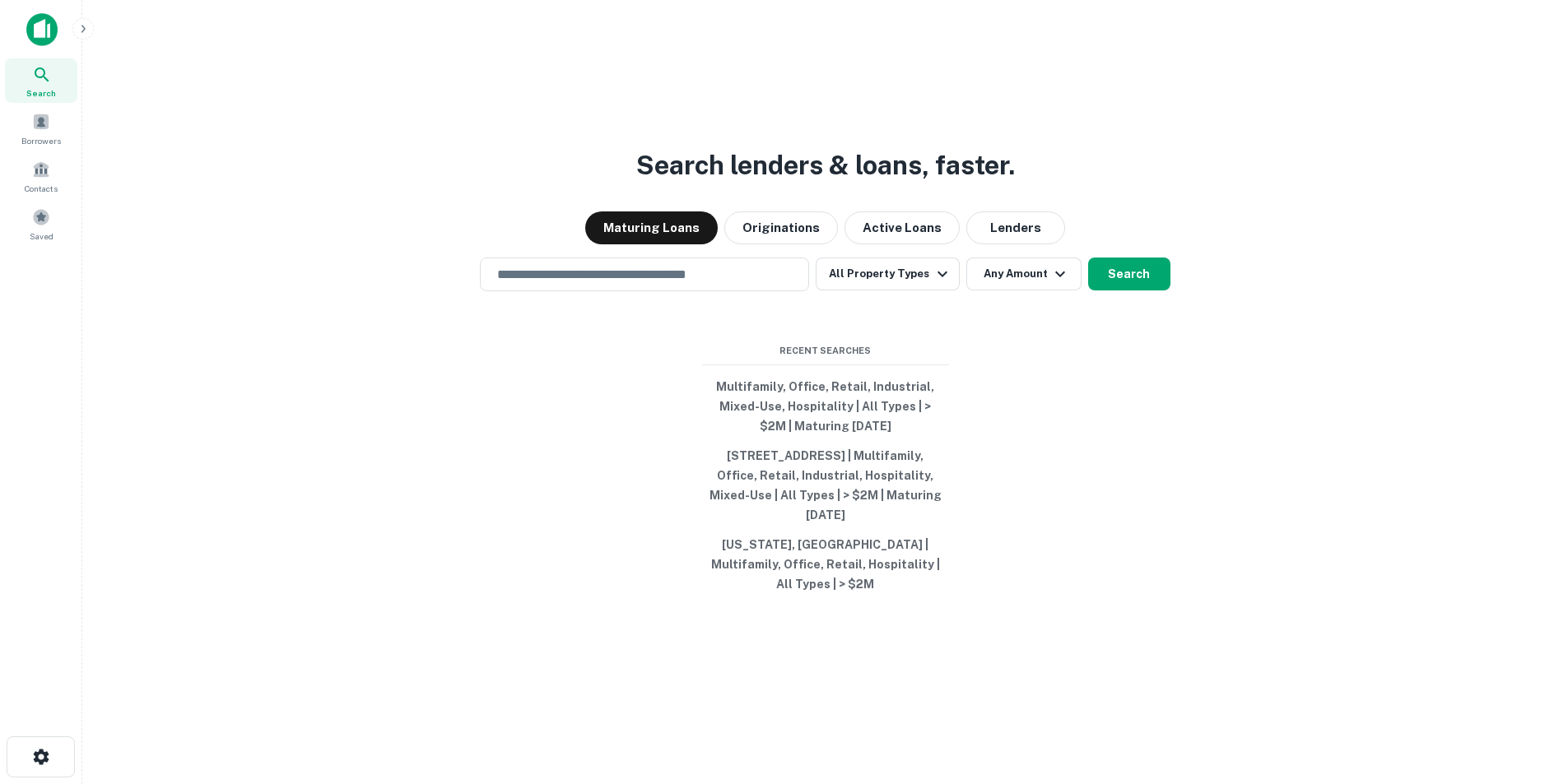
click at [879, 266] on div "Search lenders & loans, faster. Maturing Loans Originations Active Loans Lender…" at bounding box center [825, 431] width 1459 height 784
click at [887, 278] on button "All Property Types" at bounding box center [887, 274] width 144 height 33
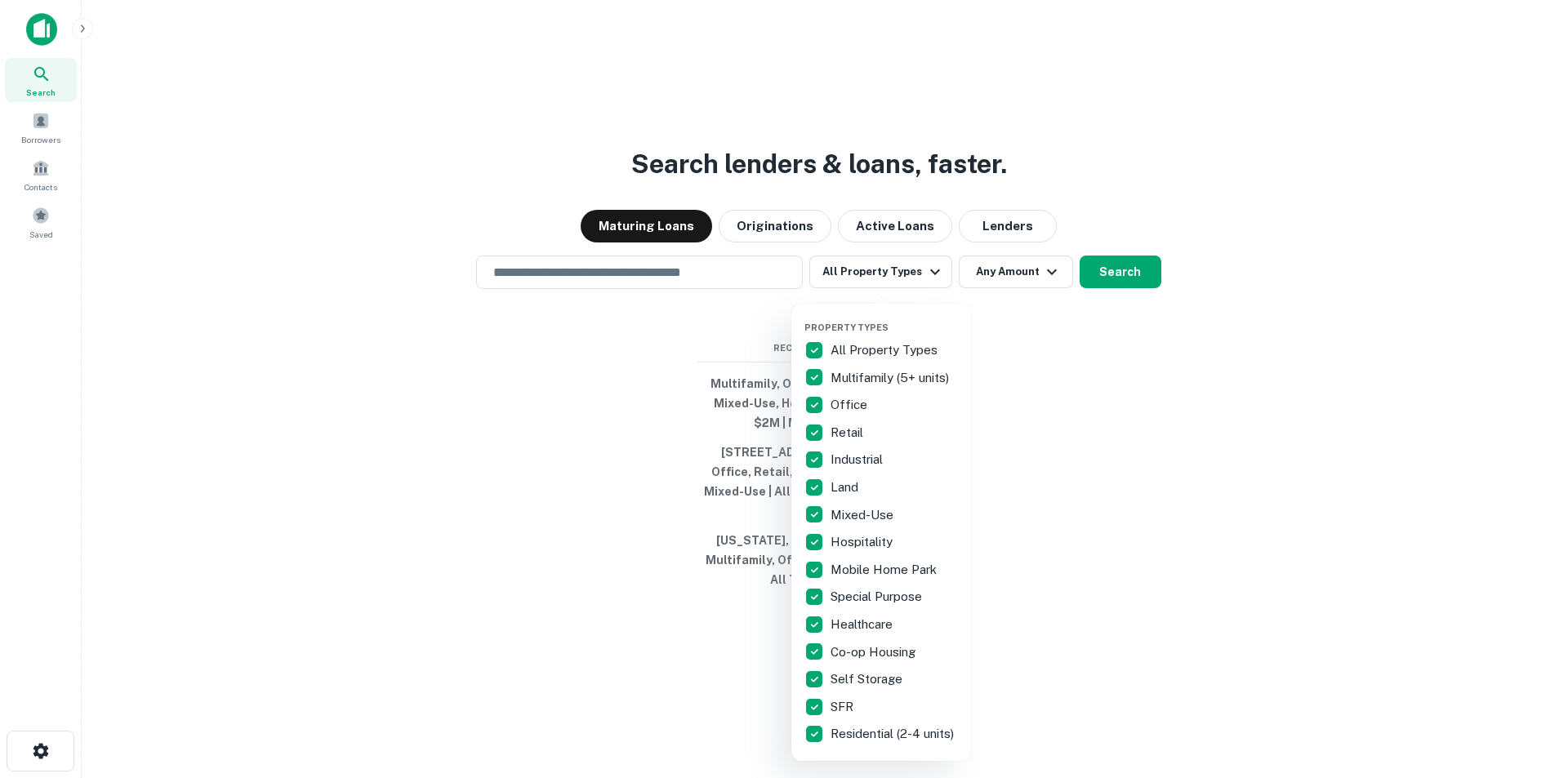
click at [851, 353] on p "All Property Types" at bounding box center [884, 350] width 110 height 19
click at [874, 540] on p "Hospitality" at bounding box center [862, 542] width 65 height 19
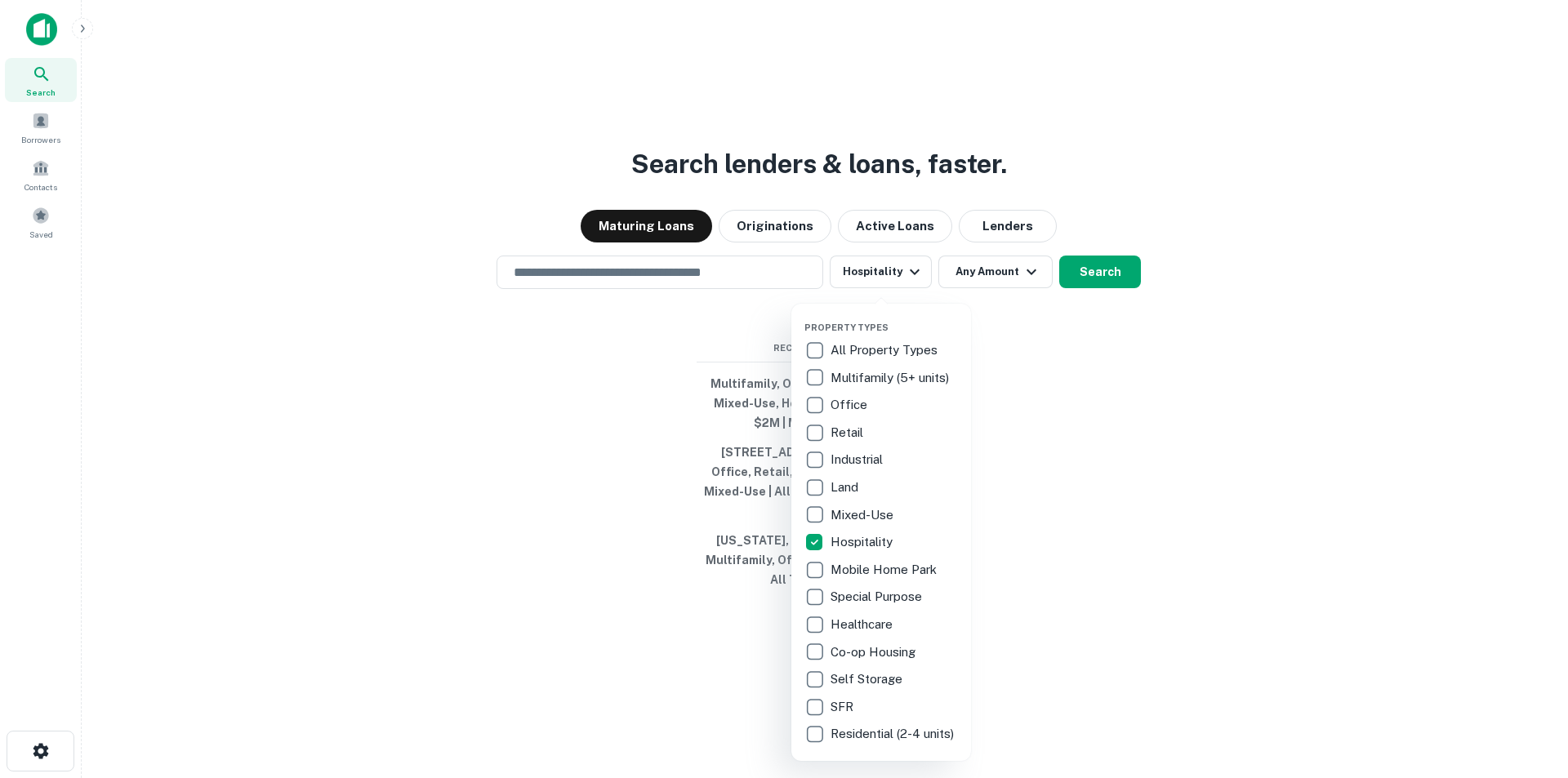
click at [970, 283] on div at bounding box center [784, 389] width 1568 height 778
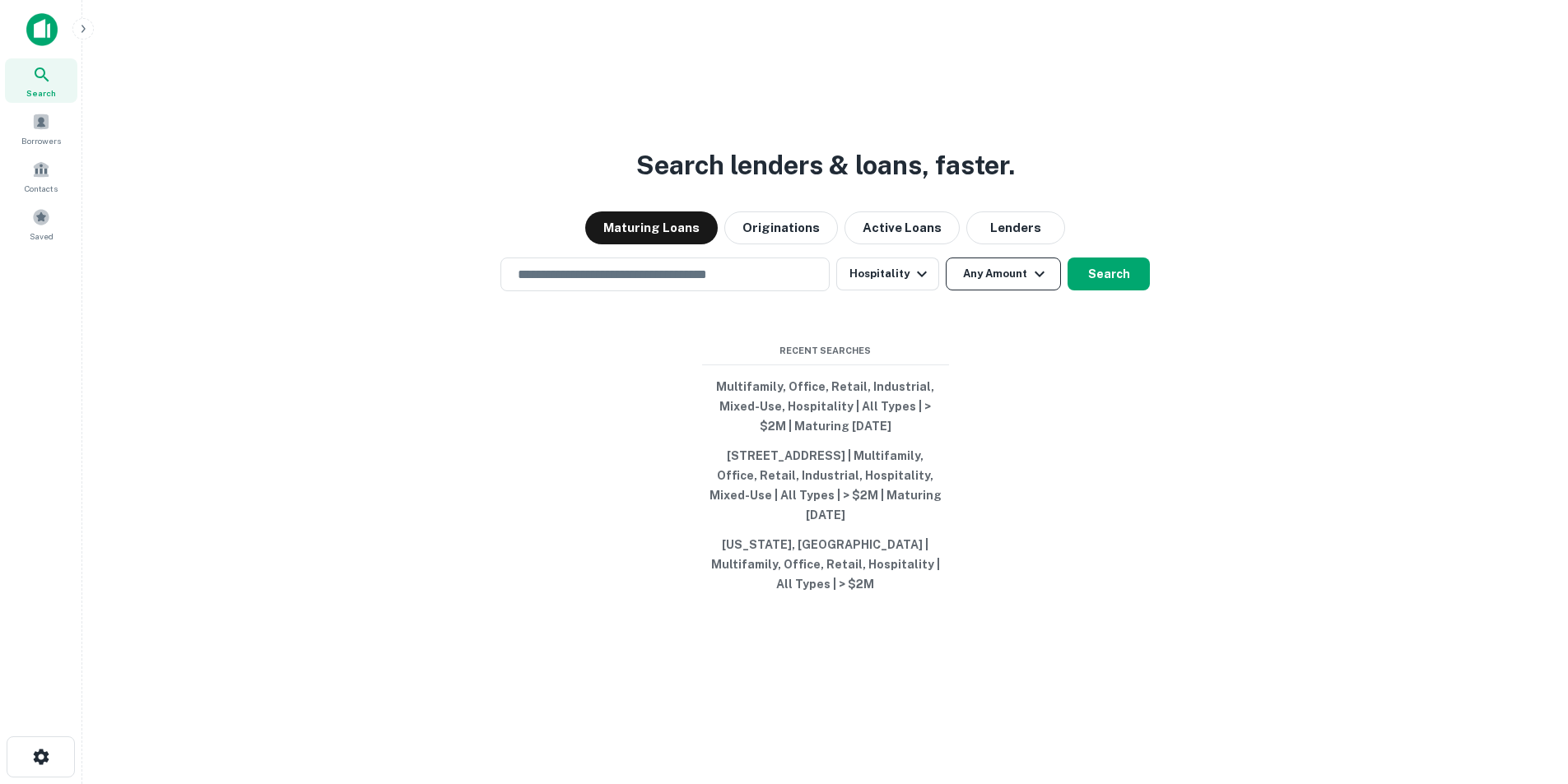
click at [981, 284] on button "Any Amount" at bounding box center [1003, 274] width 116 height 33
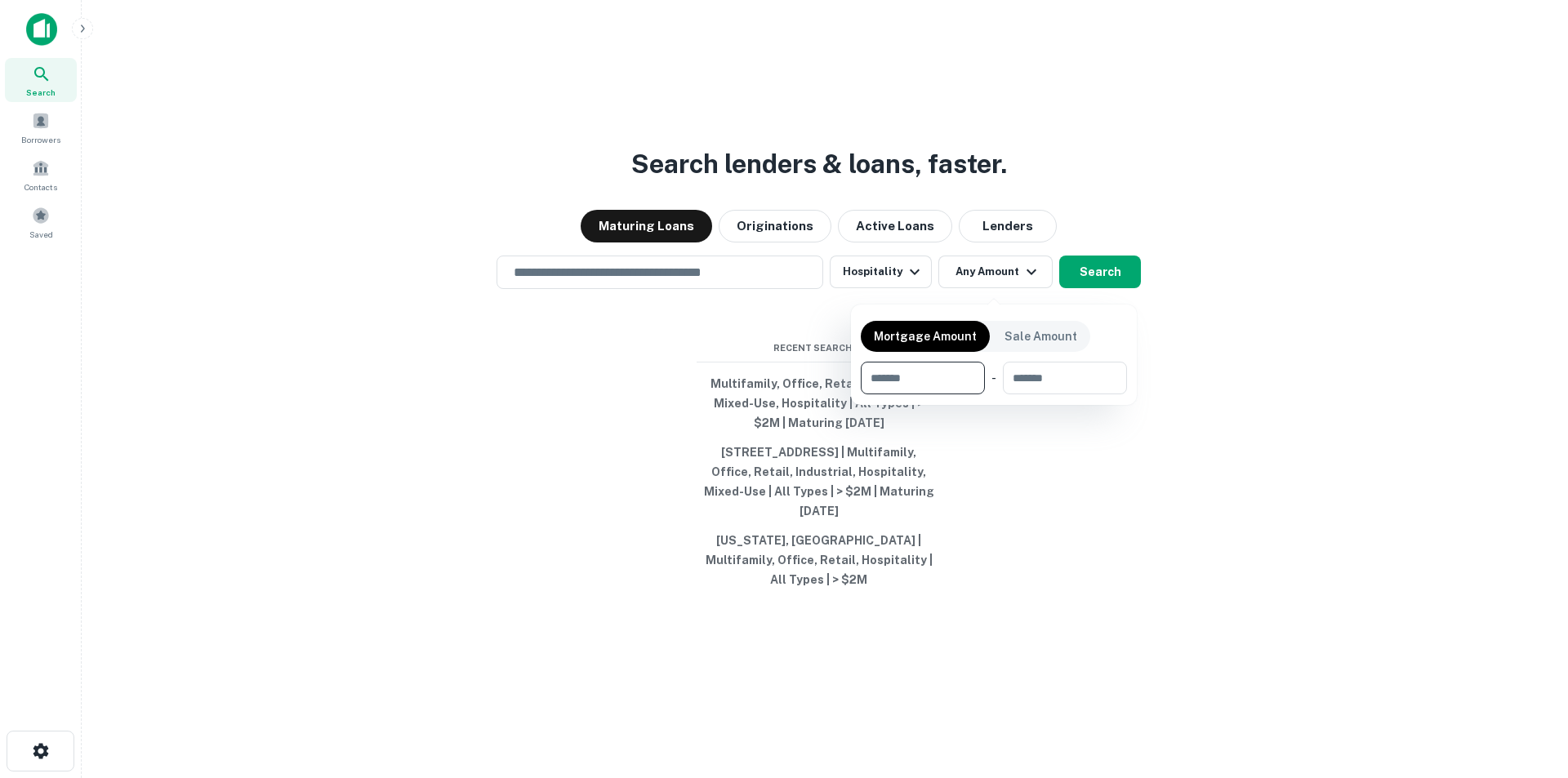
click at [939, 379] on input "number" at bounding box center [917, 378] width 113 height 32
type input "*******"
click at [1140, 524] on div at bounding box center [784, 389] width 1568 height 778
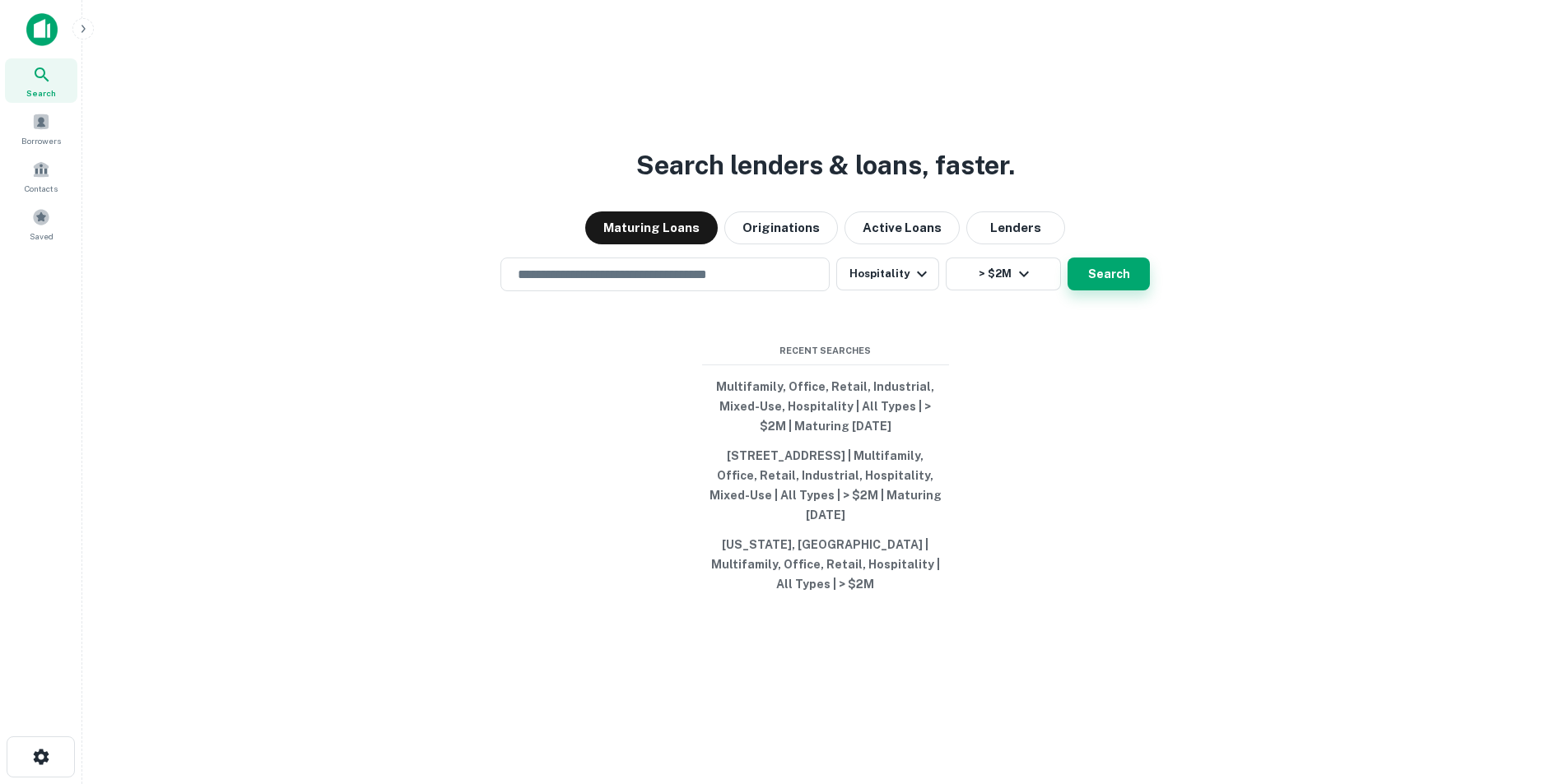
click at [1079, 282] on button "Search" at bounding box center [1108, 274] width 82 height 33
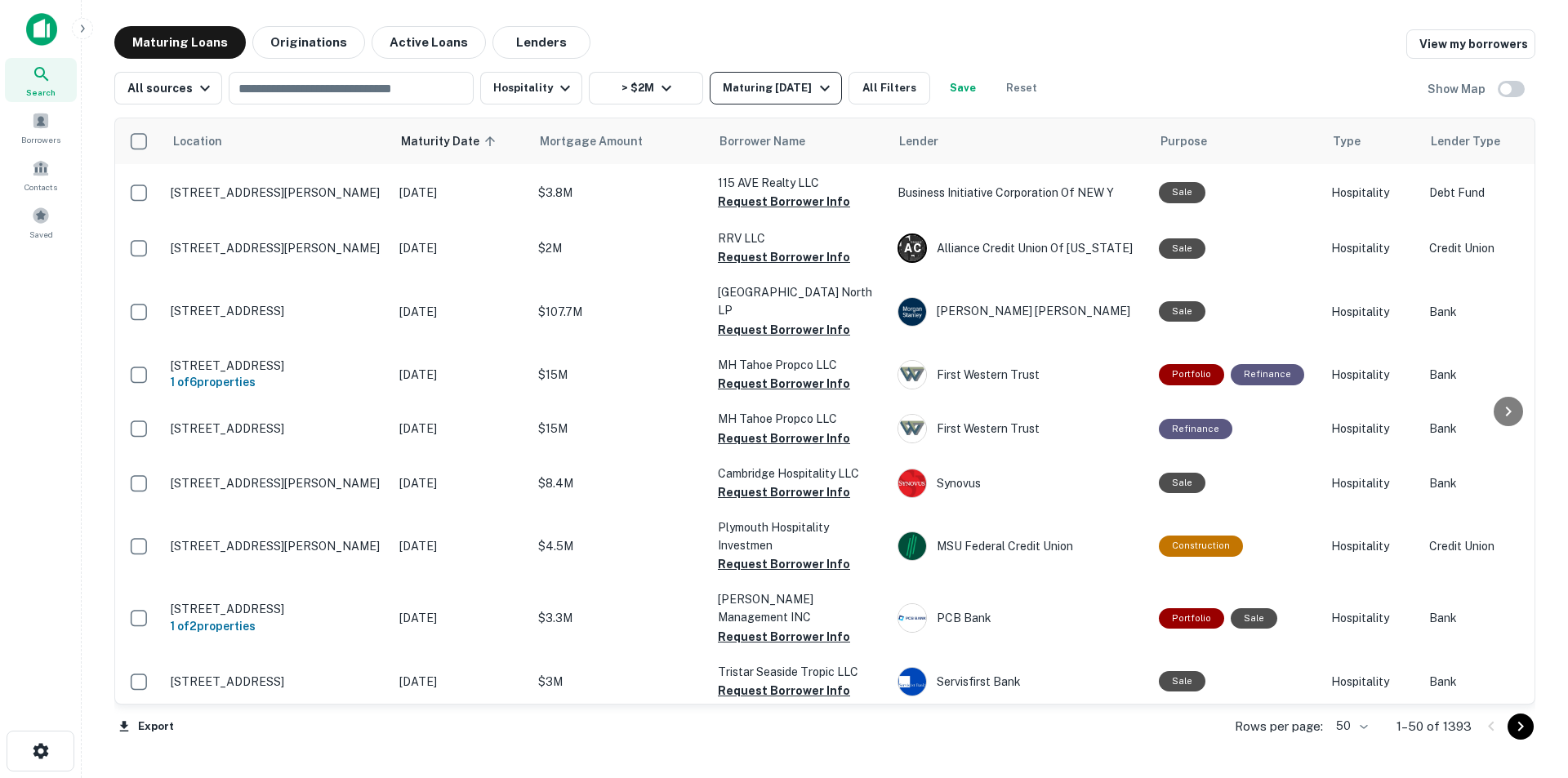
click at [815, 90] on icon "button" at bounding box center [824, 88] width 19 height 19
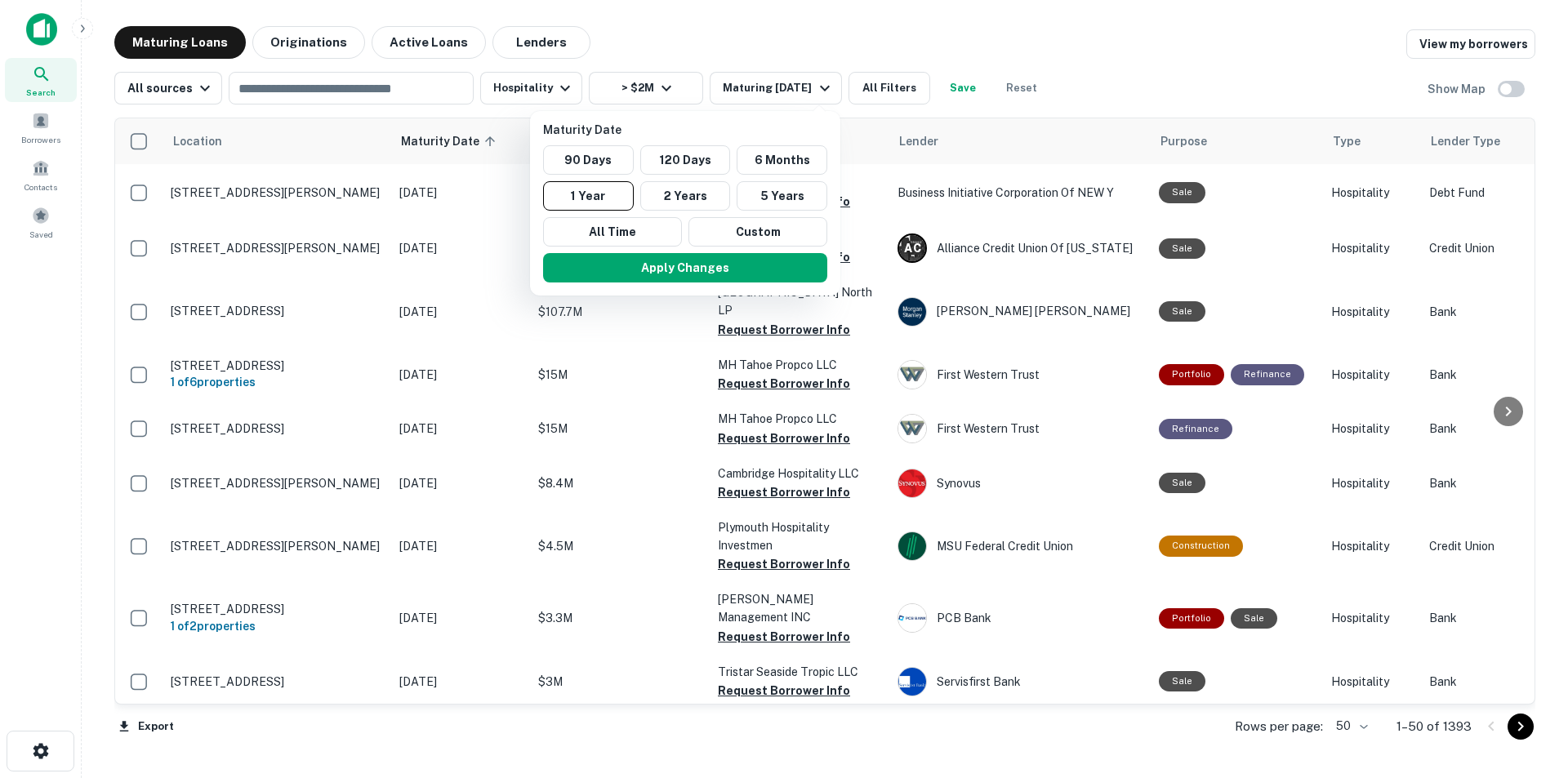
click at [865, 85] on div at bounding box center [784, 389] width 1568 height 778
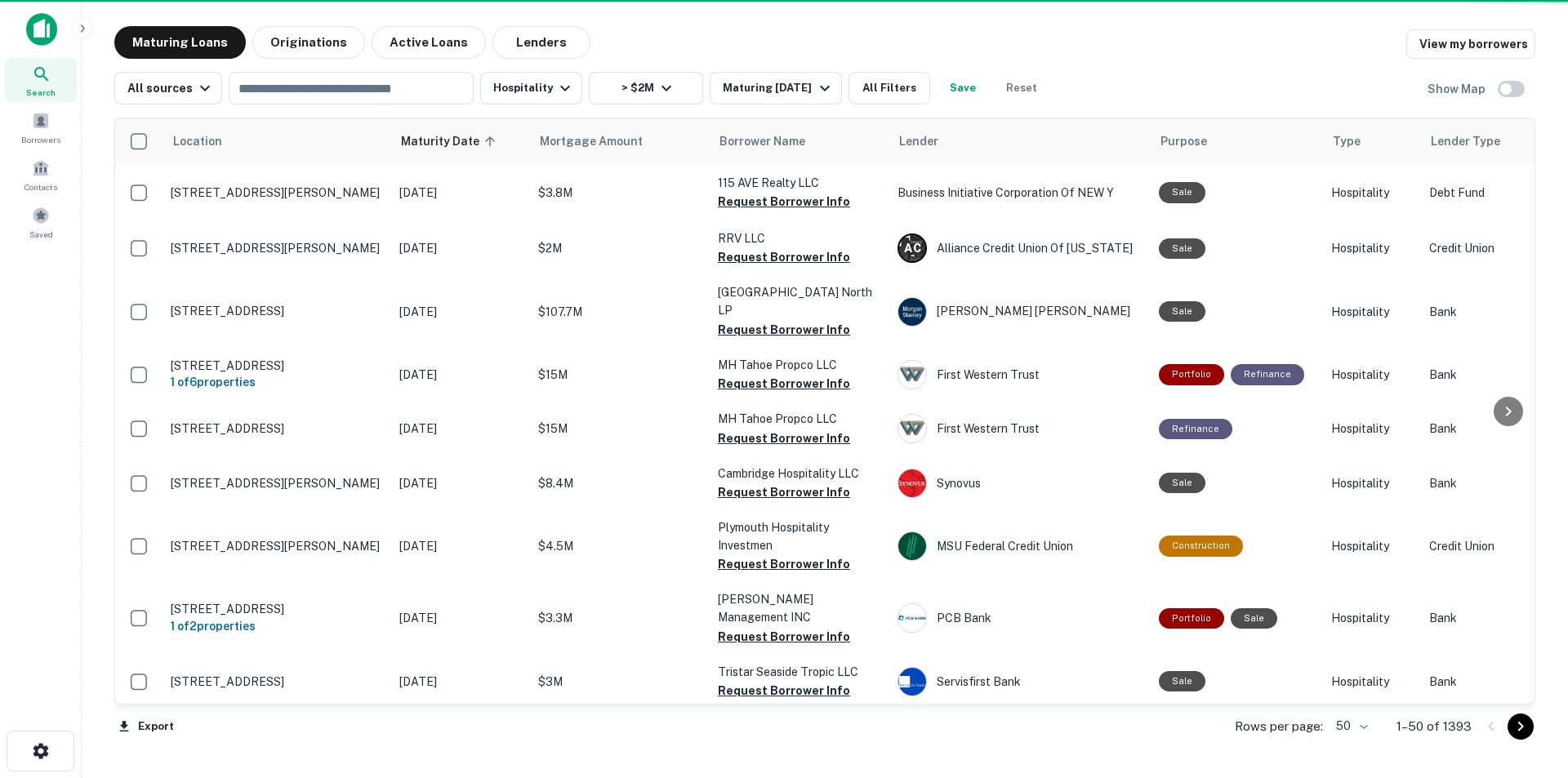
click at [871, 87] on button "All Filters" at bounding box center [888, 88] width 81 height 32
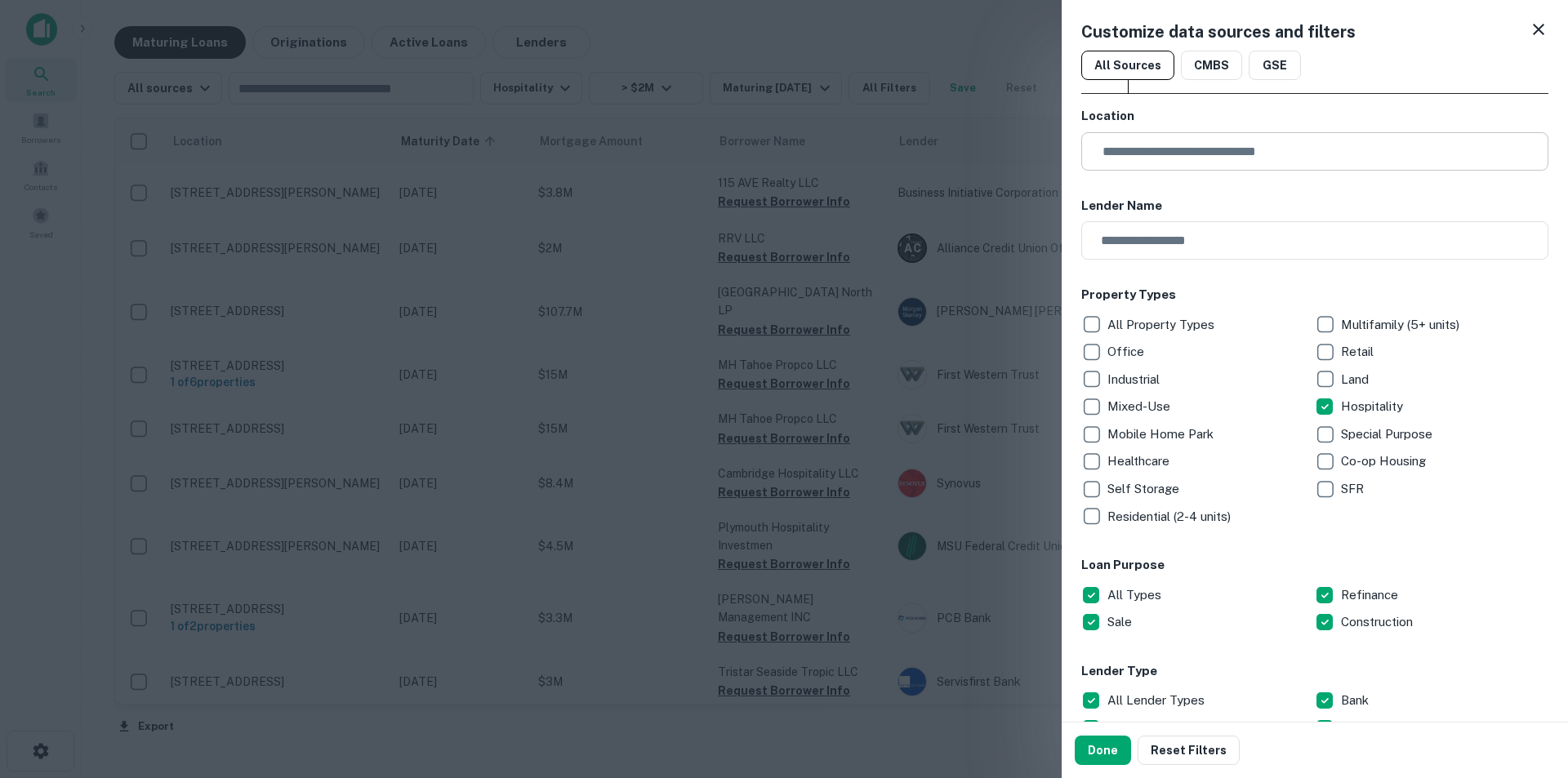
click at [1147, 151] on input "text" at bounding box center [1320, 151] width 456 height 38
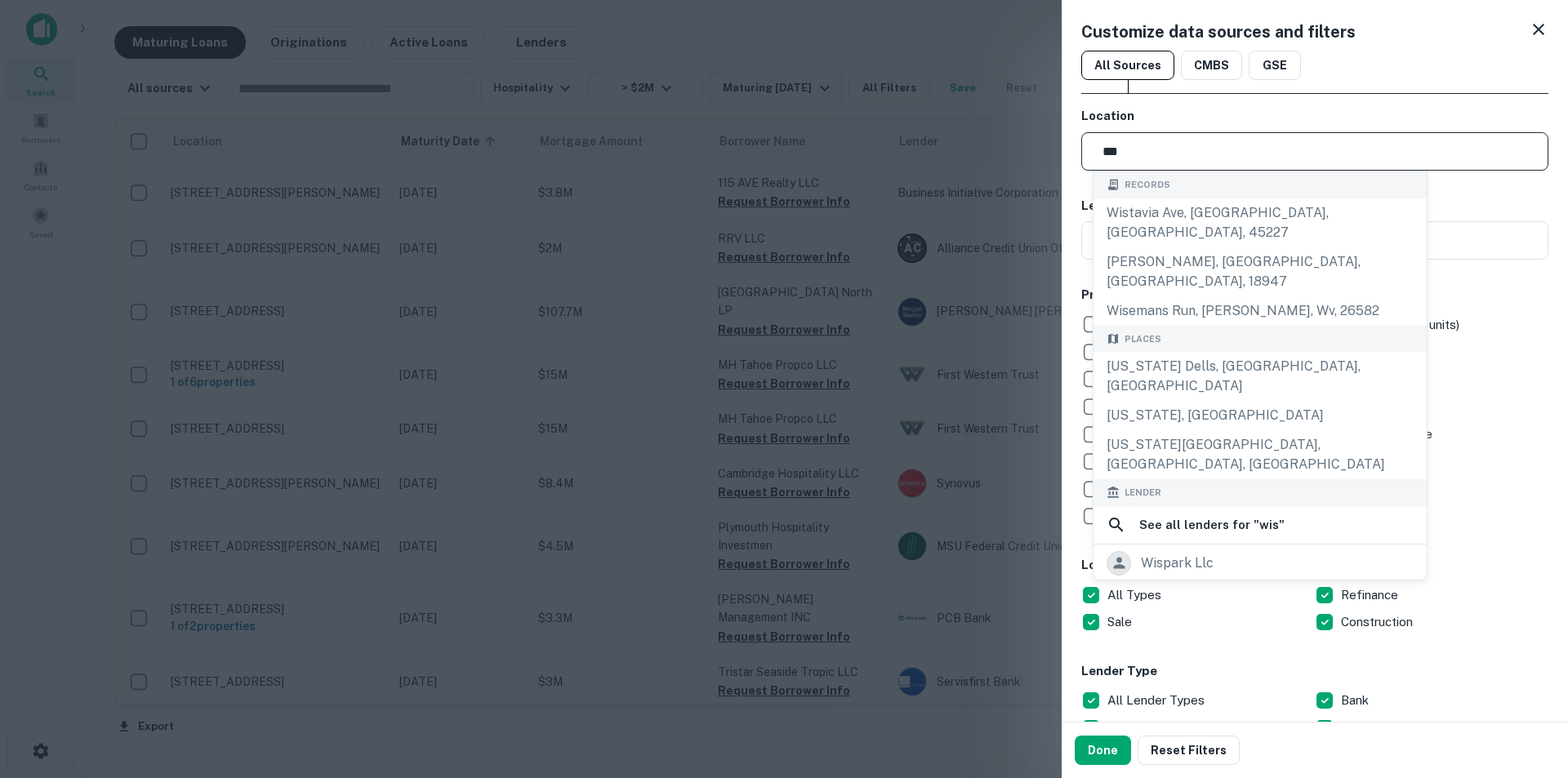
type input "**********"
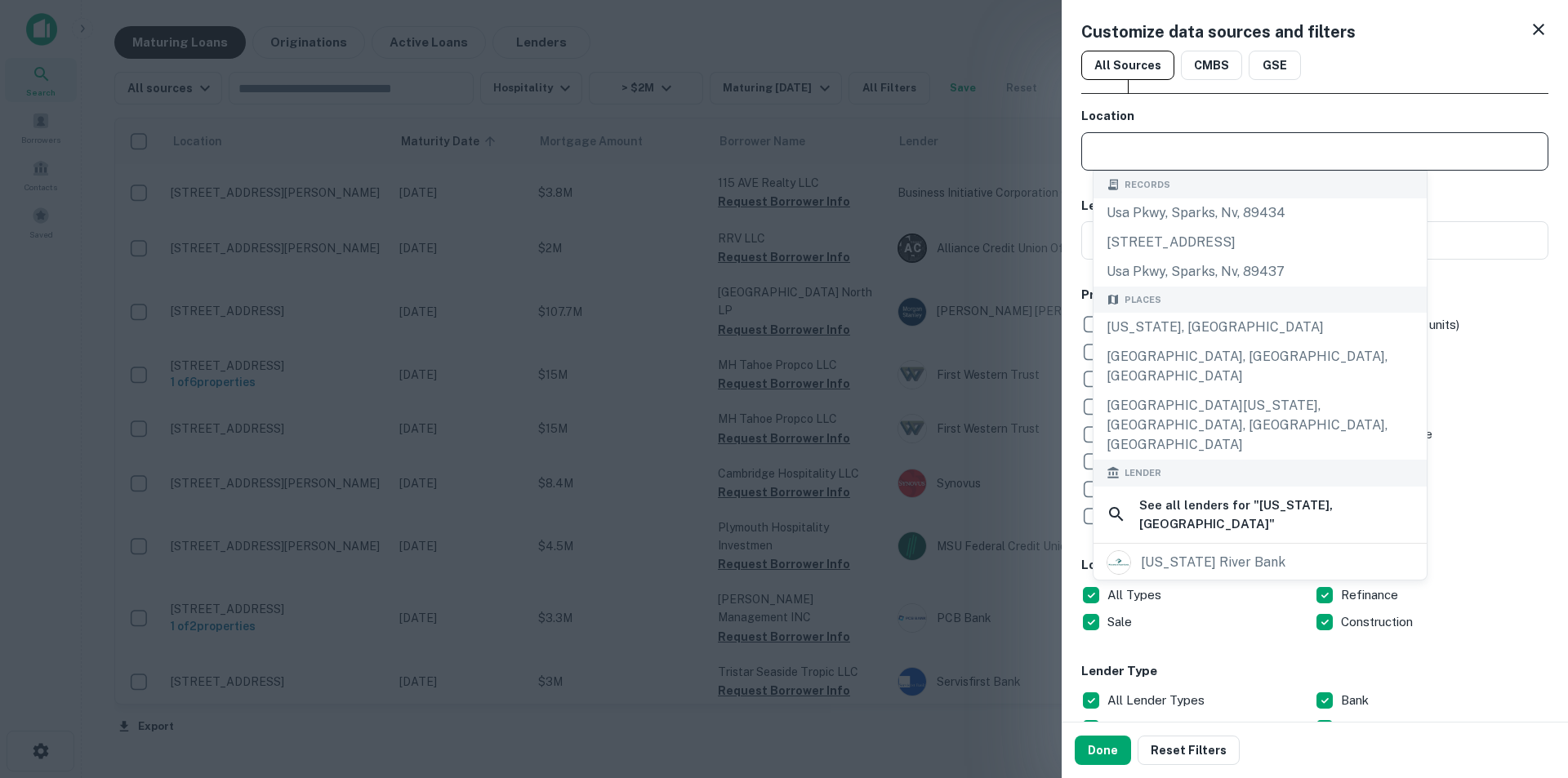
click at [1524, 484] on body "Search Borrowers Contacts Saved Maturing Loans Originations Active Loans Lender…" at bounding box center [784, 389] width 1568 height 778
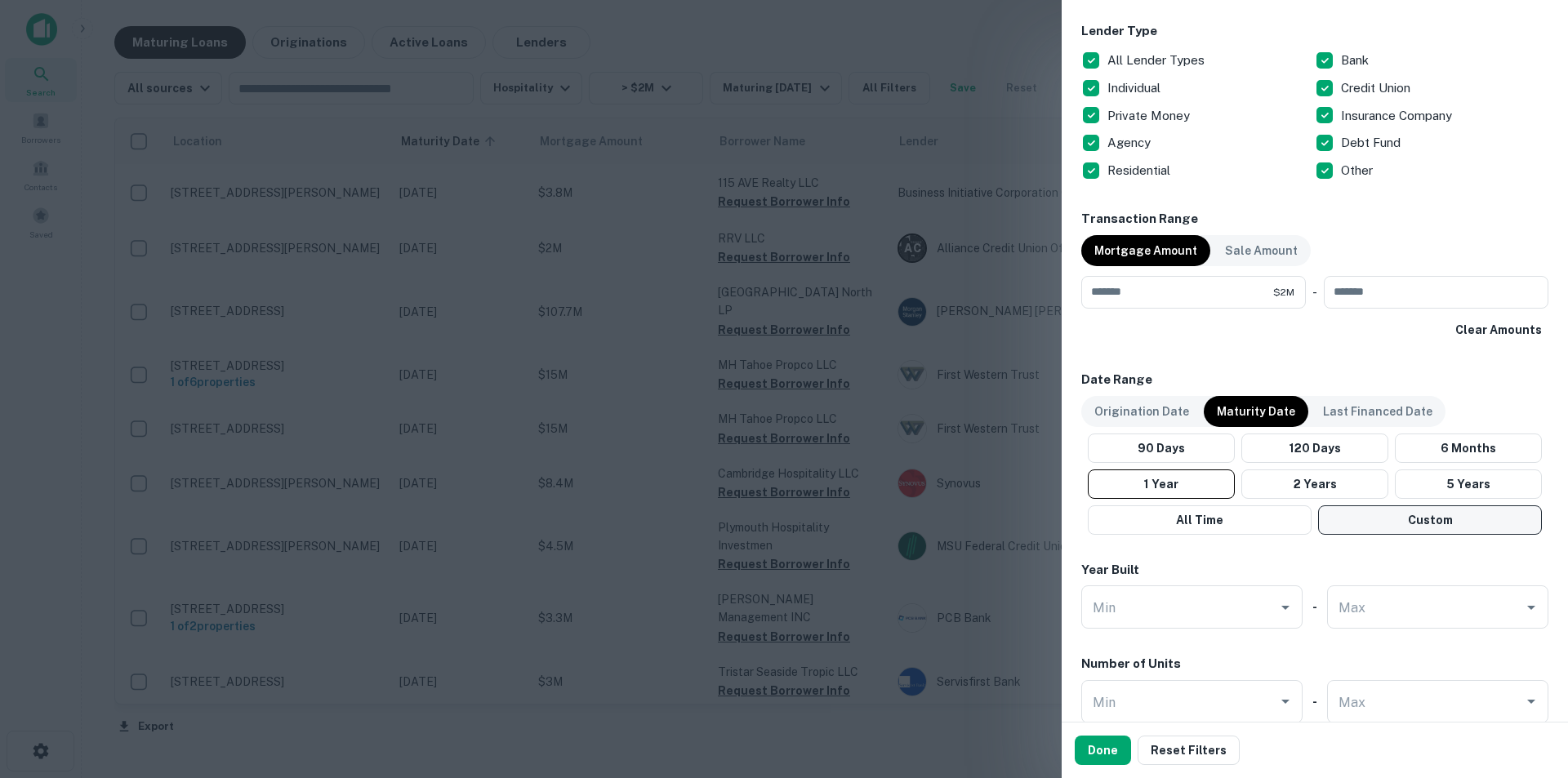
scroll to position [653, 0]
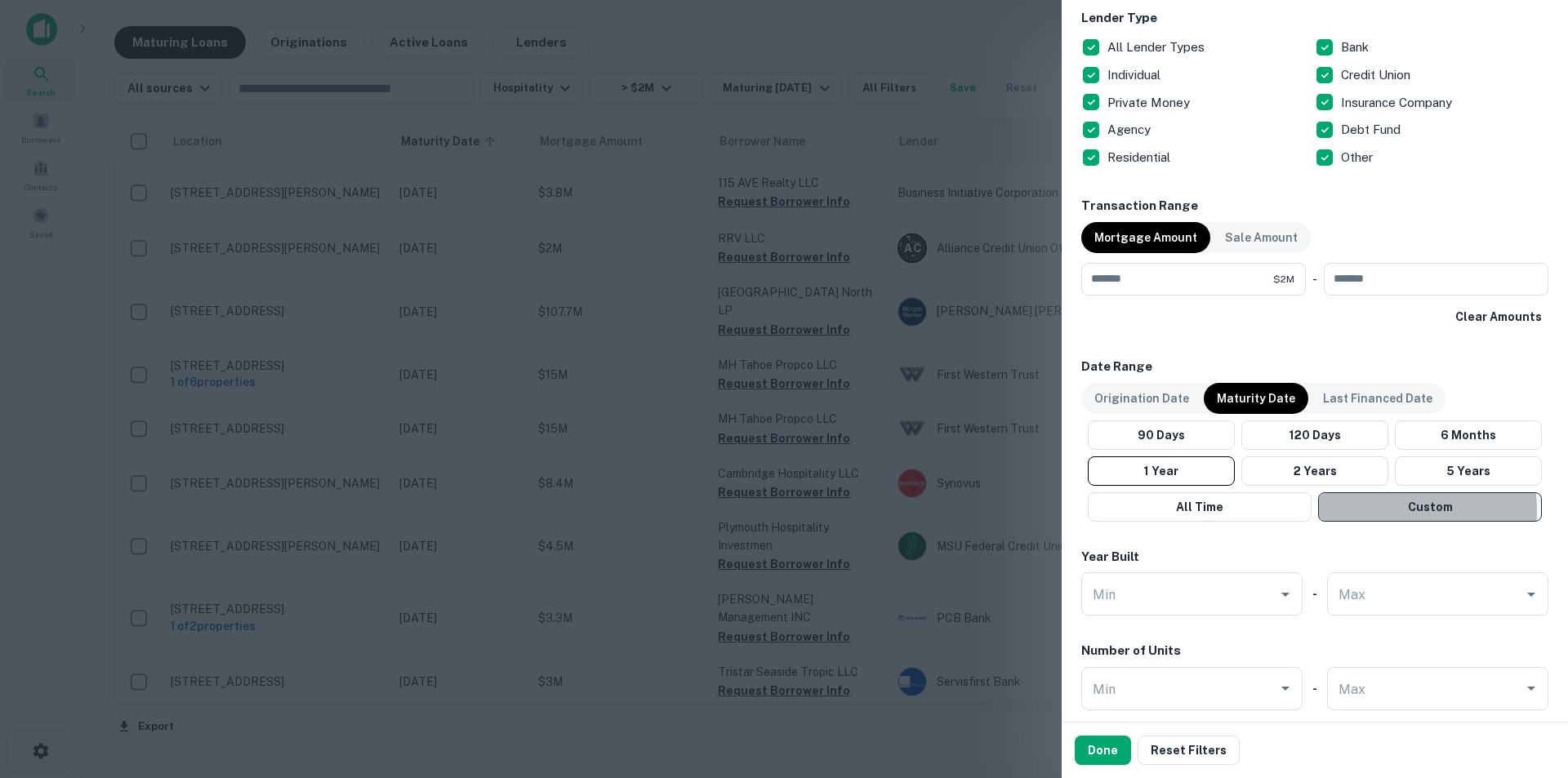
click at [1400, 509] on button "Custom" at bounding box center [1429, 507] width 224 height 30
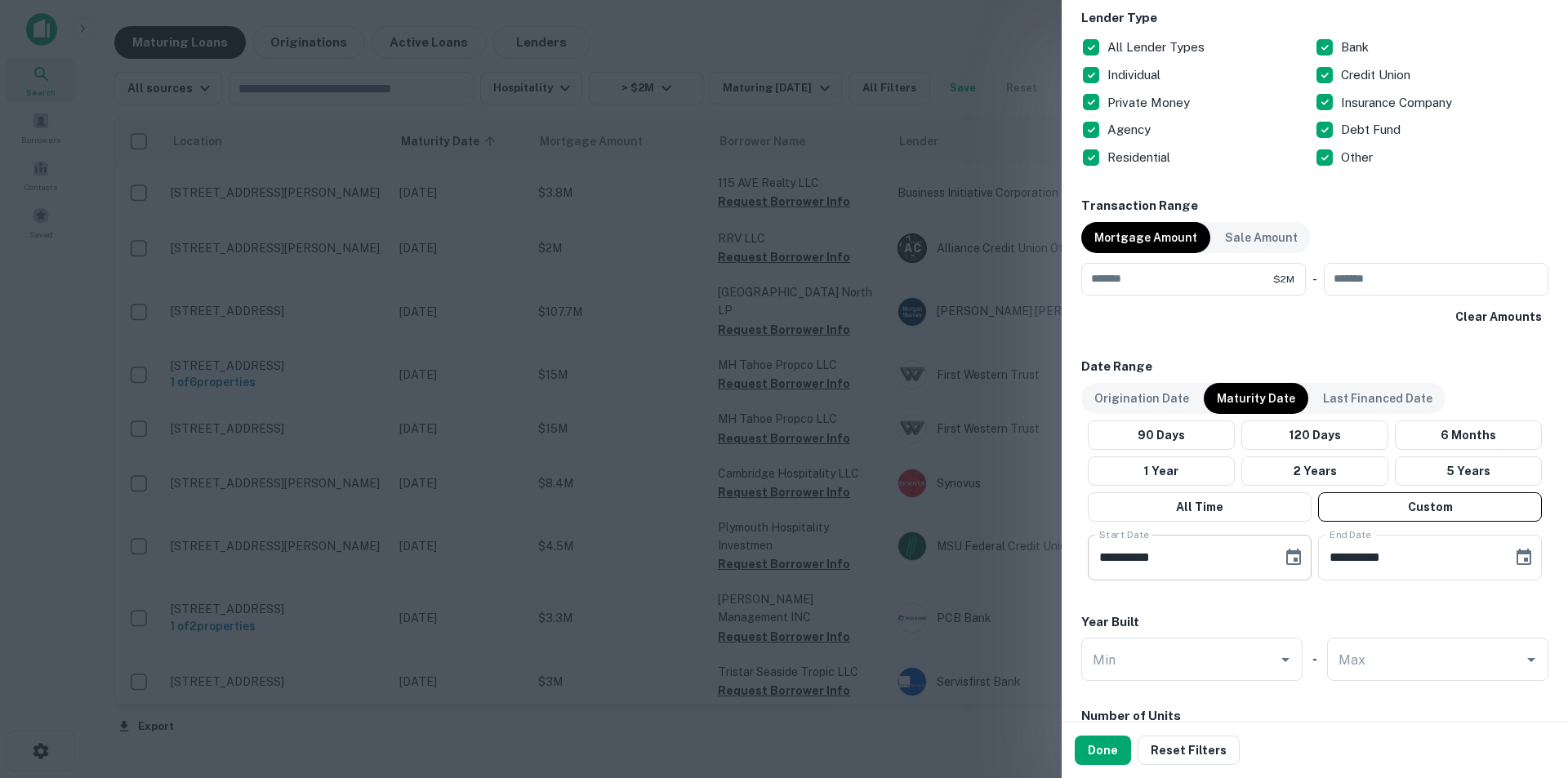
click at [1300, 557] on button "Choose date, selected date is Apr 21, 2025" at bounding box center [1294, 557] width 33 height 32
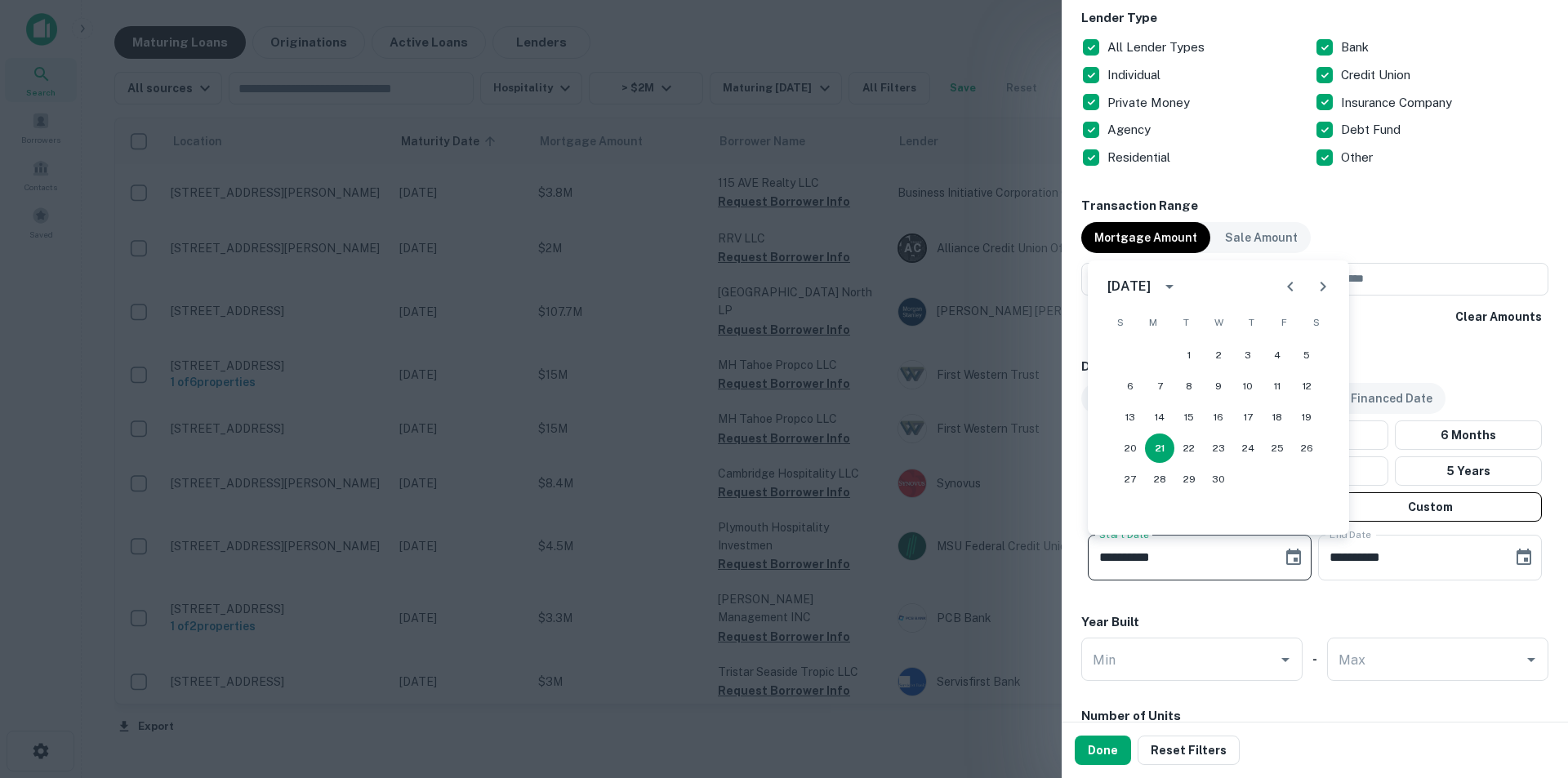
click at [1321, 286] on icon "Next month" at bounding box center [1322, 286] width 19 height 19
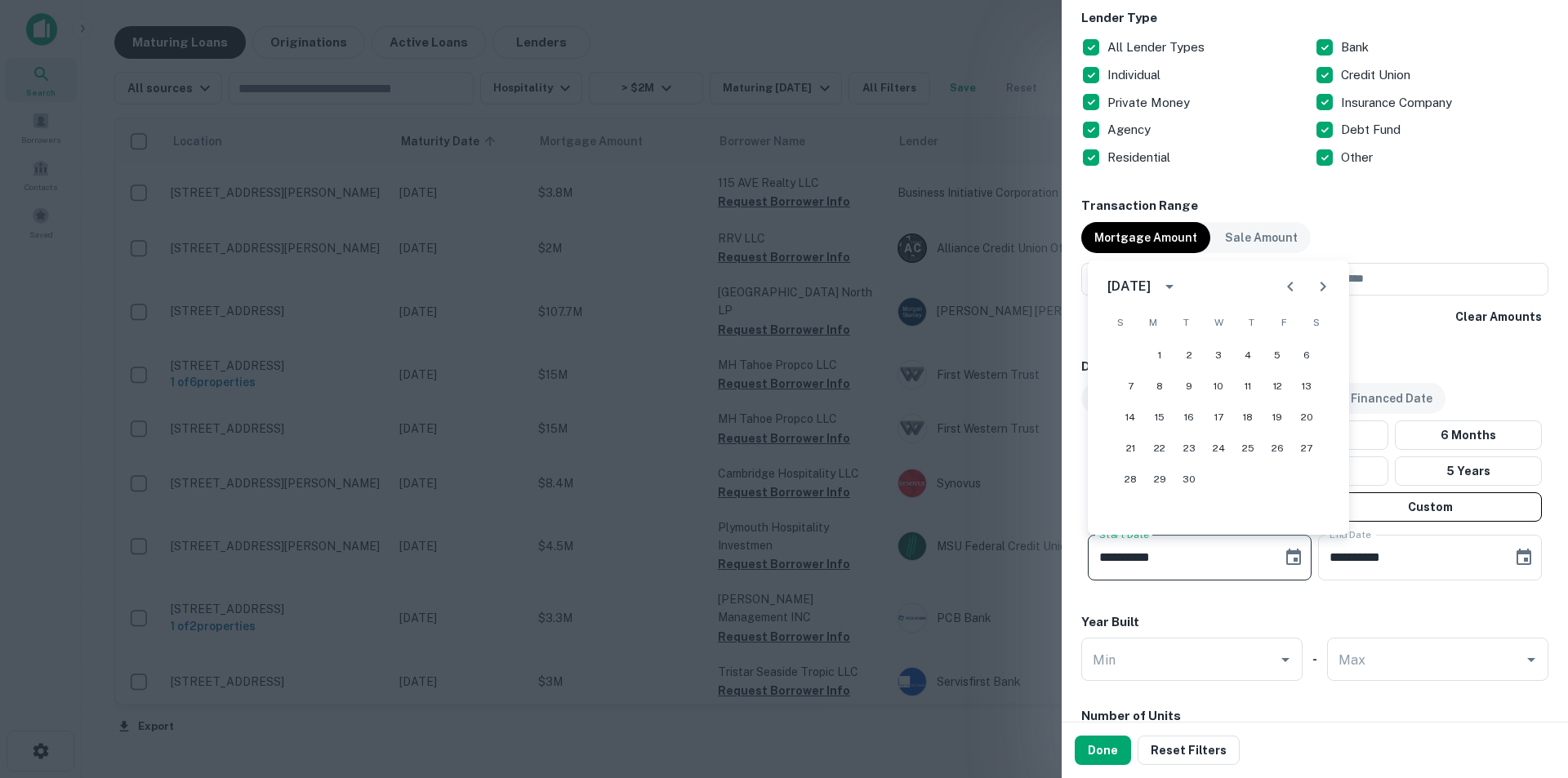
click at [1321, 286] on icon "Next month" at bounding box center [1322, 286] width 19 height 19
click at [1168, 354] on button "1" at bounding box center [1159, 355] width 30 height 30
type input "**********"
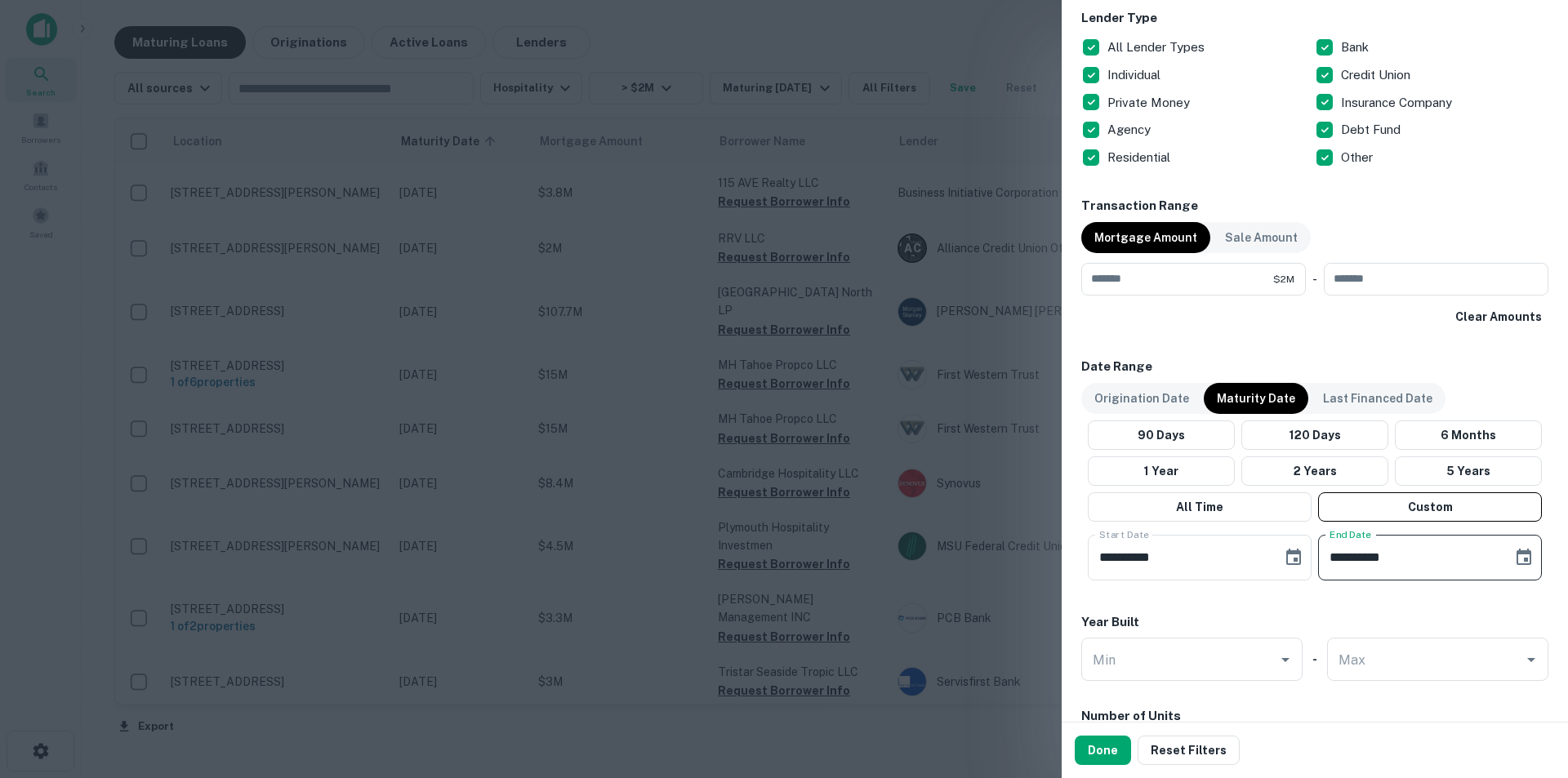
click at [1452, 549] on input "**********" at bounding box center [1408, 557] width 183 height 46
click at [1514, 562] on icon "Choose date, selected date is Aug 19, 2025" at bounding box center [1523, 557] width 19 height 19
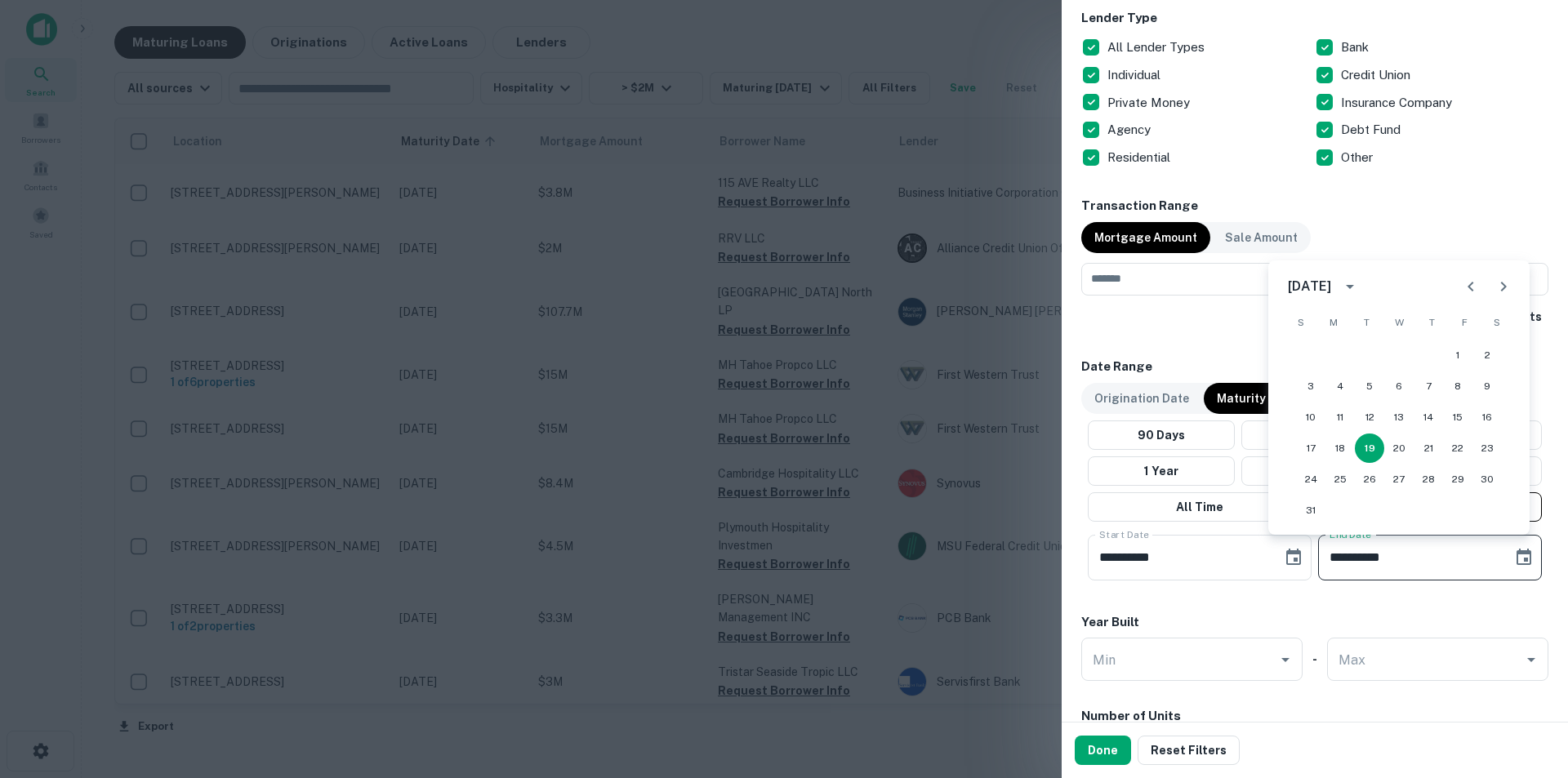
click at [1495, 288] on icon "Next month" at bounding box center [1503, 286] width 19 height 19
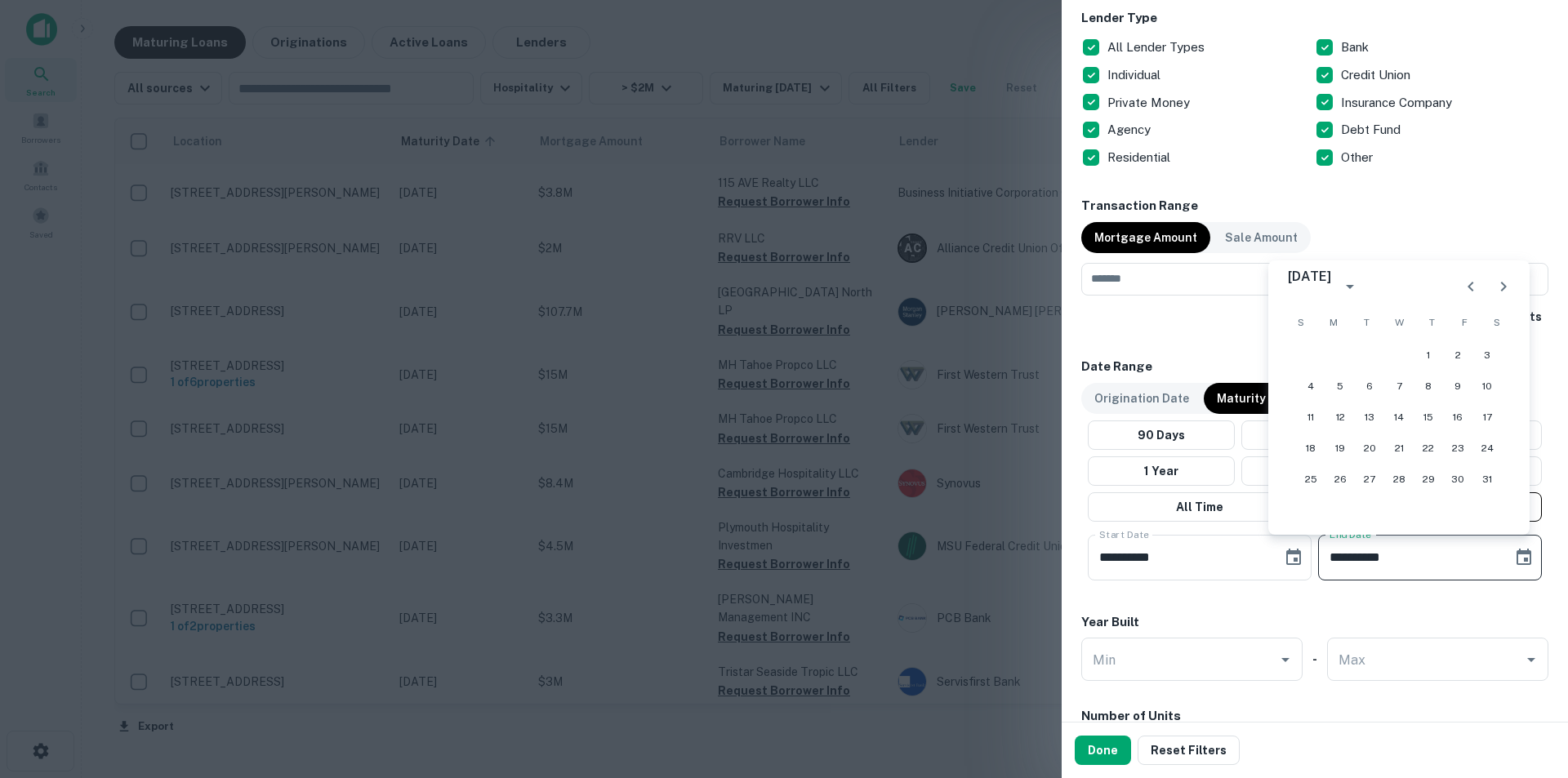
click at [1495, 288] on icon "Next month" at bounding box center [1503, 286] width 19 height 19
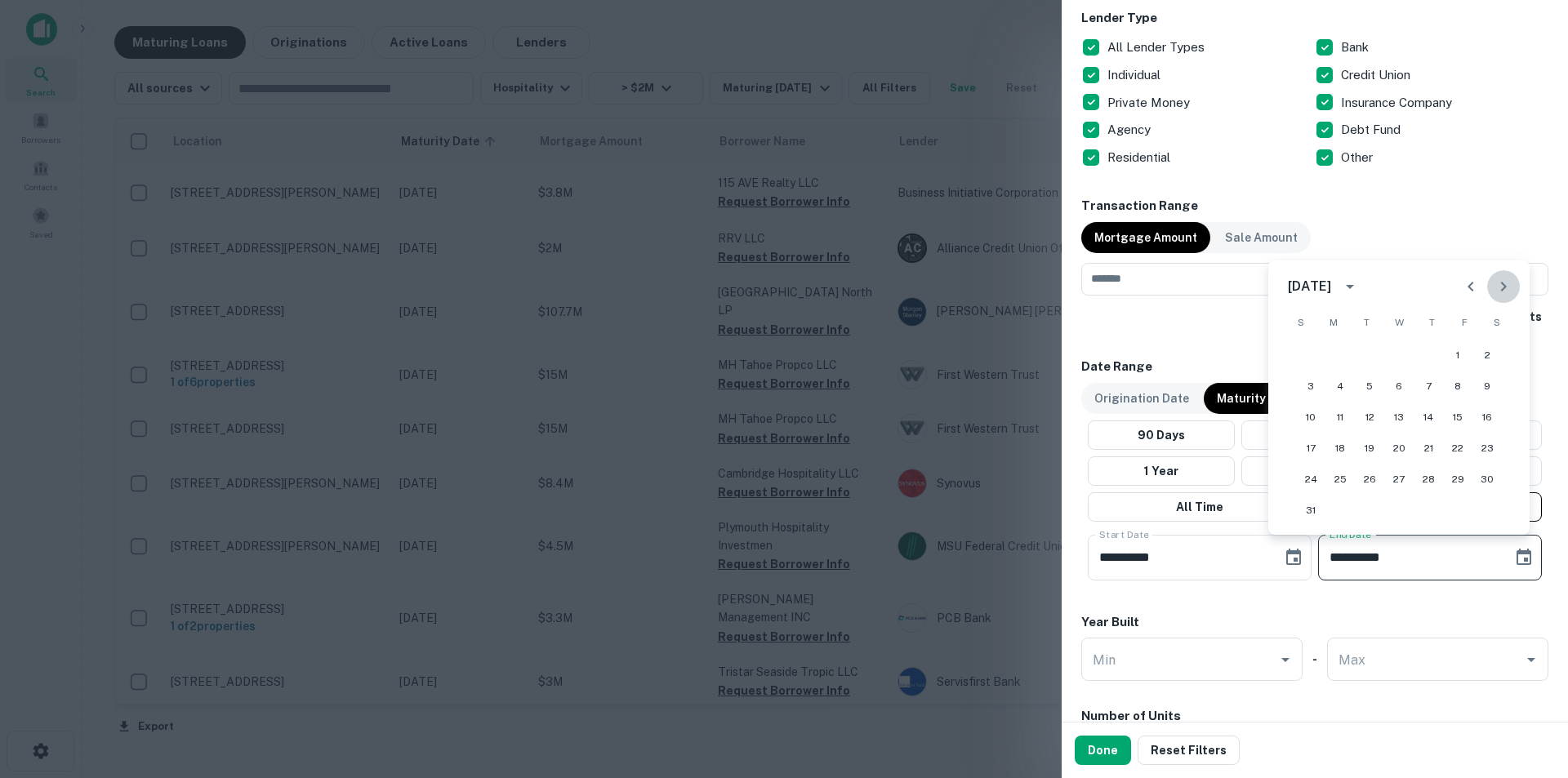
click at [1495, 288] on icon "Next month" at bounding box center [1503, 286] width 19 height 19
click at [1462, 478] on button "31" at bounding box center [1457, 479] width 30 height 30
type input "**********"
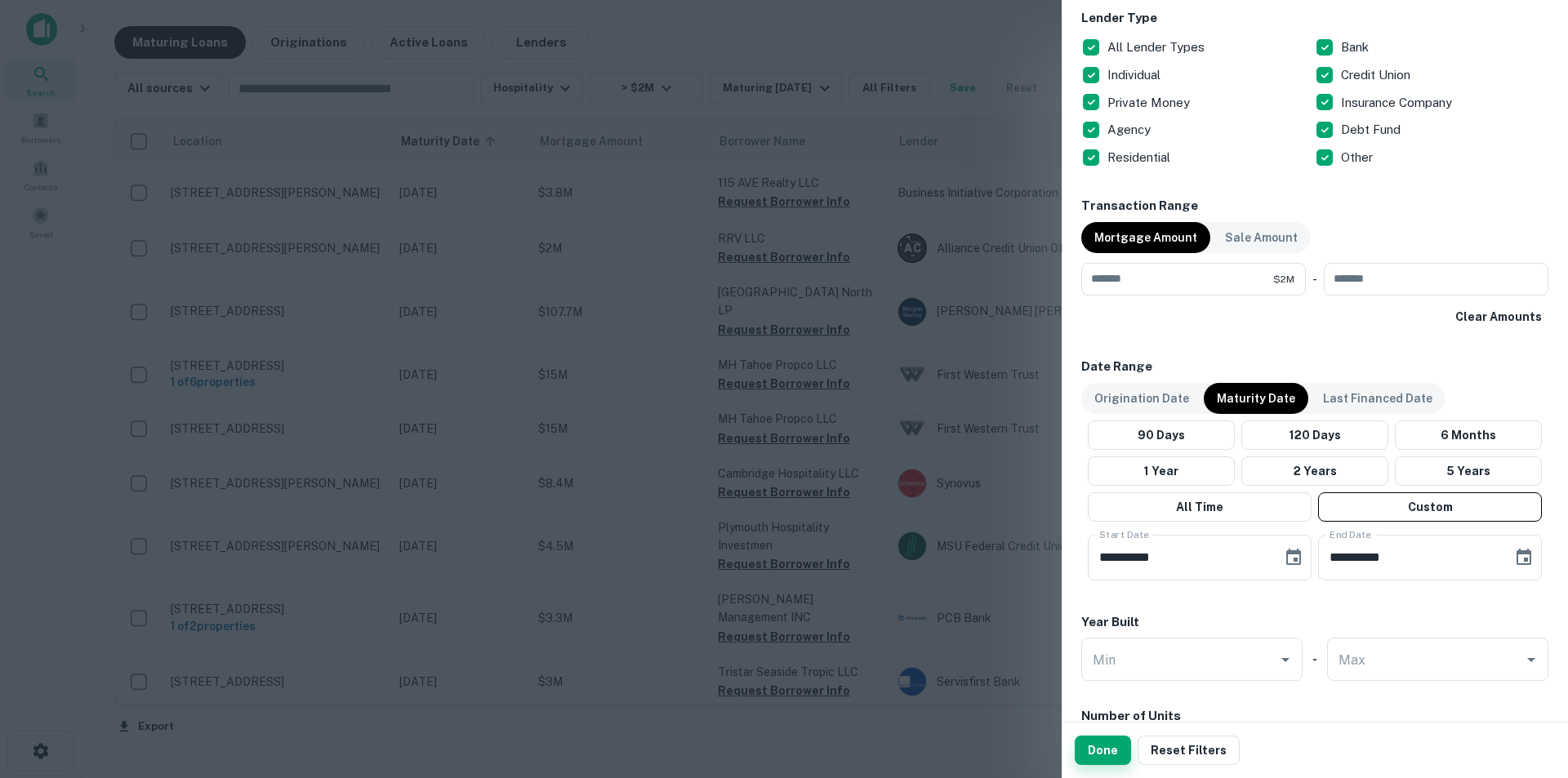
click at [1101, 749] on button "Done" at bounding box center [1102, 749] width 56 height 30
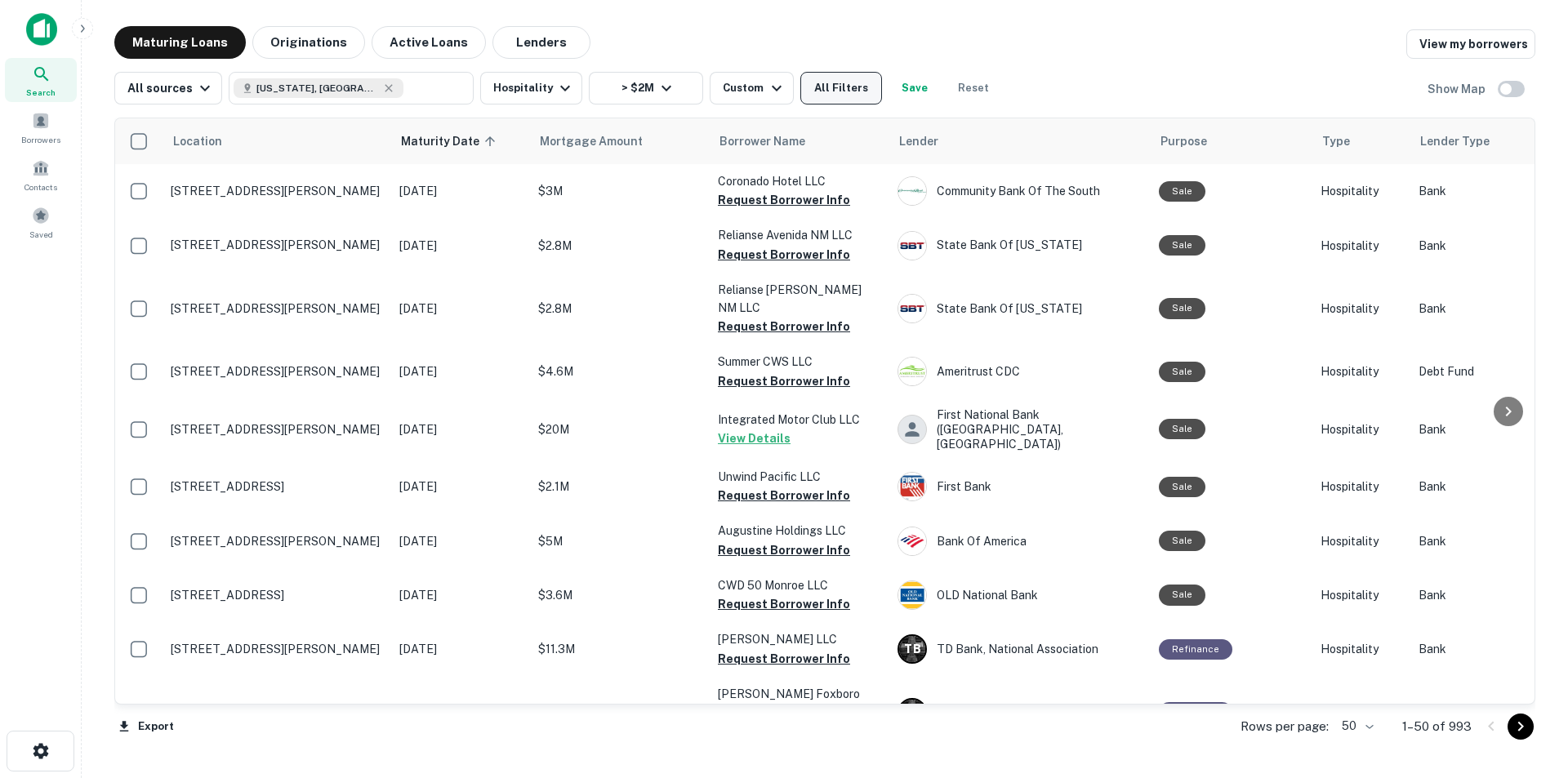
click at [833, 87] on button "All Filters" at bounding box center [840, 88] width 81 height 32
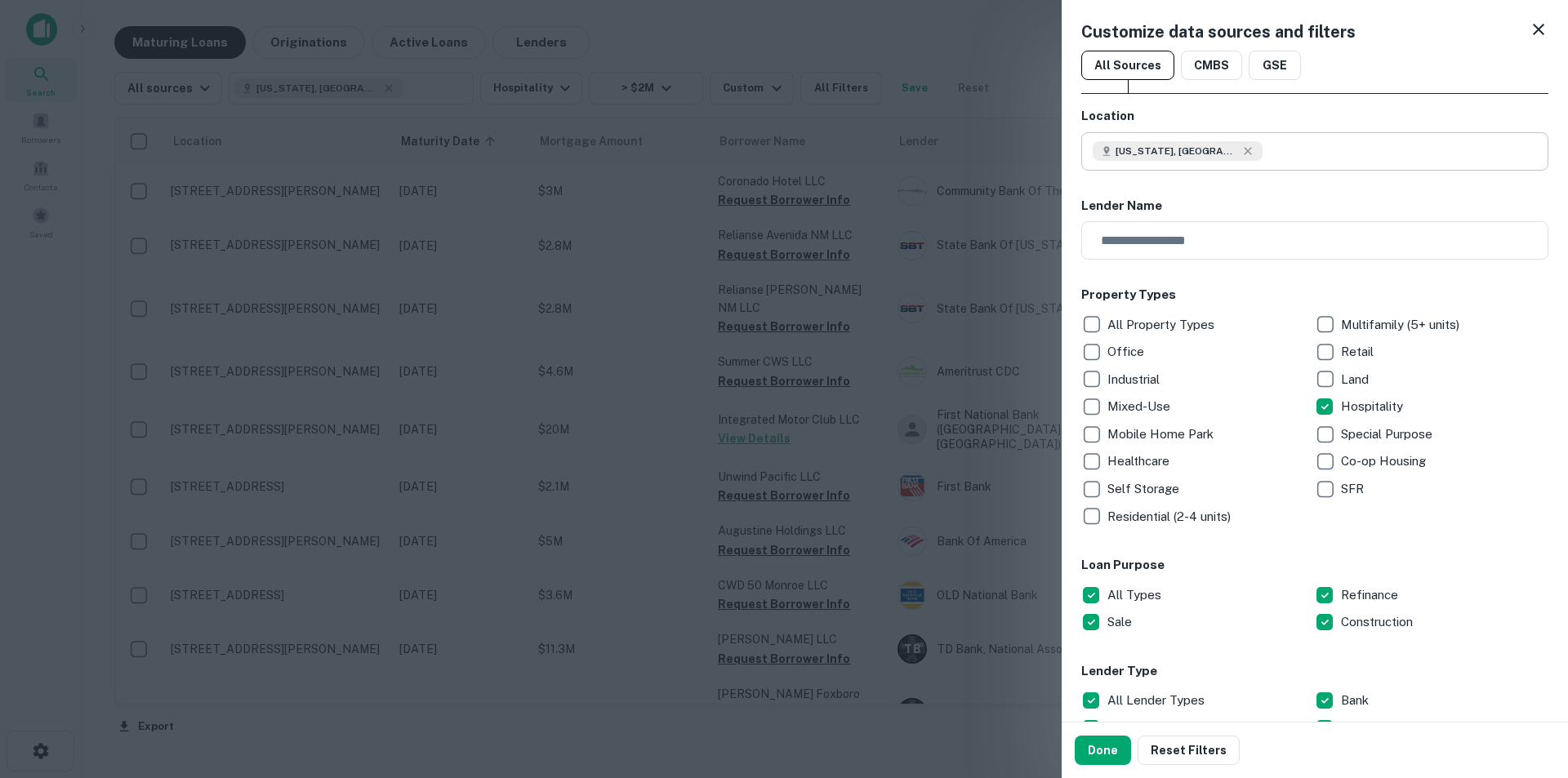
click at [1262, 158] on input "text" at bounding box center [1405, 151] width 286 height 38
type input "**********"
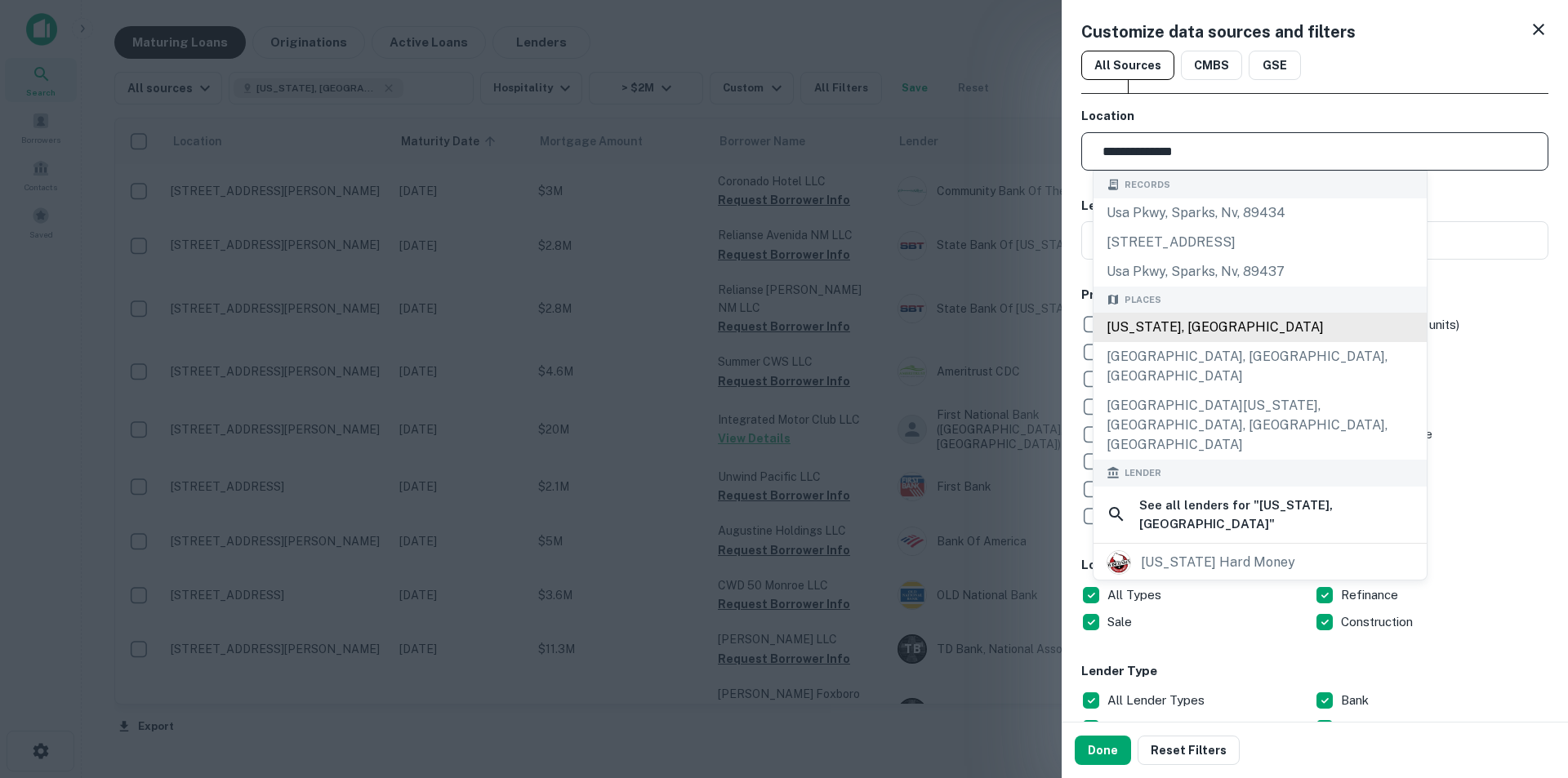
click at [1306, 317] on div "Wisconsin, USA" at bounding box center [1259, 327] width 333 height 30
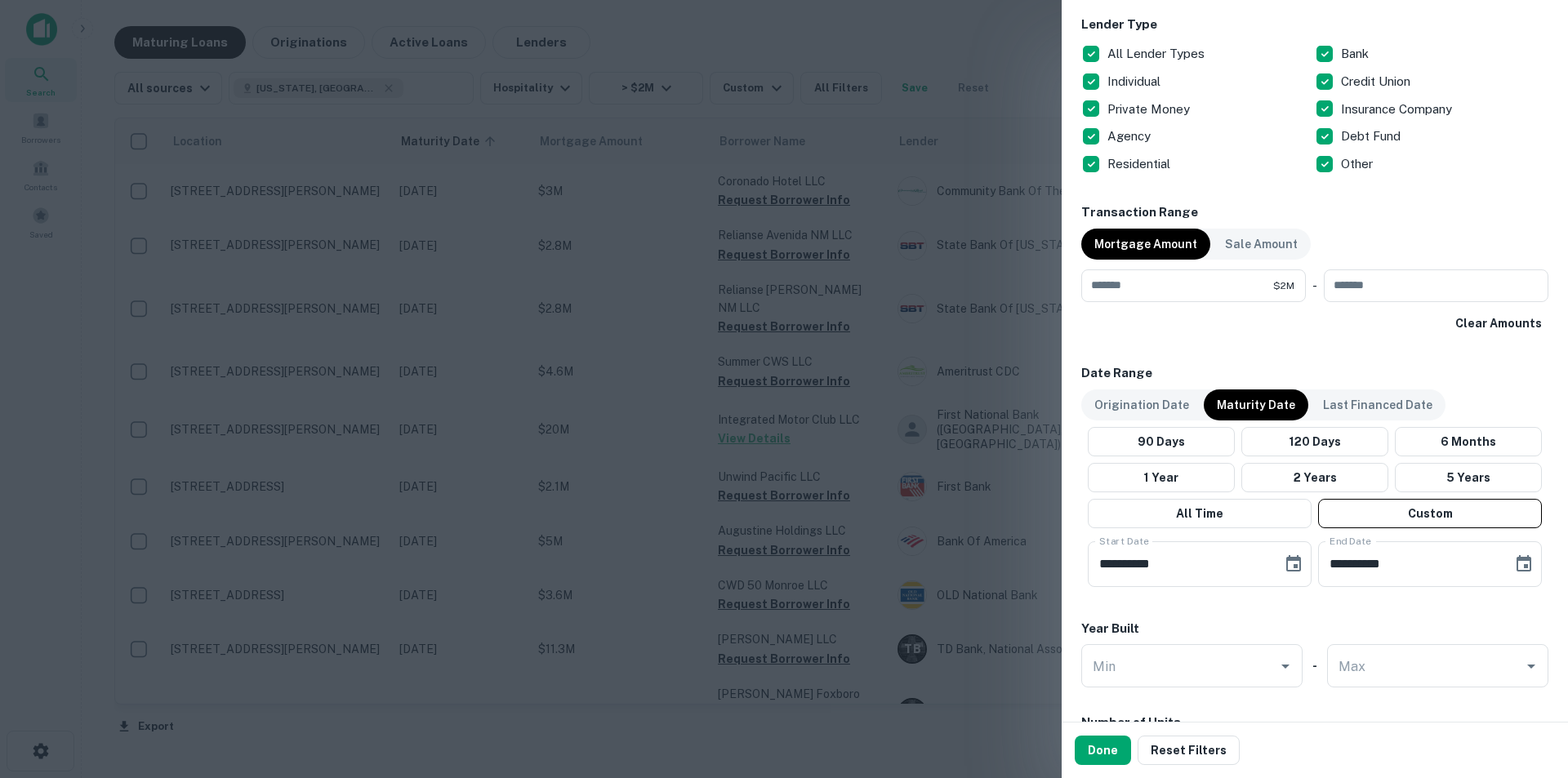
scroll to position [653, 0]
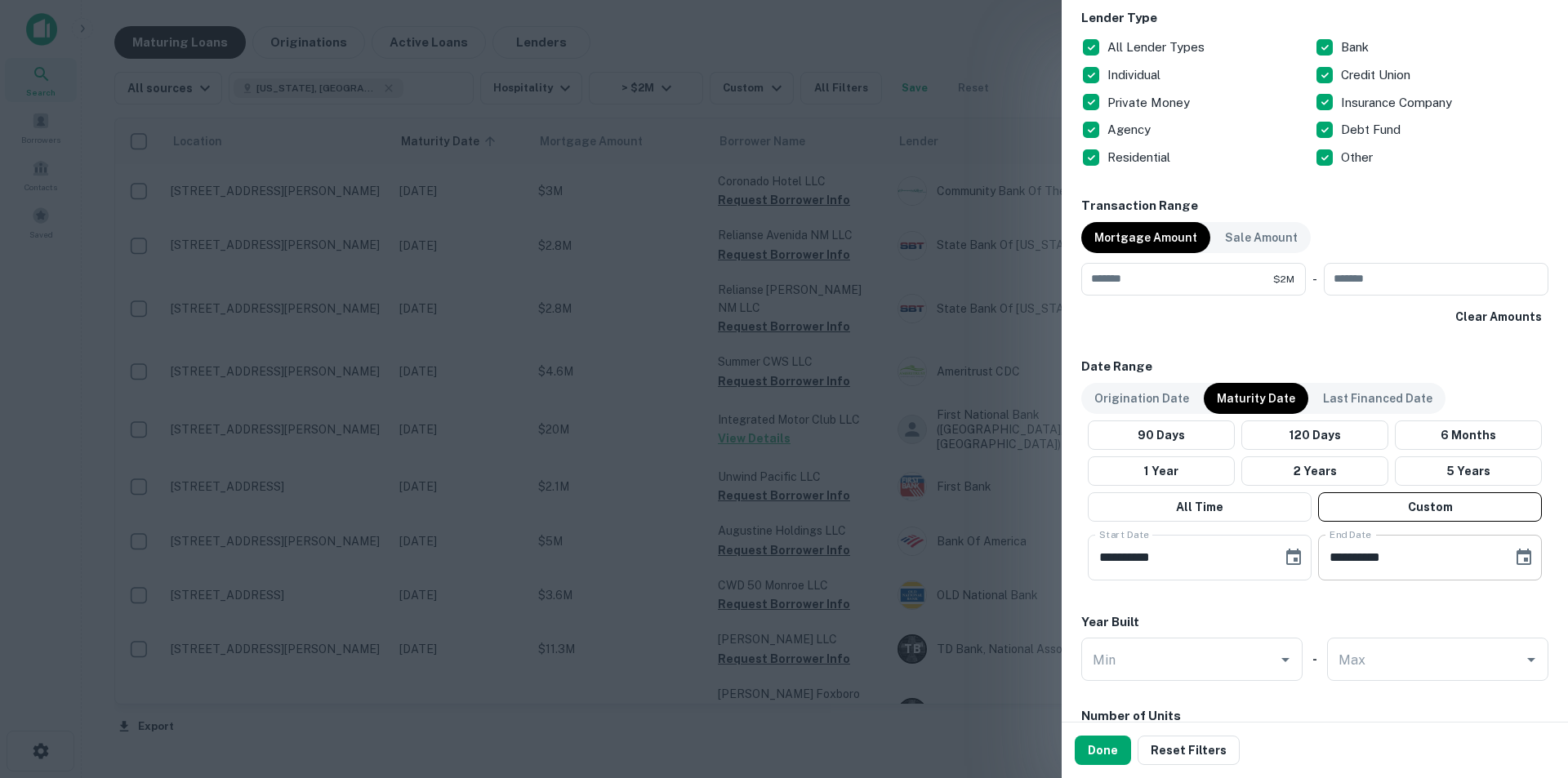
click at [1514, 548] on icon "Choose date, selected date is Jul 31, 2026" at bounding box center [1523, 557] width 19 height 19
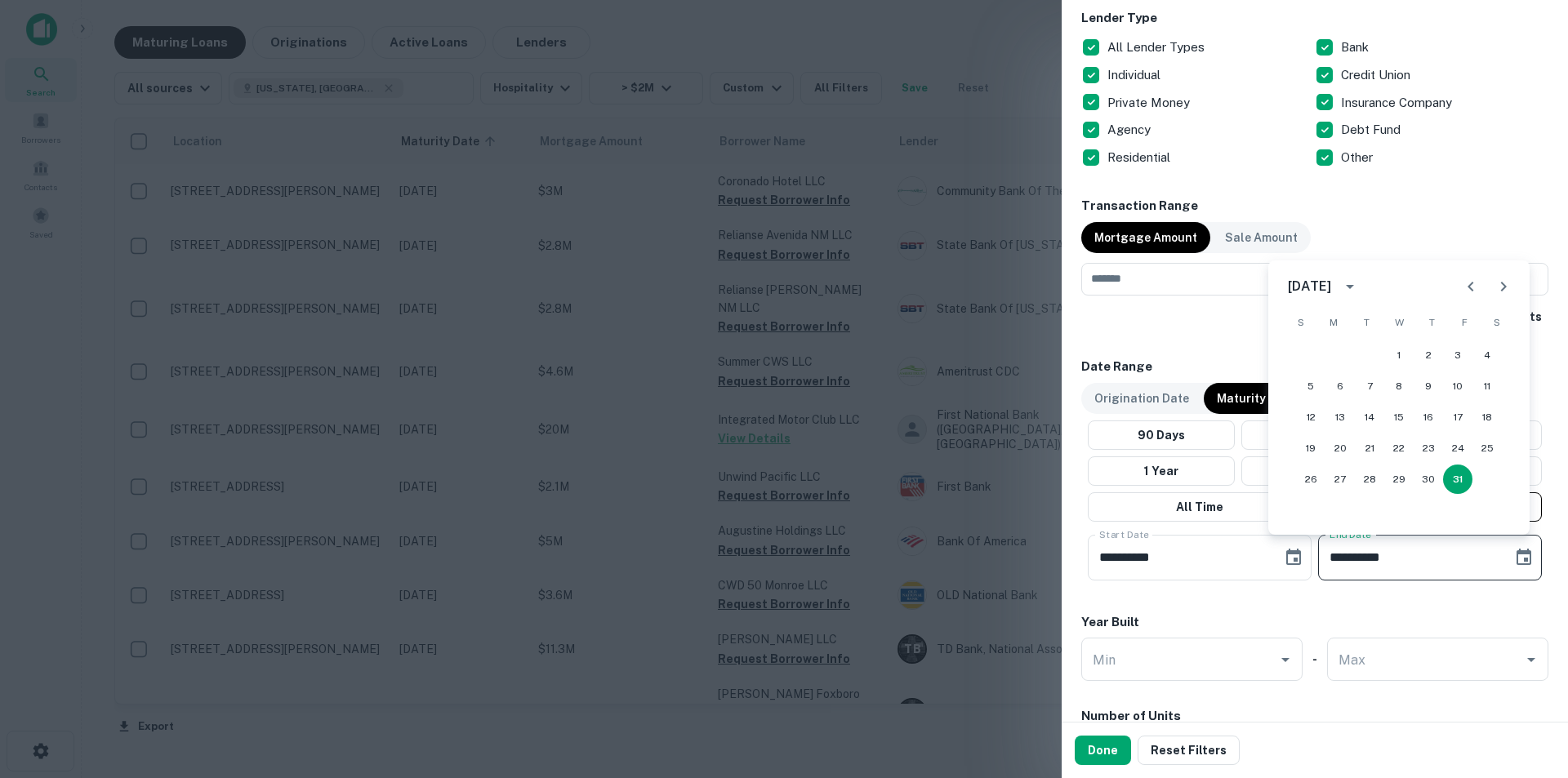
click at [1469, 280] on icon "Previous month" at bounding box center [1470, 286] width 19 height 19
click at [1468, 282] on icon "Previous month" at bounding box center [1470, 286] width 19 height 19
click at [1303, 516] on button "31" at bounding box center [1310, 509] width 30 height 30
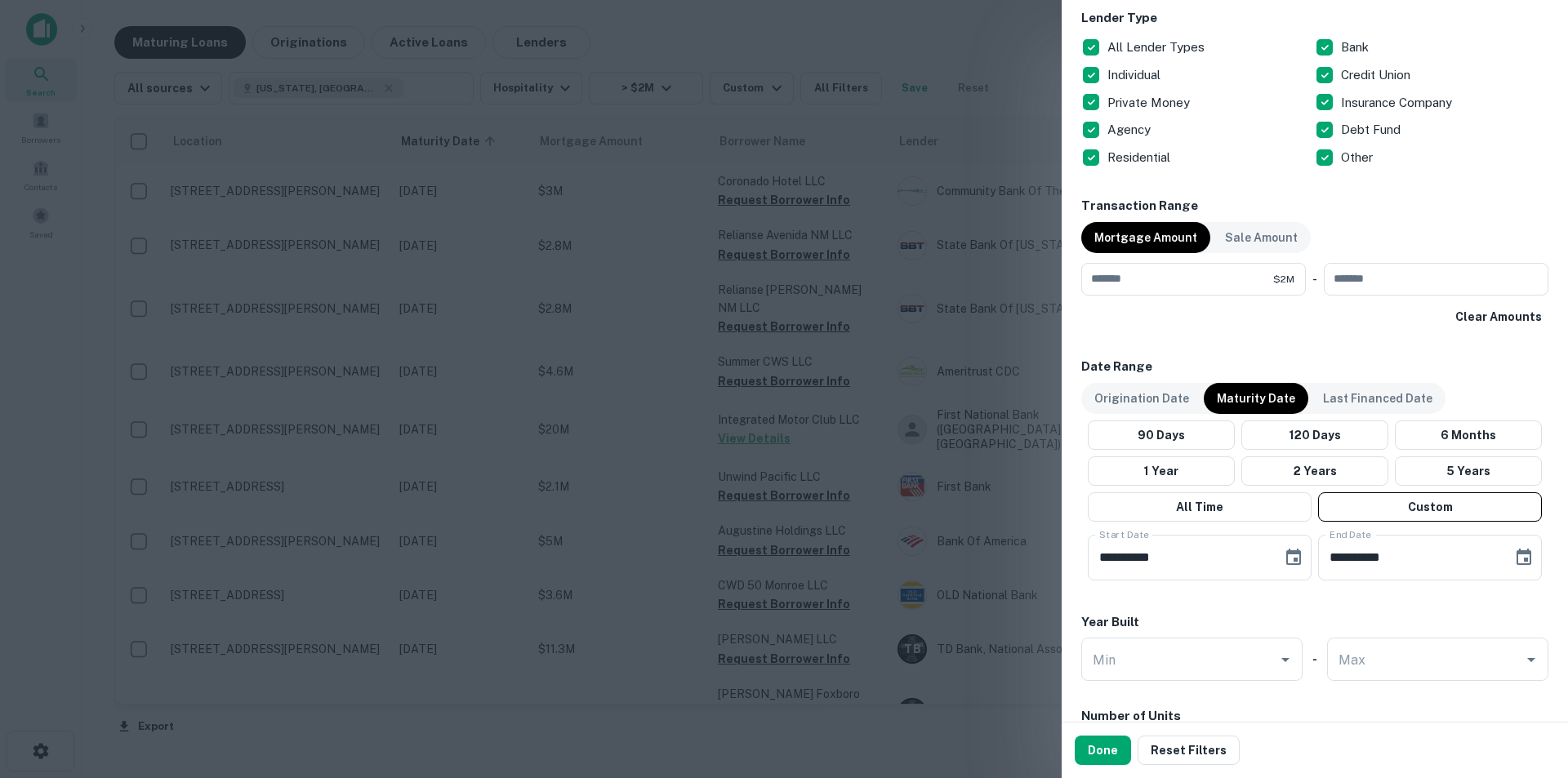
type input "**********"
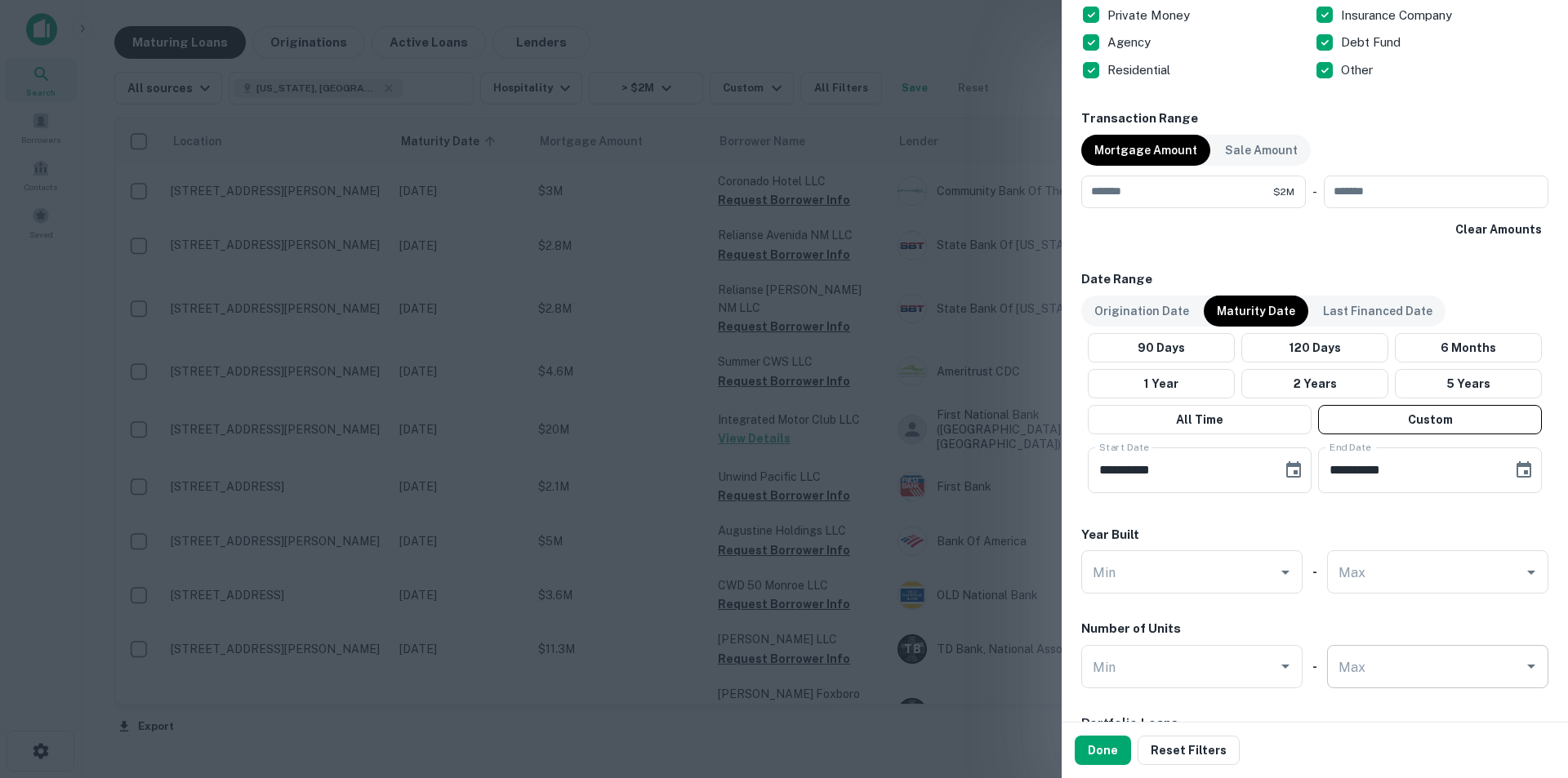
scroll to position [886, 0]
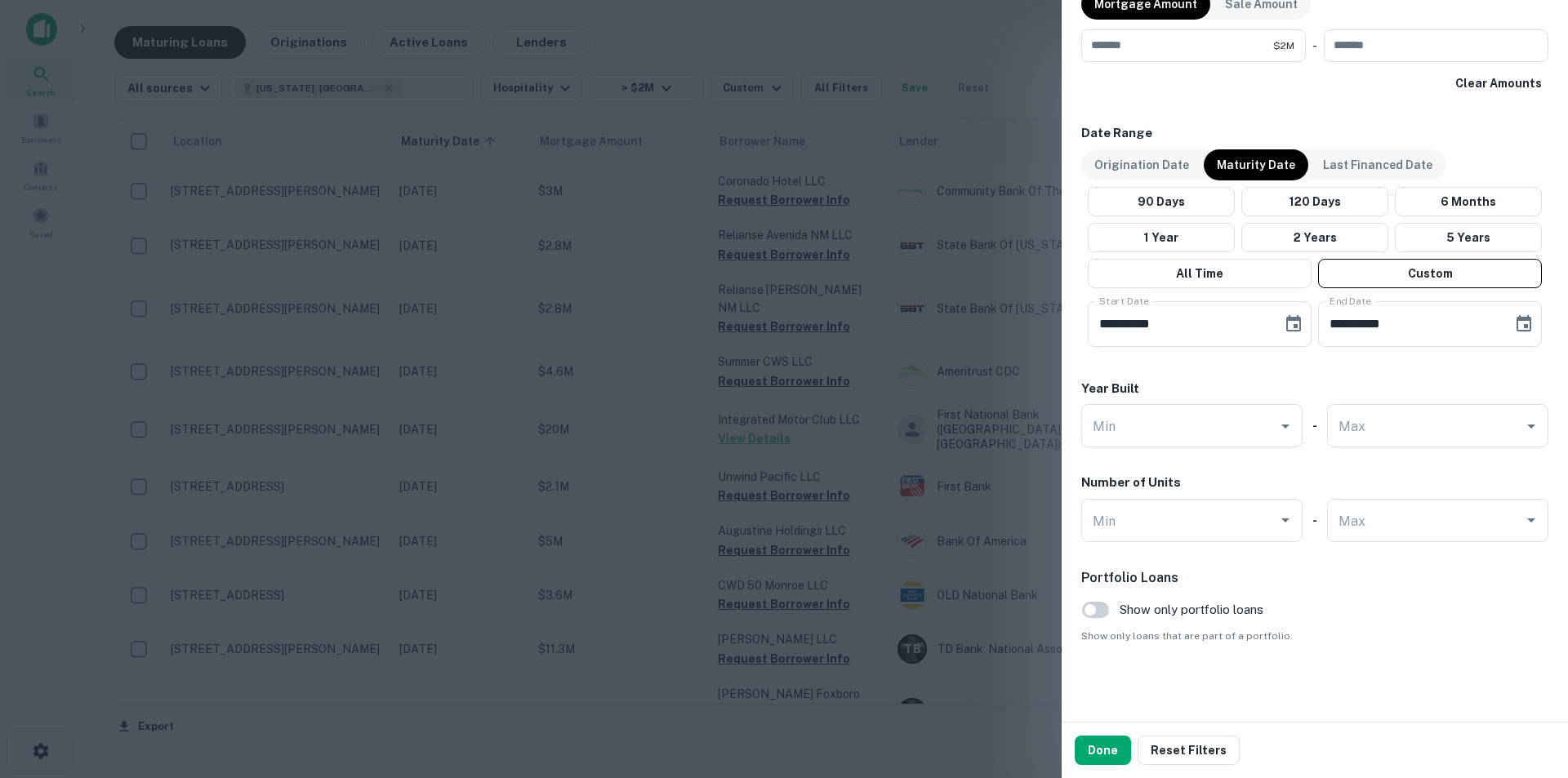
click at [1339, 598] on div "Portfolio Loans Show only portfolio loans Show only loans that are part of a po…" at bounding box center [1315, 605] width 467 height 76
click at [1105, 745] on button "Done" at bounding box center [1102, 749] width 56 height 30
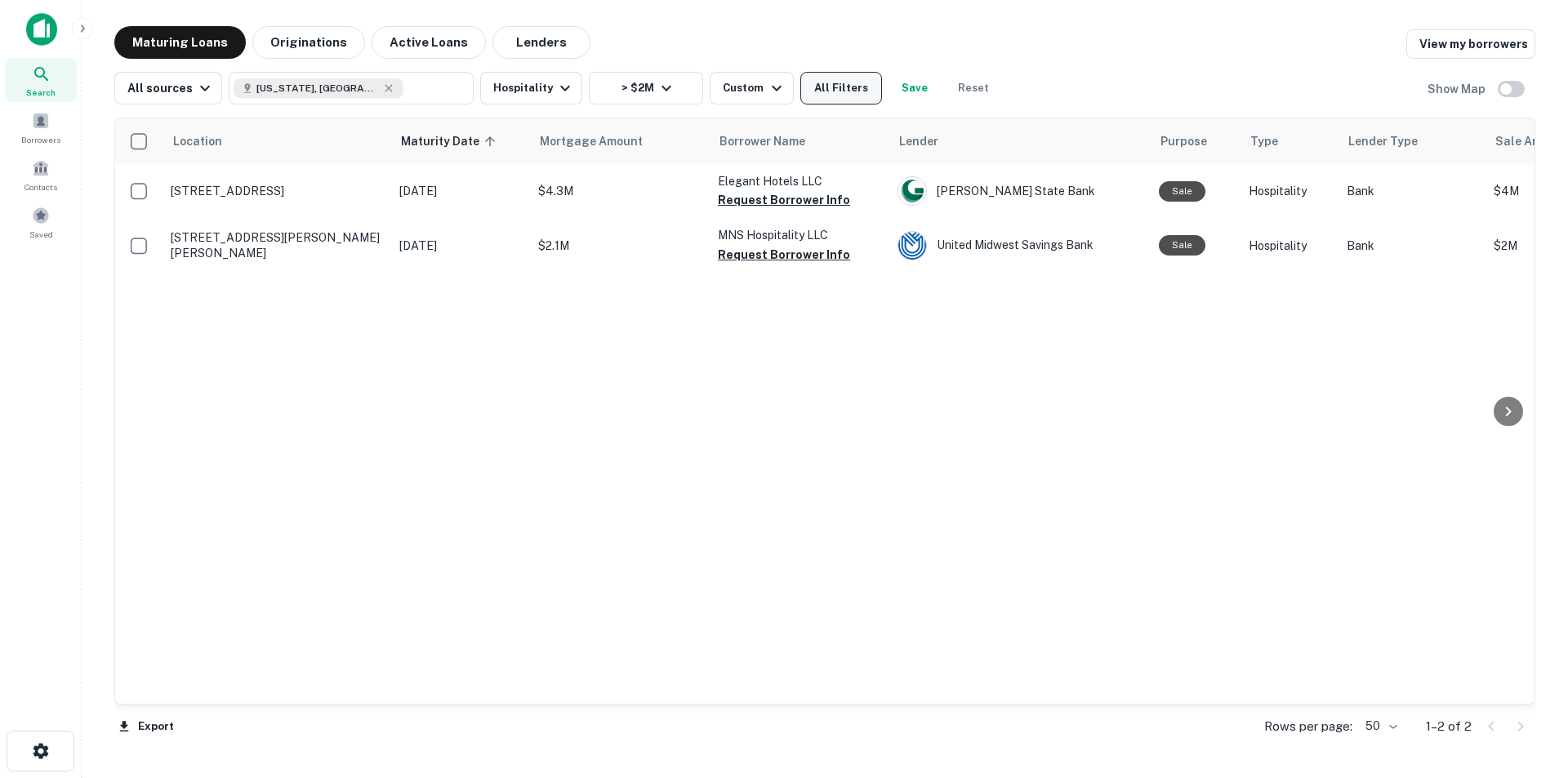
click at [809, 92] on button "All Filters" at bounding box center [840, 88] width 81 height 32
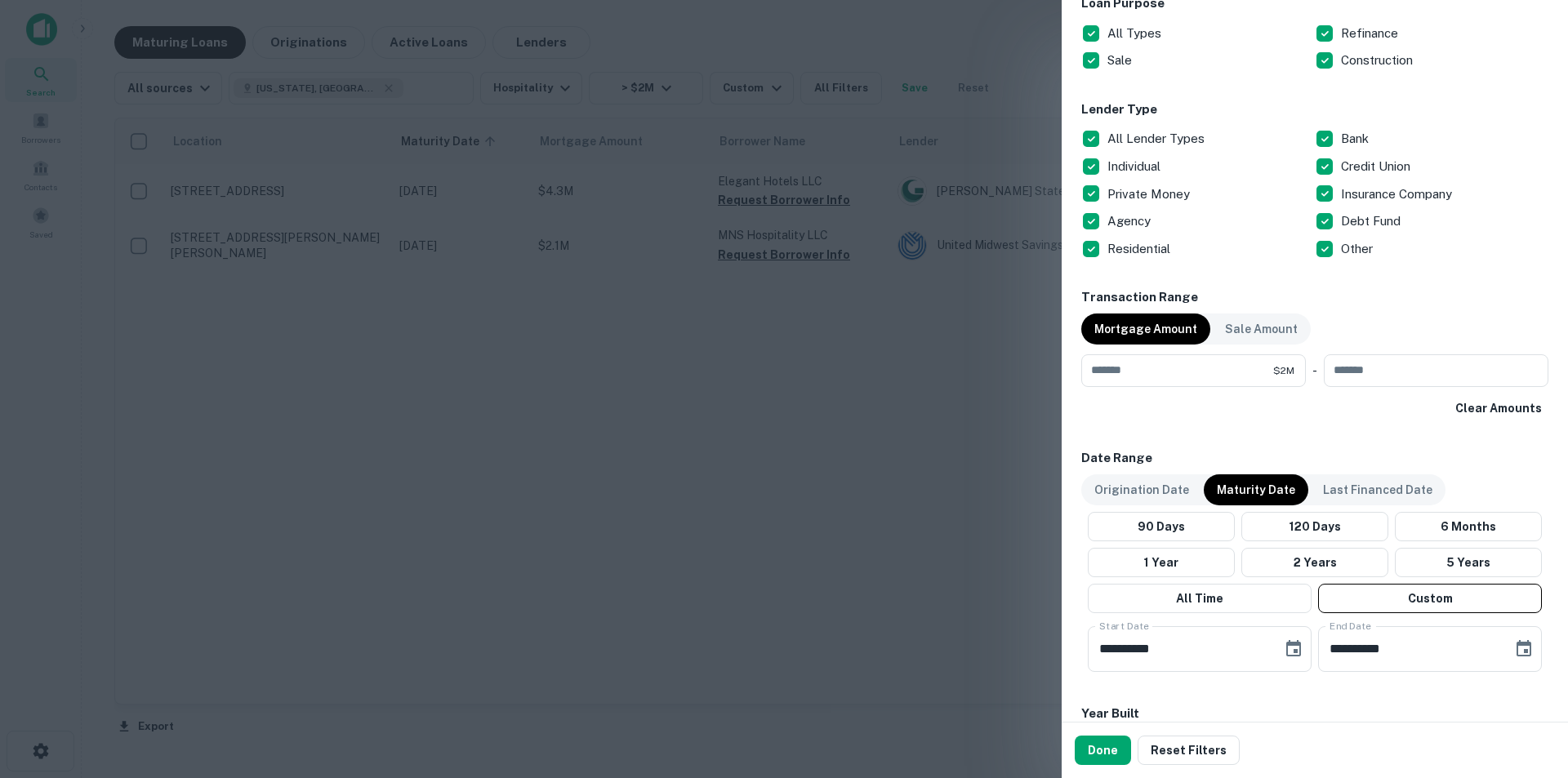
scroll to position [653, 0]
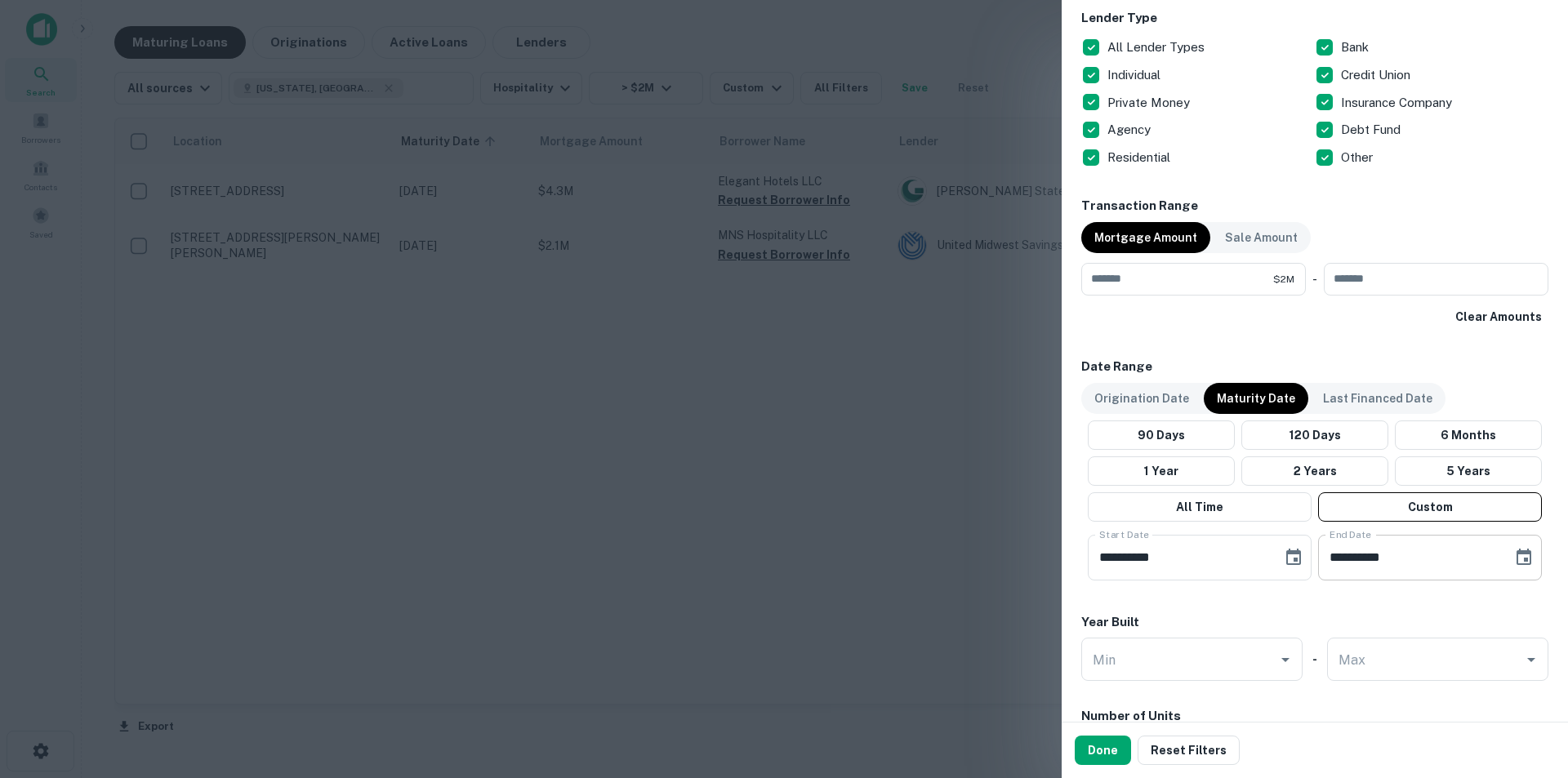
click at [1507, 558] on button "Choose date, selected date is May 31, 2026" at bounding box center [1523, 557] width 33 height 32
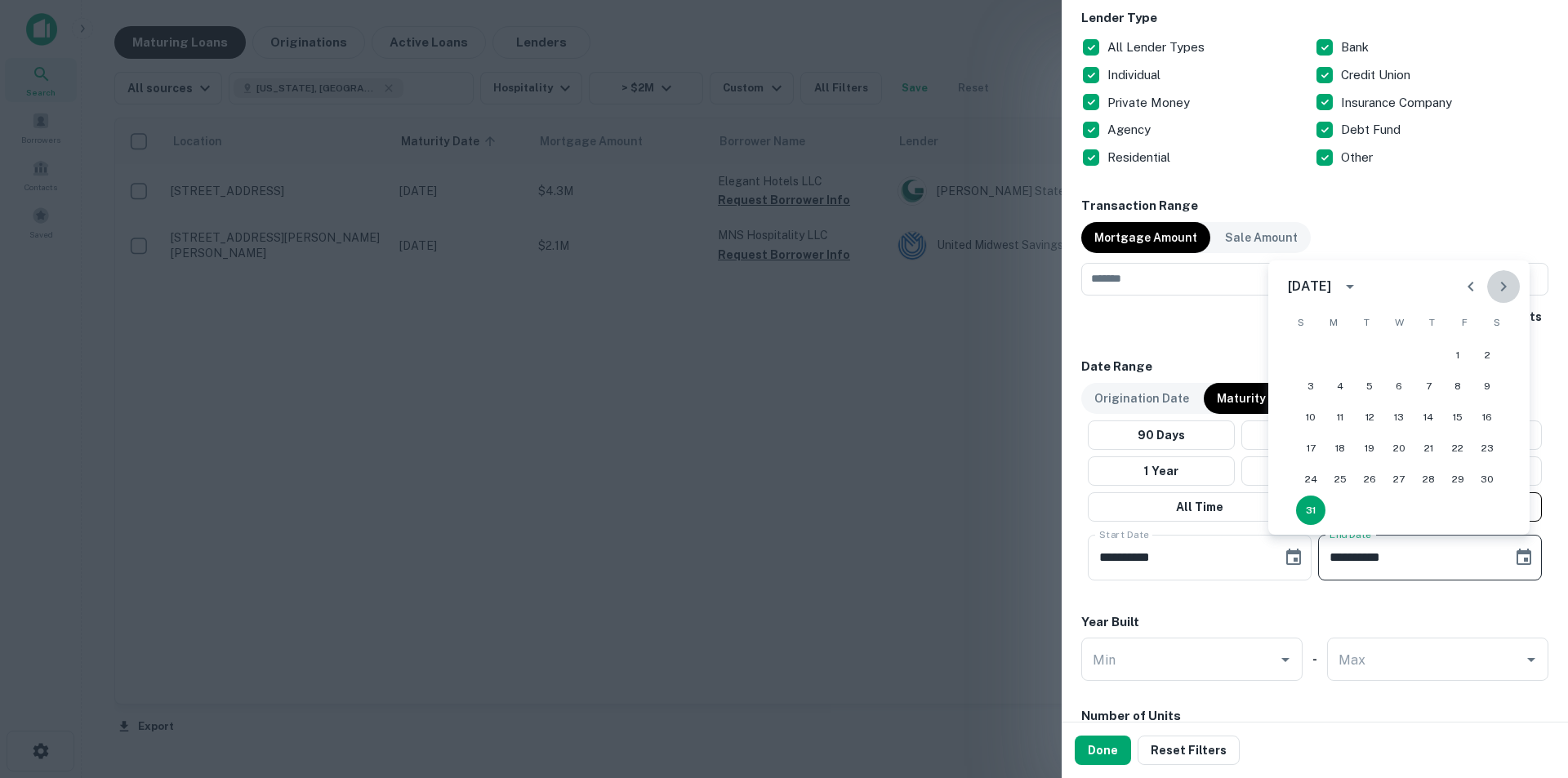
click at [1507, 285] on icon "Next month" at bounding box center [1503, 286] width 19 height 19
click at [1456, 484] on button "31" at bounding box center [1457, 479] width 30 height 30
type input "**********"
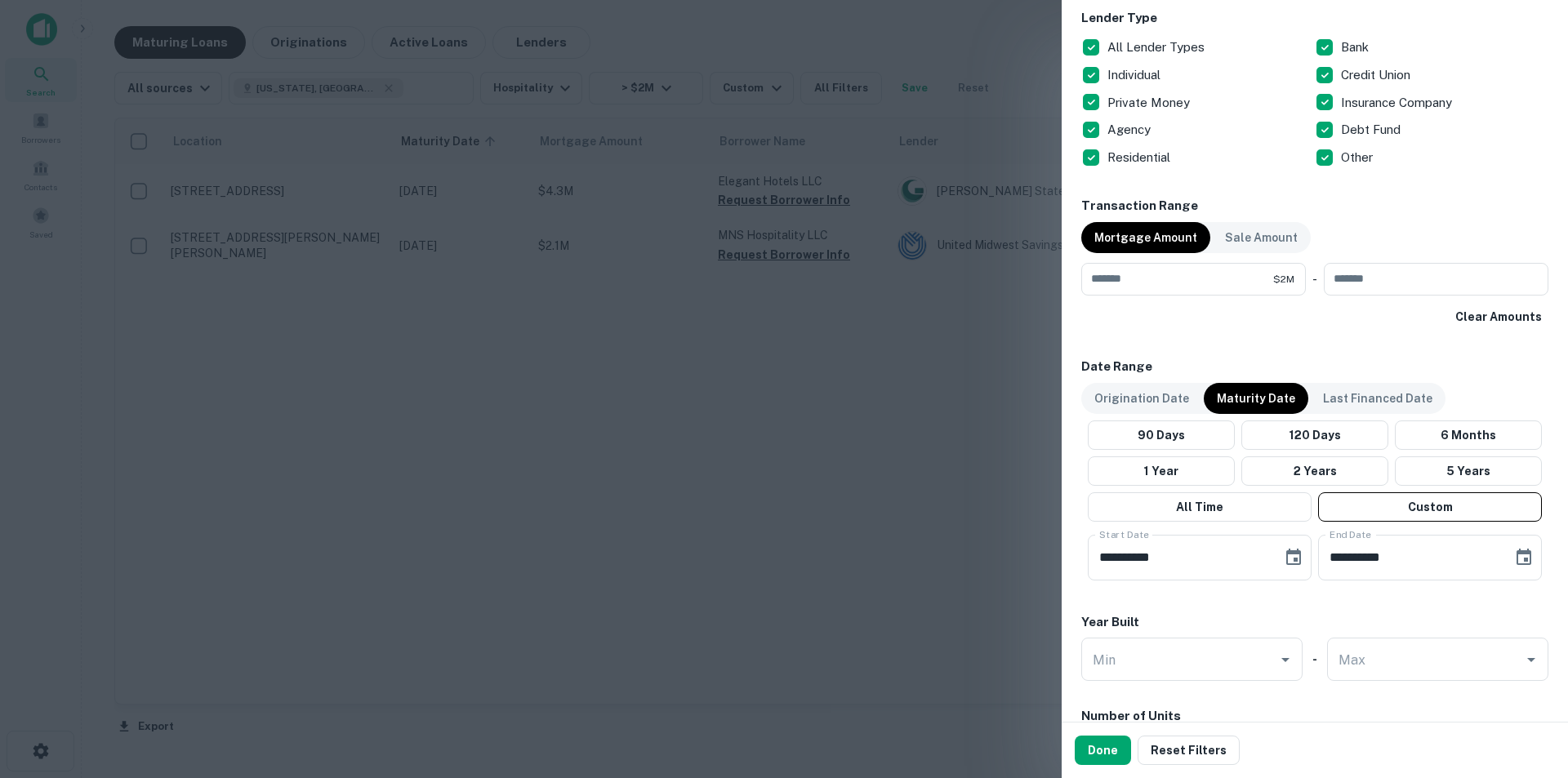
click at [1100, 745] on button "Done" at bounding box center [1102, 749] width 56 height 30
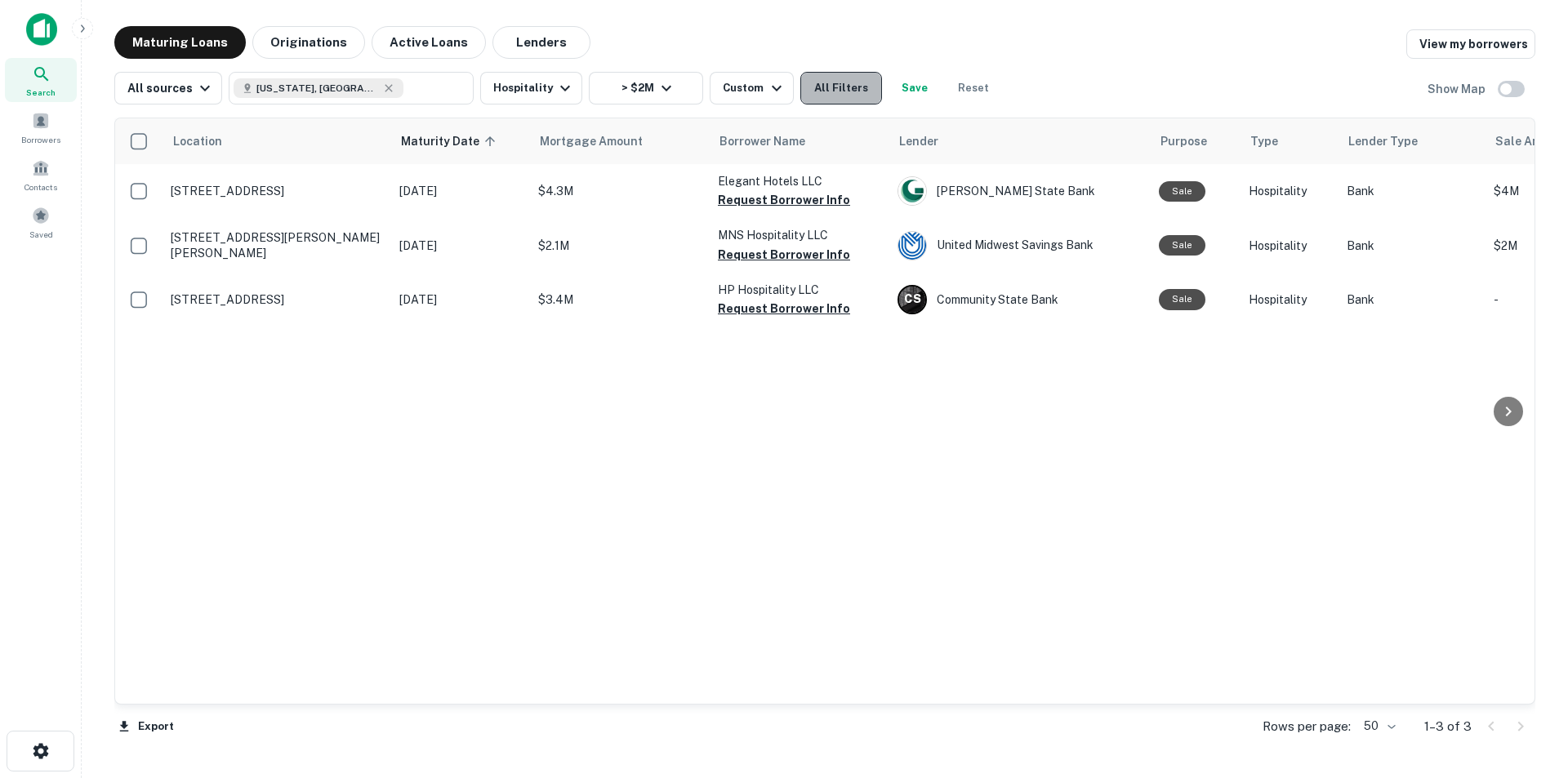
click at [815, 83] on button "All Filters" at bounding box center [840, 88] width 81 height 32
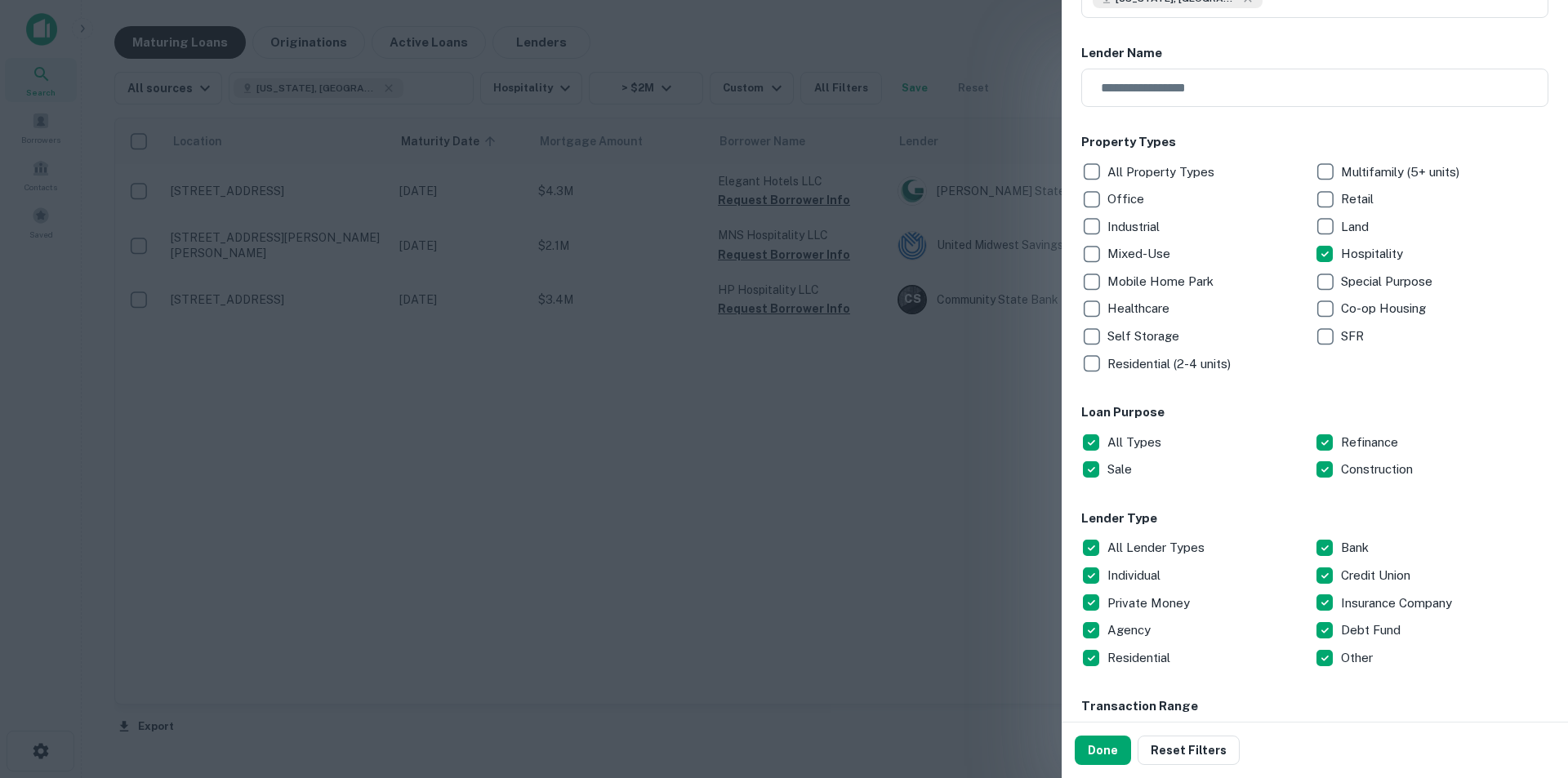
scroll to position [572, 0]
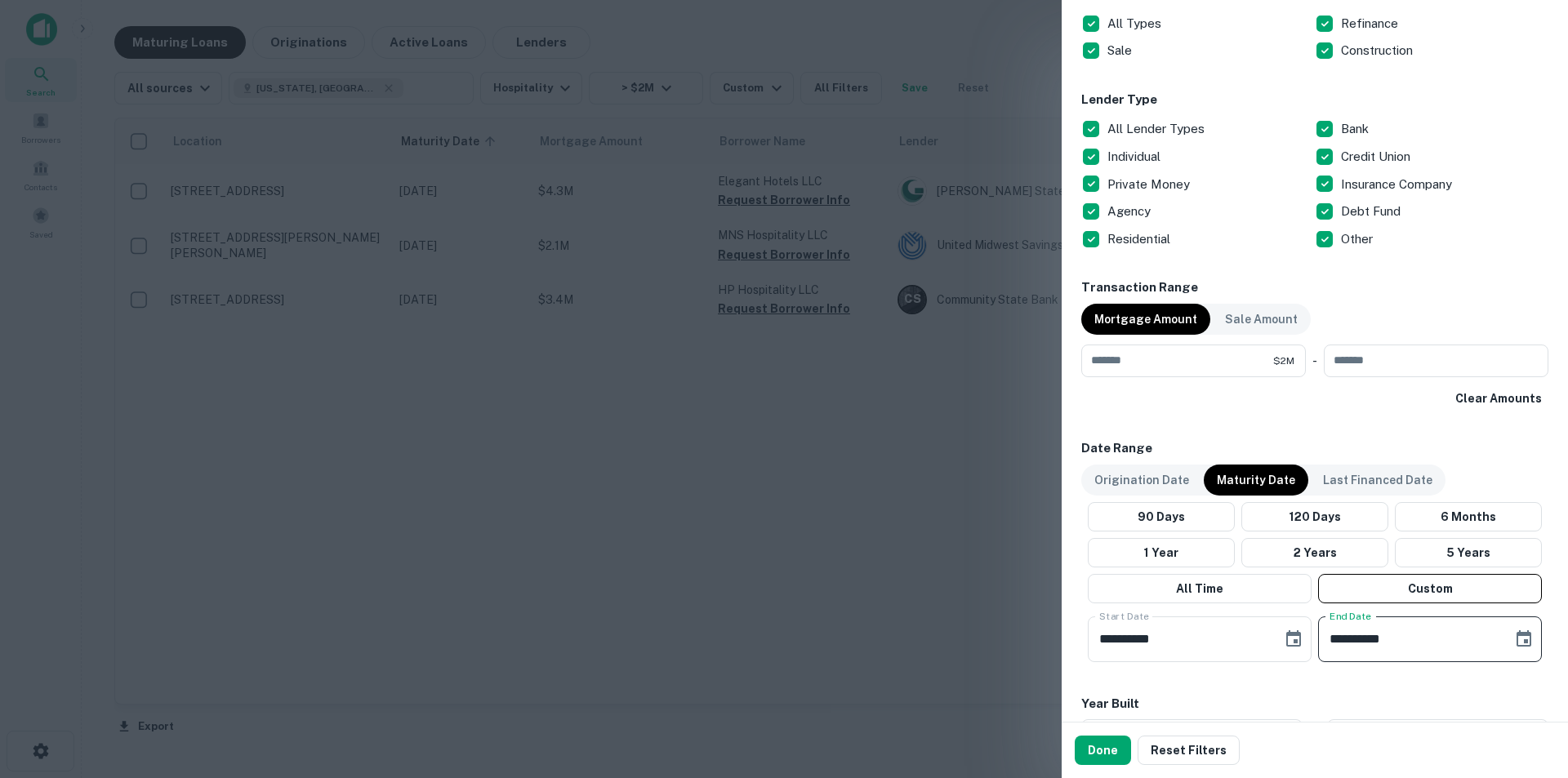
click at [1427, 642] on input "**********" at bounding box center [1408, 639] width 183 height 46
click at [1514, 640] on icon "Choose date, selected date is Jul 31, 2026" at bounding box center [1523, 638] width 19 height 19
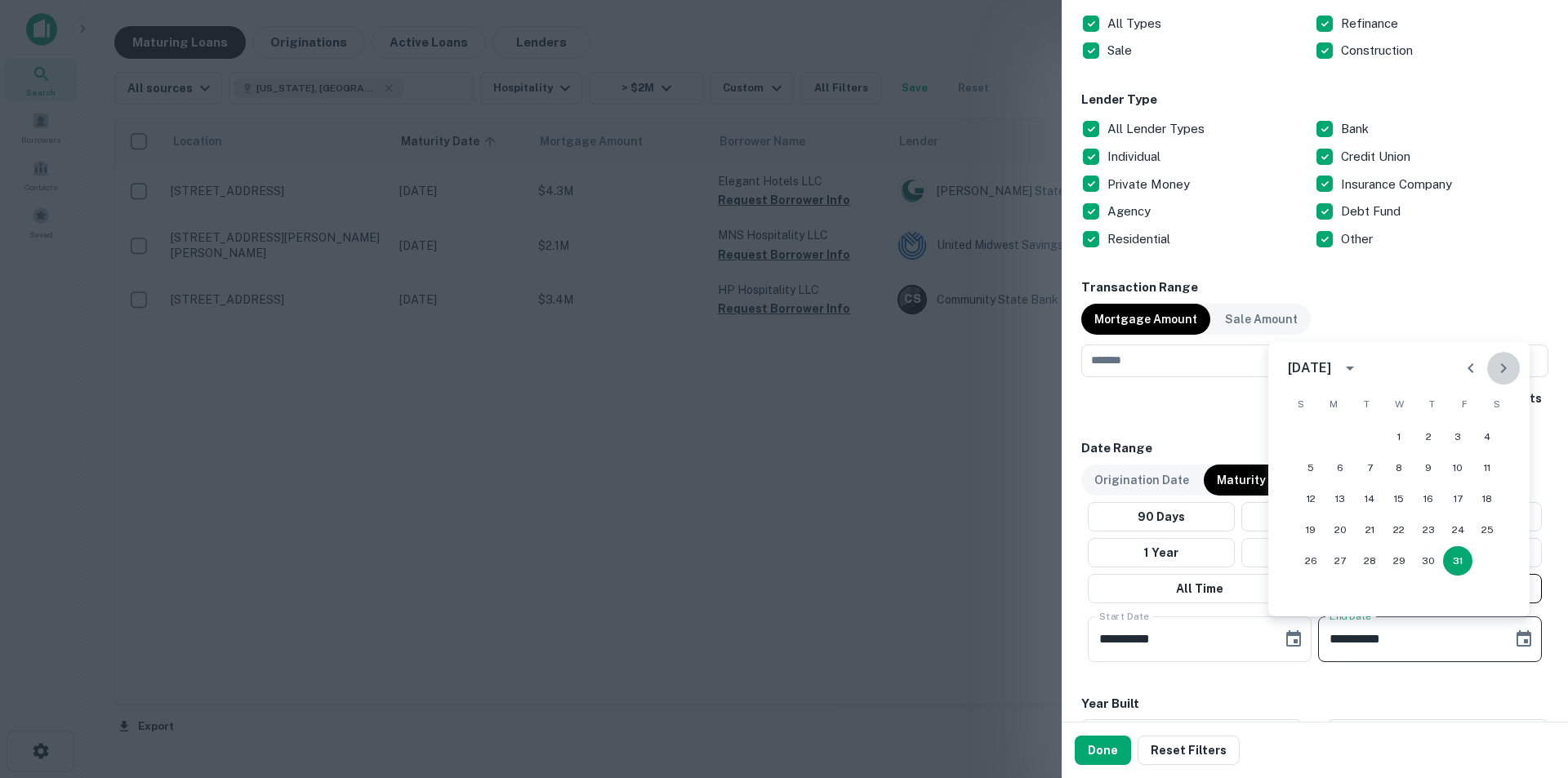
click at [1500, 369] on icon "Next month" at bounding box center [1503, 368] width 19 height 19
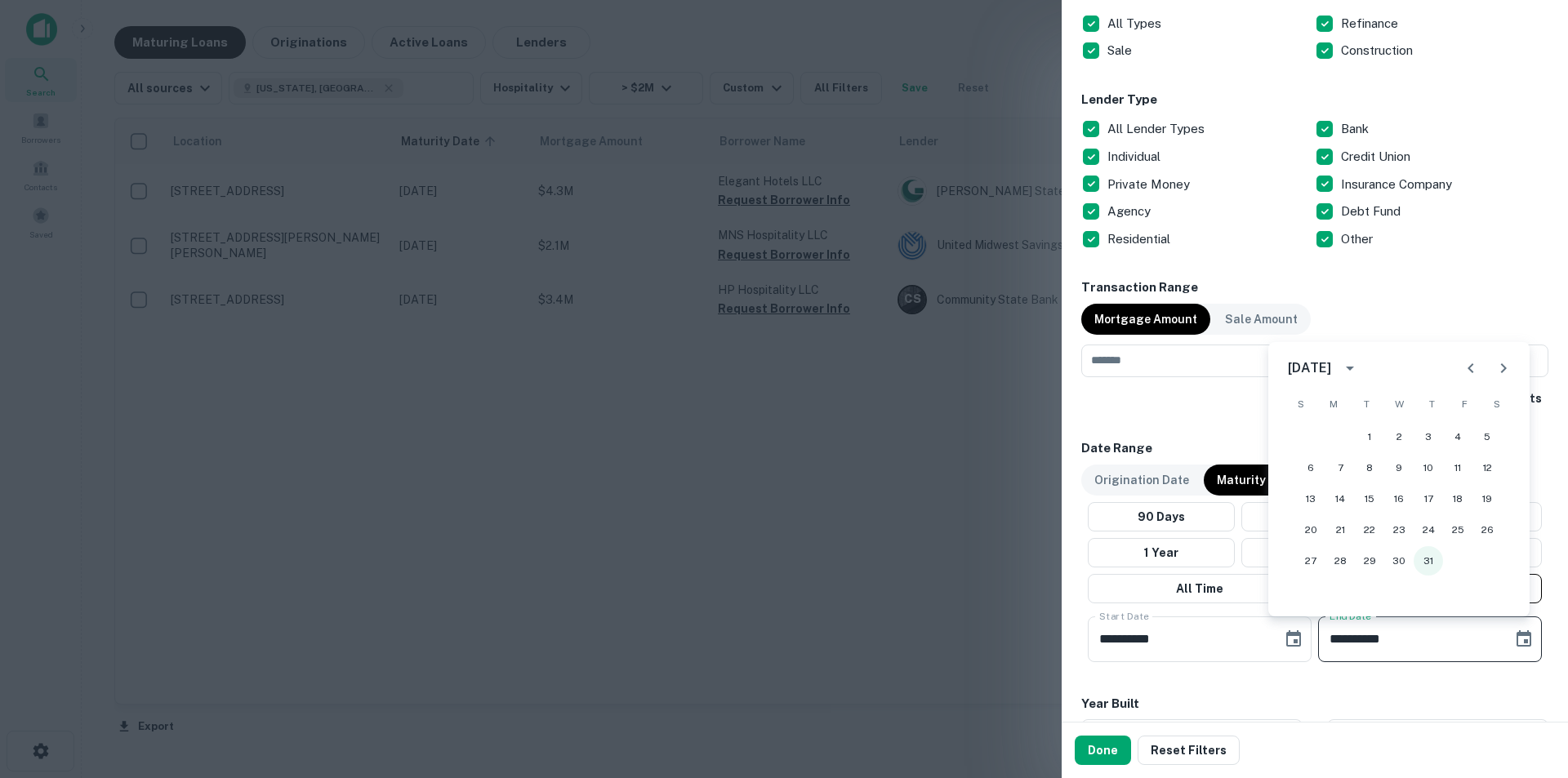
click at [1426, 566] on button "31" at bounding box center [1427, 560] width 30 height 30
type input "**********"
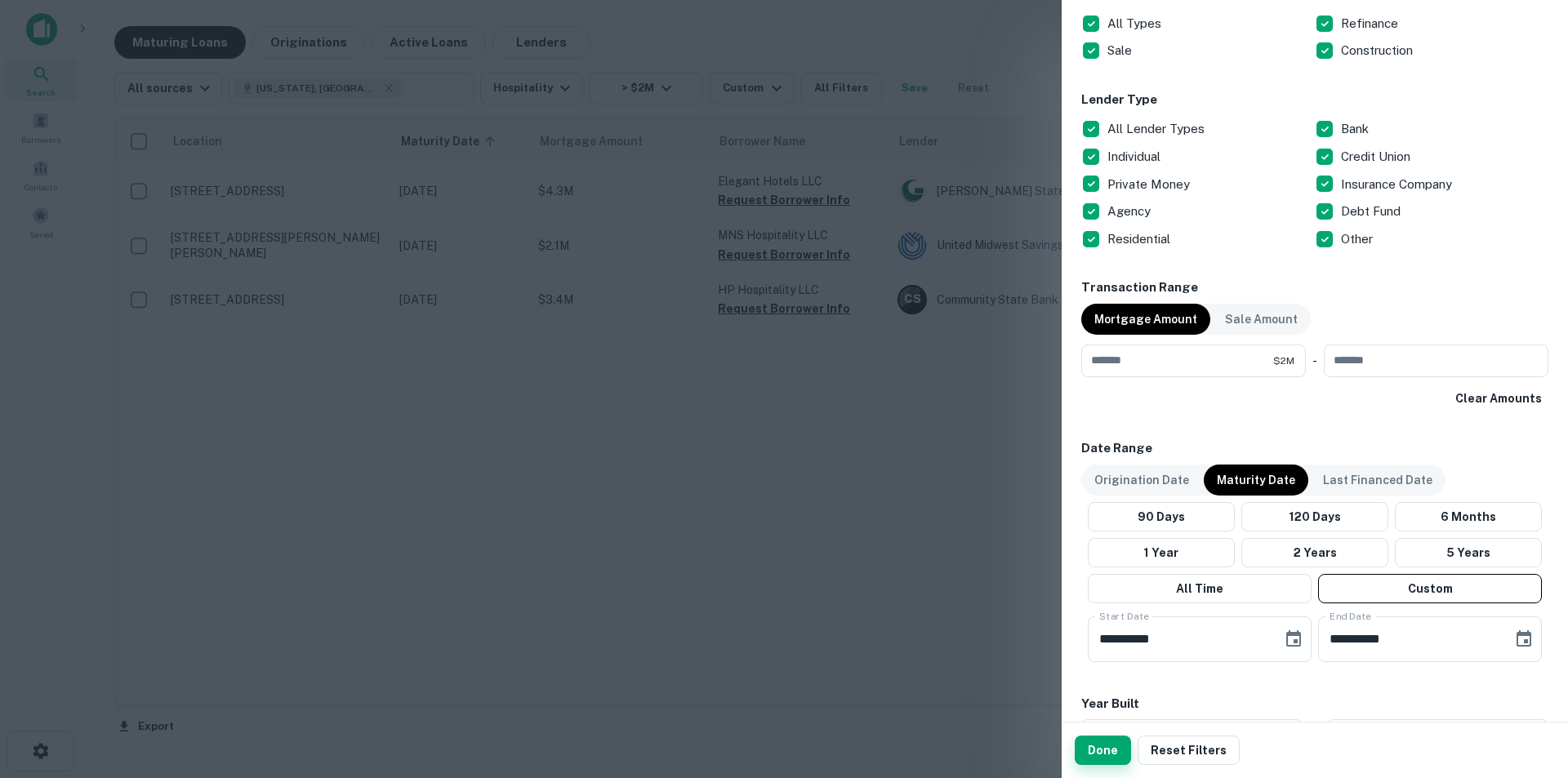
click at [1087, 752] on button "Done" at bounding box center [1102, 749] width 56 height 30
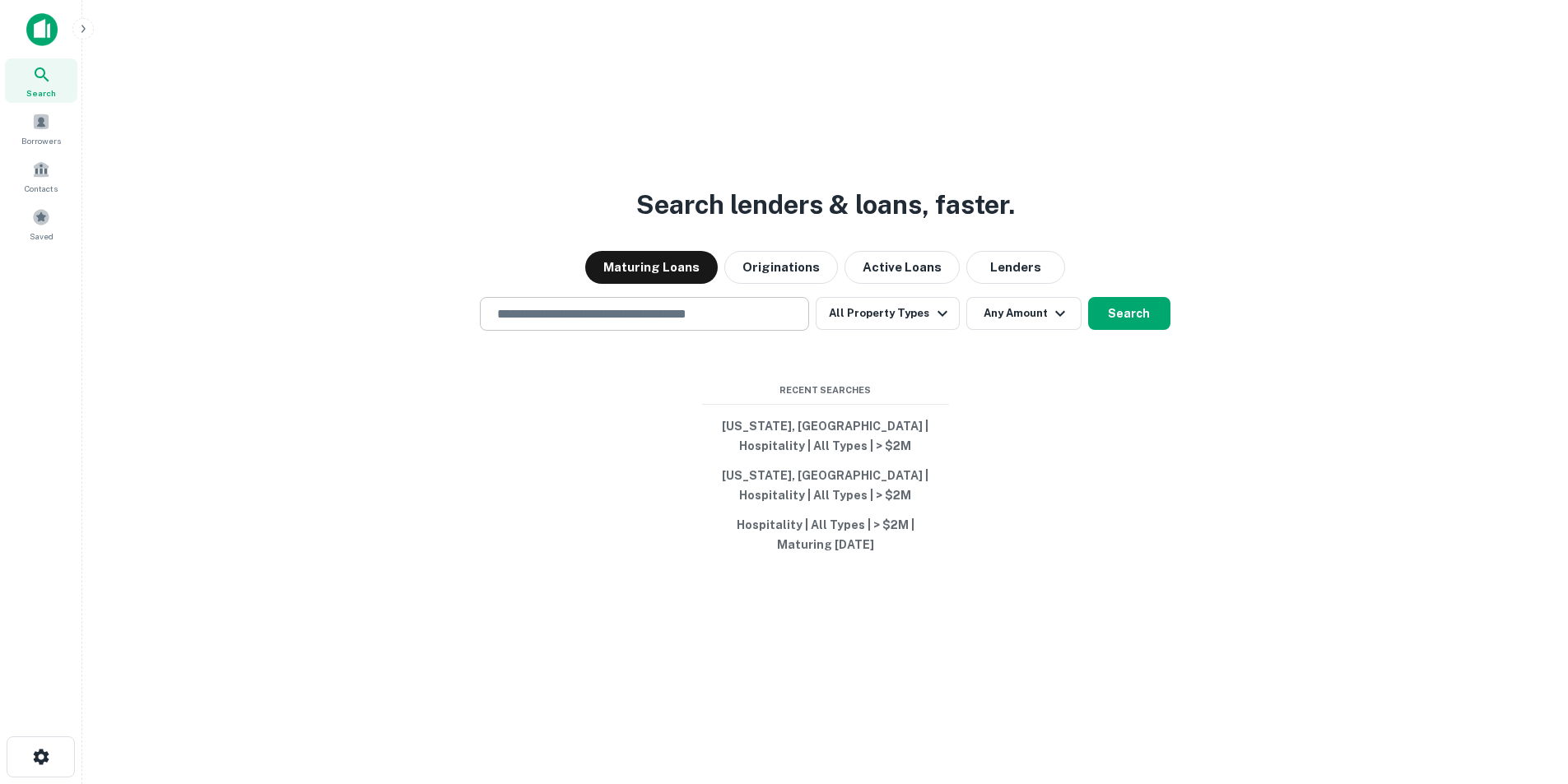
drag, startPoint x: 558, startPoint y: 329, endPoint x: 539, endPoint y: 325, distance: 19.4
click at [560, 329] on div "​" at bounding box center [645, 313] width 330 height 34
paste input "**********"
type input "**********"
drag, startPoint x: 554, startPoint y: 364, endPoint x: 642, endPoint y: 20, distance: 355.1
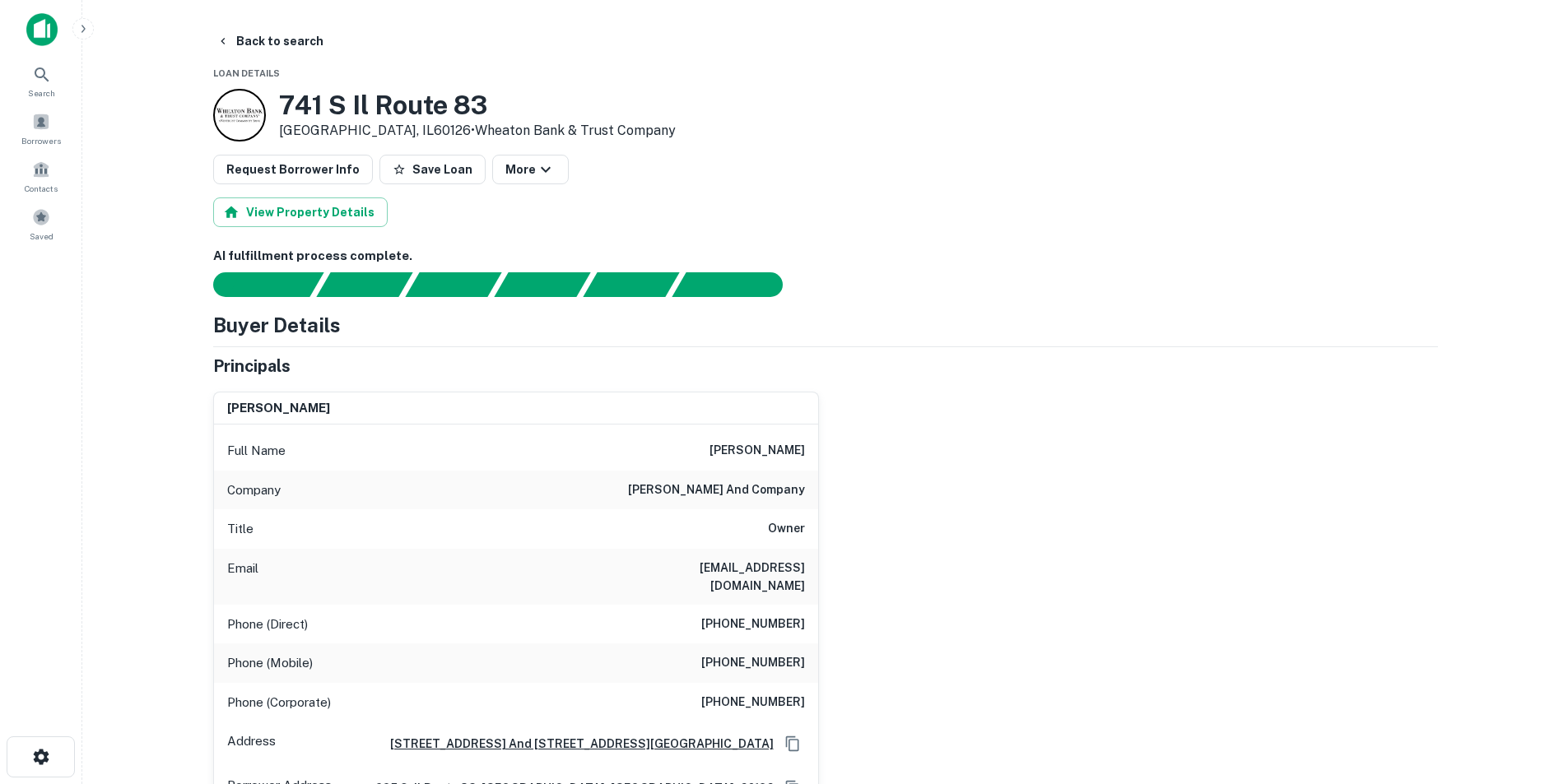
click at [791, 454] on h6 "joseph f. cantore, iii" at bounding box center [757, 451] width 95 height 19
drag, startPoint x: 791, startPoint y: 454, endPoint x: 657, endPoint y: 452, distance: 134.0
click at [657, 452] on div "Full Name joseph f. cantore, iii" at bounding box center [516, 450] width 604 height 39
copy h6 "joseph f. cantore,"
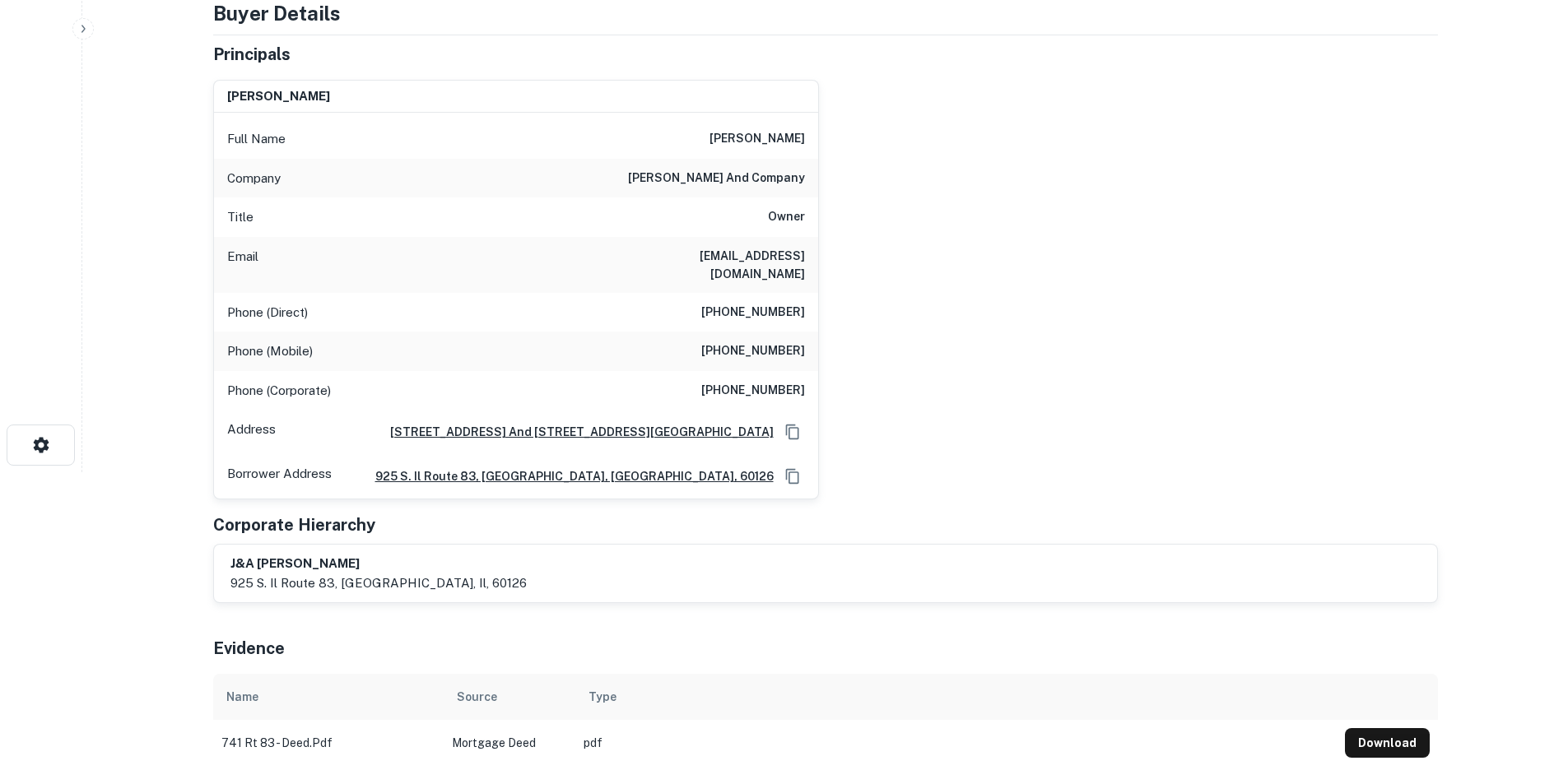
scroll to position [576, 0]
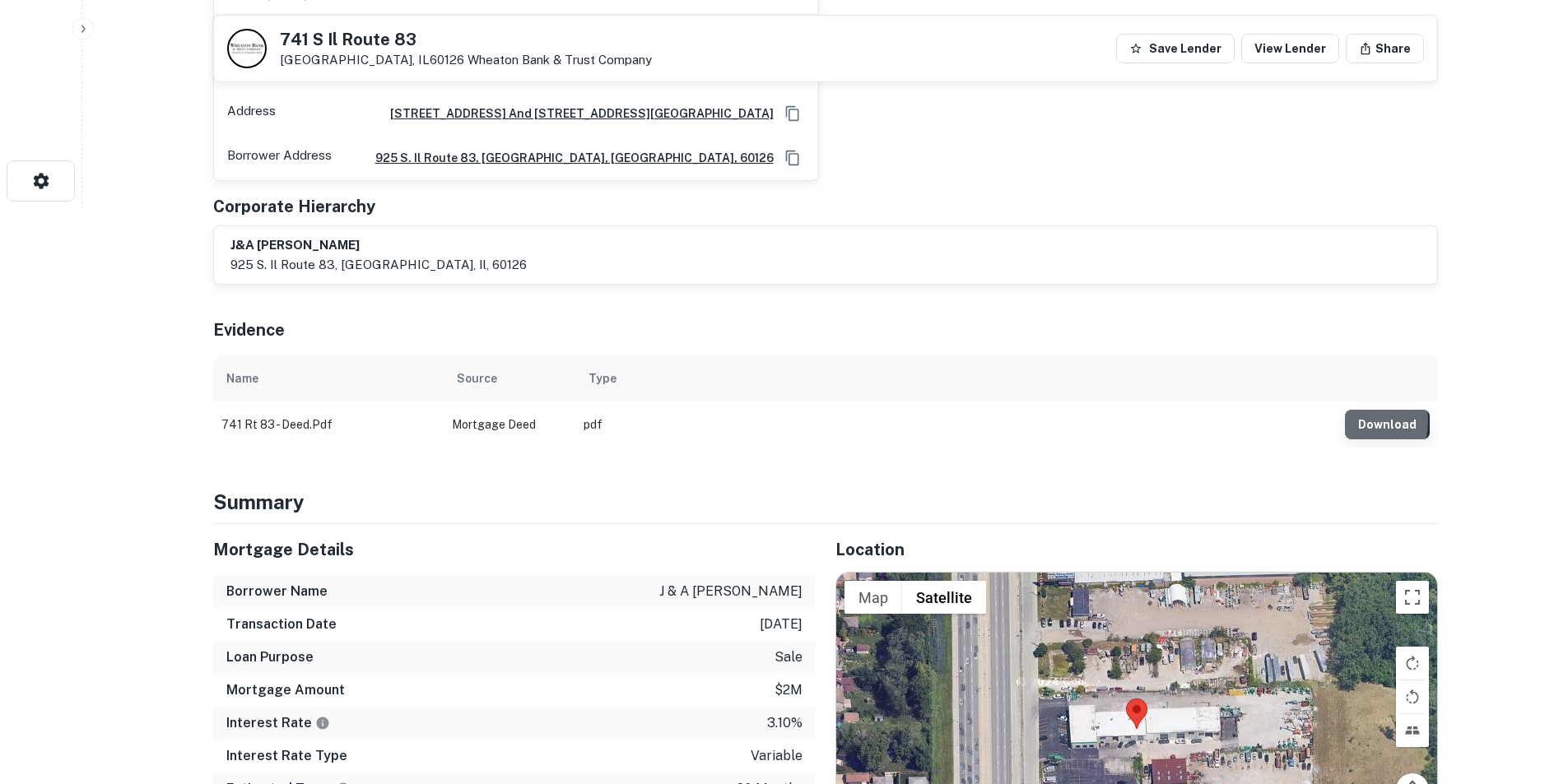
click at [1359, 409] on button "Download" at bounding box center [1387, 424] width 85 height 30
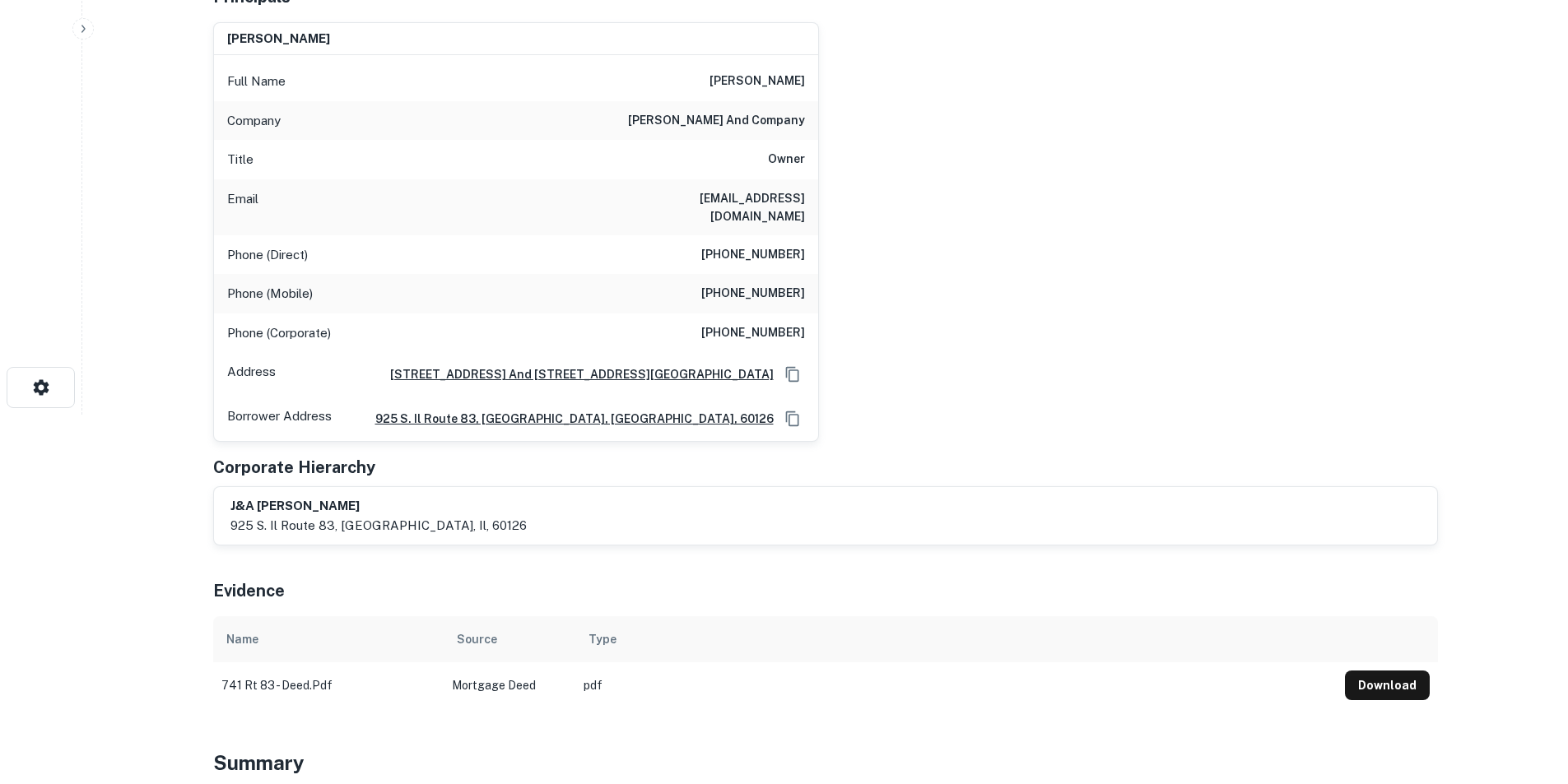
scroll to position [0, 0]
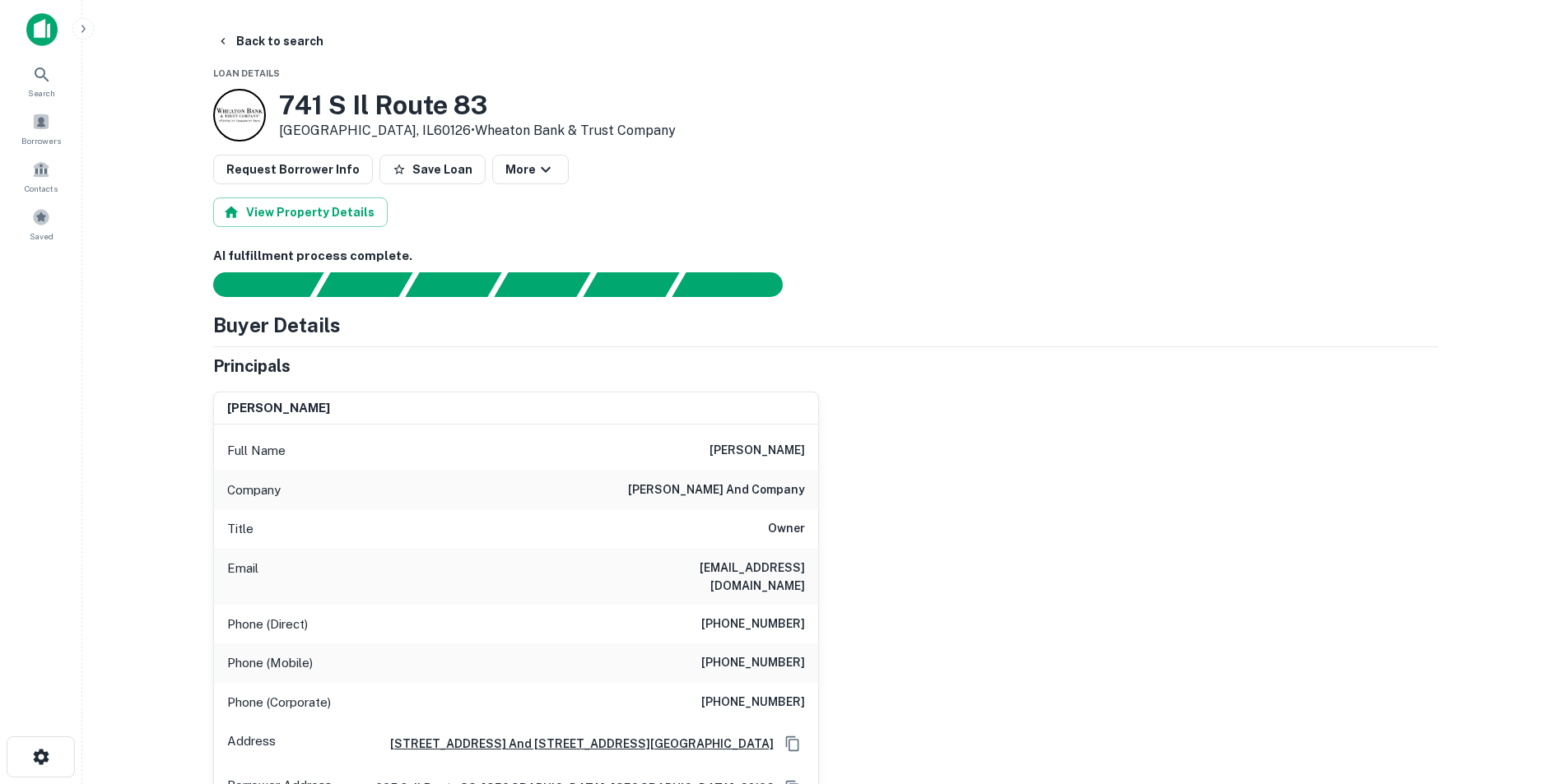
copy h6 "joseph f. cantore,"
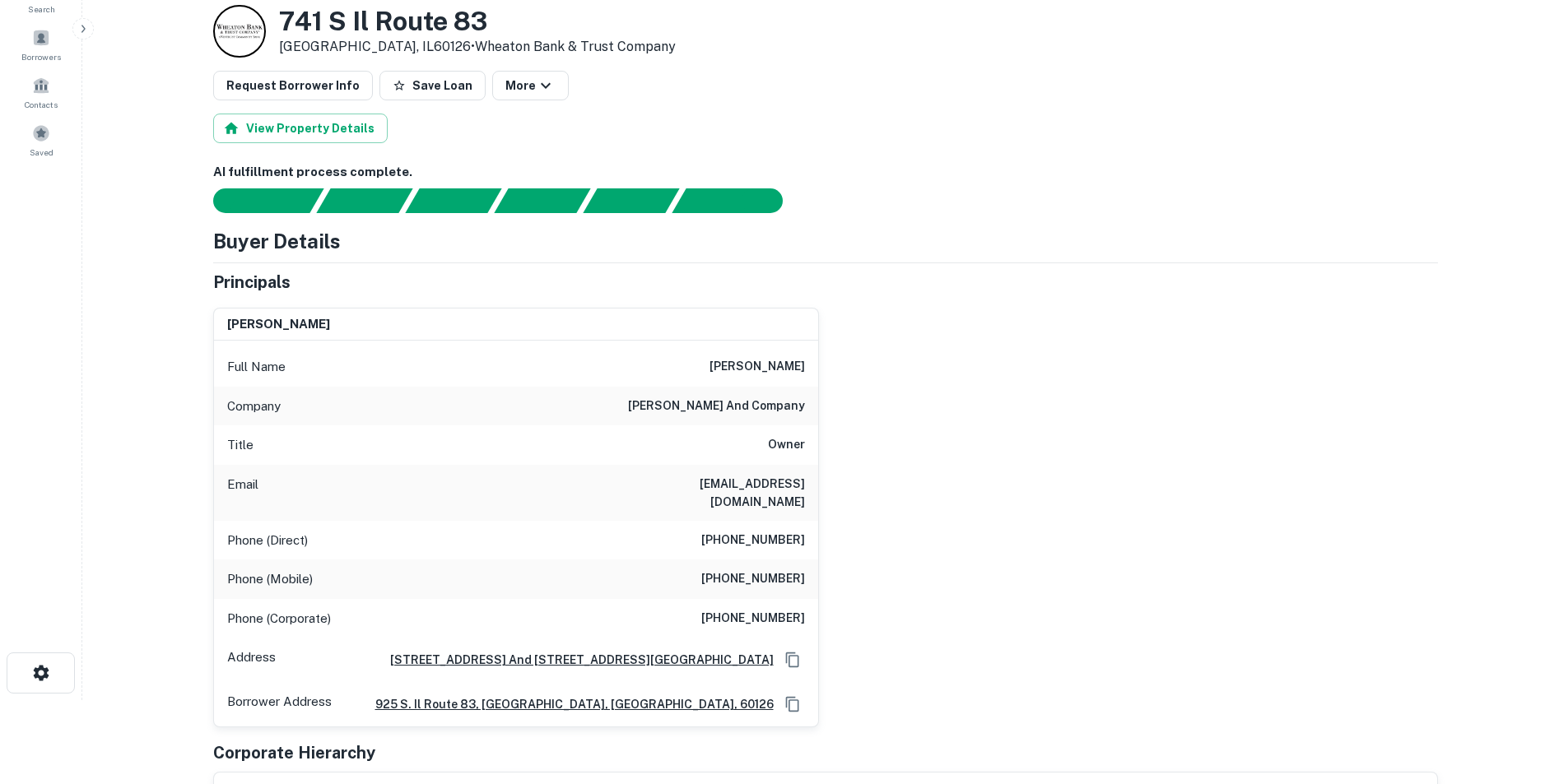
scroll to position [82, 0]
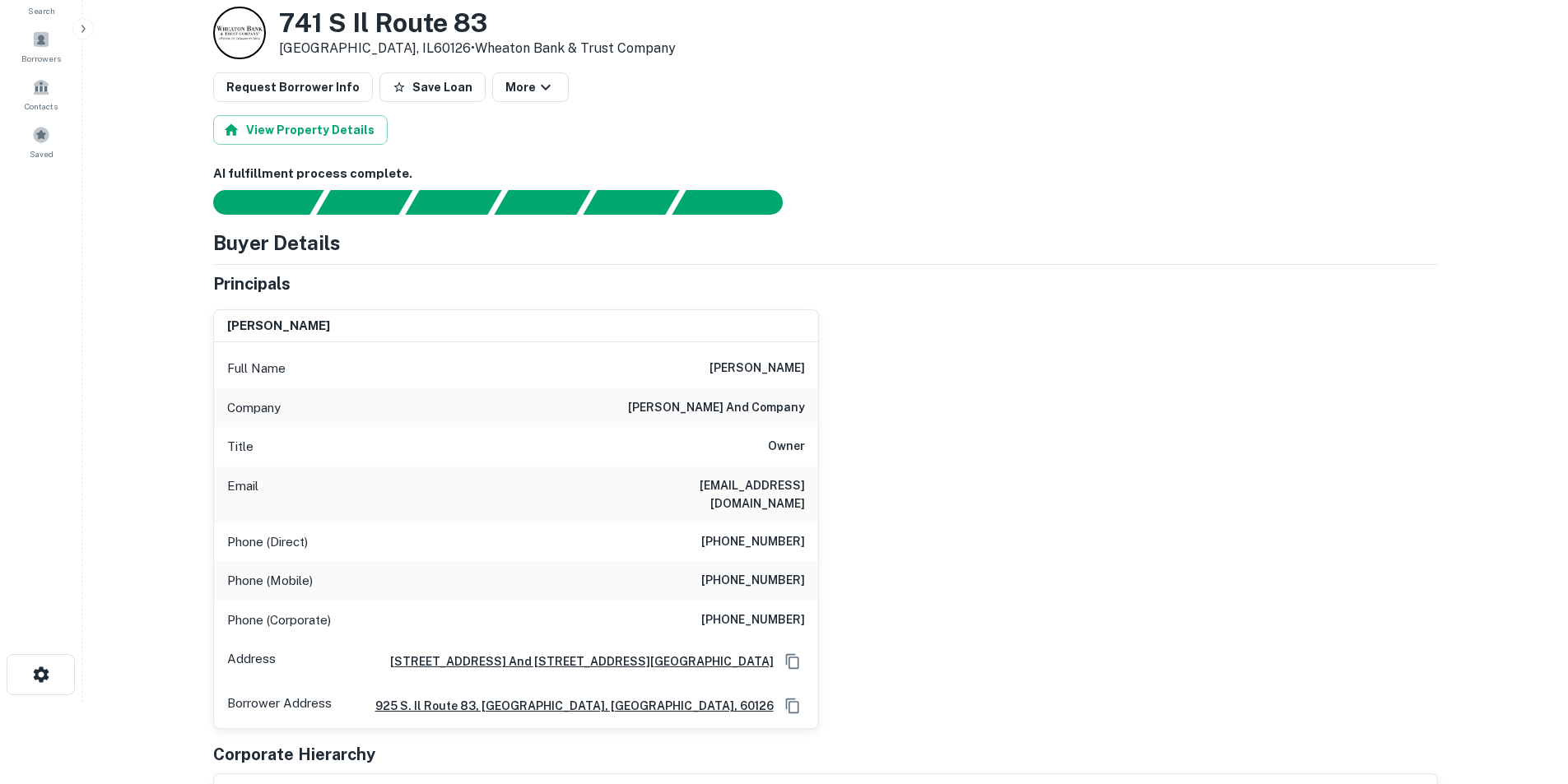
click at [774, 478] on h6 "jfcantore@yahoo.com" at bounding box center [705, 494] width 198 height 37
copy h6 "jfcantore@yahoo.com"
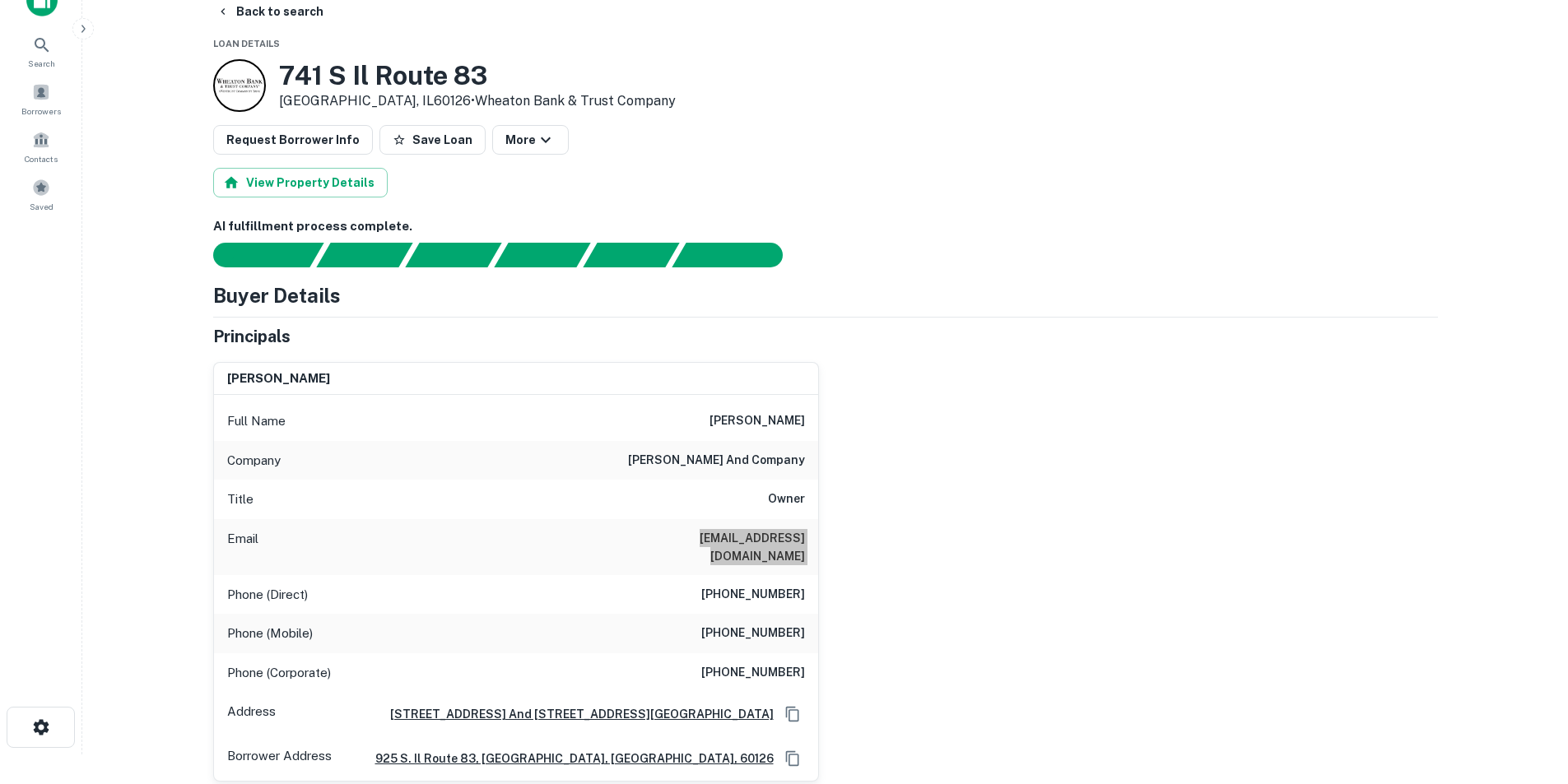
scroll to position [0, 0]
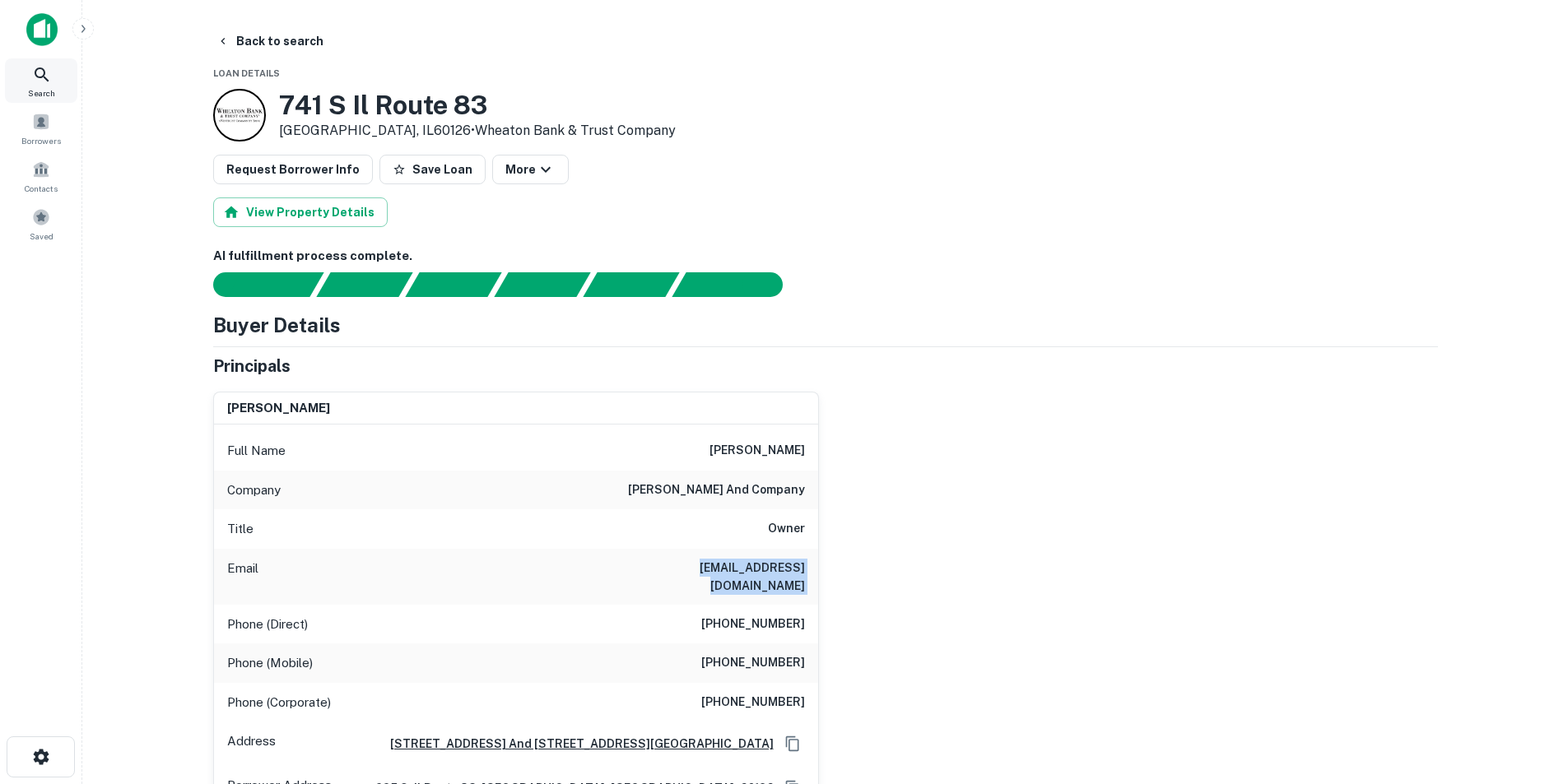
click at [36, 73] on icon at bounding box center [41, 74] width 14 height 14
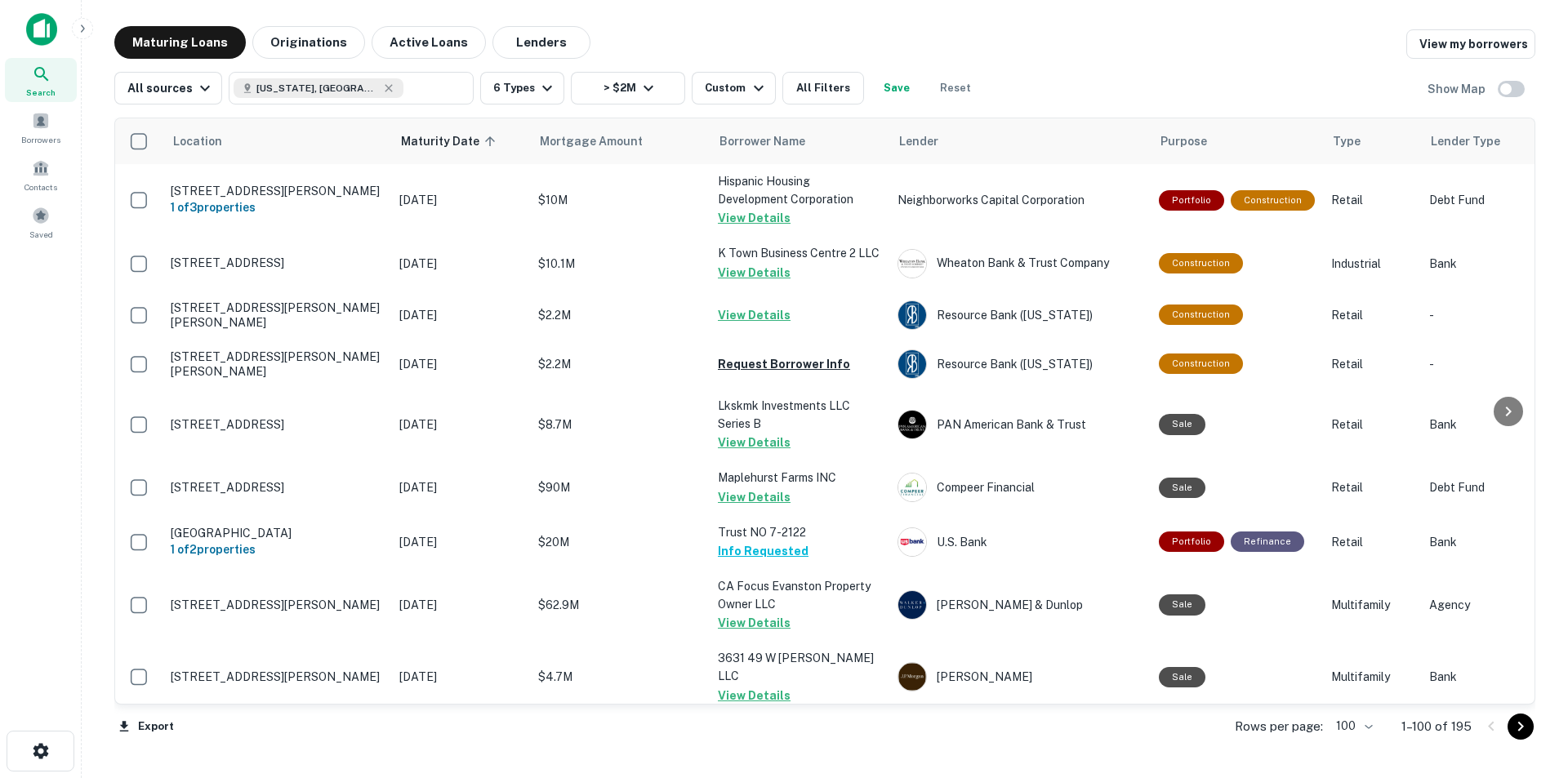
scroll to position [572, 0]
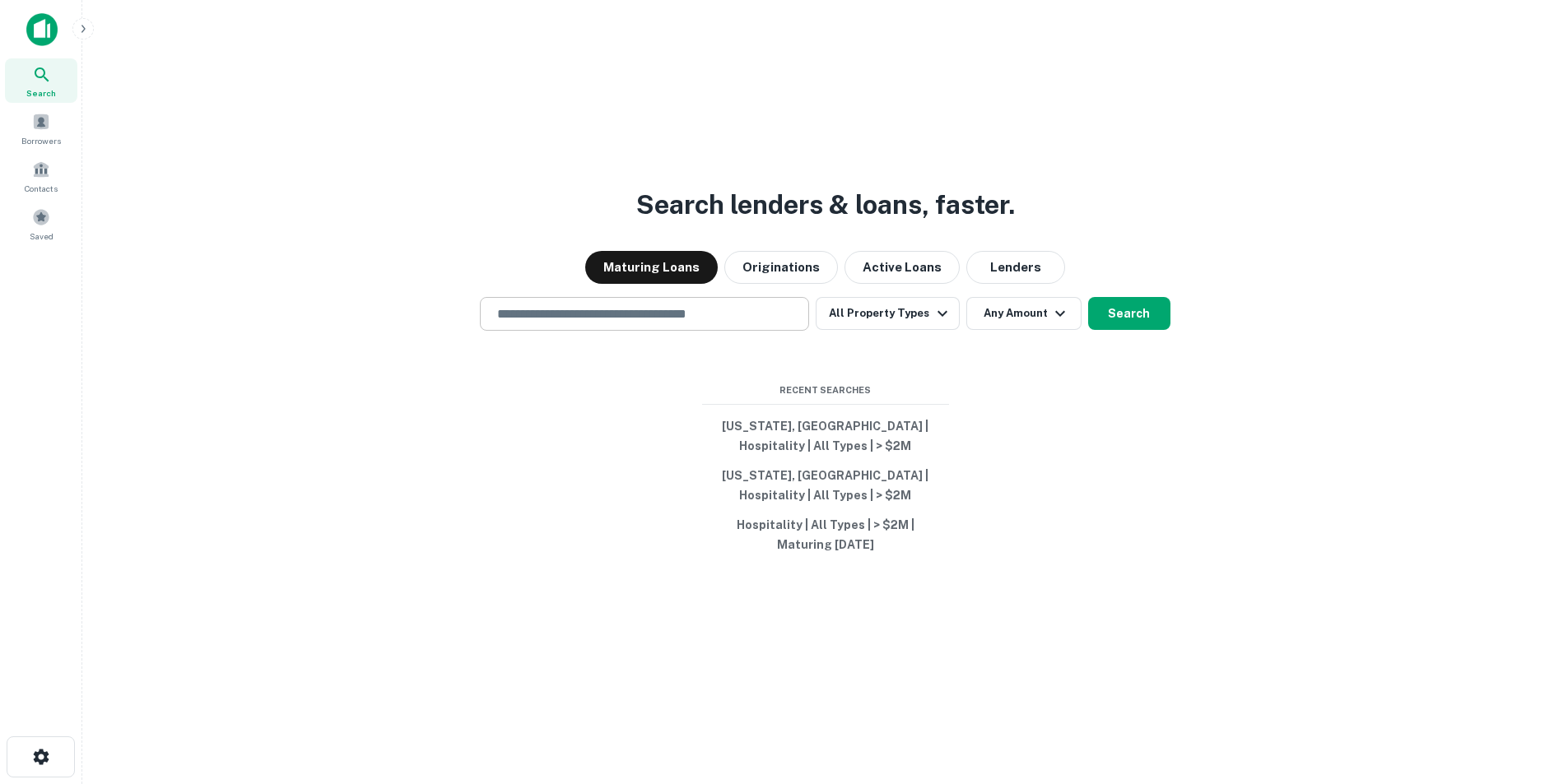
click at [746, 309] on input "text" at bounding box center [645, 314] width 314 height 19
paste input "**********"
type input "**********"
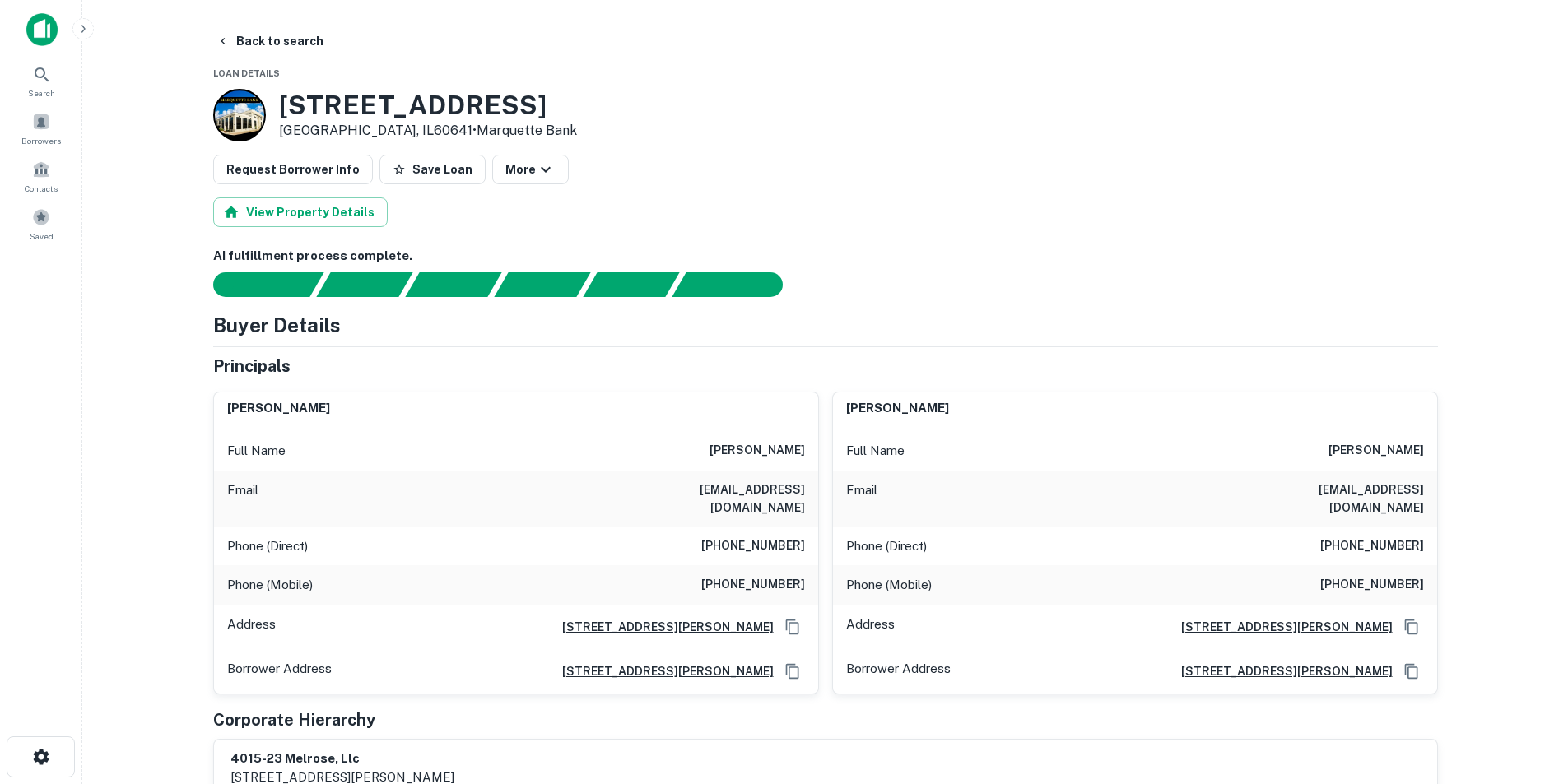
click at [735, 484] on h6 "[EMAIL_ADDRESS][DOMAIN_NAME]" at bounding box center [705, 499] width 198 height 37
